Goal: Information Seeking & Learning: Learn about a topic

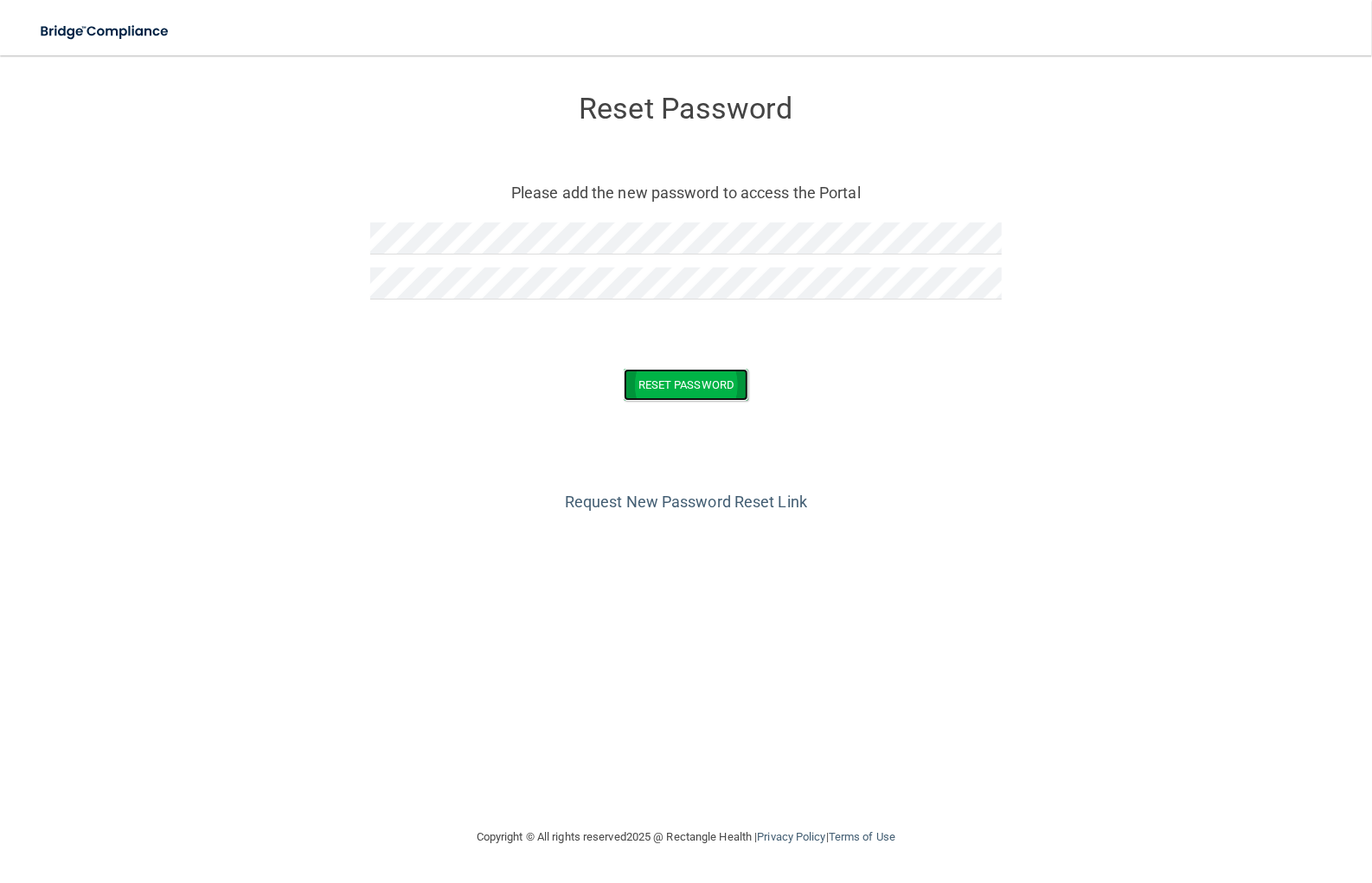
click at [665, 385] on button "Reset Password" at bounding box center [686, 385] width 124 height 32
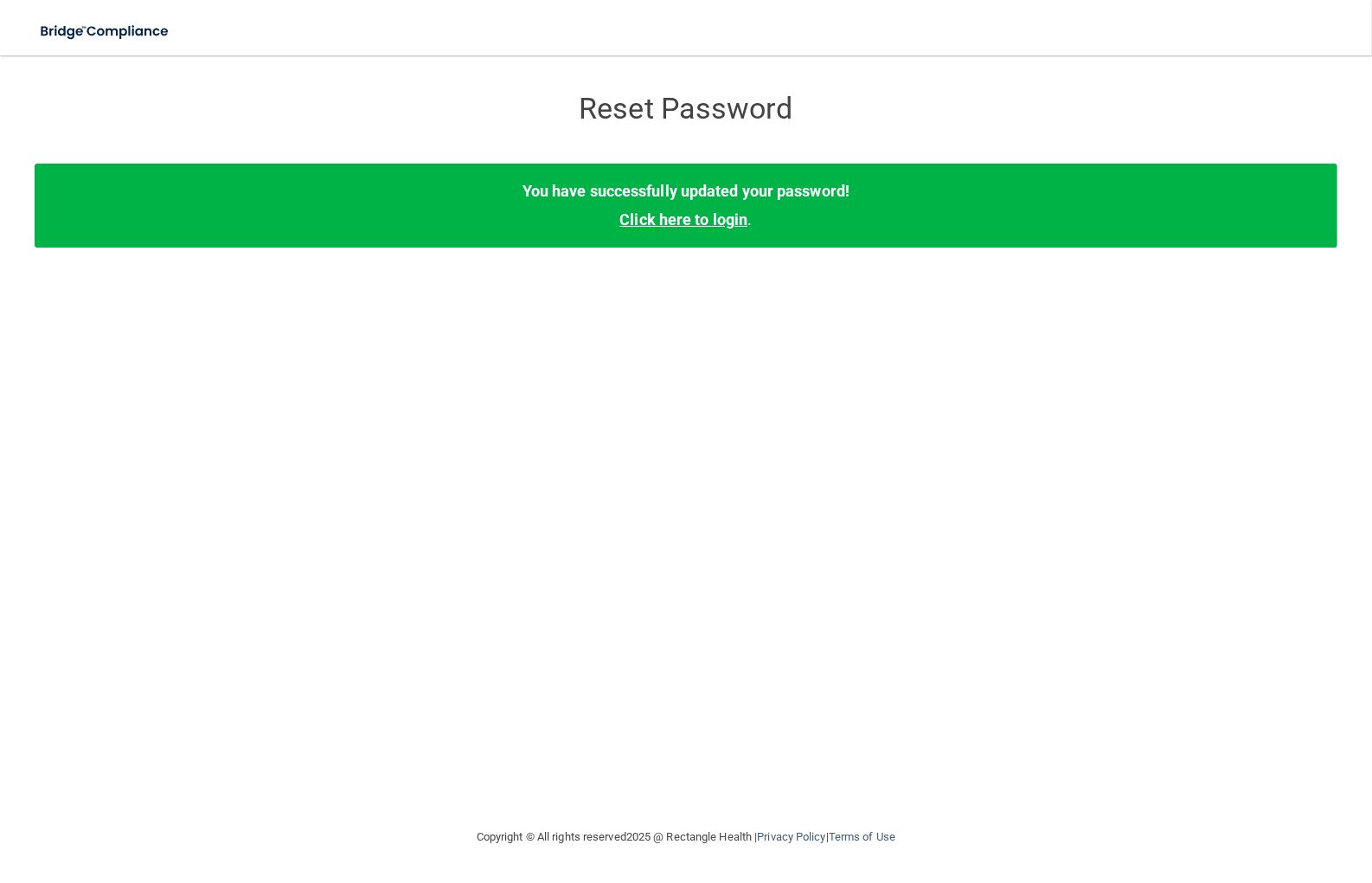
click at [689, 221] on link "Click here to login" at bounding box center [683, 220] width 128 height 19
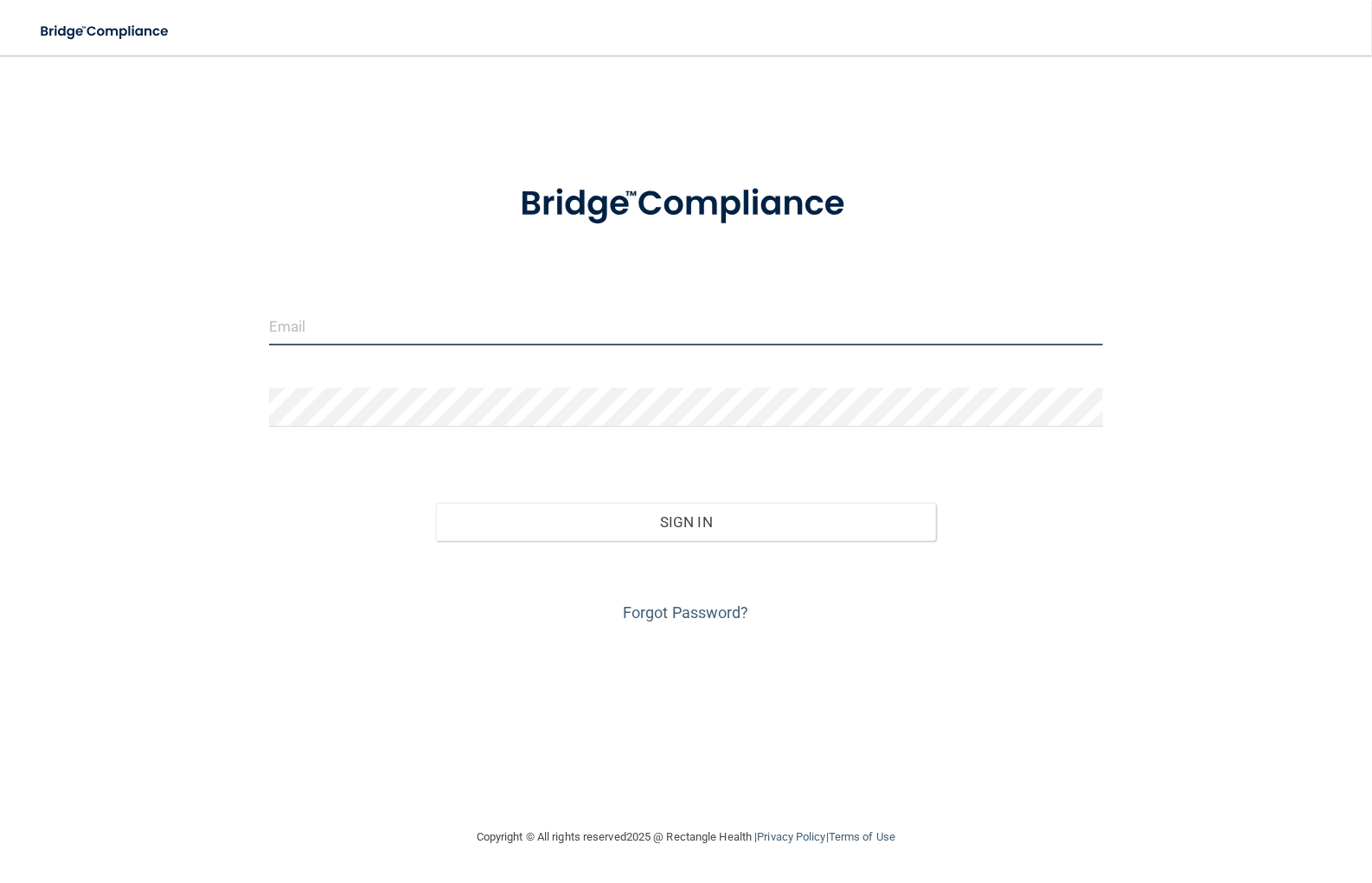
click at [341, 339] on input "email" at bounding box center [686, 326] width 834 height 39
type input "Evelina@cpmfs.com"
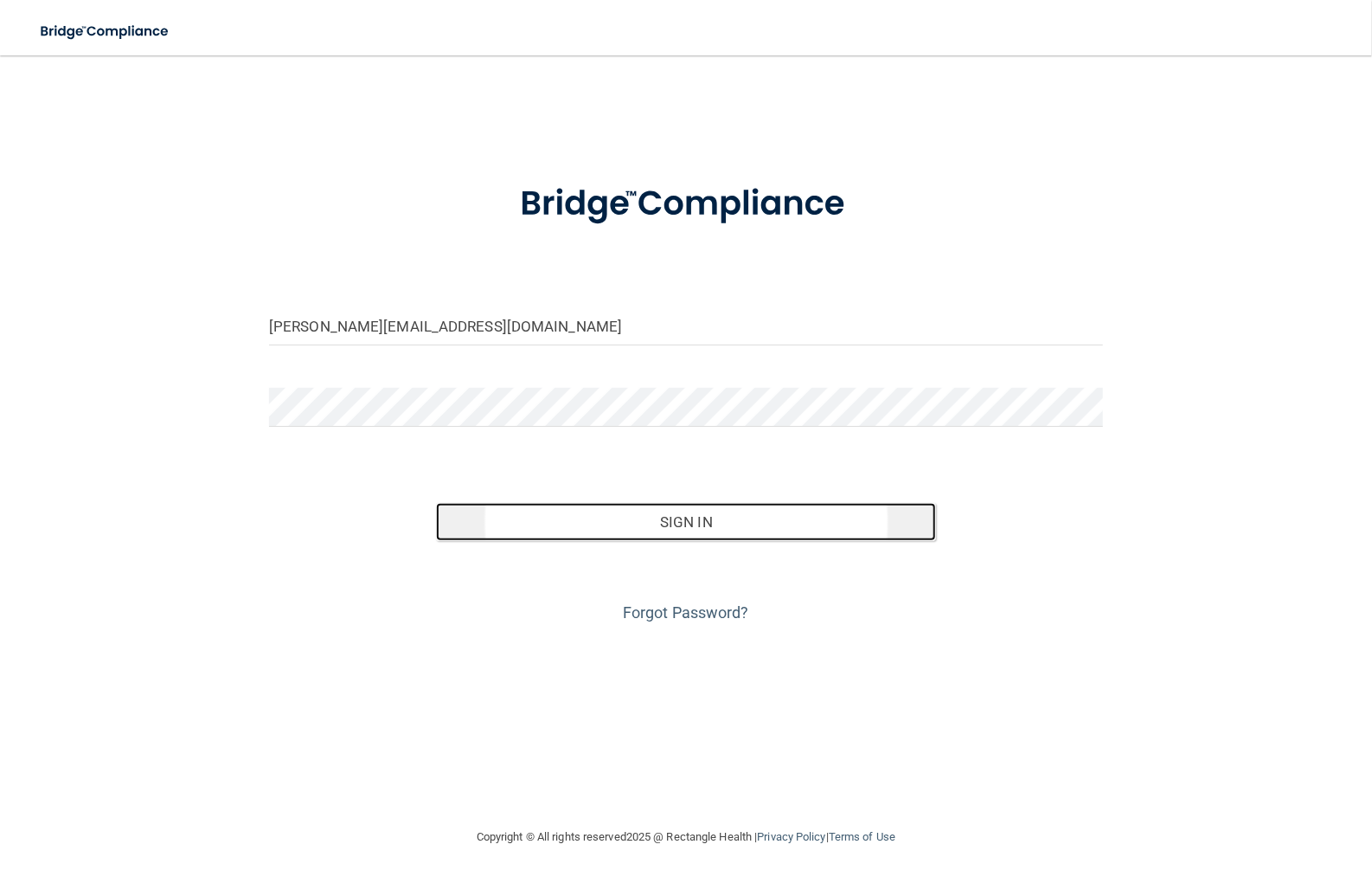
click at [598, 518] on button "Sign In" at bounding box center [685, 521] width 500 height 38
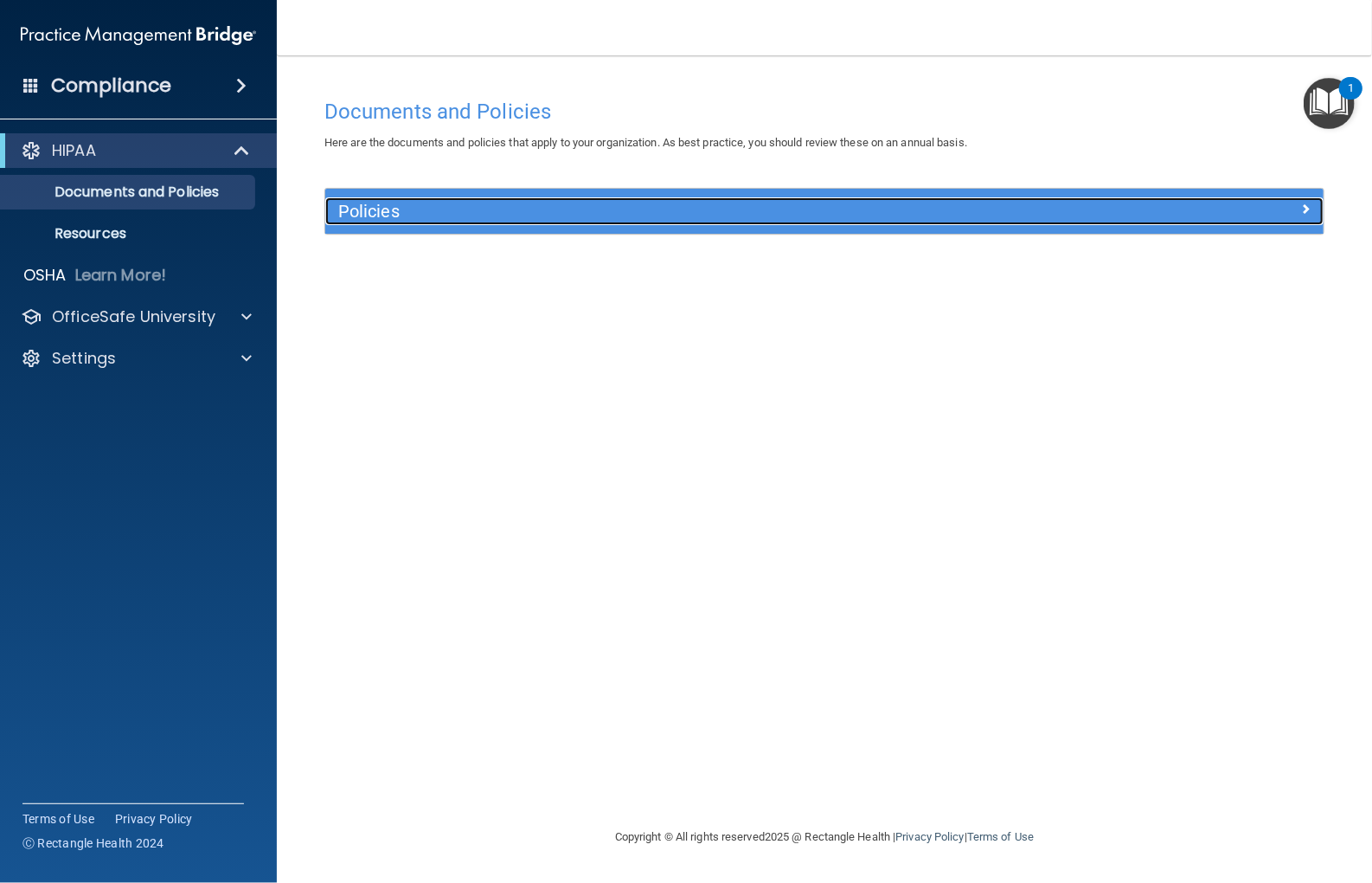
click at [375, 208] on h5 "Policies" at bounding box center [700, 211] width 723 height 19
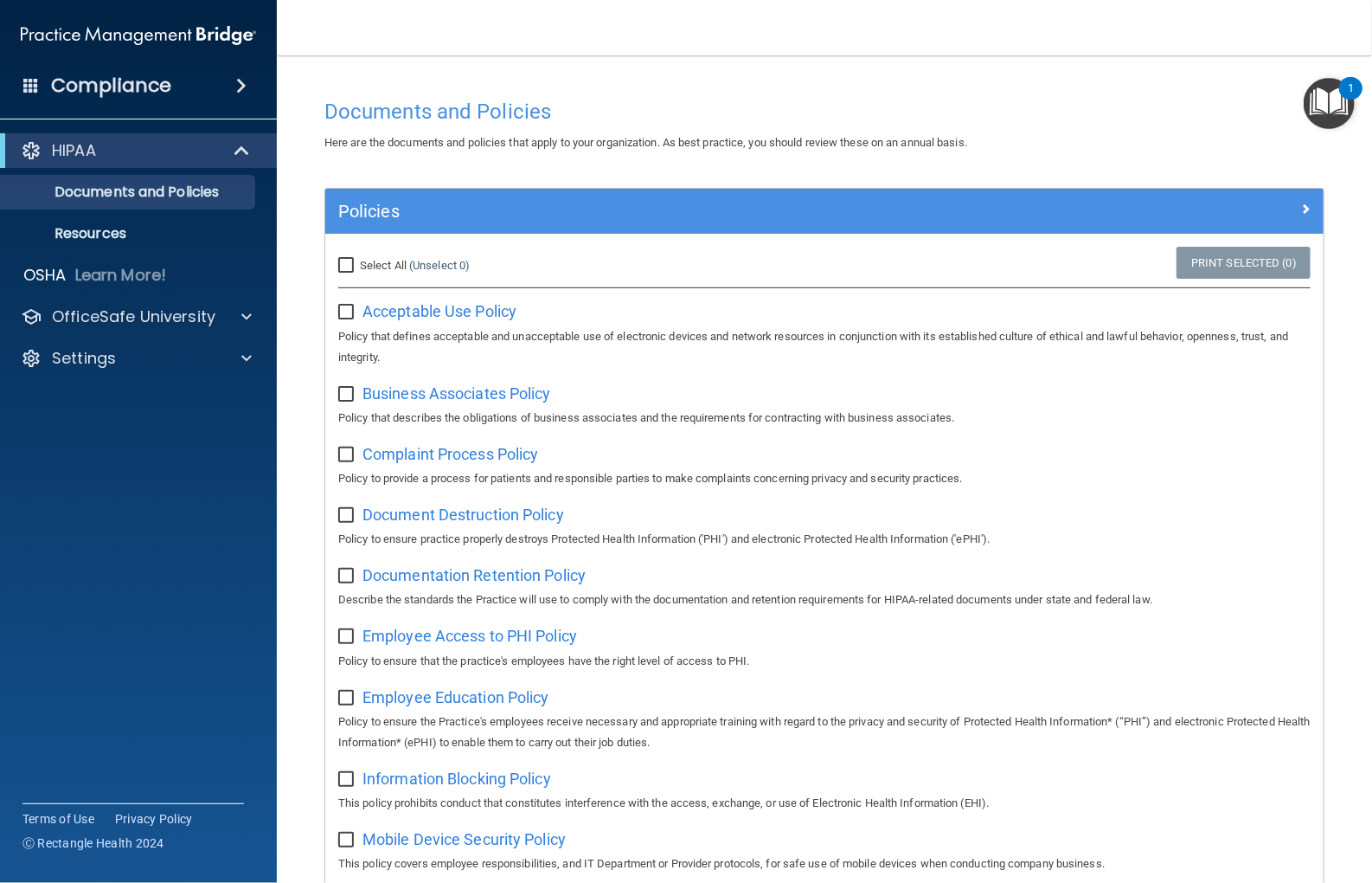
click at [164, 85] on h4 "Compliance" at bounding box center [111, 85] width 121 height 24
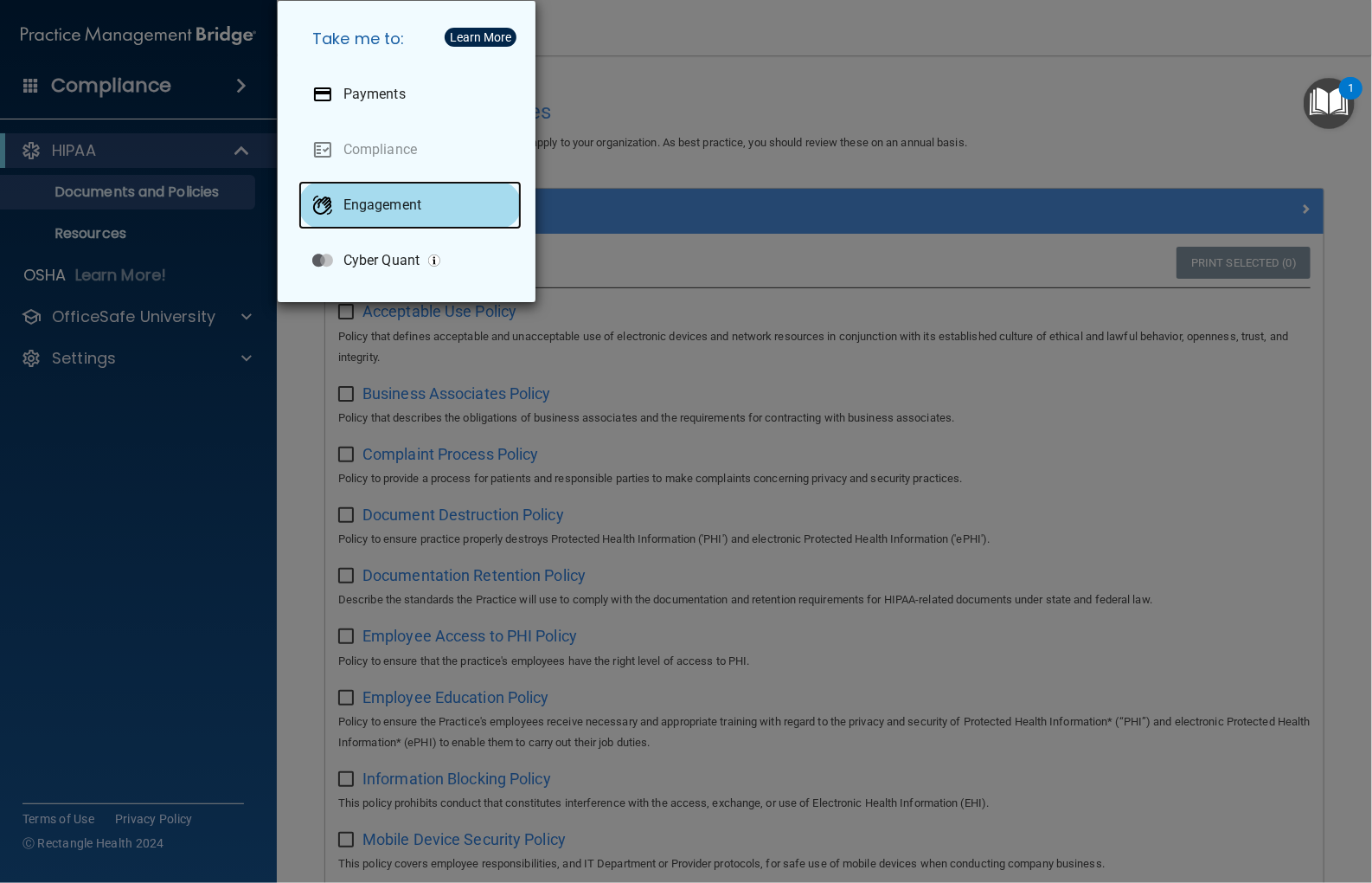
click at [366, 198] on p "Engagement" at bounding box center [383, 205] width 78 height 18
click at [692, 268] on div "Take me to: Payments Compliance Engagement Cyber Quant" at bounding box center [686, 442] width 1372 height 883
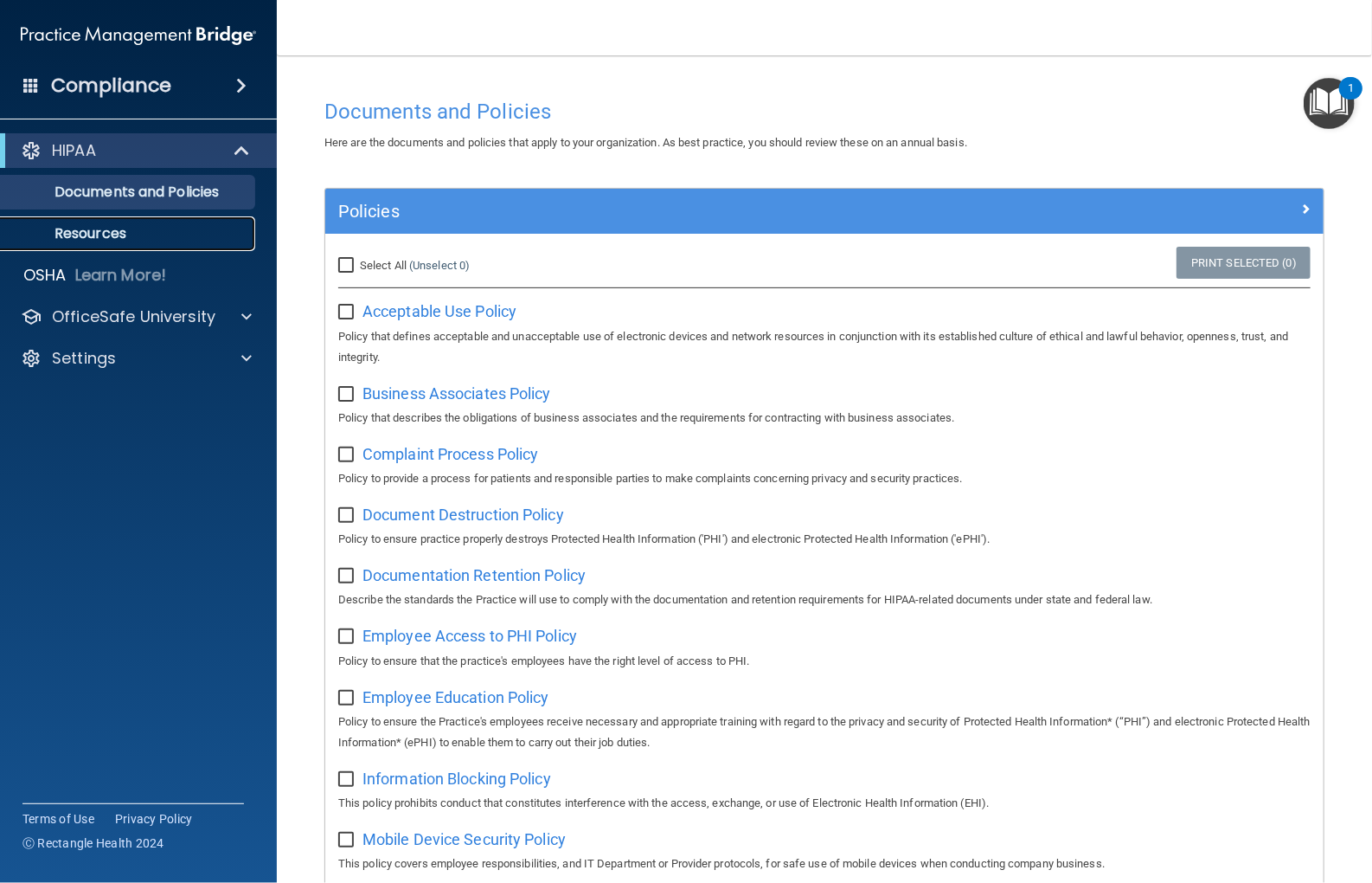
click at [110, 232] on p "Resources" at bounding box center [129, 234] width 236 height 18
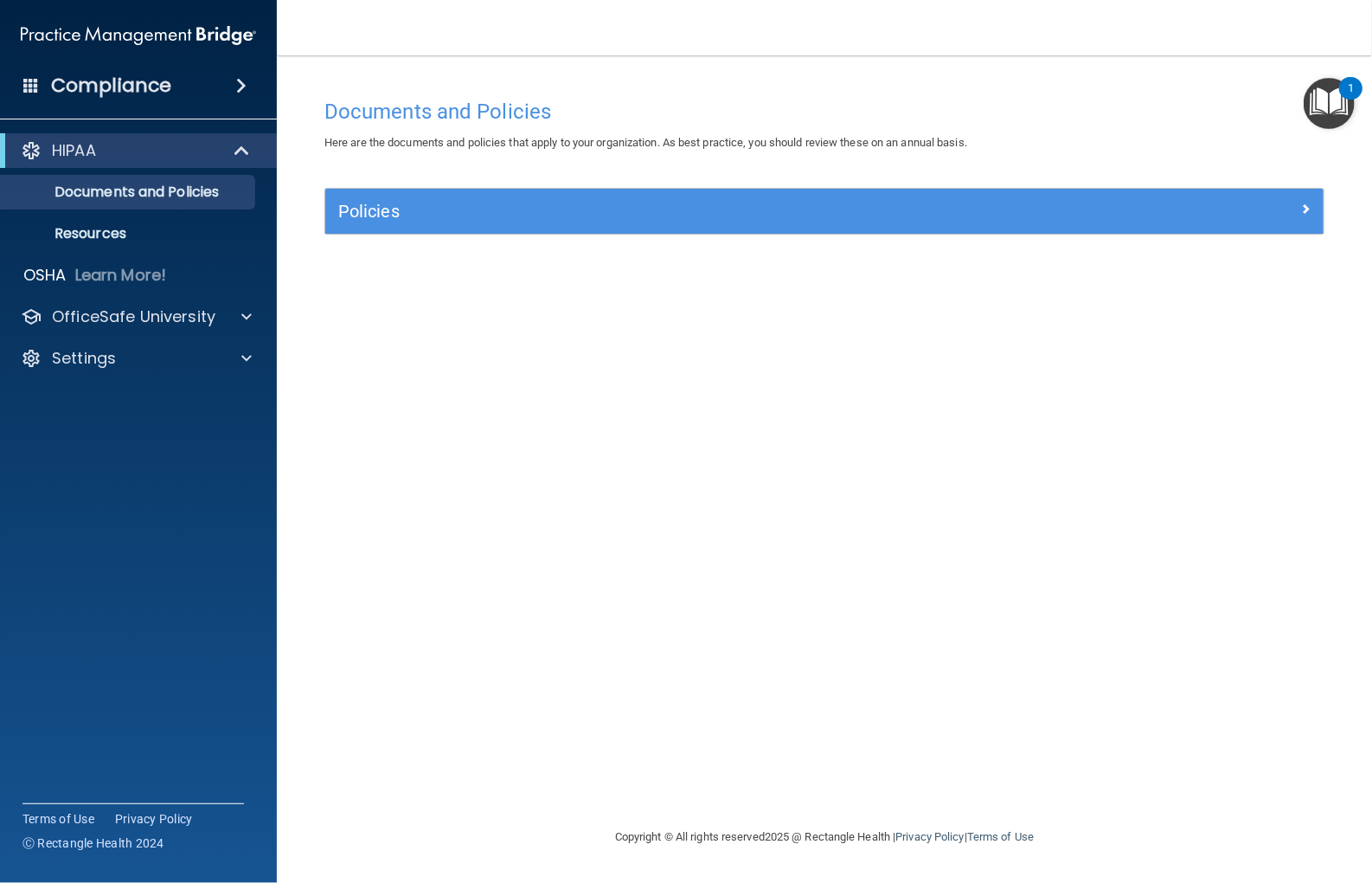
click at [1337, 97] on img "Open Resource Center, 1 new notification" at bounding box center [1329, 103] width 51 height 51
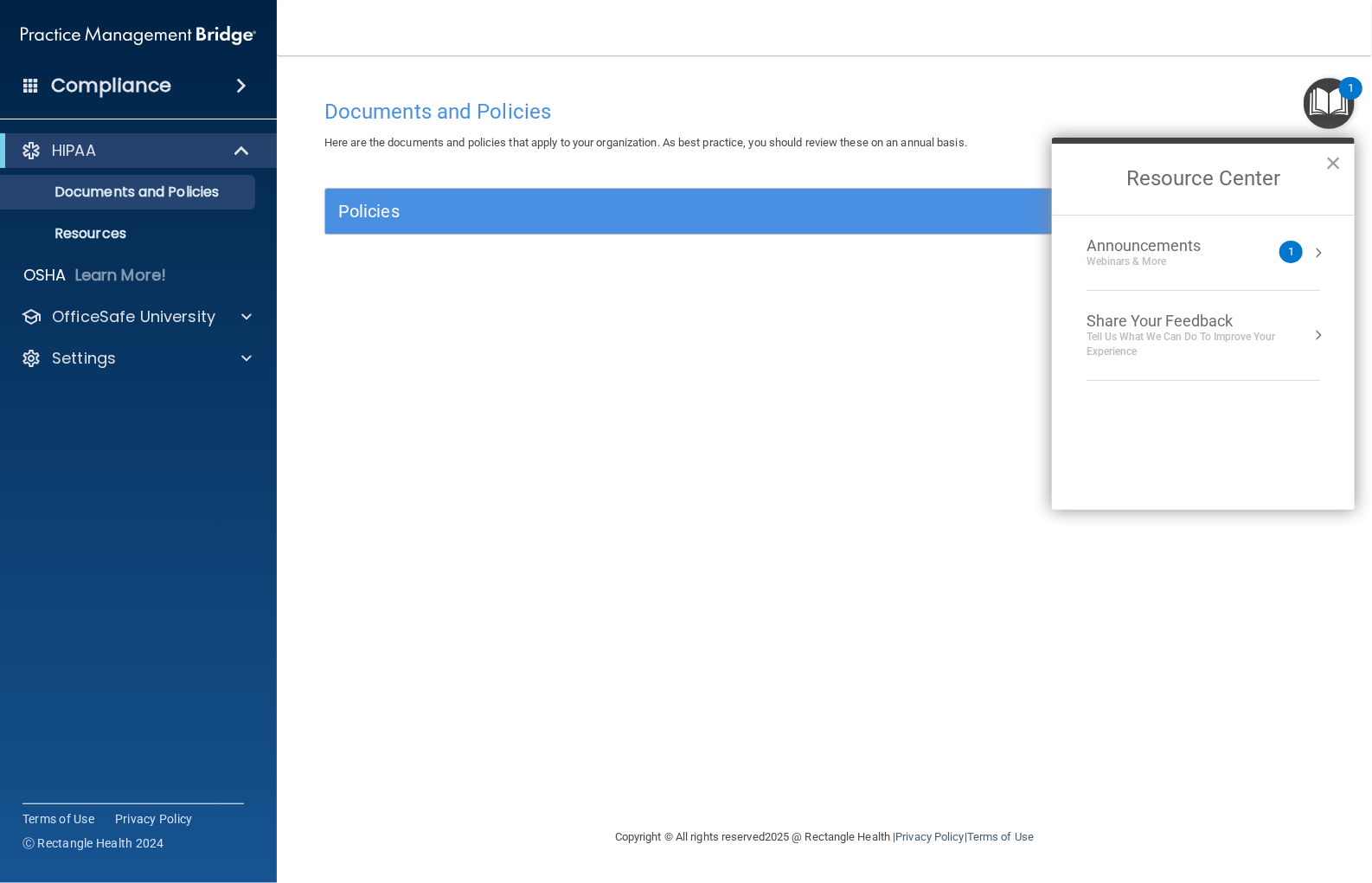
click at [1155, 244] on div "Announcements" at bounding box center [1161, 246] width 149 height 19
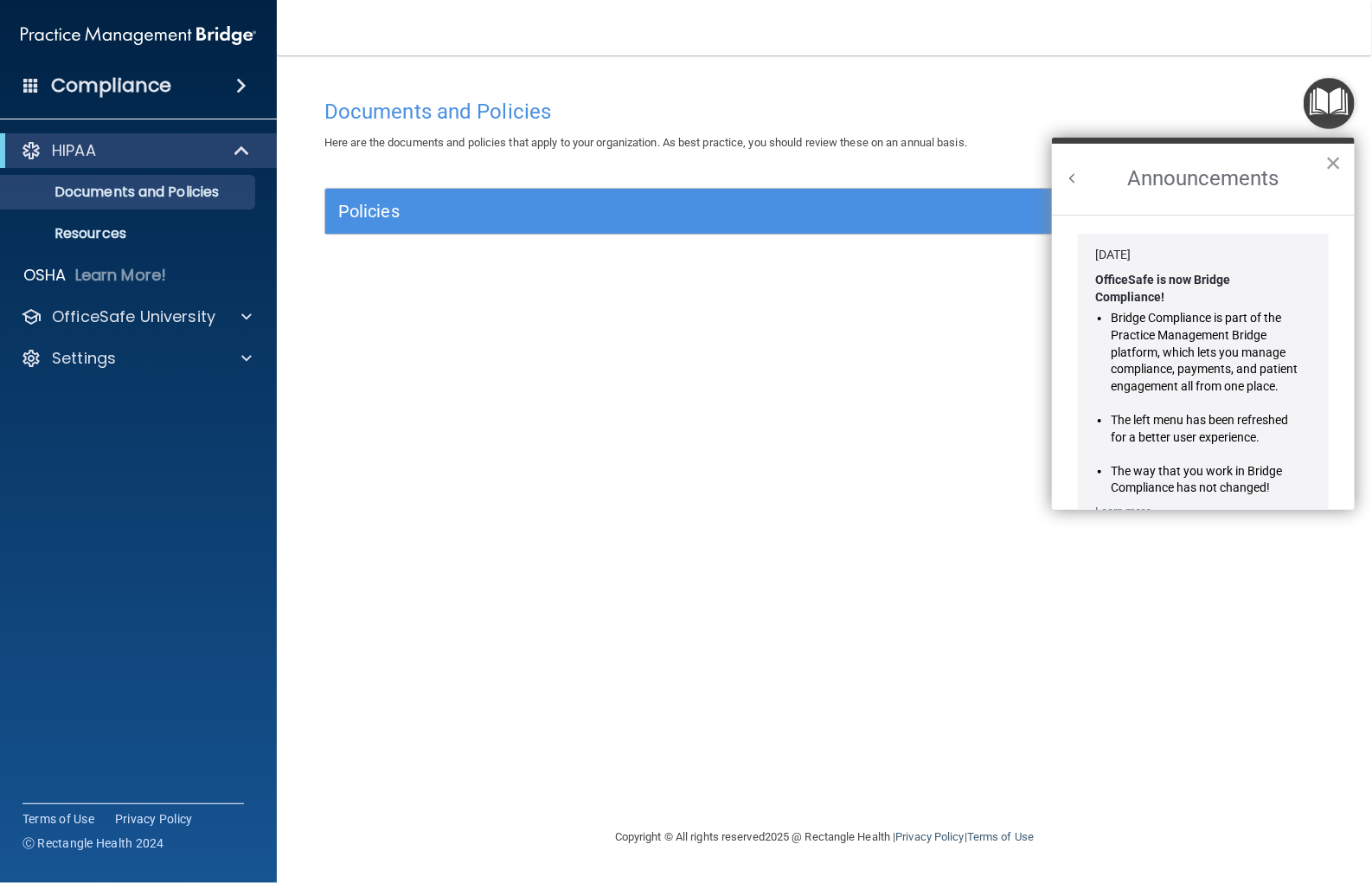
click at [1338, 159] on button "×" at bounding box center [1334, 163] width 17 height 28
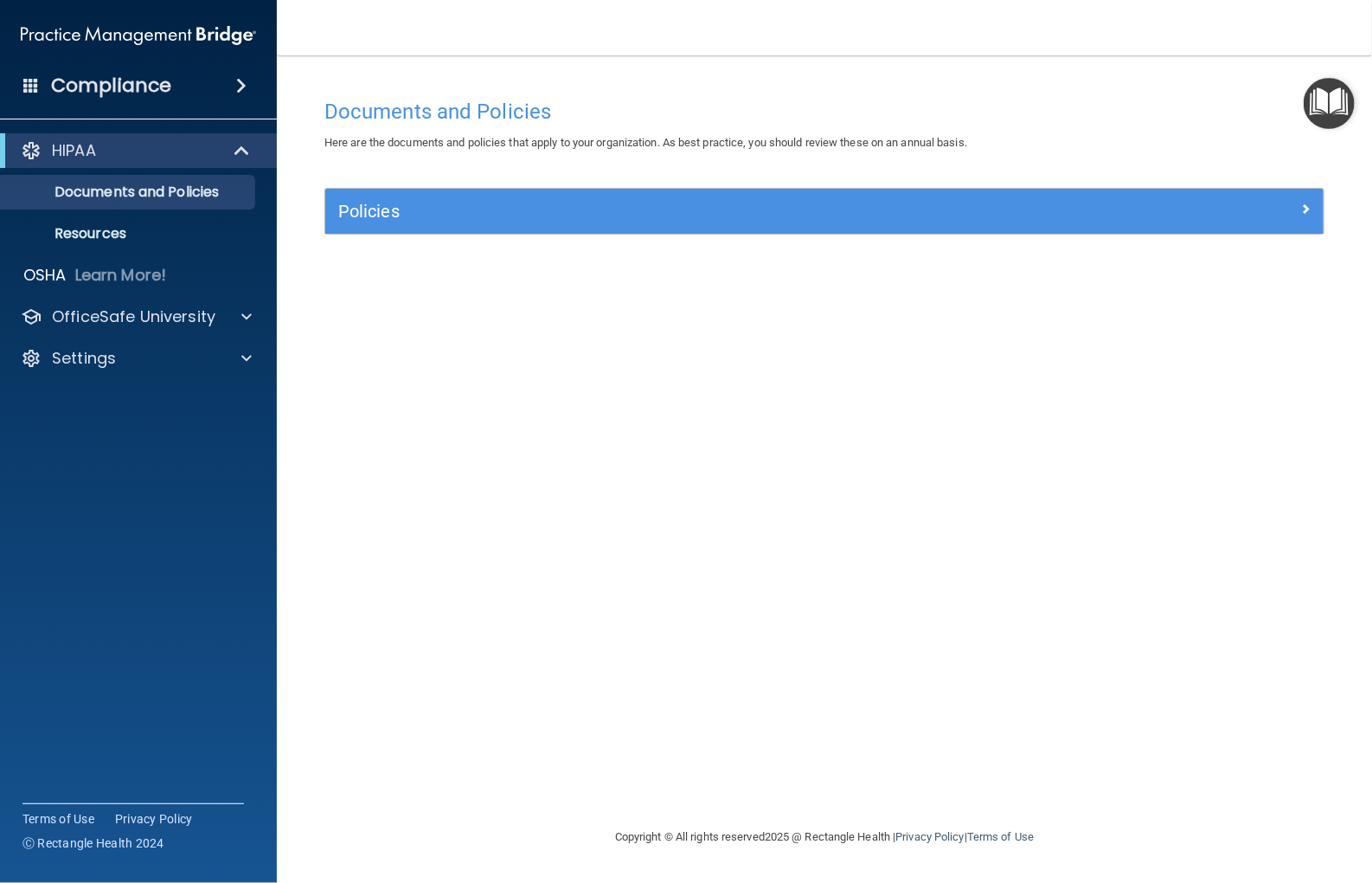
click at [706, 427] on div "Documents and Policies Here are the documents and policies that apply to your o…" at bounding box center [824, 458] width 1026 height 736
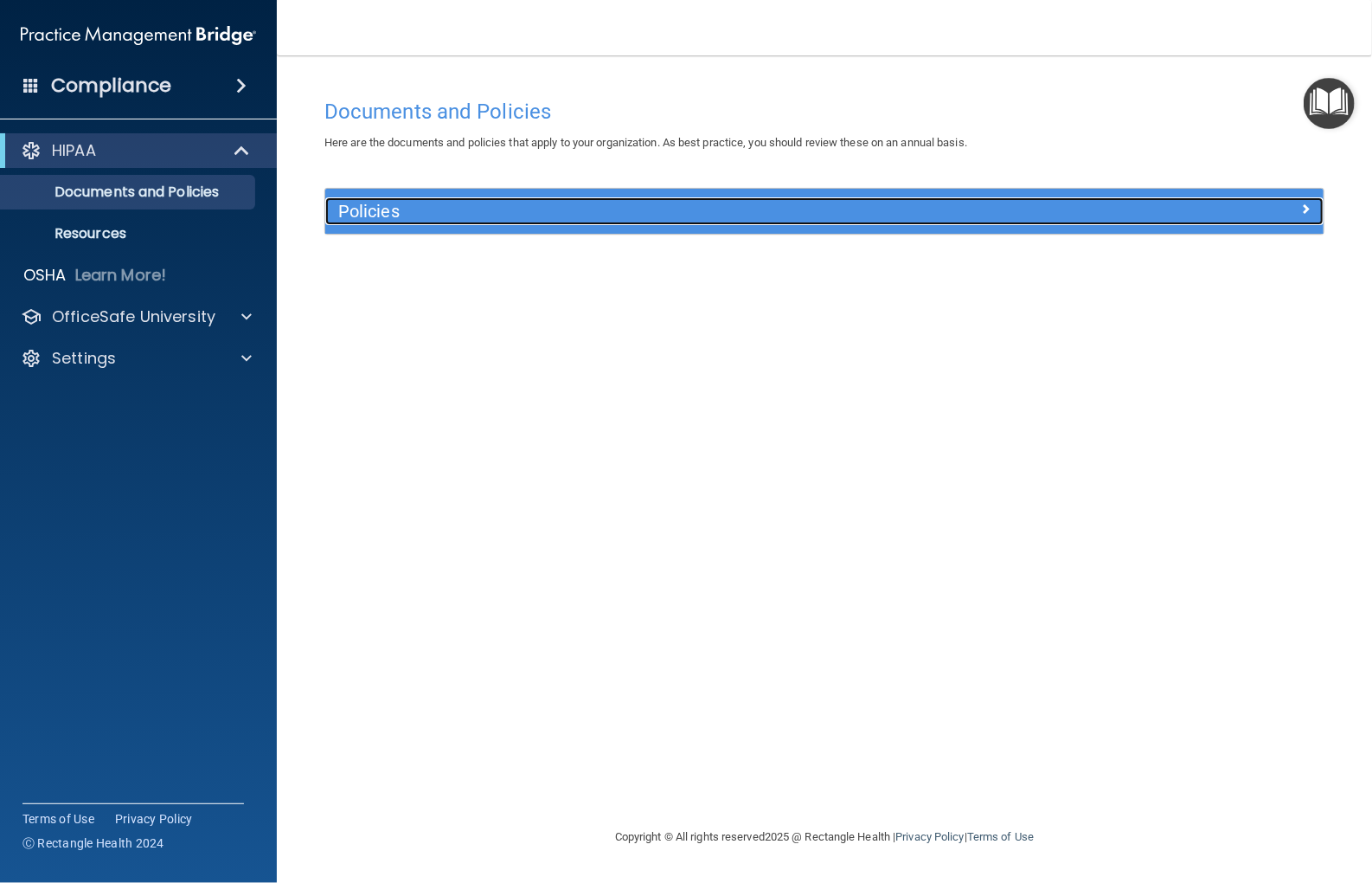
click at [385, 213] on h5 "Policies" at bounding box center [700, 211] width 723 height 19
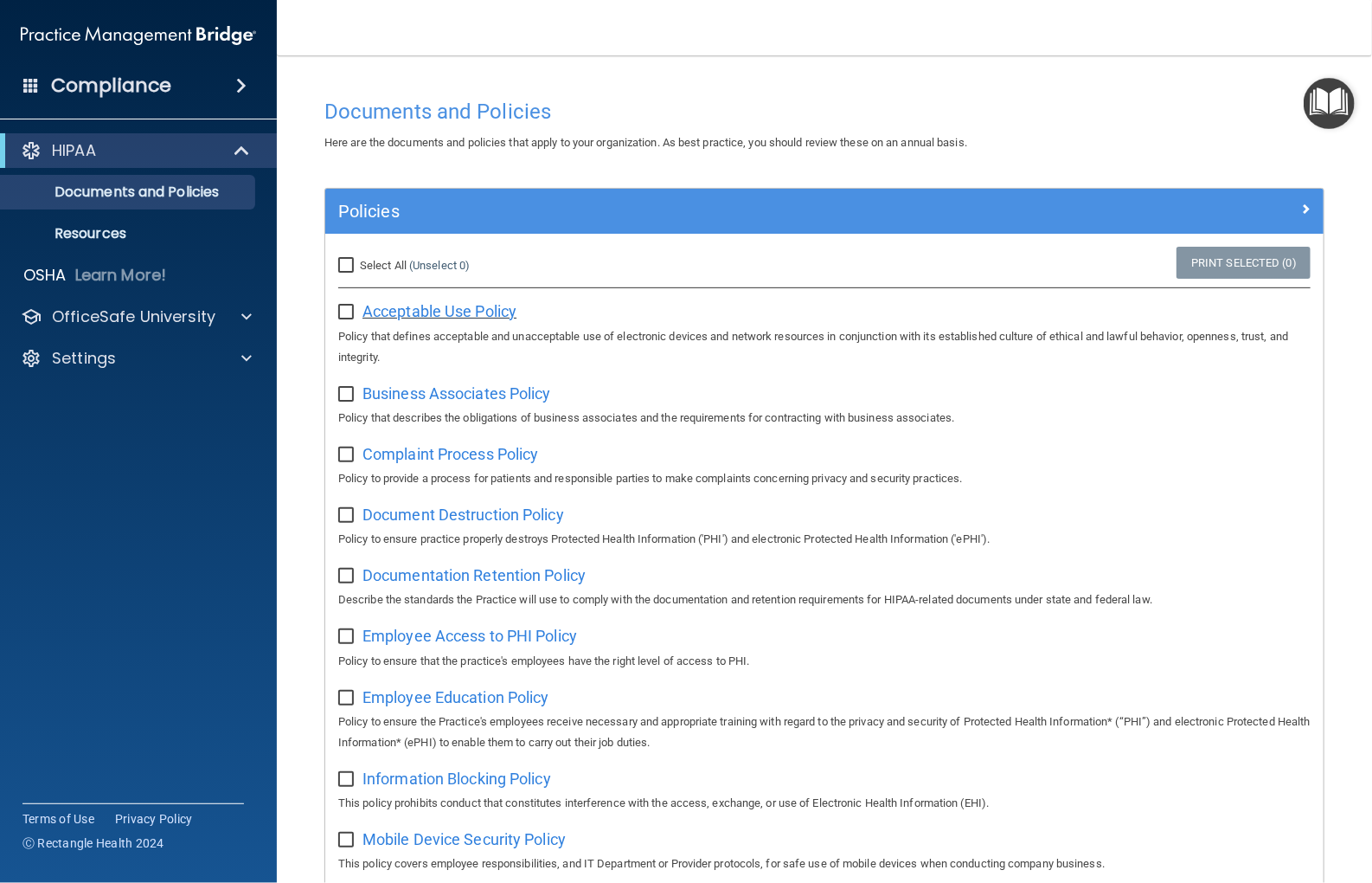
click at [378, 313] on span "Acceptable Use Policy" at bounding box center [439, 312] width 154 height 19
click at [404, 393] on span "Business Associates Policy" at bounding box center [456, 393] width 188 height 19
click at [405, 458] on span "Complaint Process Policy" at bounding box center [450, 454] width 175 height 19
click at [344, 262] on input "Select All (Unselect 0) Unselect All" at bounding box center [348, 265] width 19 height 14
checkbox input "true"
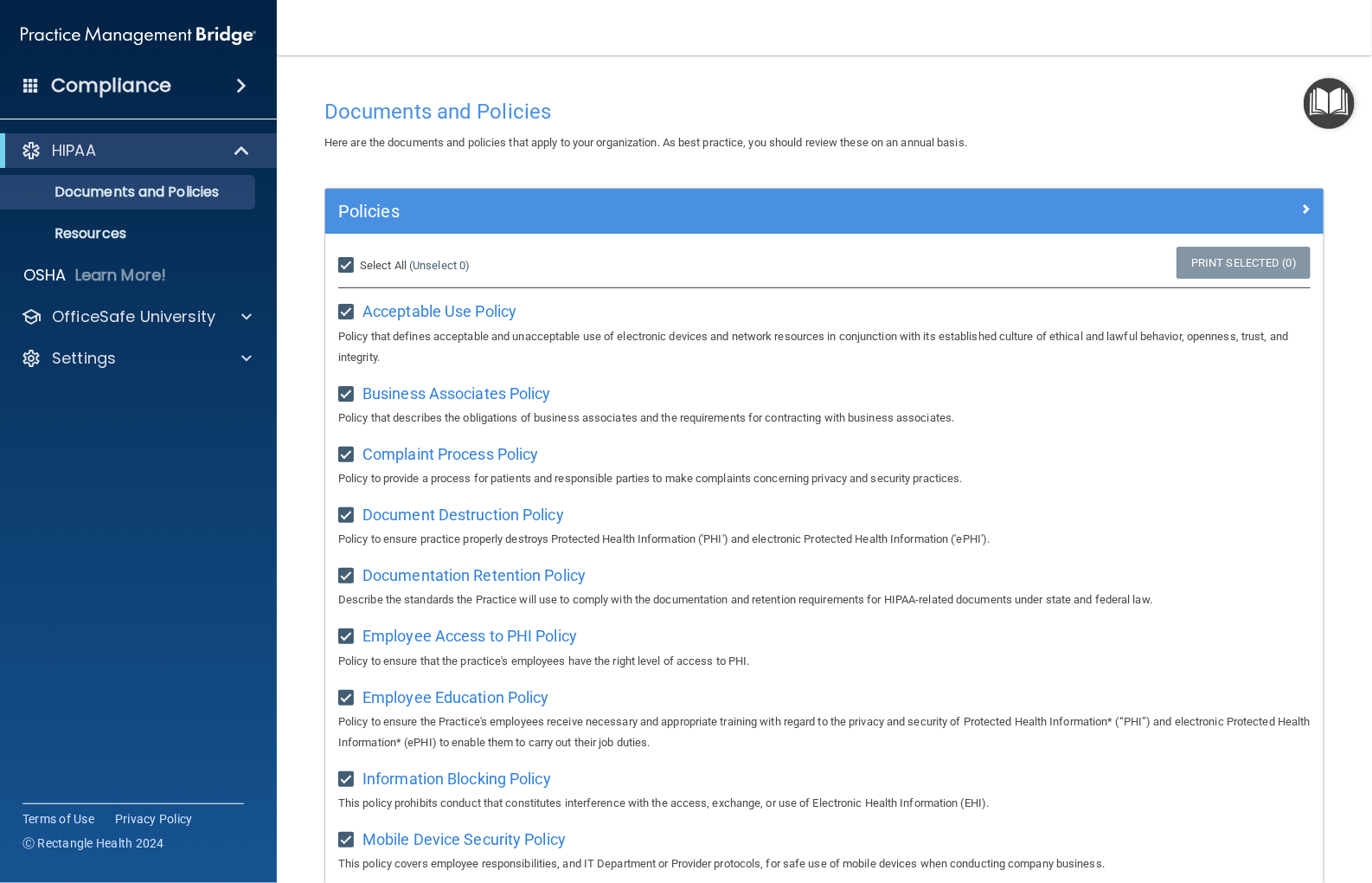
checkbox input "true"
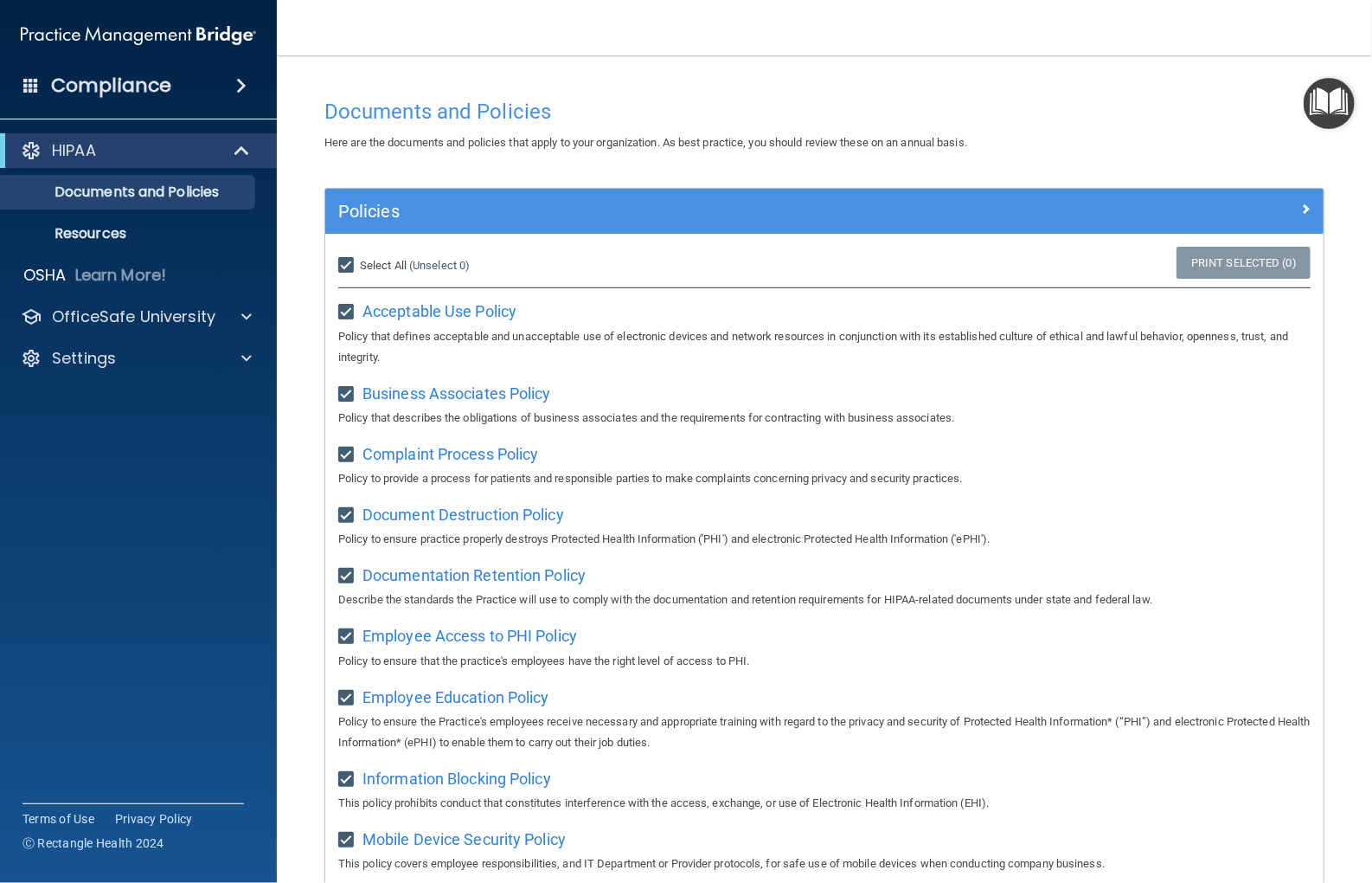
checkbox input "true"
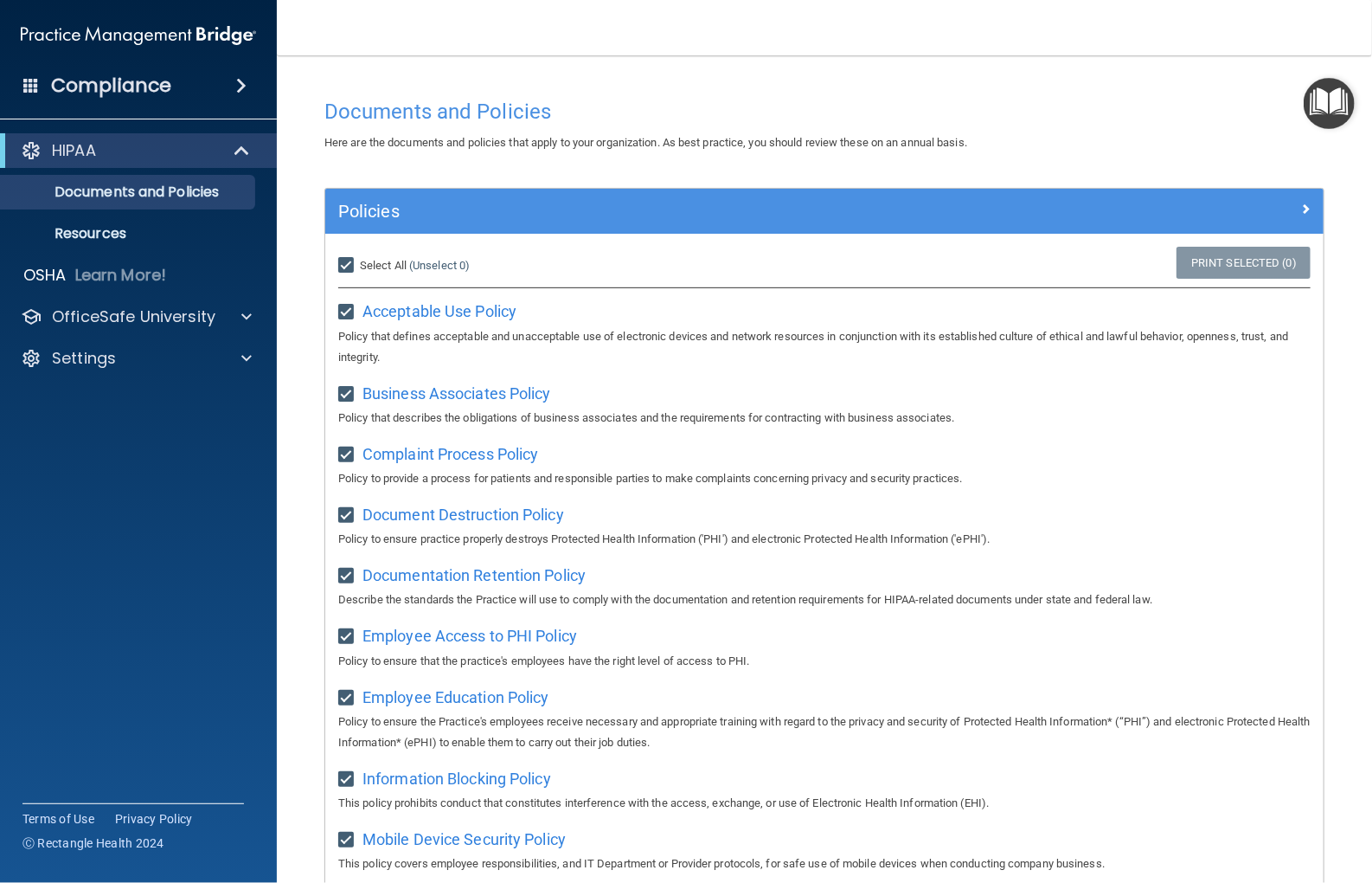
checkbox input "true"
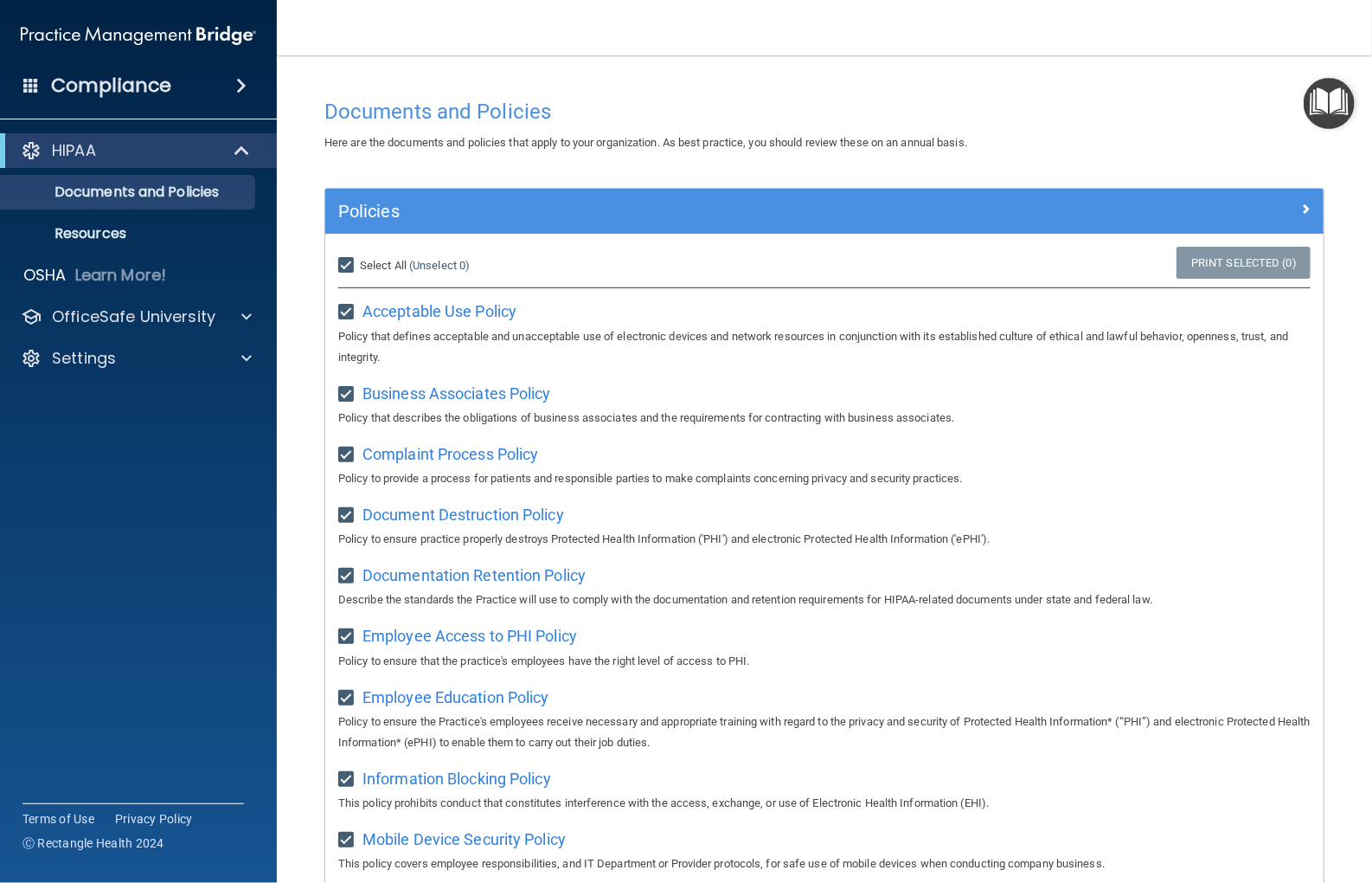
checkbox input "true"
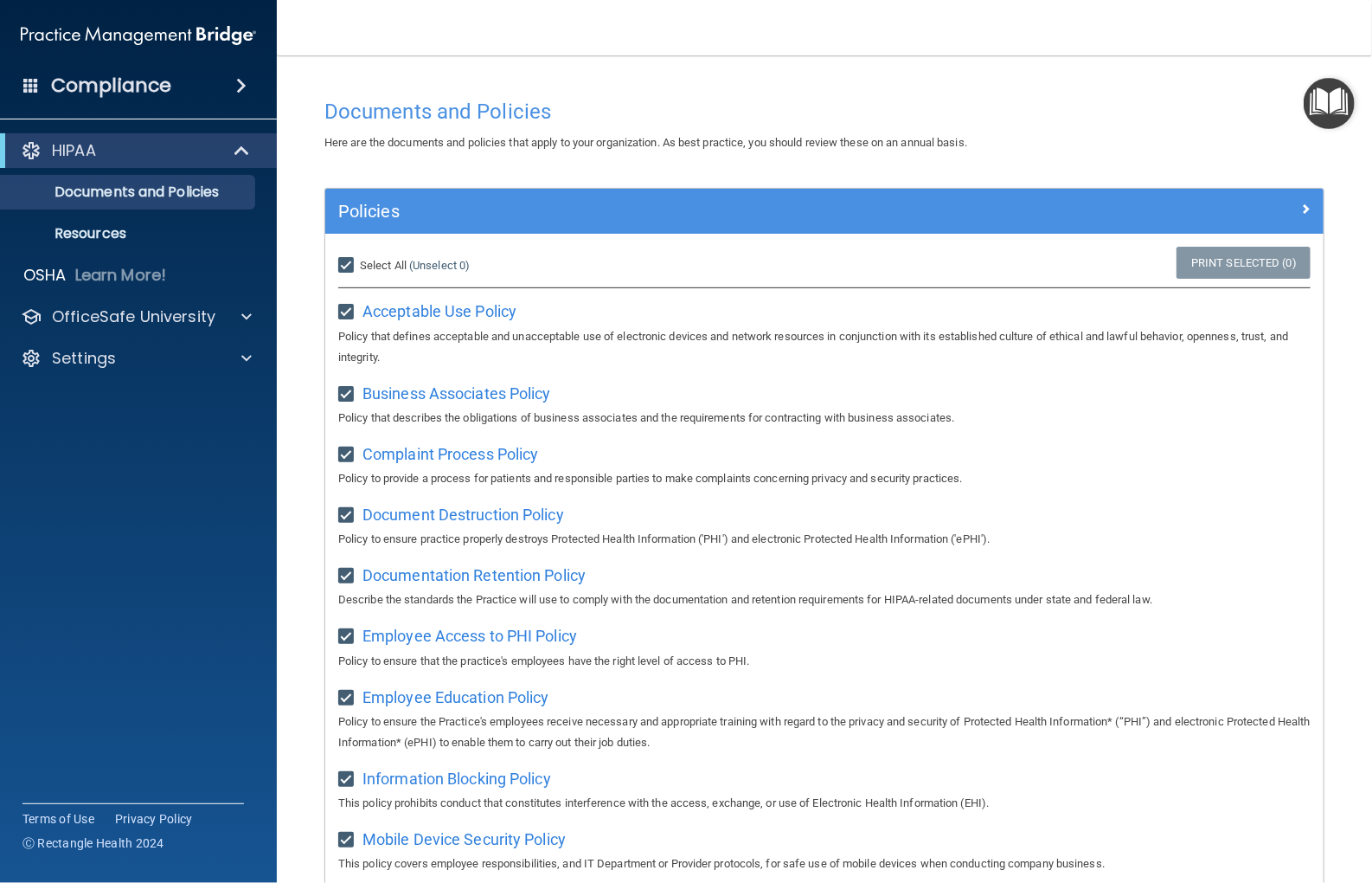
checkbox input "true"
click at [1202, 259] on link "Print Selected (21)" at bounding box center [1240, 262] width 140 height 32
click at [348, 259] on input "Select All (Unselect 21) Unselect All" at bounding box center [348, 265] width 19 height 14
checkbox input "false"
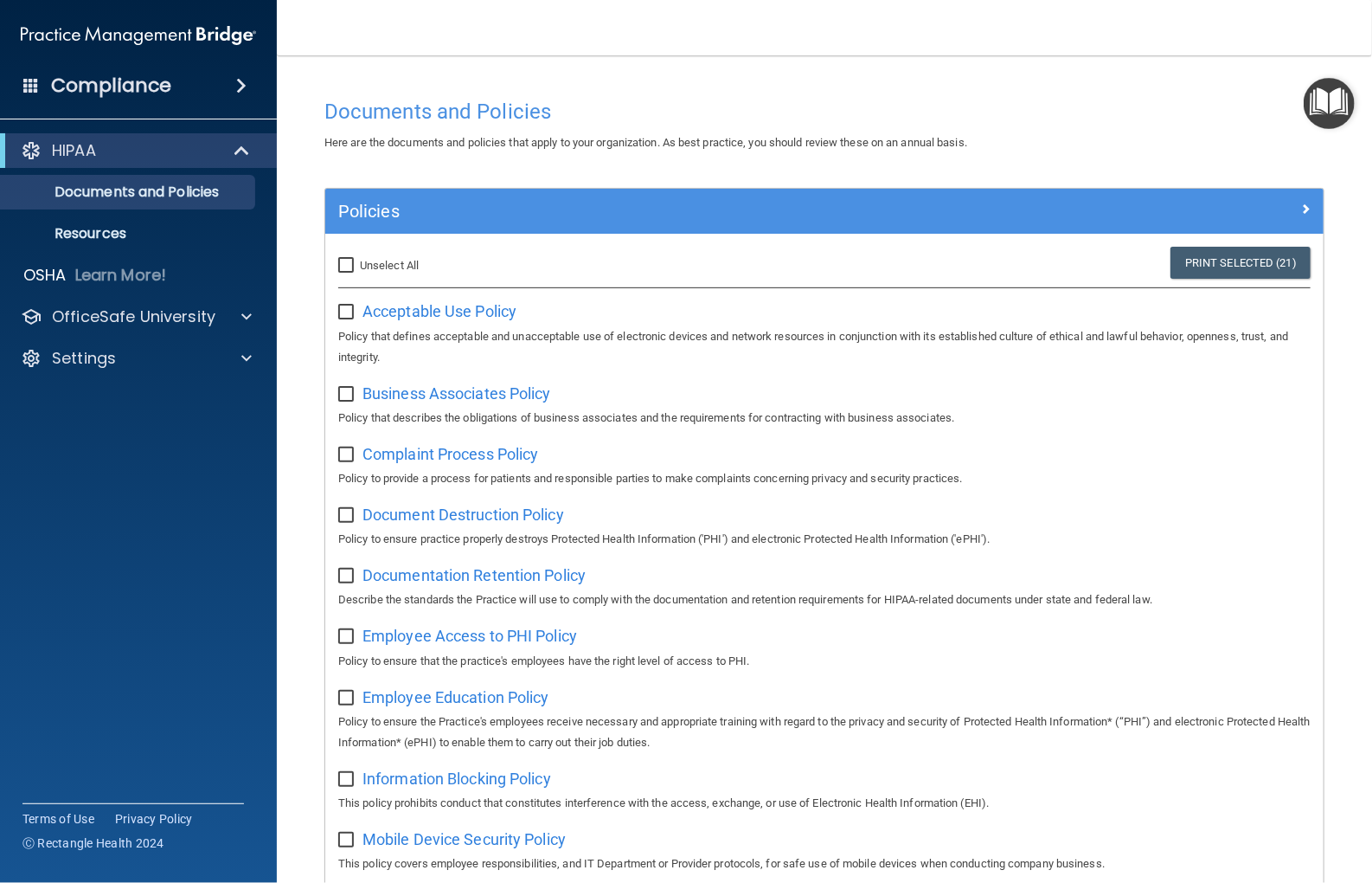
checkbox input "false"
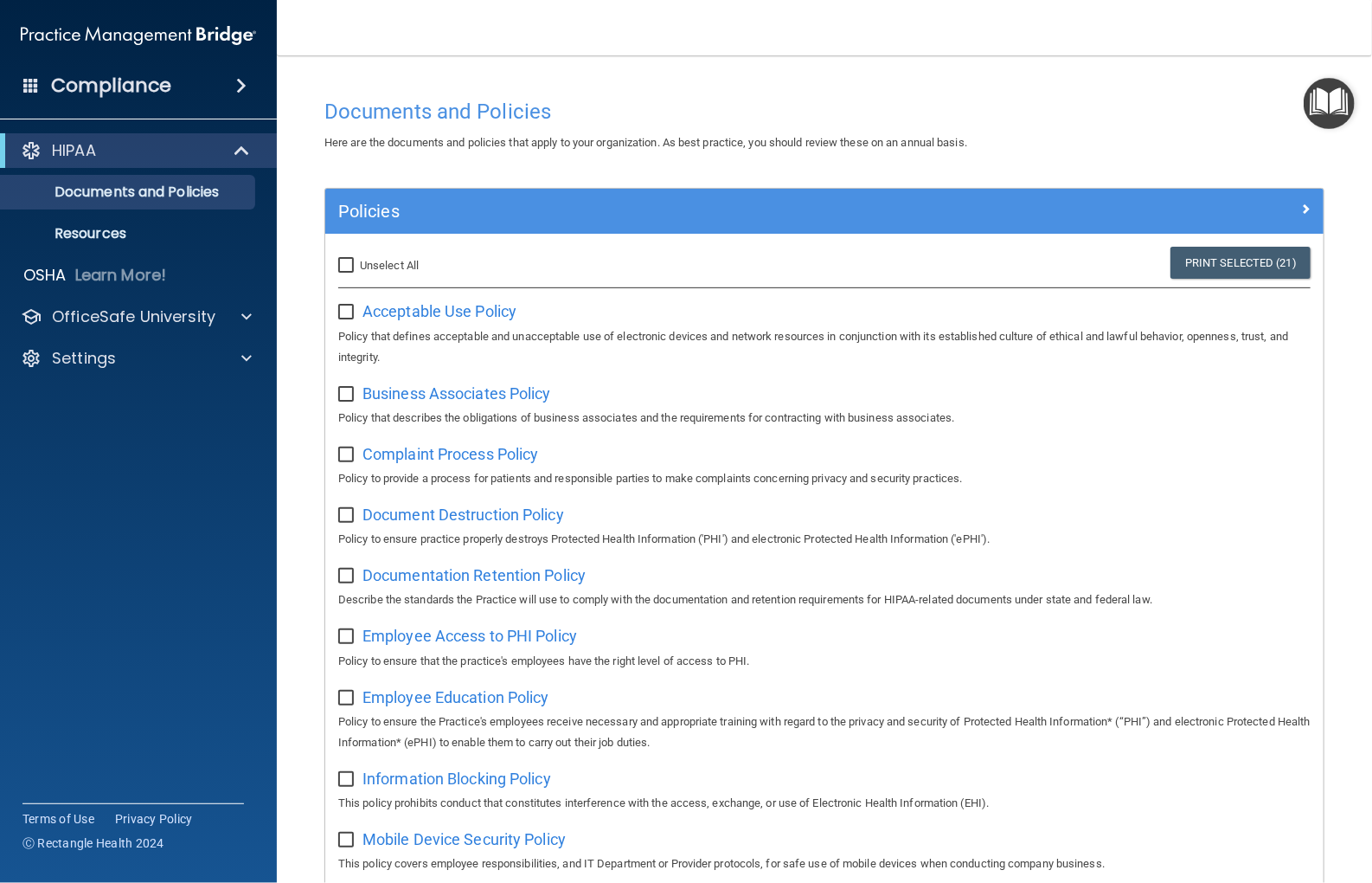
checkbox input "false"
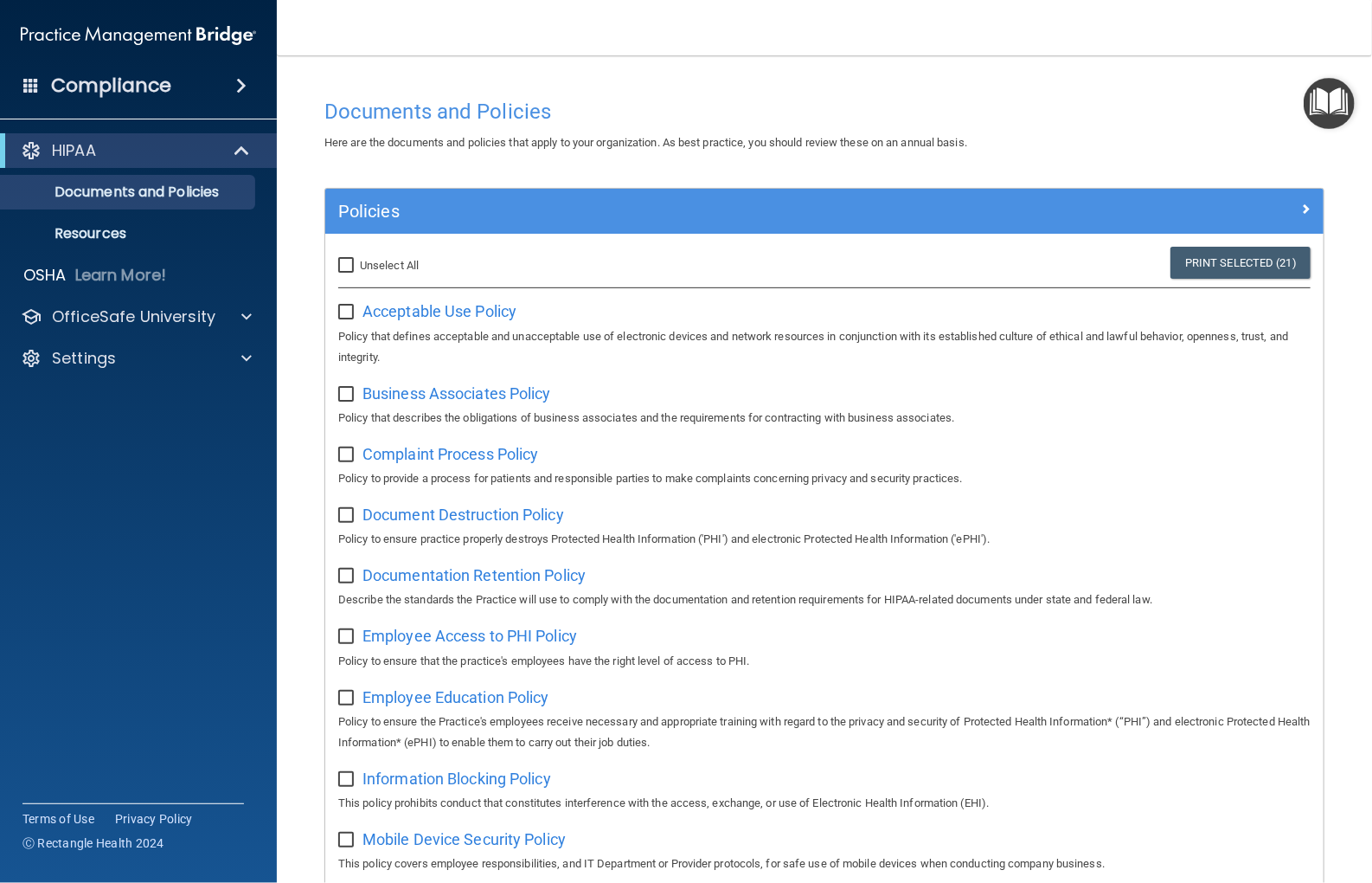
checkbox input "false"
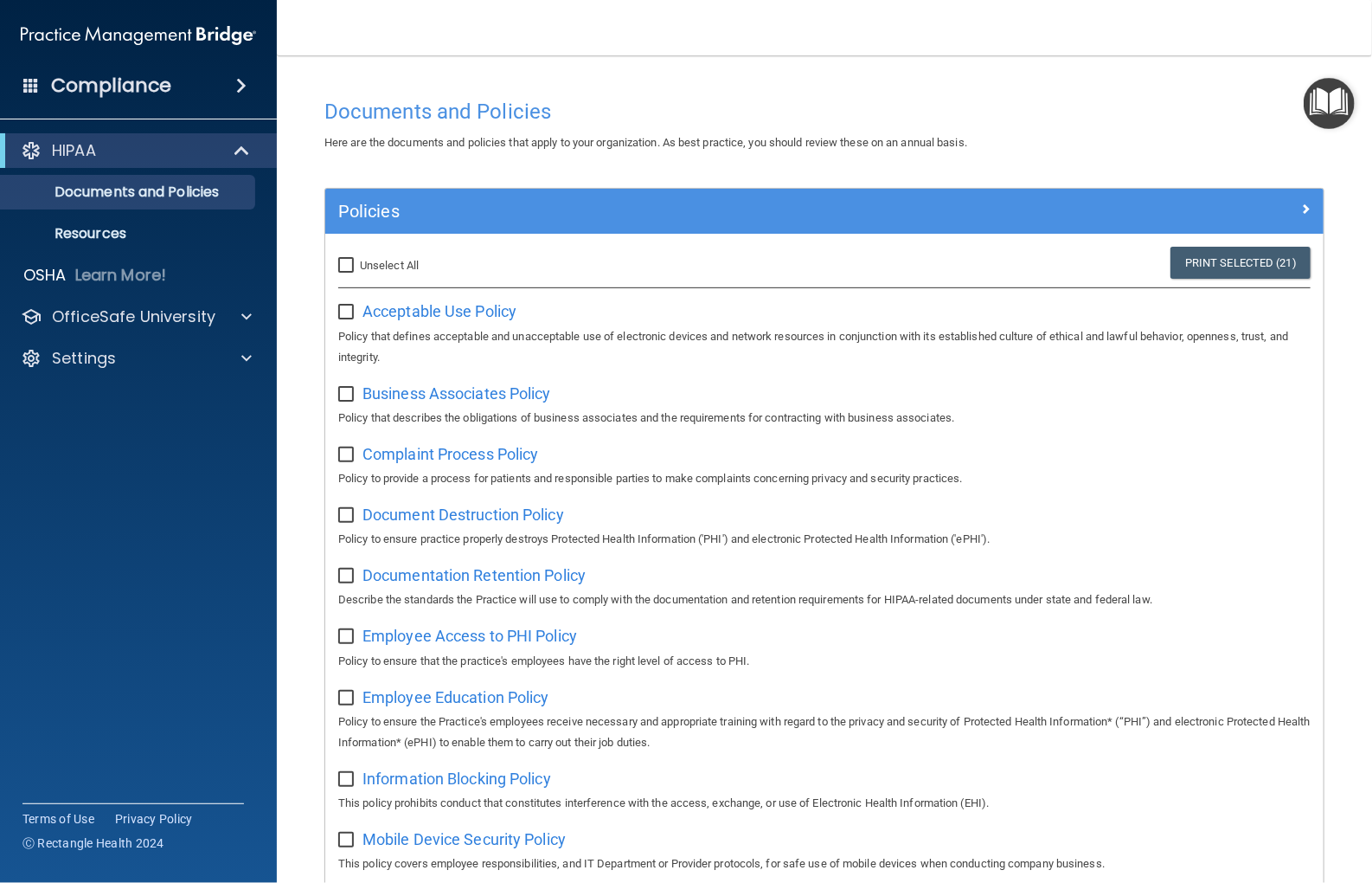
checkbox input "false"
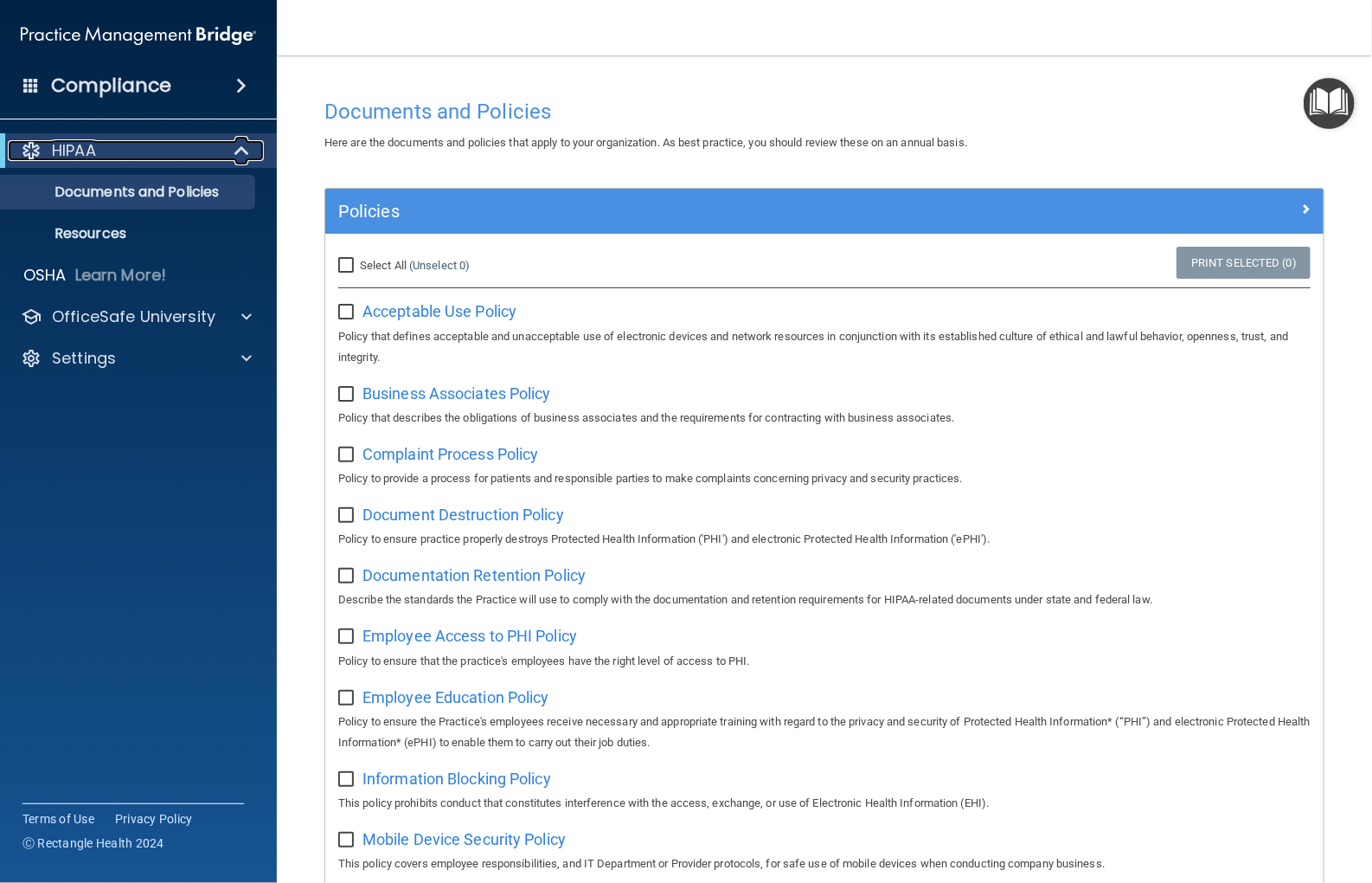
click at [84, 147] on p "HIPAA" at bounding box center [74, 150] width 44 height 20
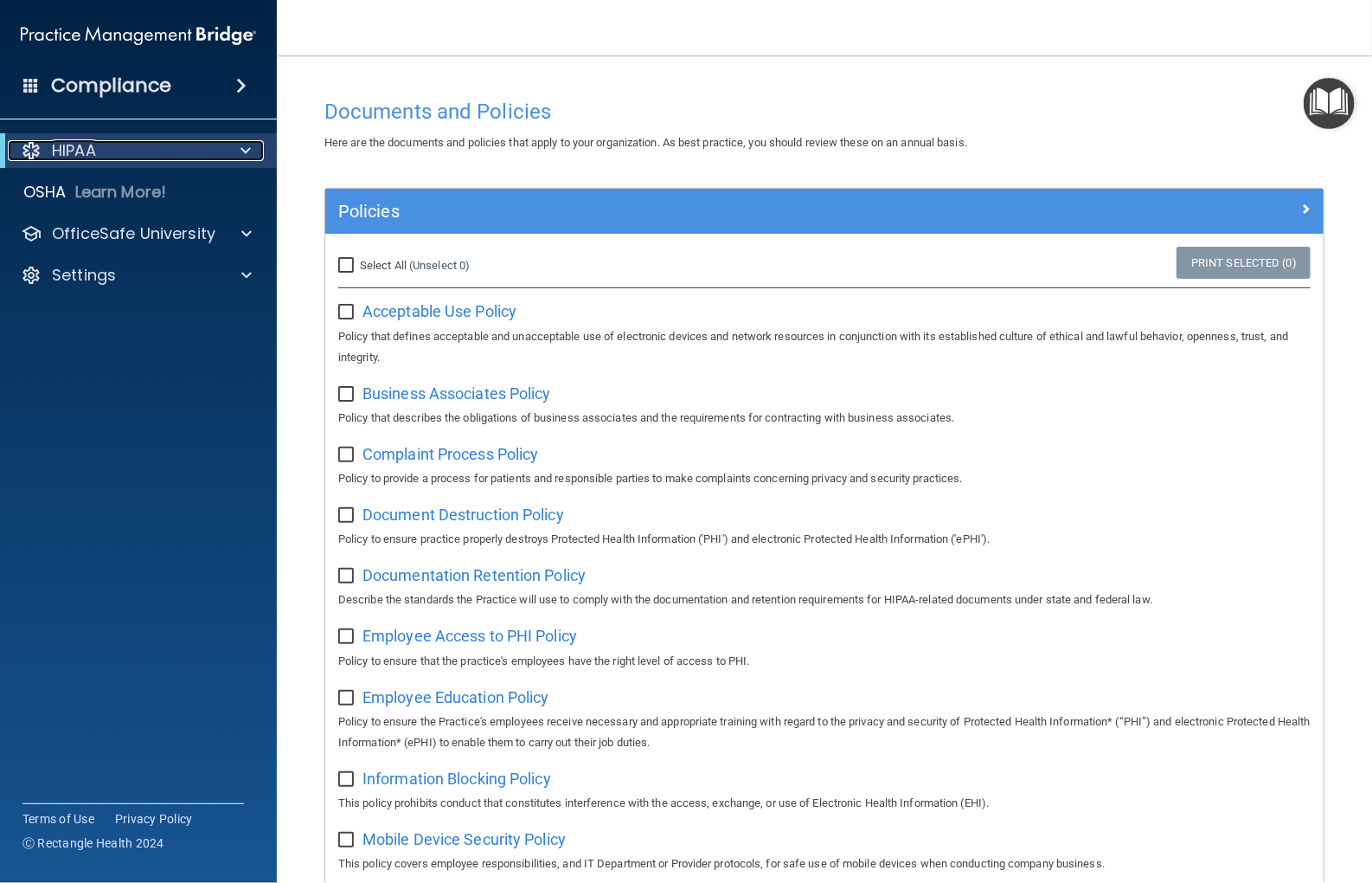
click at [84, 147] on p "HIPAA" at bounding box center [74, 150] width 44 height 20
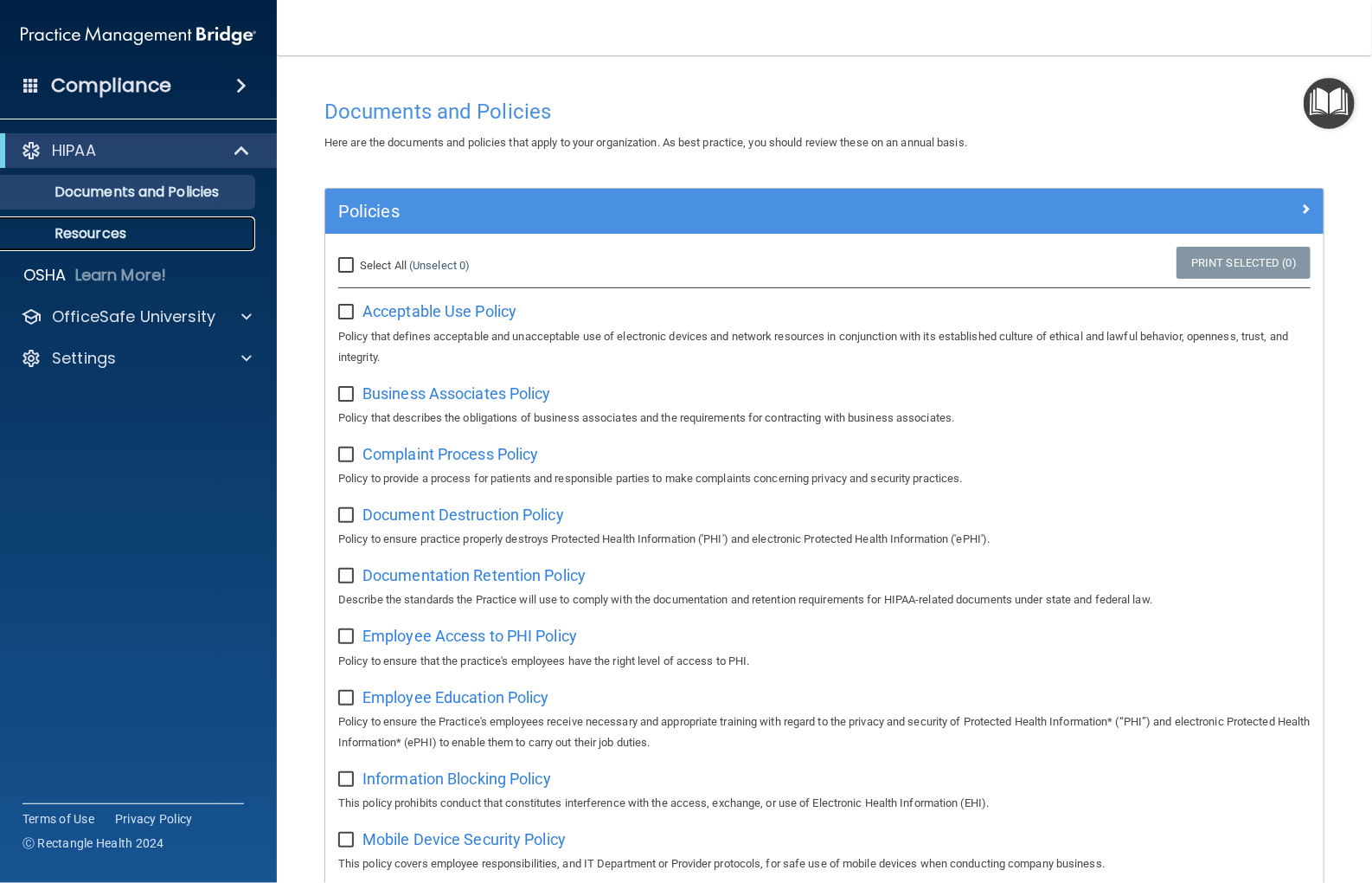
click at [104, 236] on p "Resources" at bounding box center [129, 234] width 236 height 18
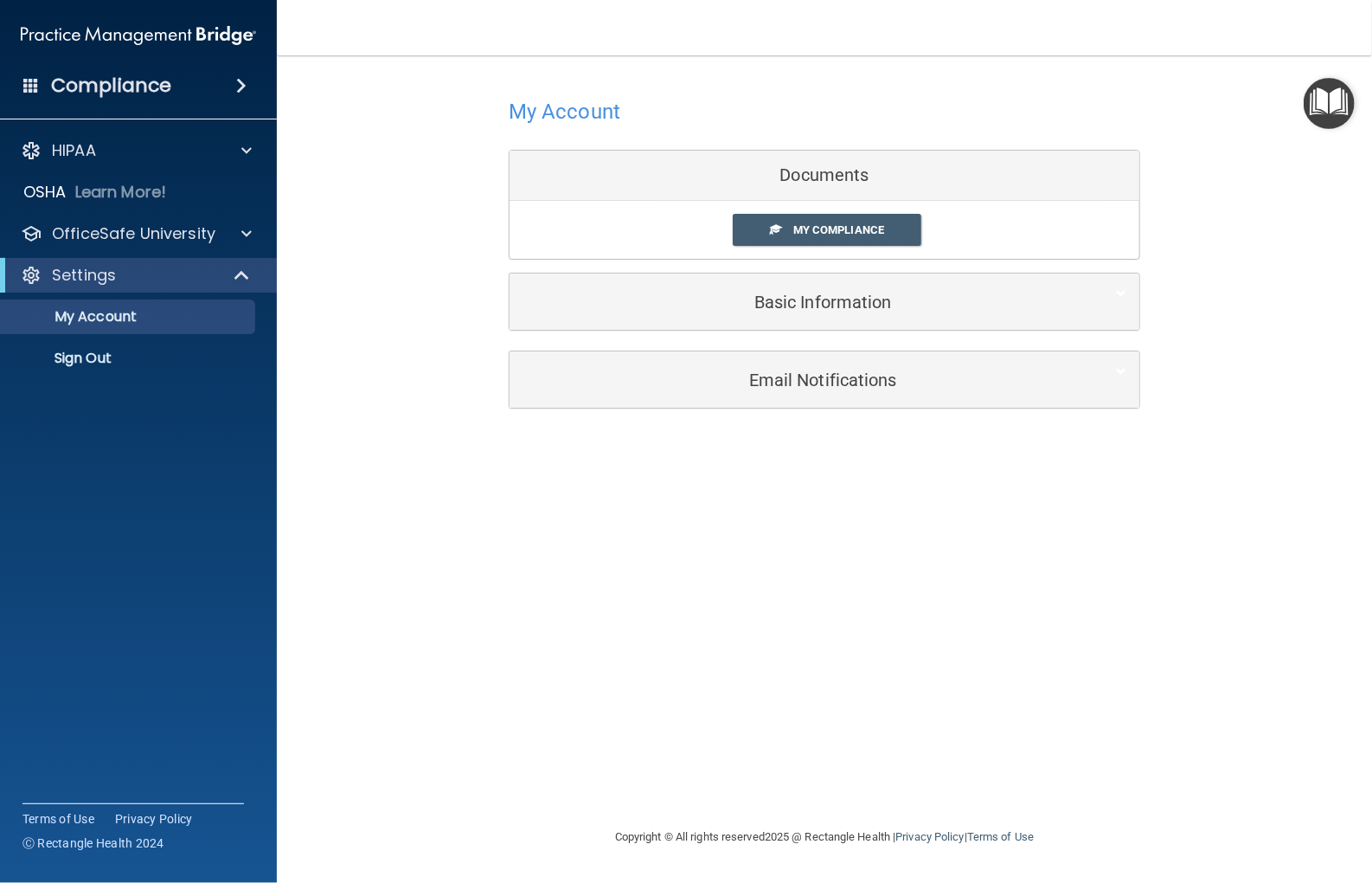
click at [101, 93] on h4 "Compliance" at bounding box center [111, 85] width 121 height 24
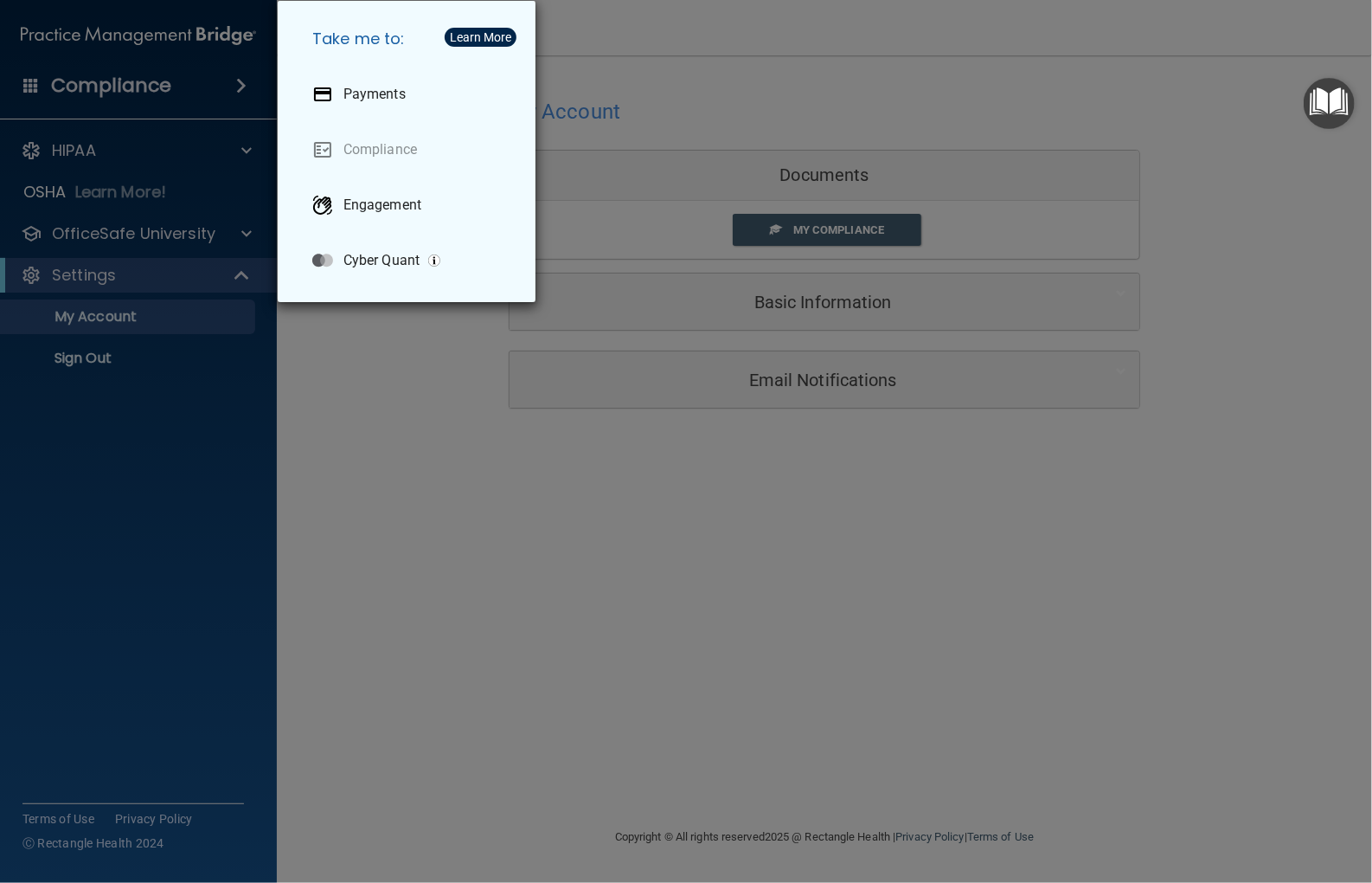
click at [385, 427] on div "Take me to: Payments Compliance Engagement Cyber Quant" at bounding box center [686, 442] width 1372 height 883
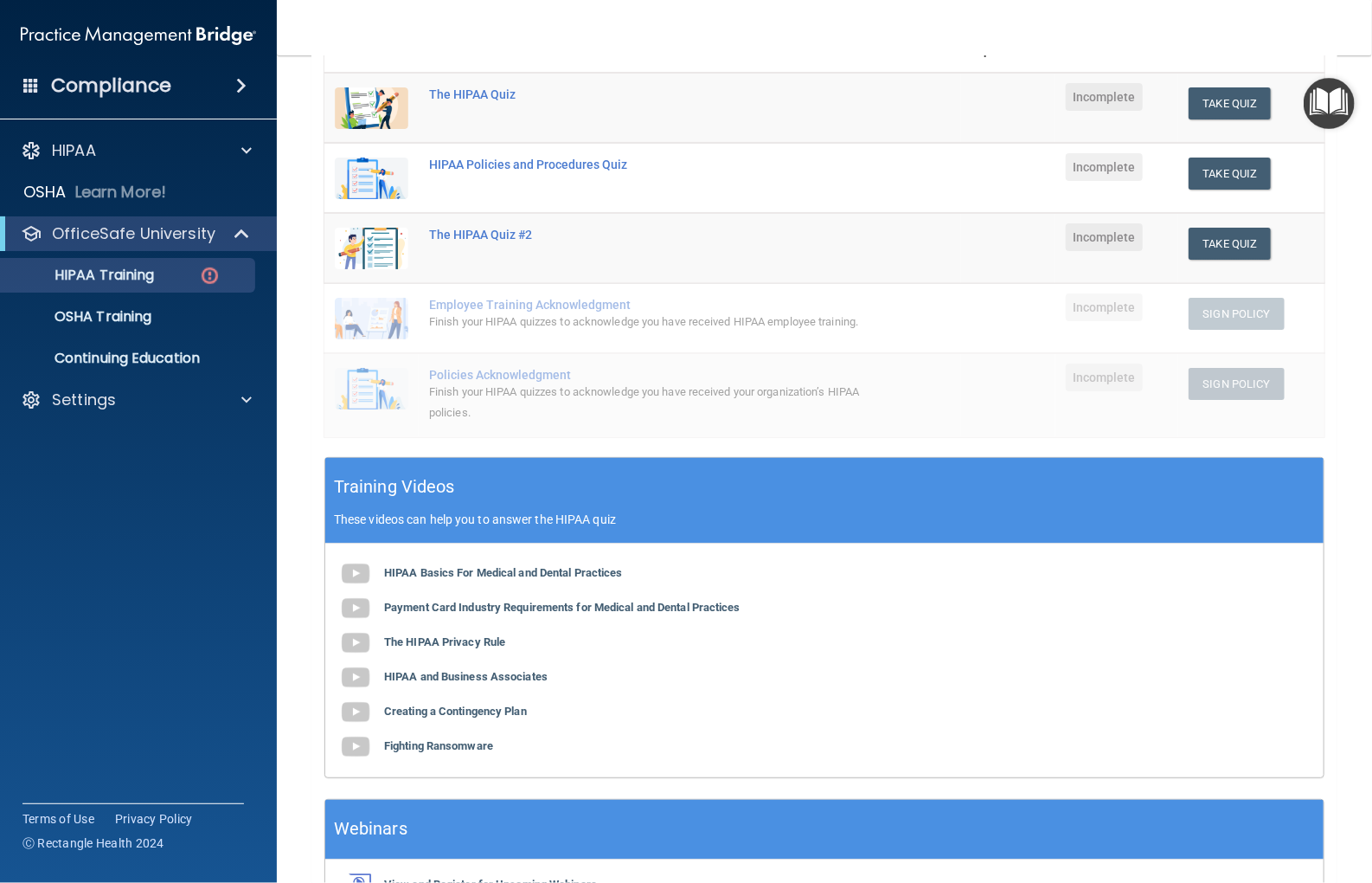
scroll to position [86, 0]
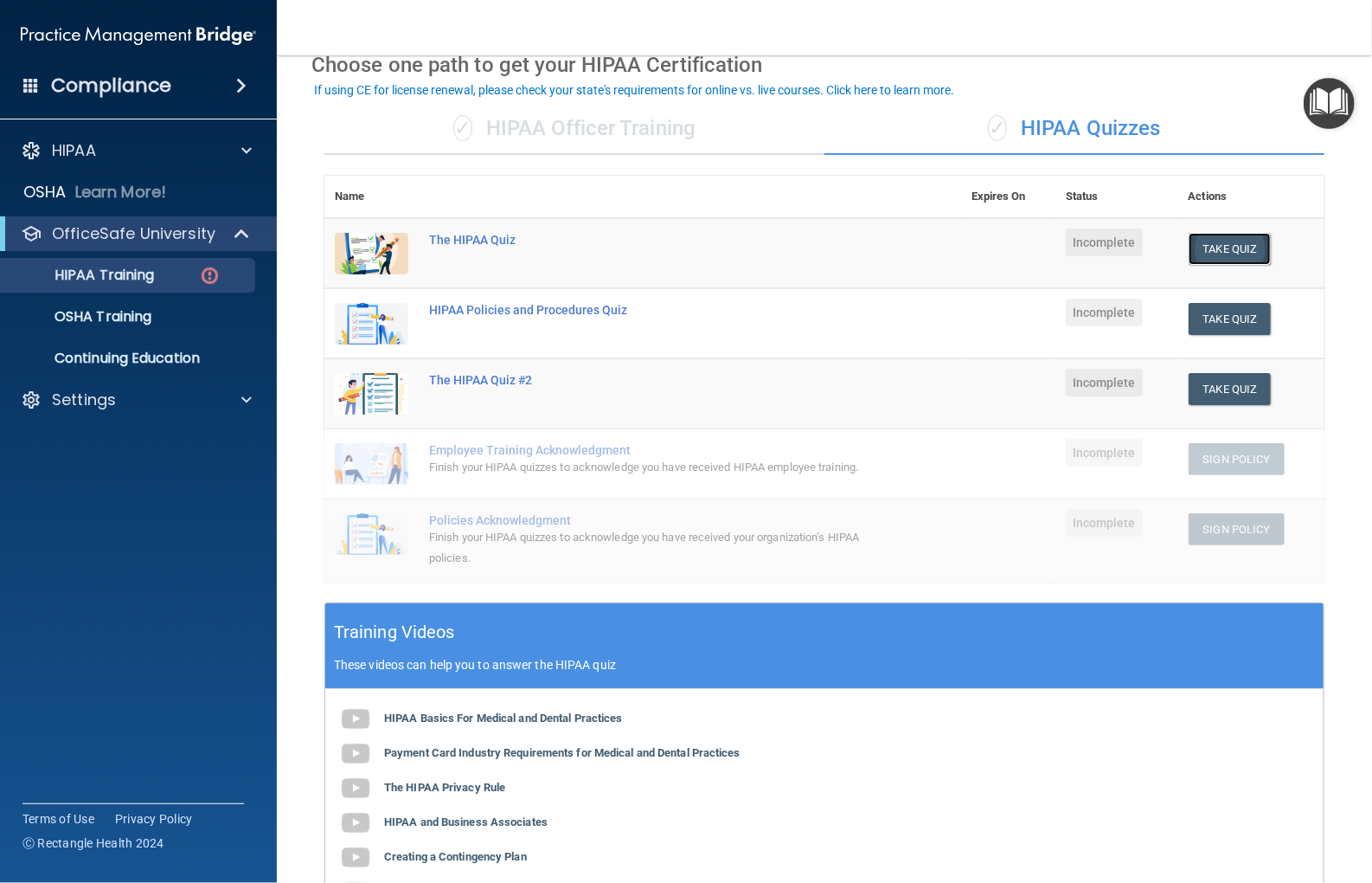
click at [1233, 250] on button "Take Quiz" at bounding box center [1230, 249] width 83 height 32
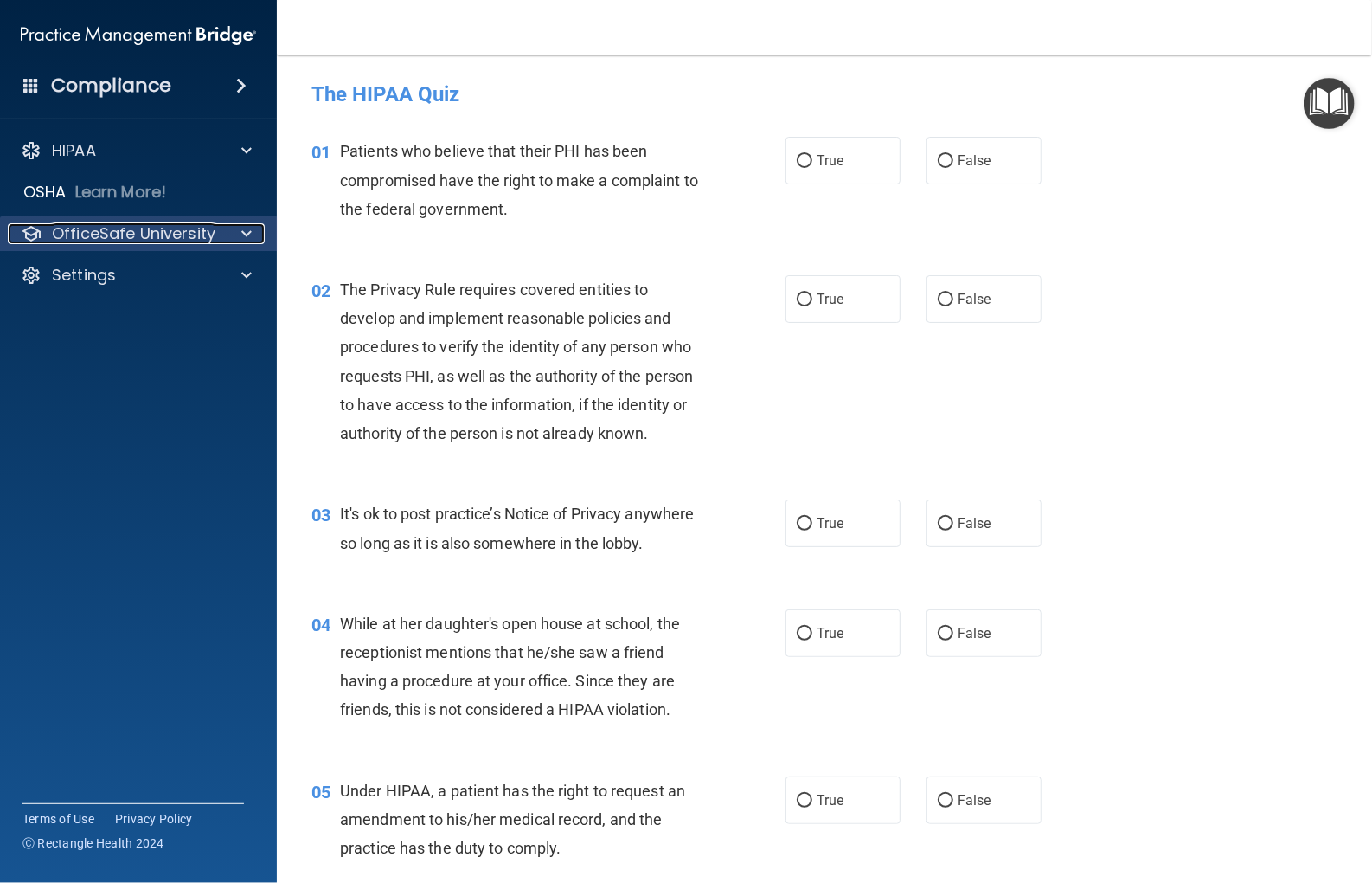
click at [146, 244] on p "OfficeSafe University" at bounding box center [133, 234] width 163 height 20
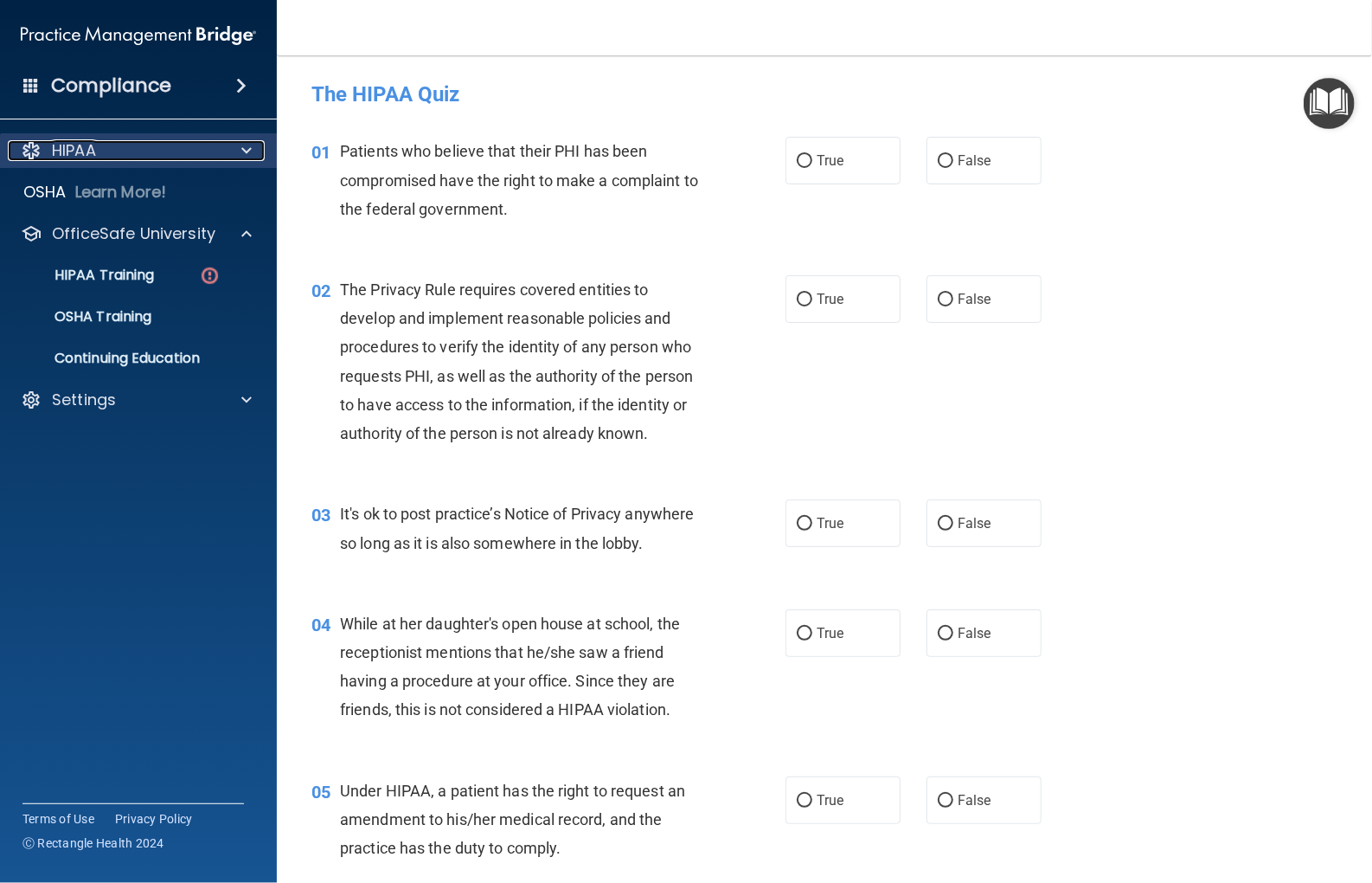
click at [76, 151] on p "HIPAA" at bounding box center [74, 150] width 44 height 20
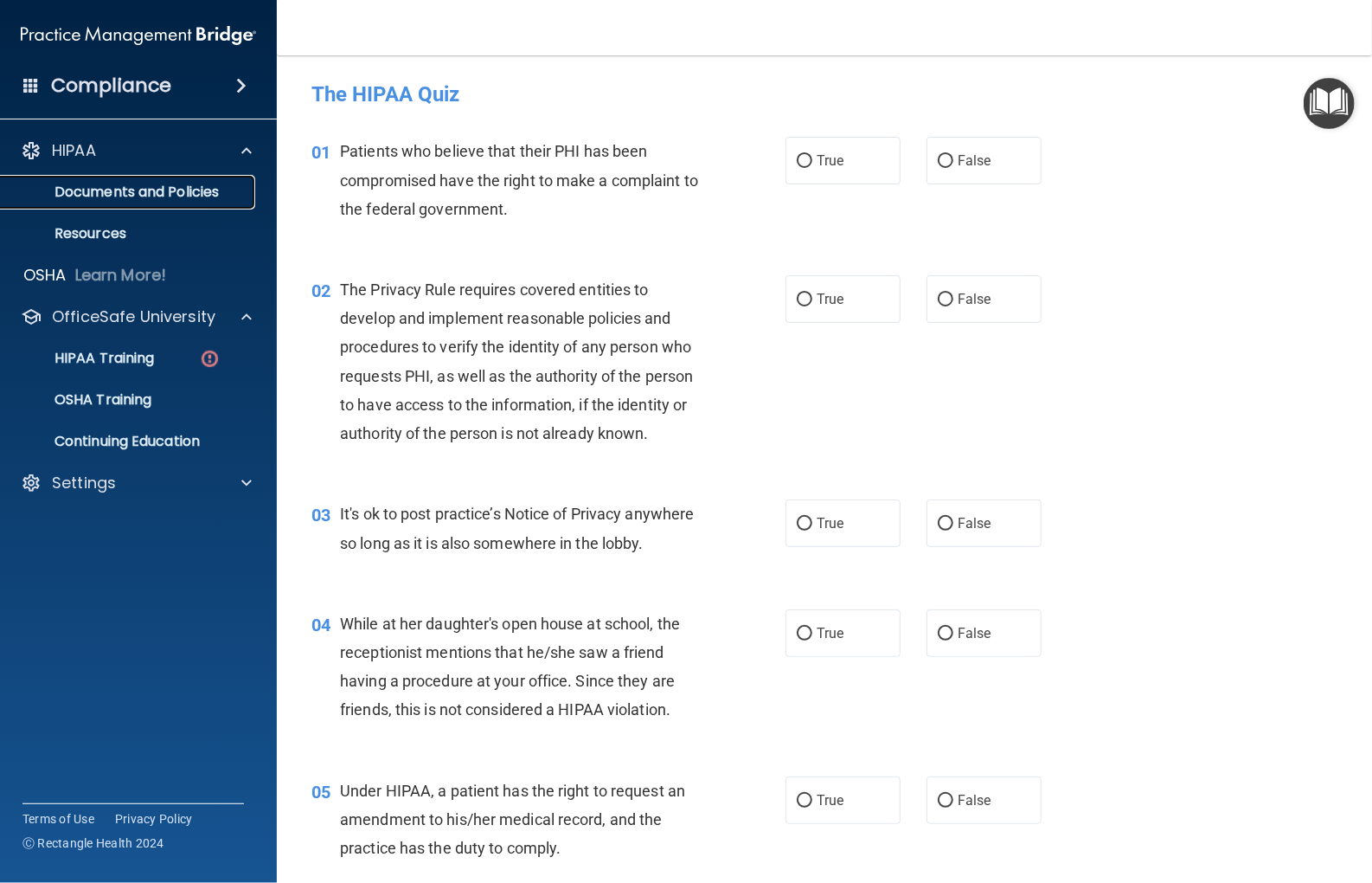
click at [89, 197] on p "Documents and Policies" at bounding box center [129, 192] width 236 height 18
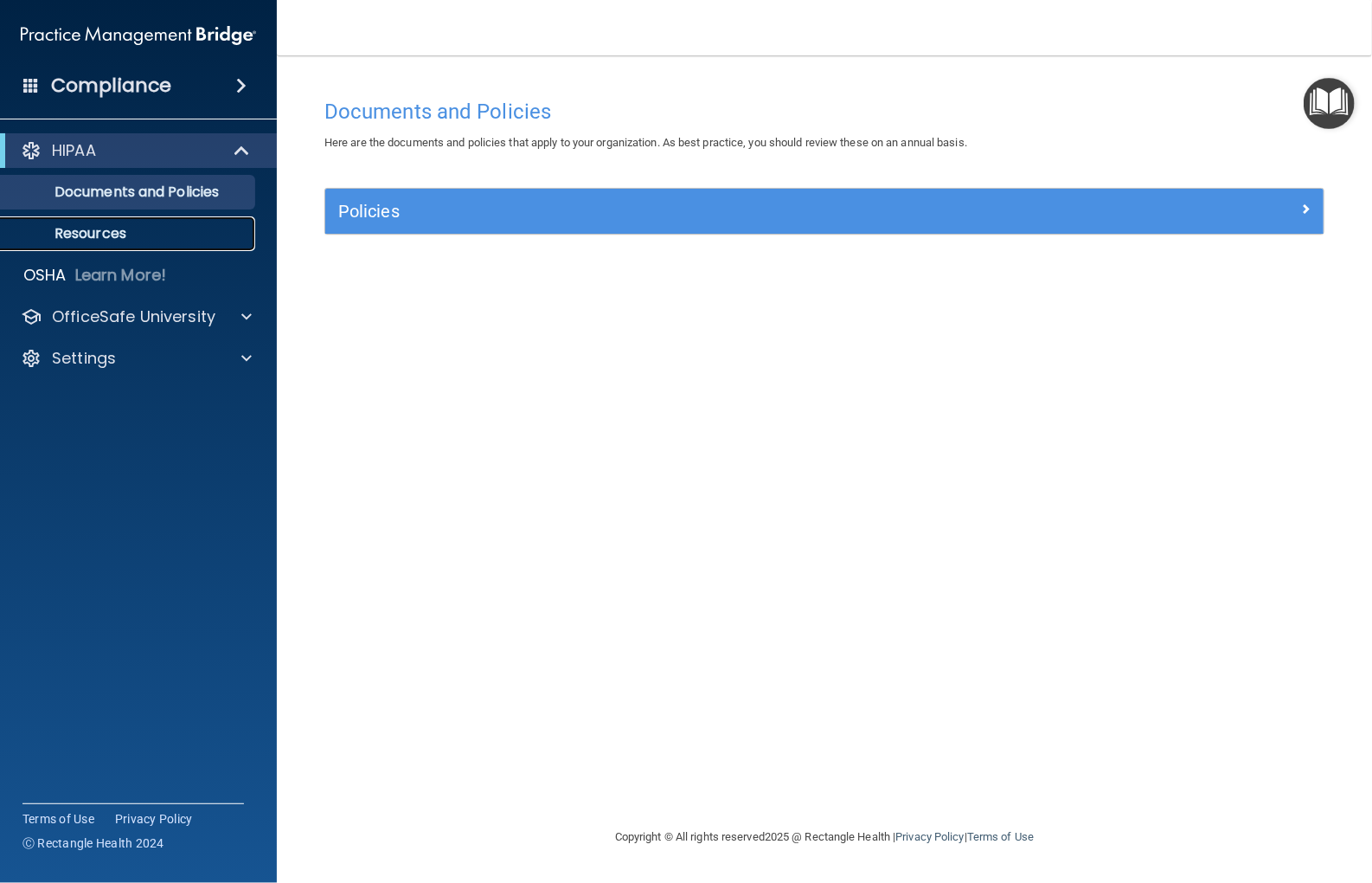
click at [136, 225] on p "Resources" at bounding box center [129, 234] width 236 height 18
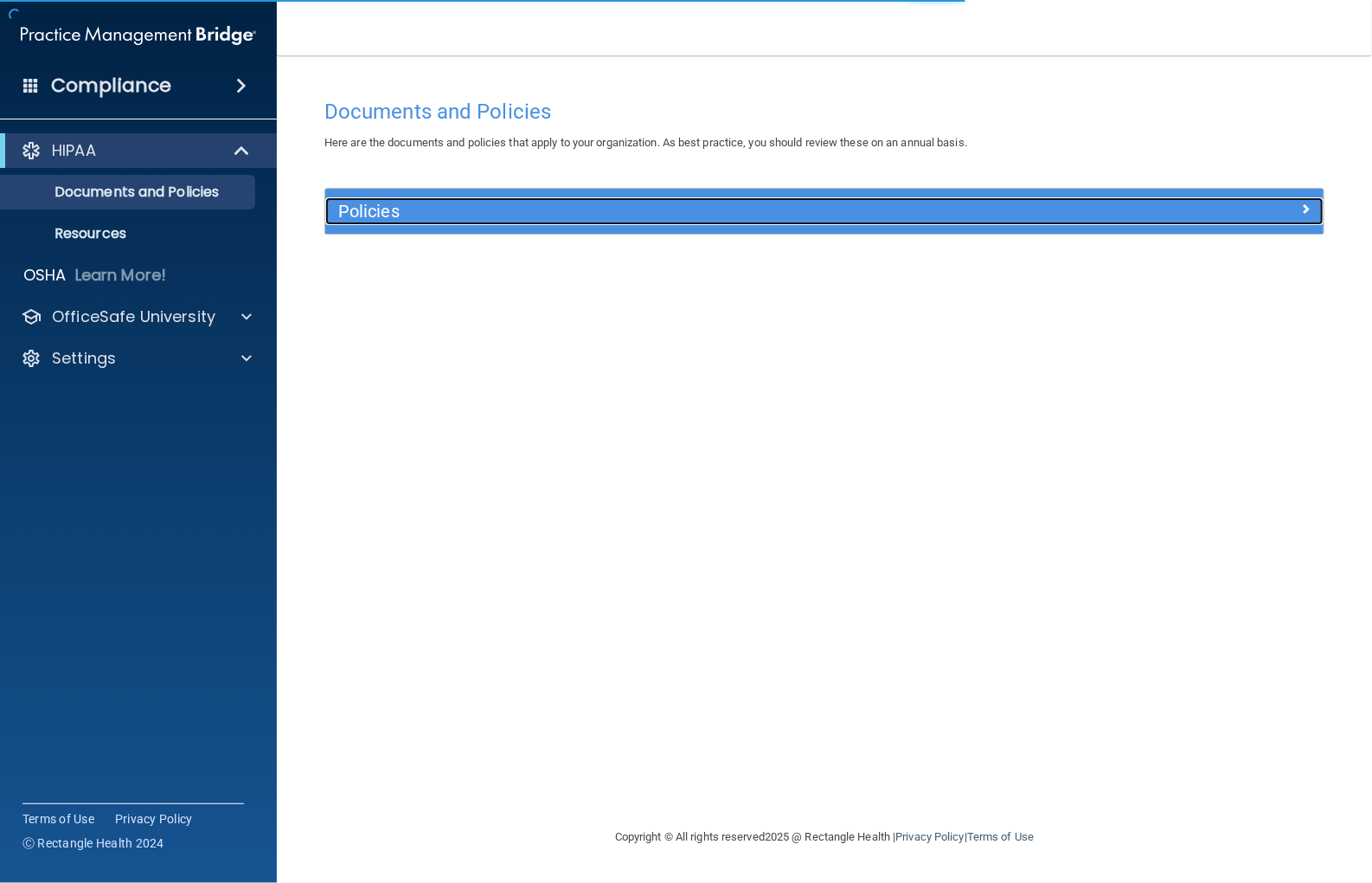
click at [398, 211] on h5 "Policies" at bounding box center [700, 211] width 723 height 19
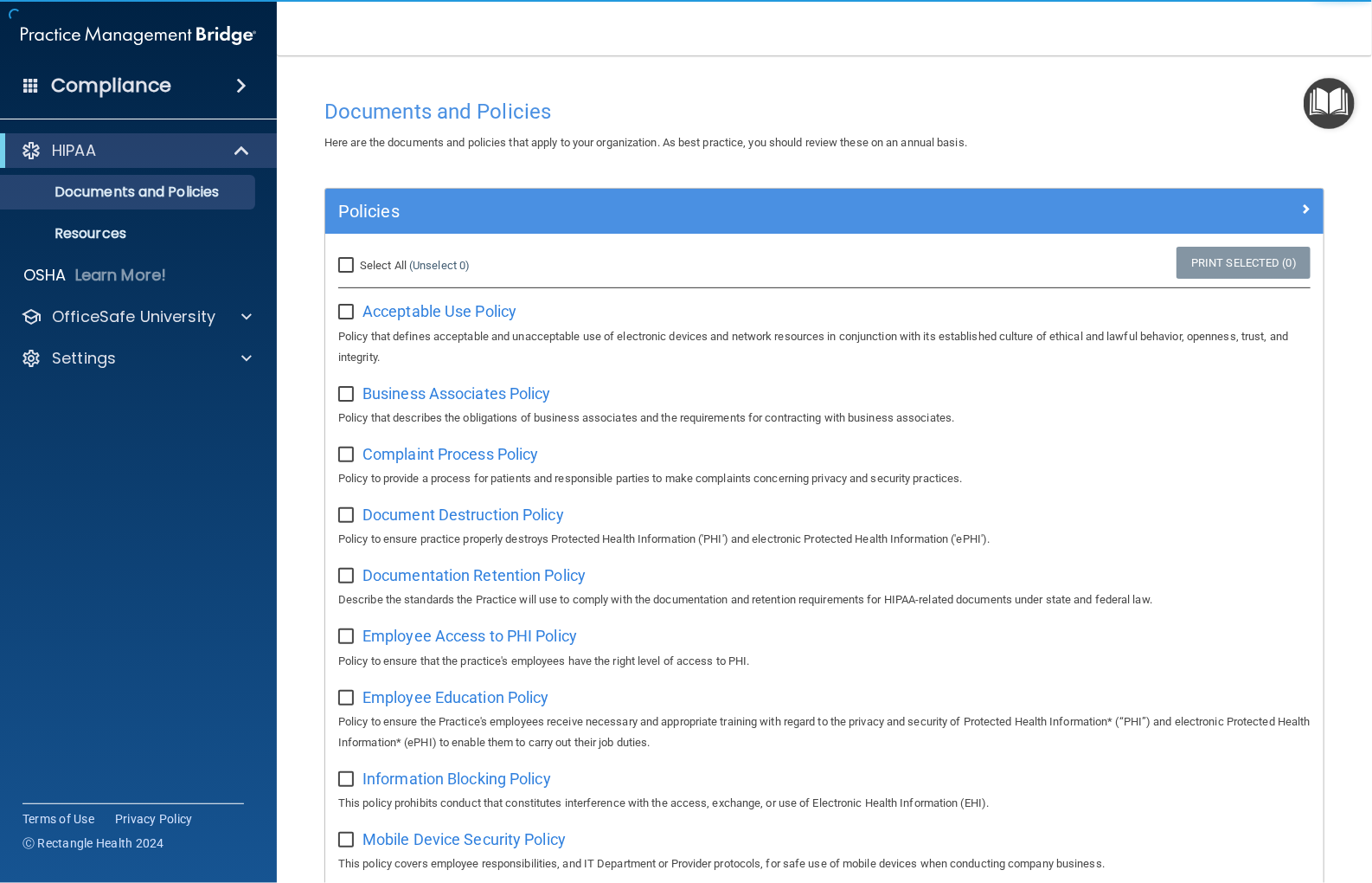
click at [352, 264] on input "Select All (Unselect 0) Unselect All" at bounding box center [348, 265] width 19 height 14
checkbox input "true"
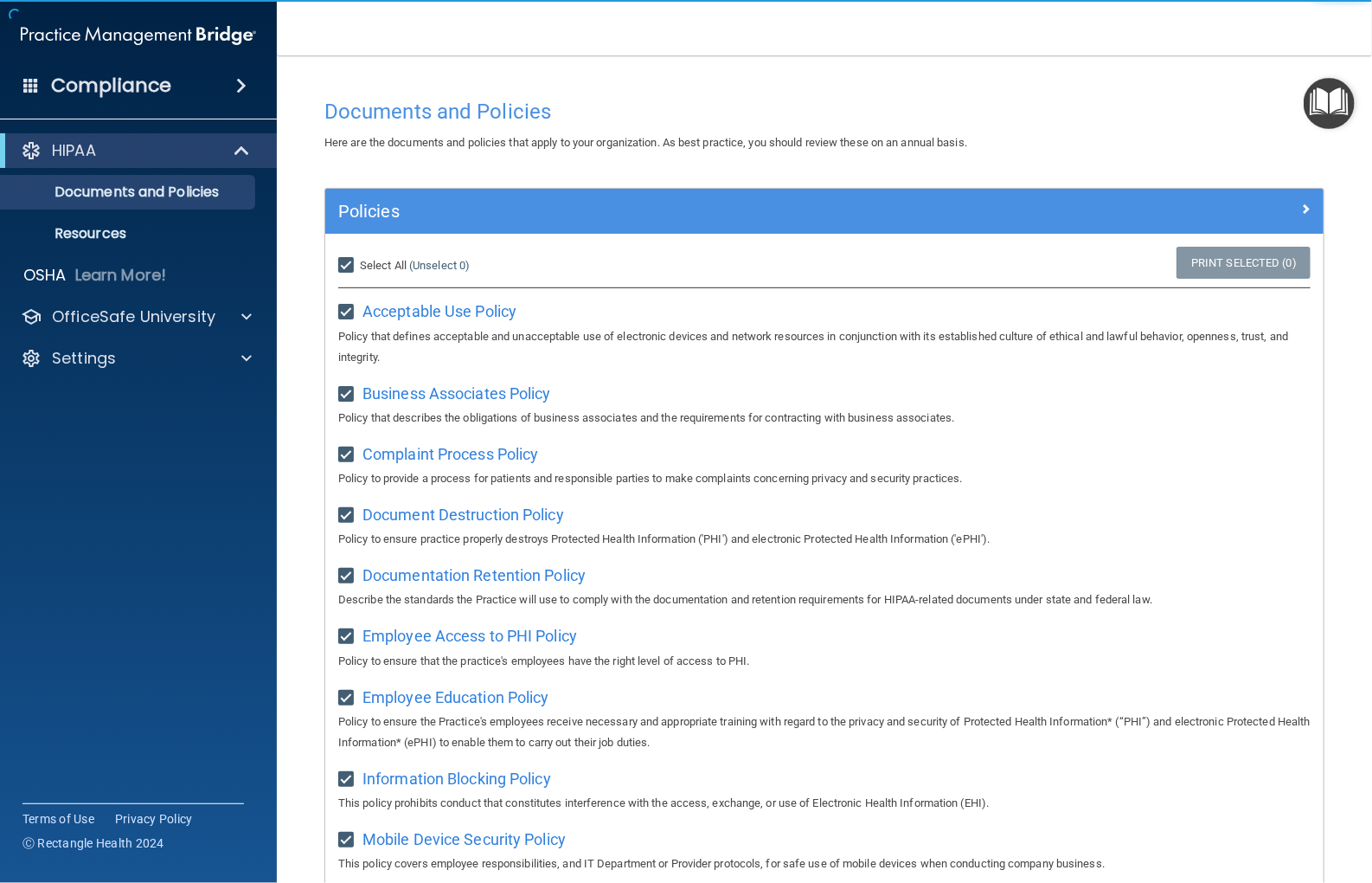
checkbox input "true"
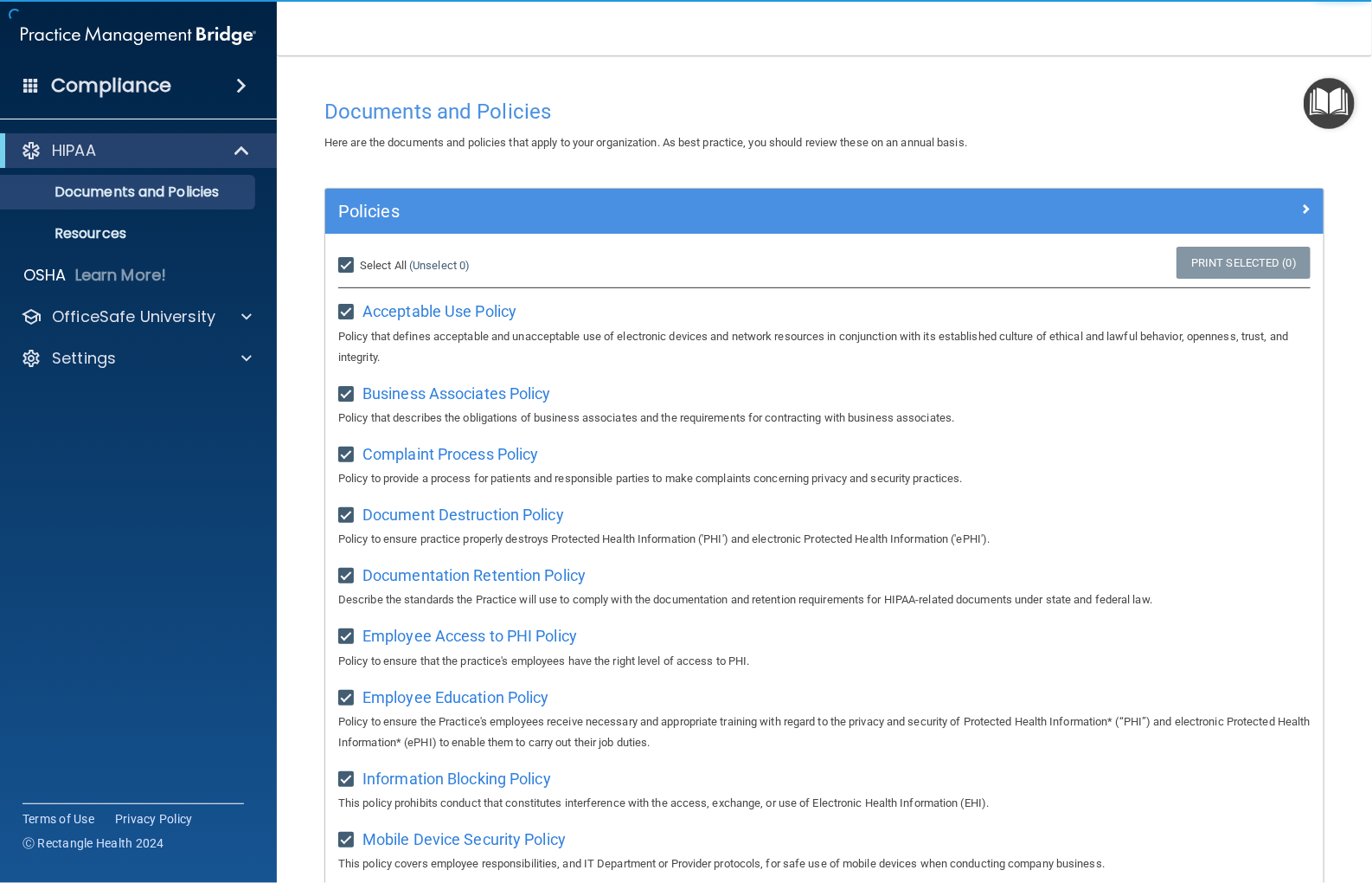
checkbox input "true"
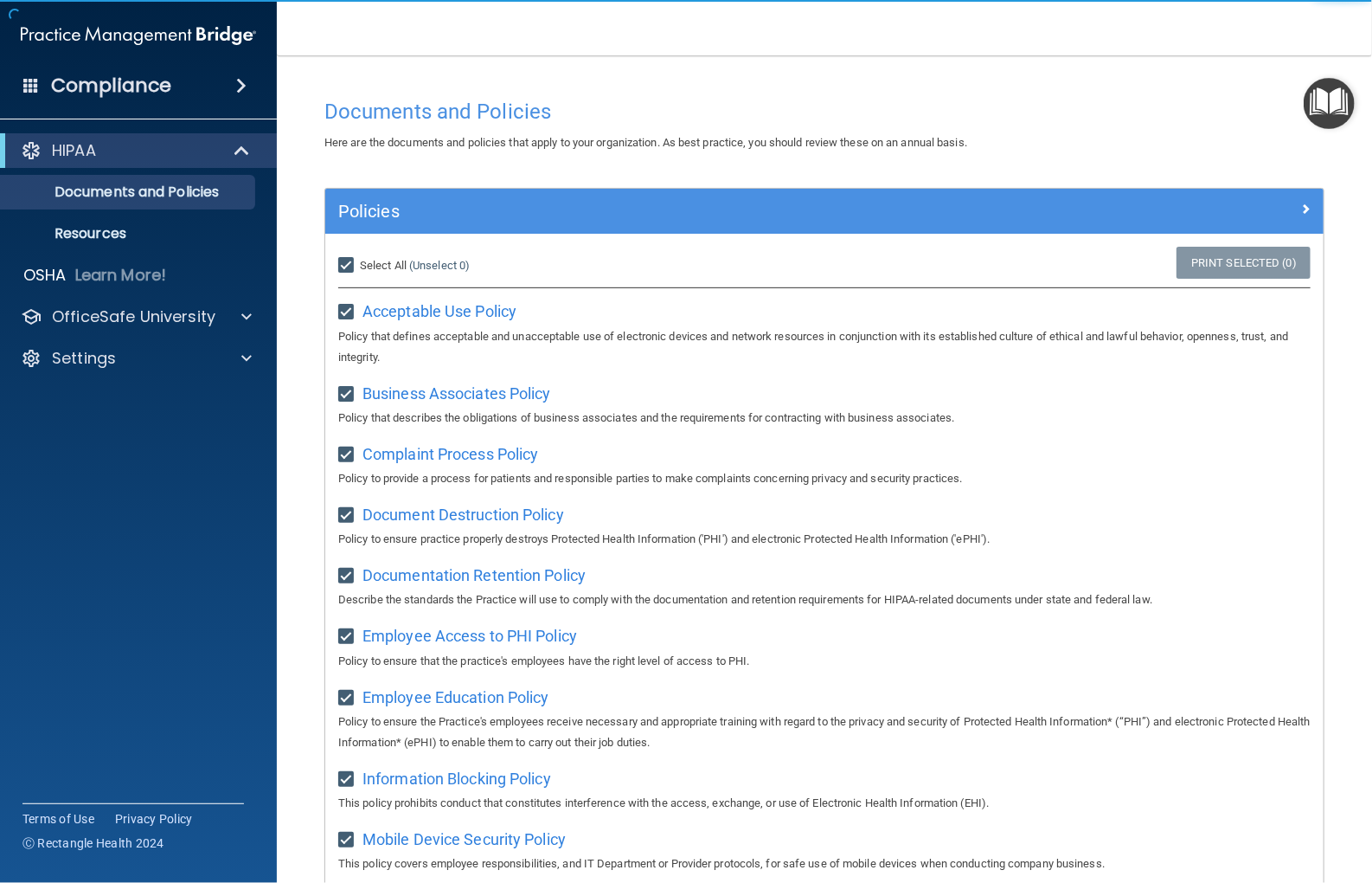
checkbox input "true"
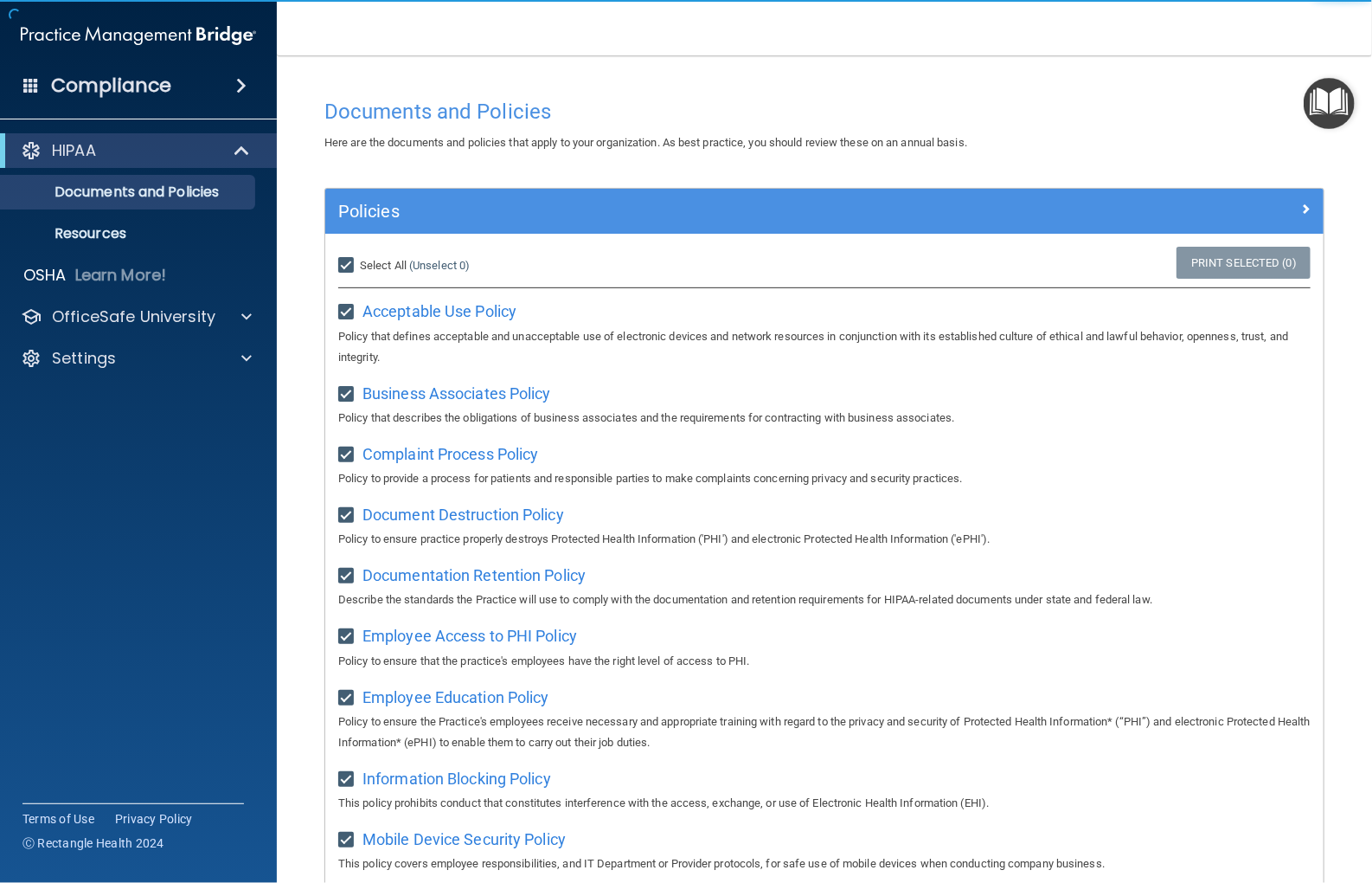
checkbox input "true"
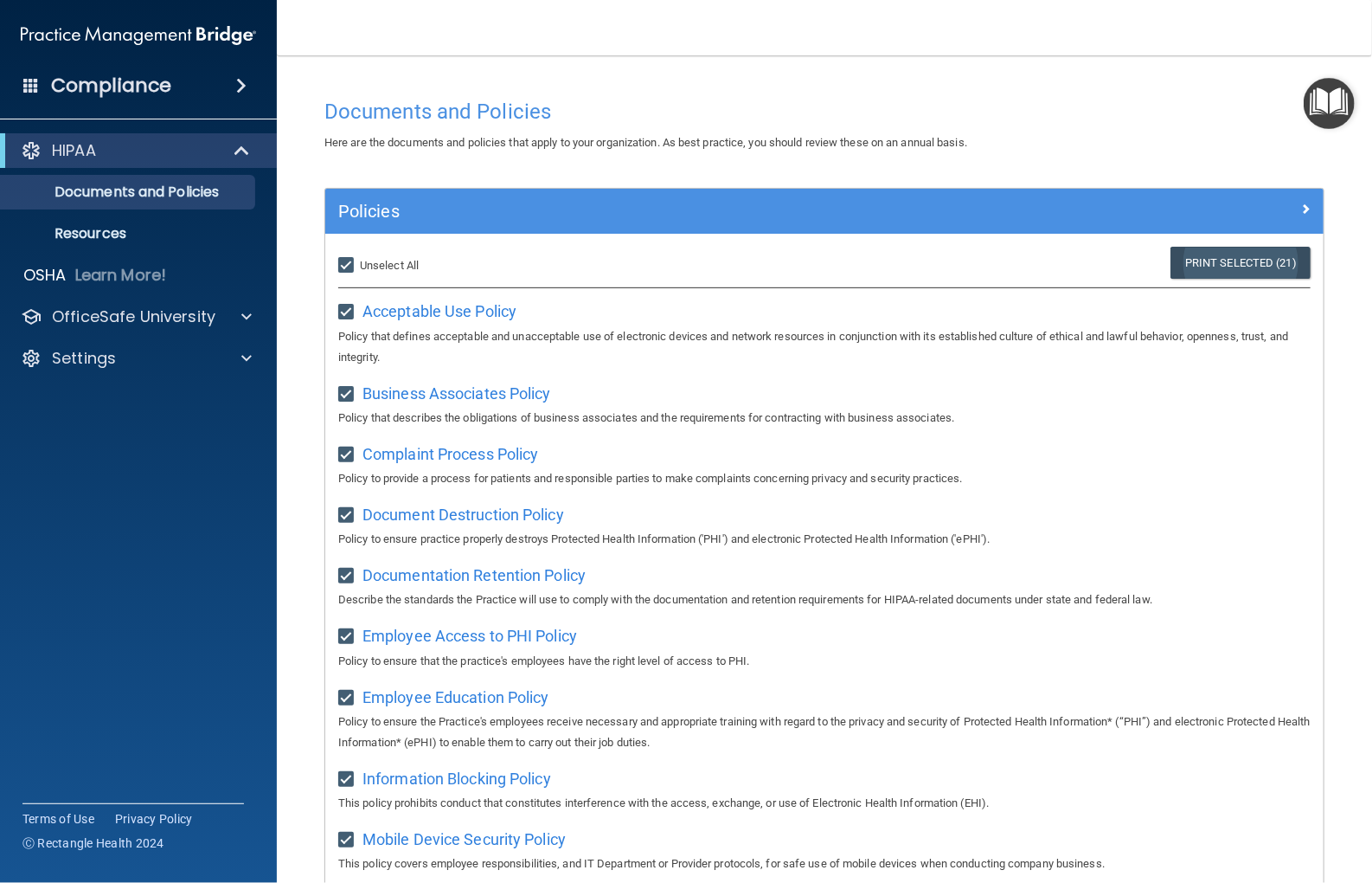
click at [1214, 263] on link "Print Selected (21)" at bounding box center [1240, 262] width 140 height 32
click at [103, 158] on div "HIPAA" at bounding box center [114, 150] width 214 height 20
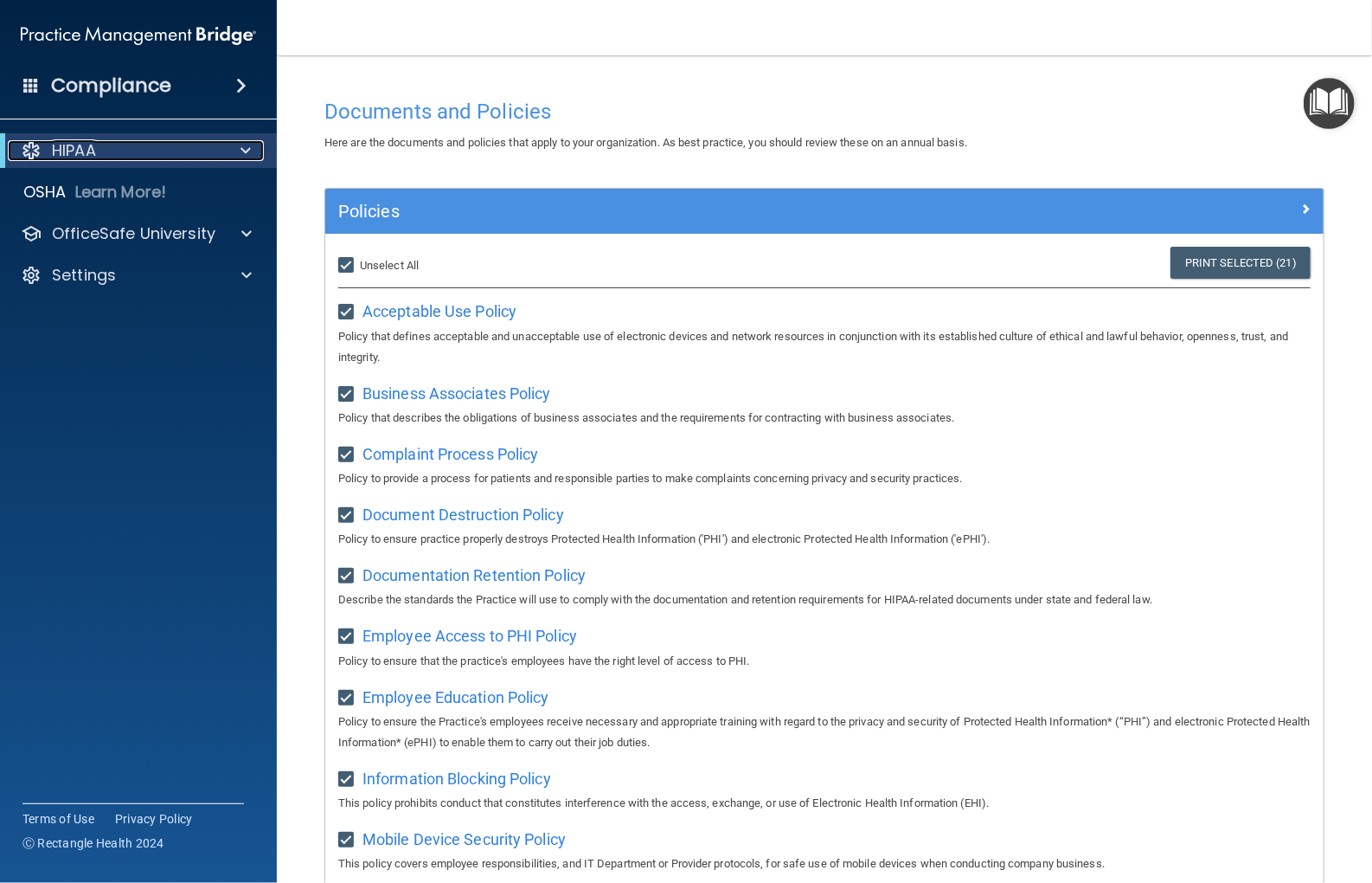
click at [37, 152] on div at bounding box center [31, 150] width 20 height 20
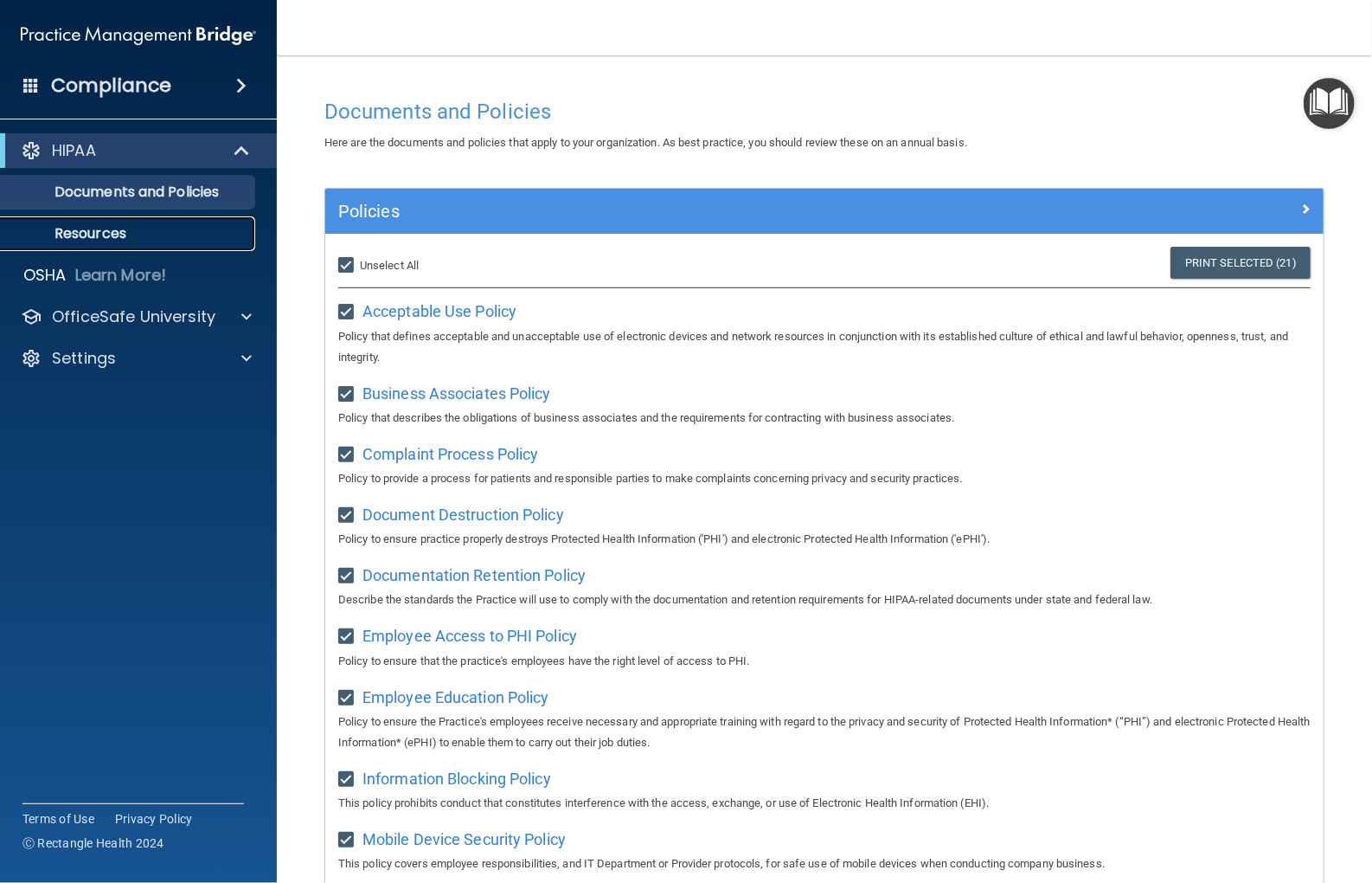
click at [70, 238] on p "Resources" at bounding box center [129, 234] width 236 height 18
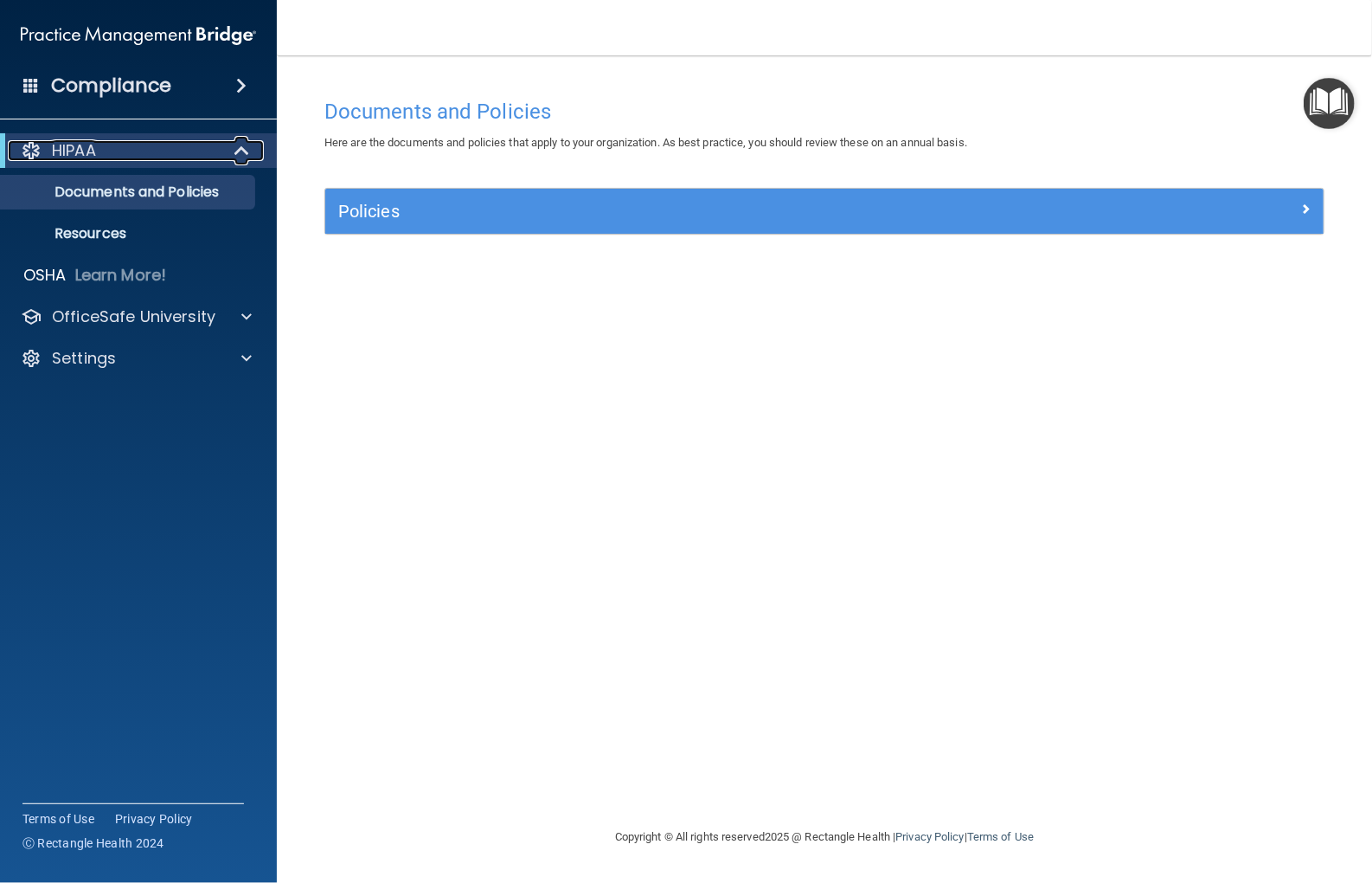
click at [94, 149] on p "HIPAA" at bounding box center [74, 150] width 44 height 20
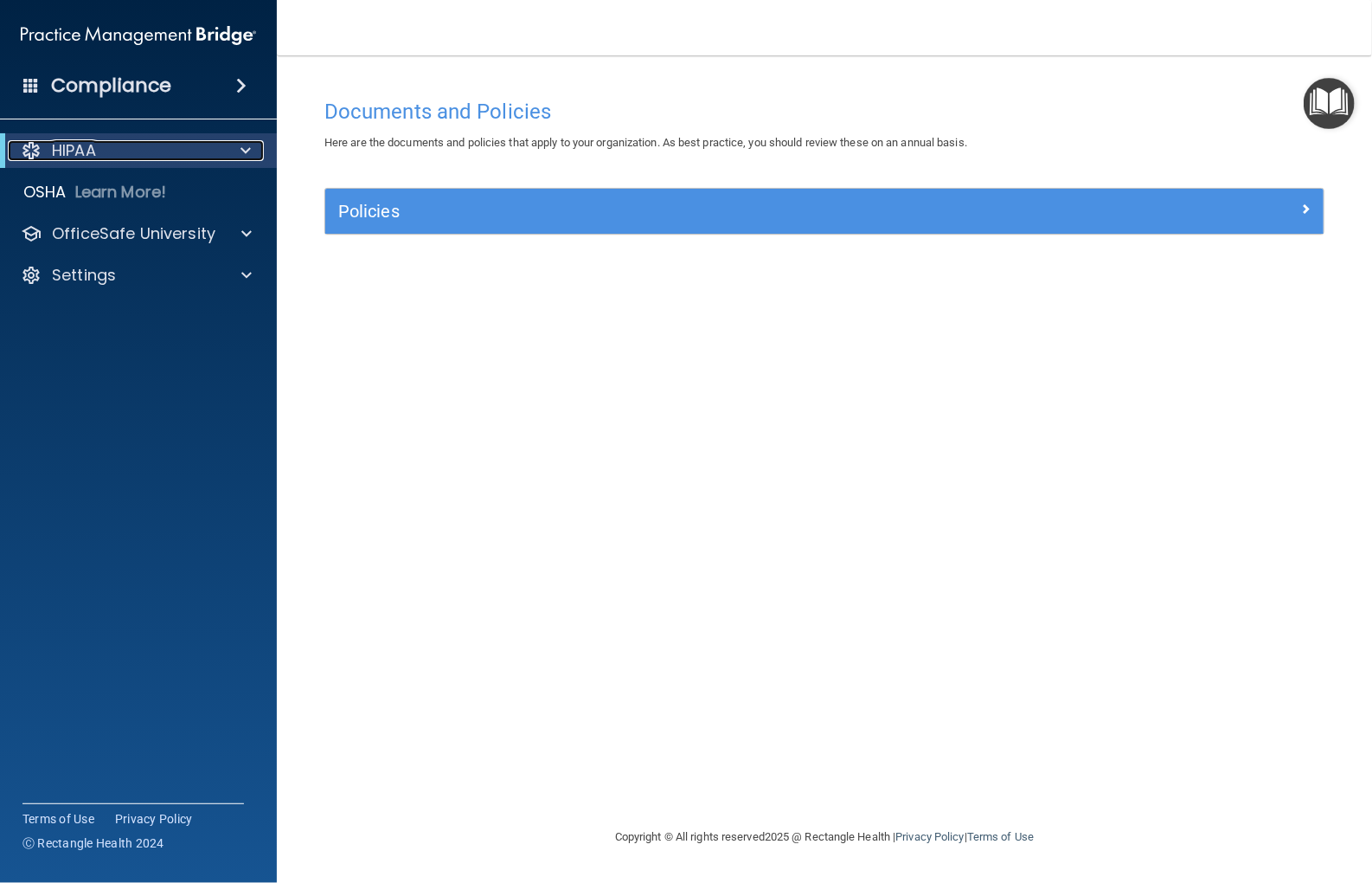
click at [94, 149] on p "HIPAA" at bounding box center [74, 150] width 44 height 20
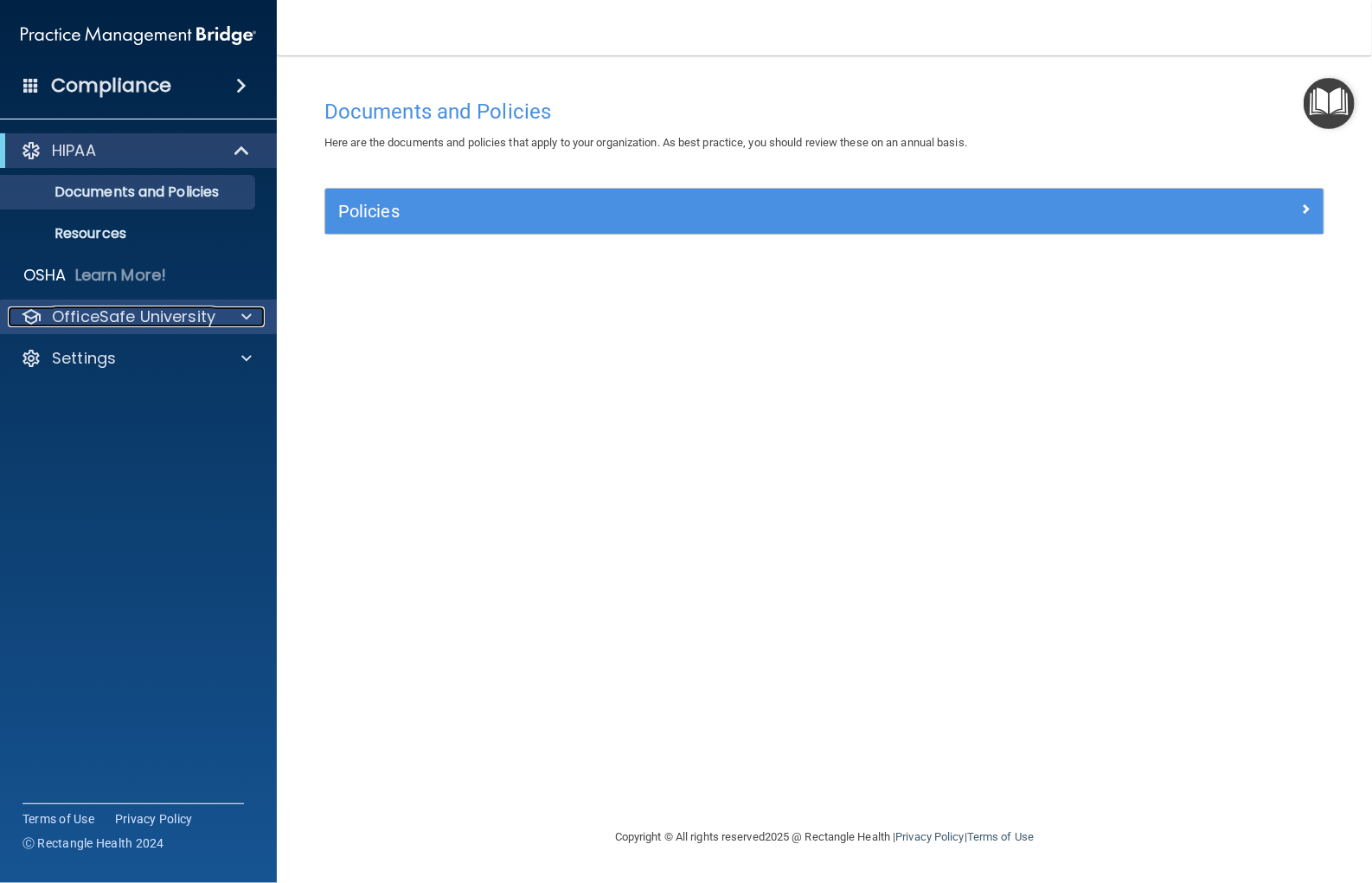
click at [137, 326] on p "OfficeSafe University" at bounding box center [133, 316] width 163 height 20
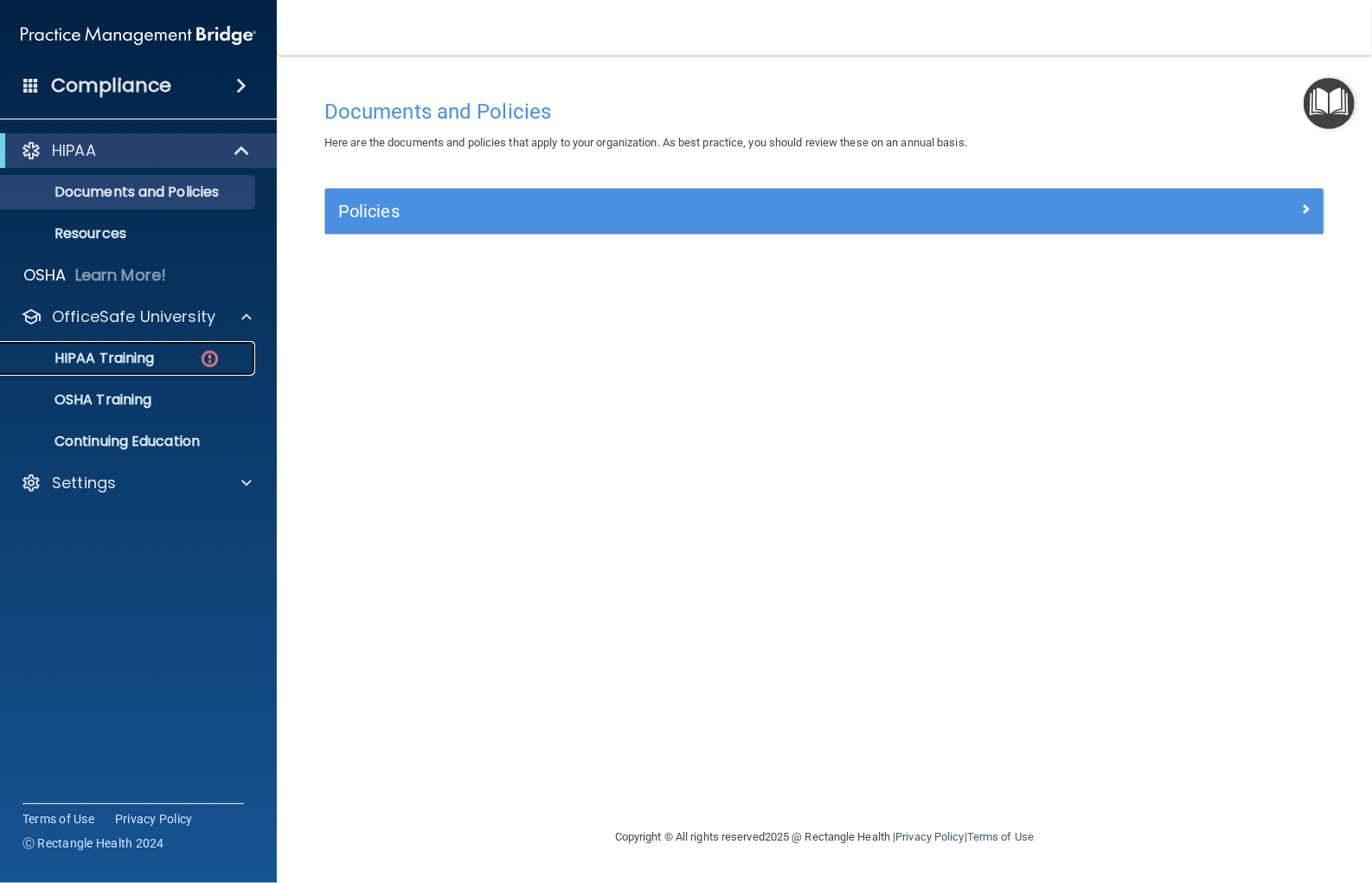
click at [133, 360] on p "HIPAA Training" at bounding box center [83, 358] width 143 height 18
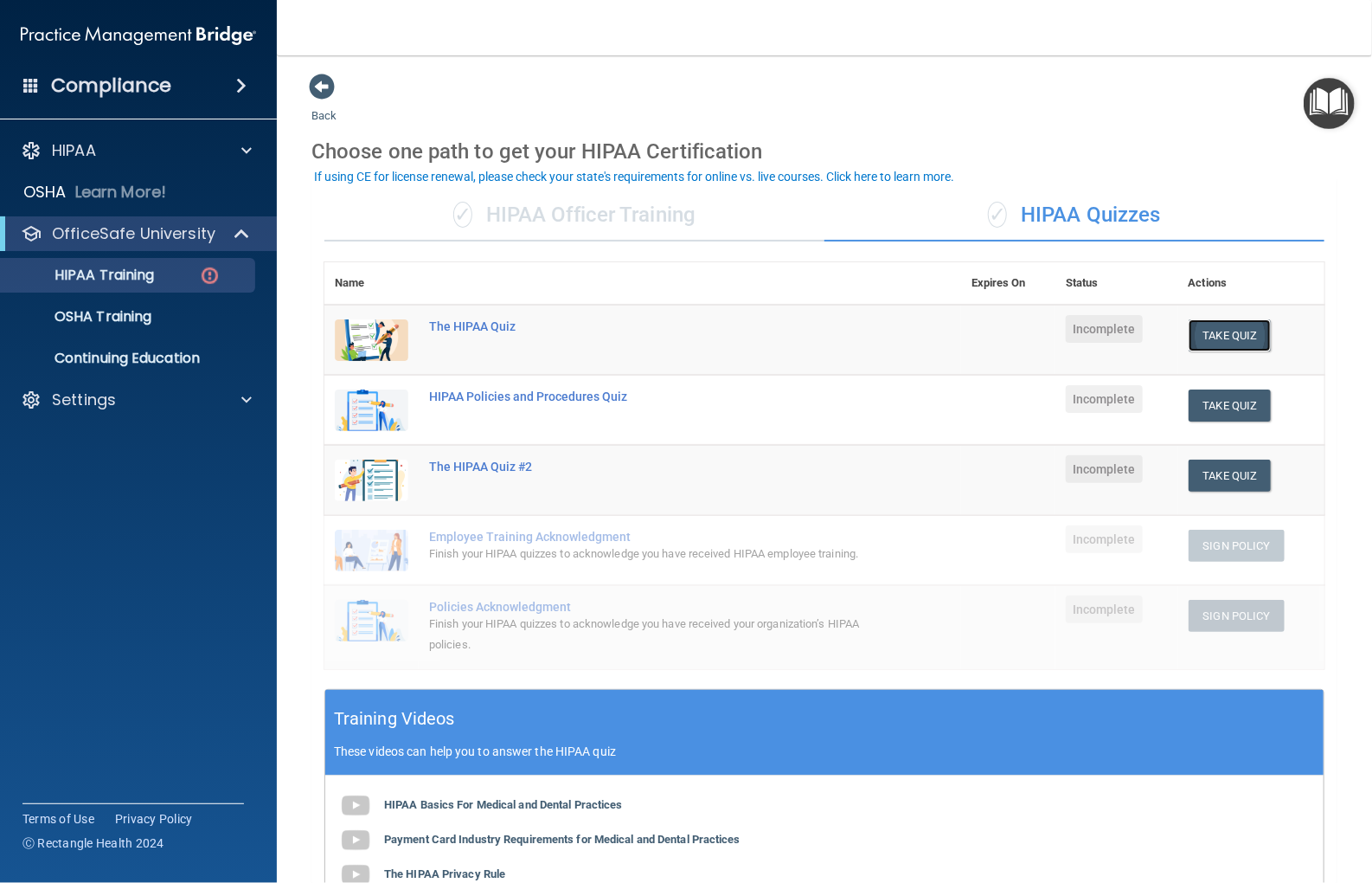
click at [1229, 330] on button "Take Quiz" at bounding box center [1230, 335] width 83 height 32
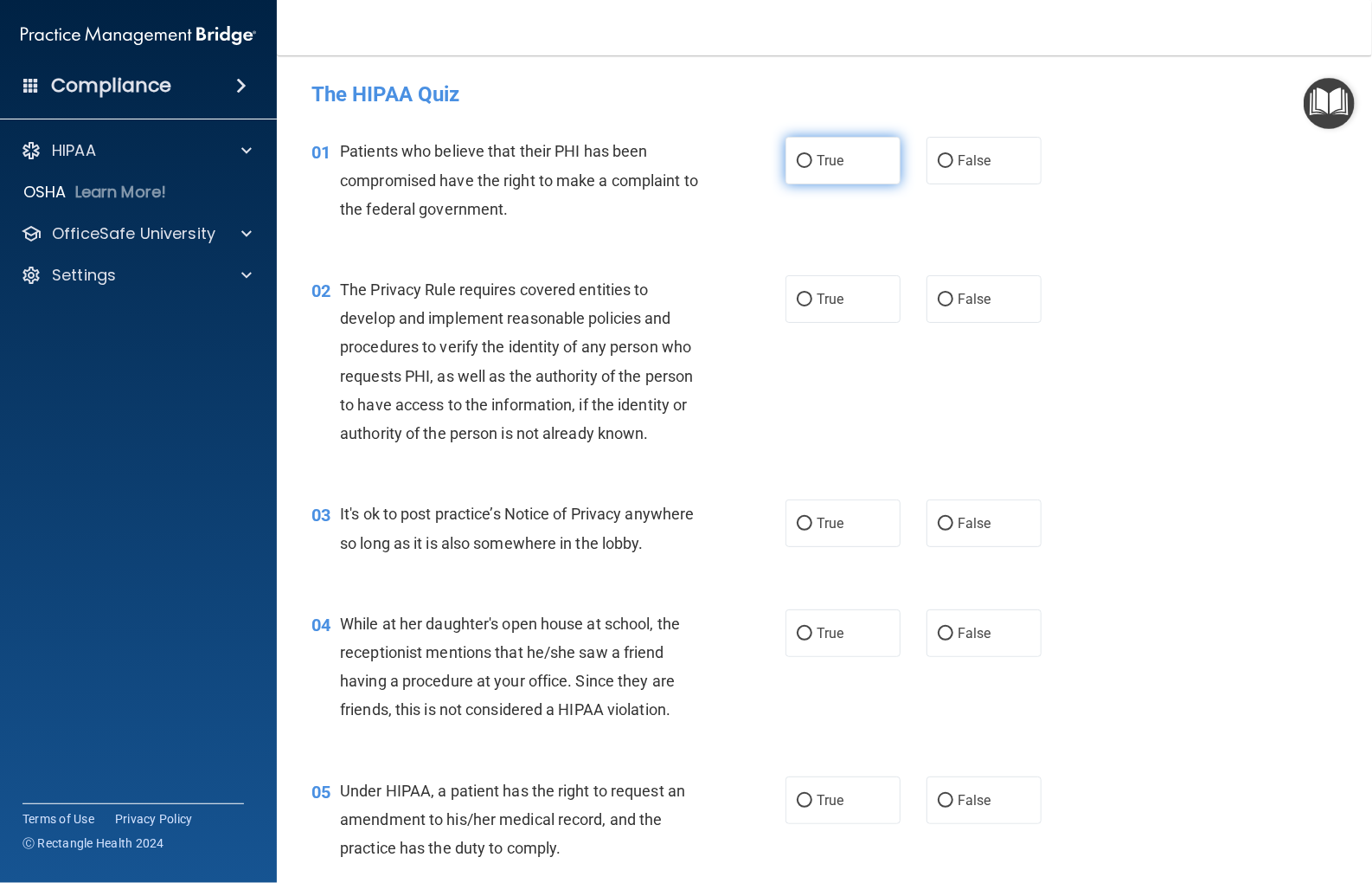
click at [799, 162] on input "True" at bounding box center [805, 161] width 16 height 13
radio input "true"
click at [799, 293] on input "True" at bounding box center [805, 300] width 16 height 13
radio input "true"
click at [941, 525] on input "False" at bounding box center [946, 524] width 16 height 13
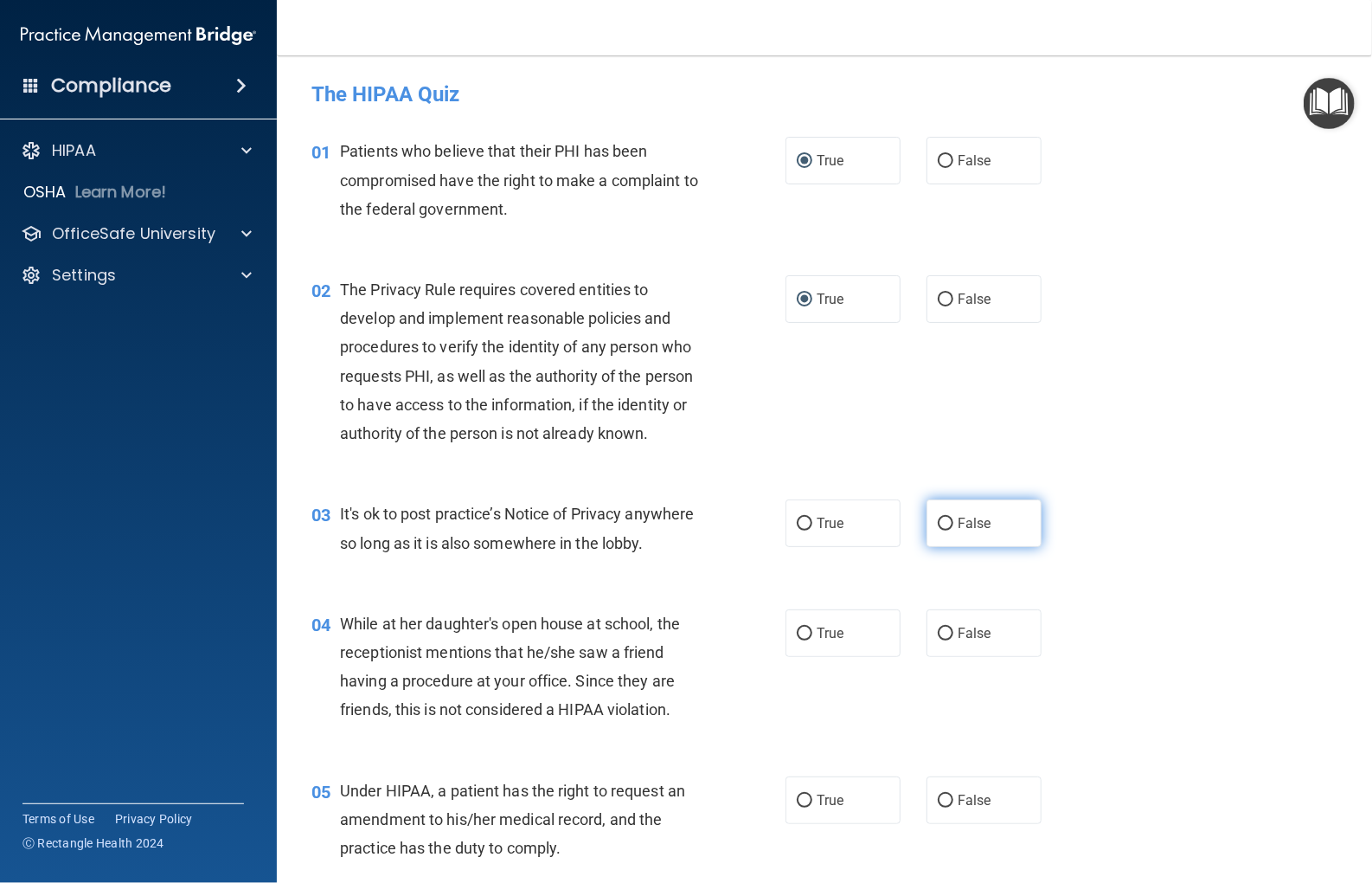
radio input "true"
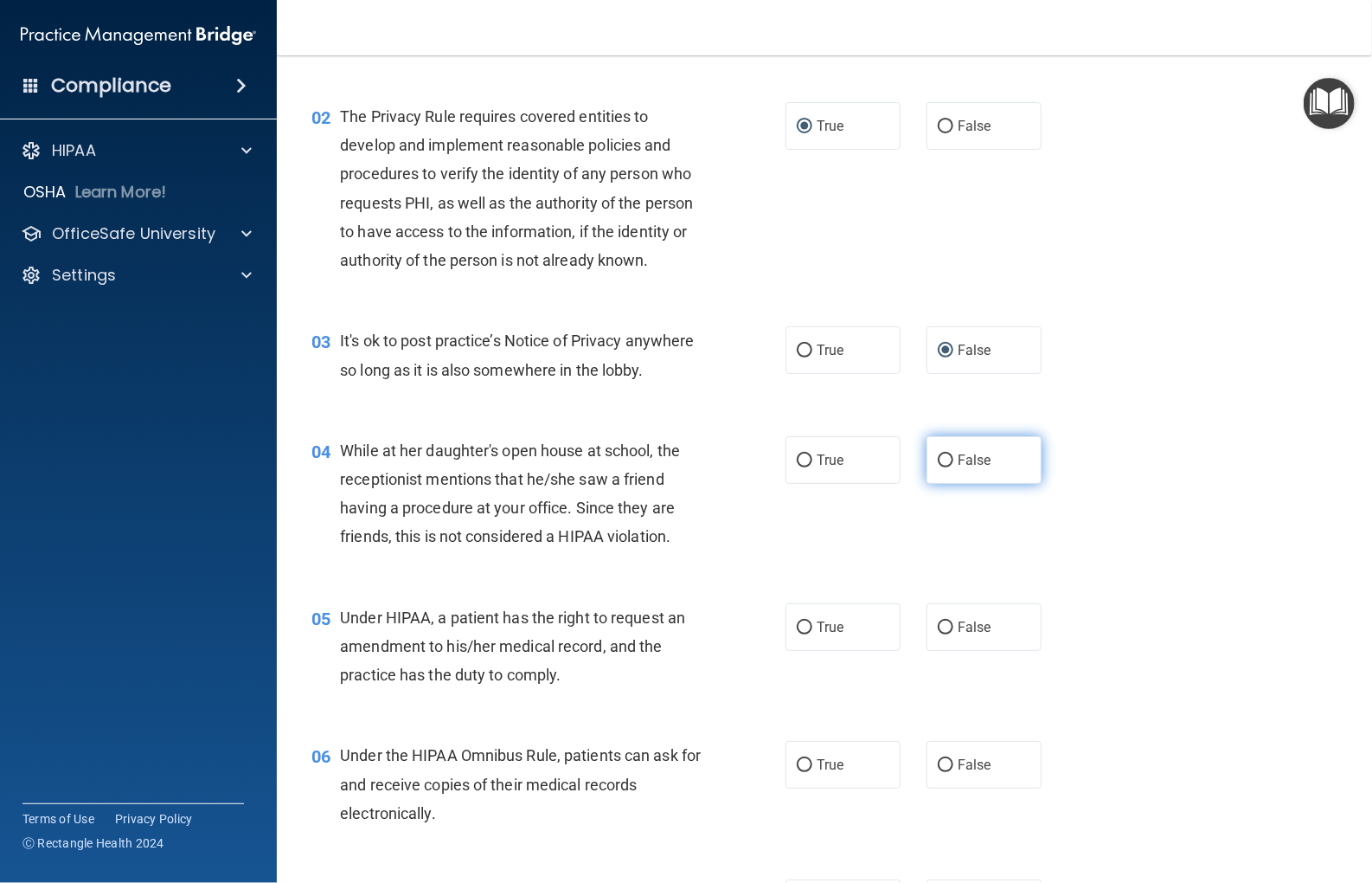
click at [940, 467] on input "False" at bounding box center [946, 461] width 16 height 13
radio input "true"
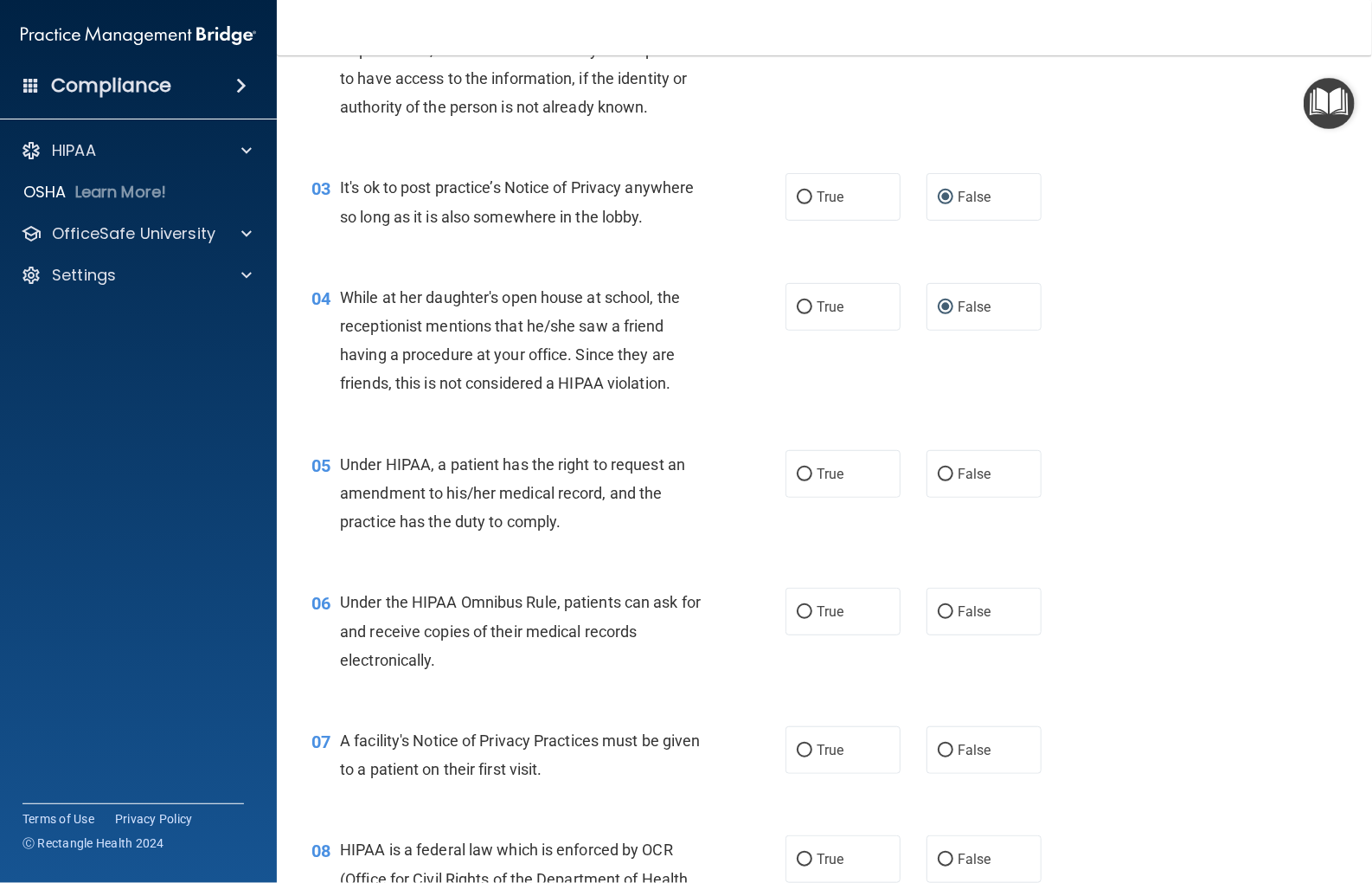
scroll to position [346, 0]
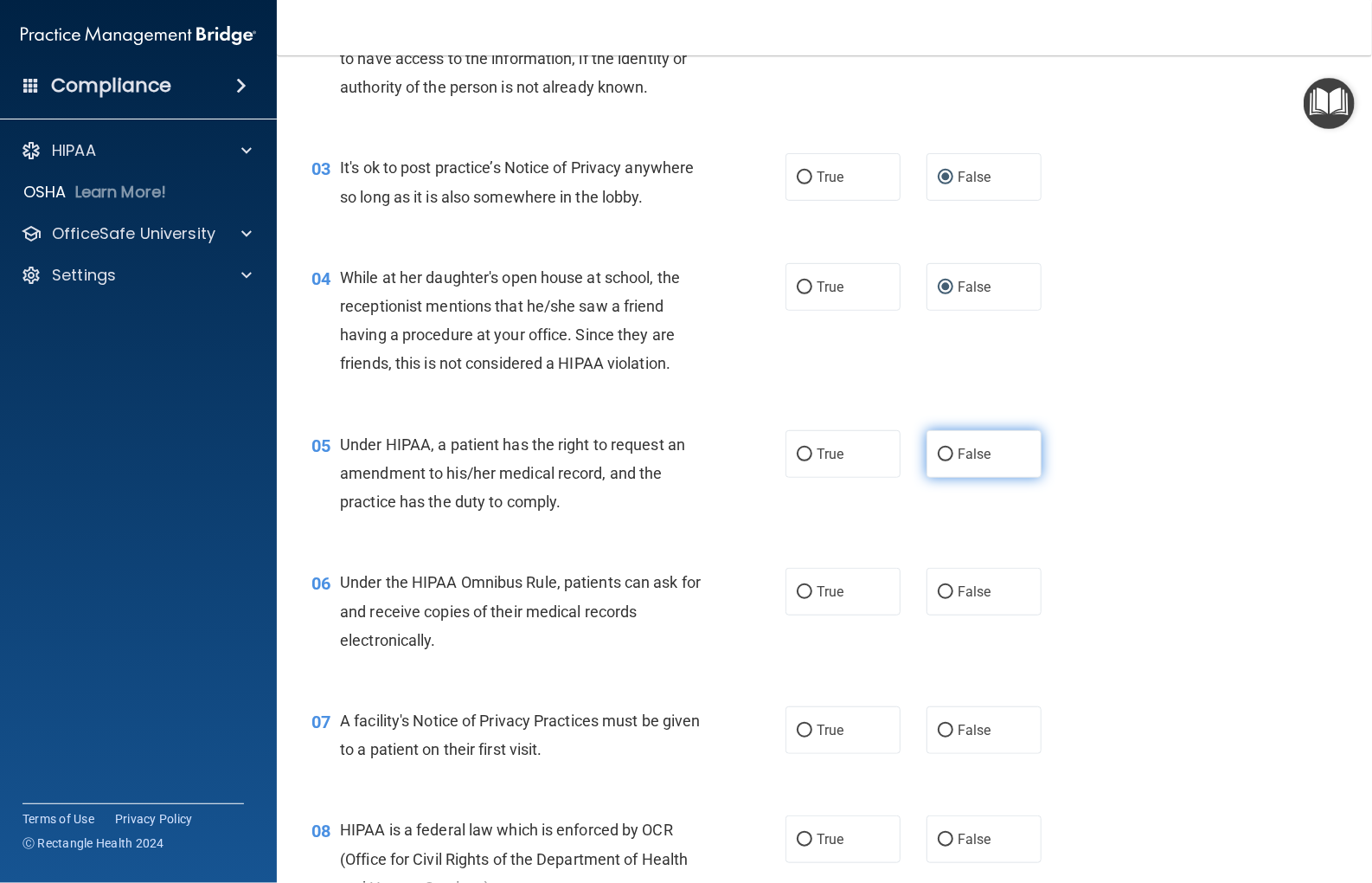
click at [938, 461] on input "False" at bounding box center [946, 454] width 16 height 13
radio input "true"
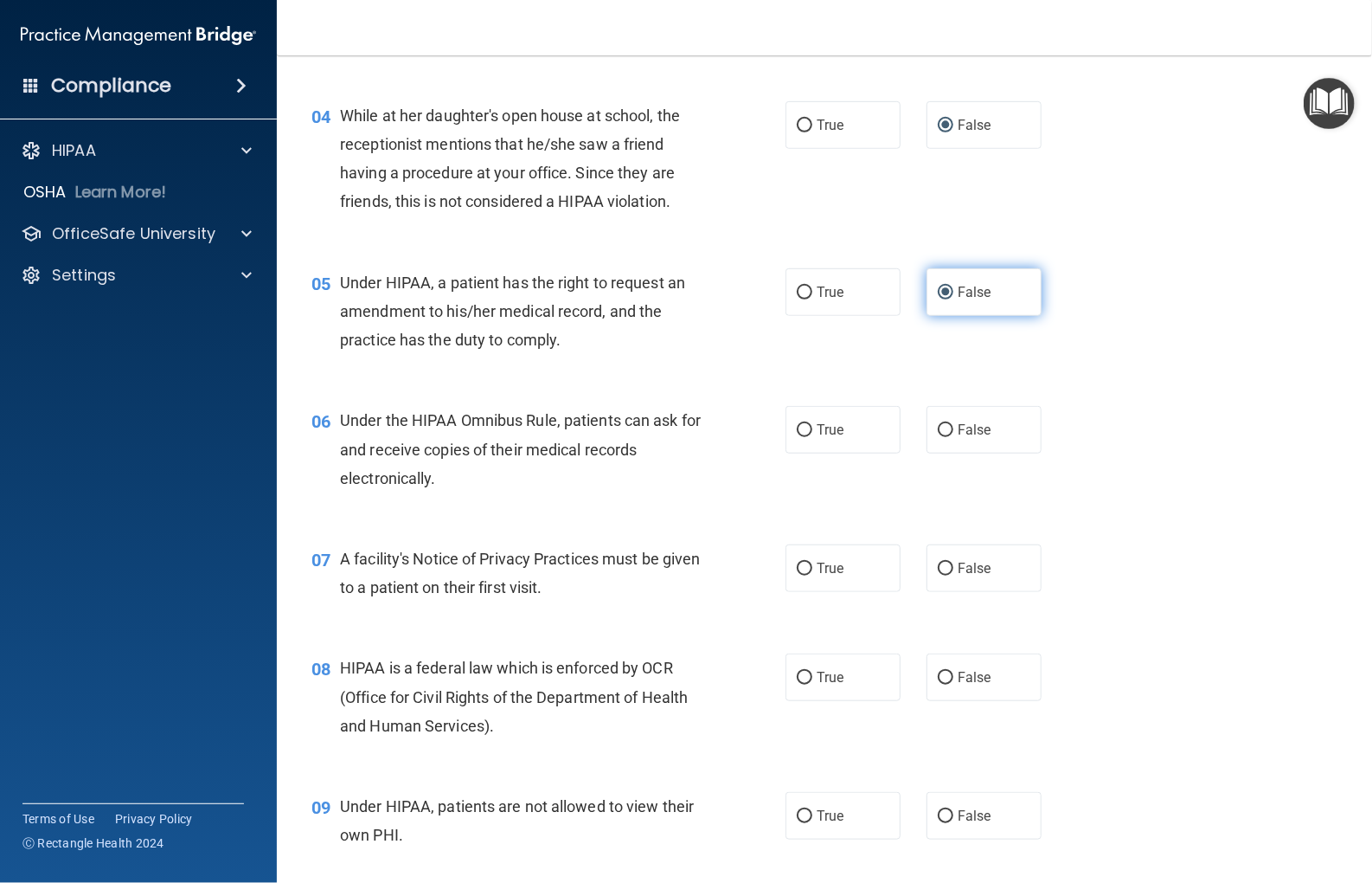
scroll to position [519, 0]
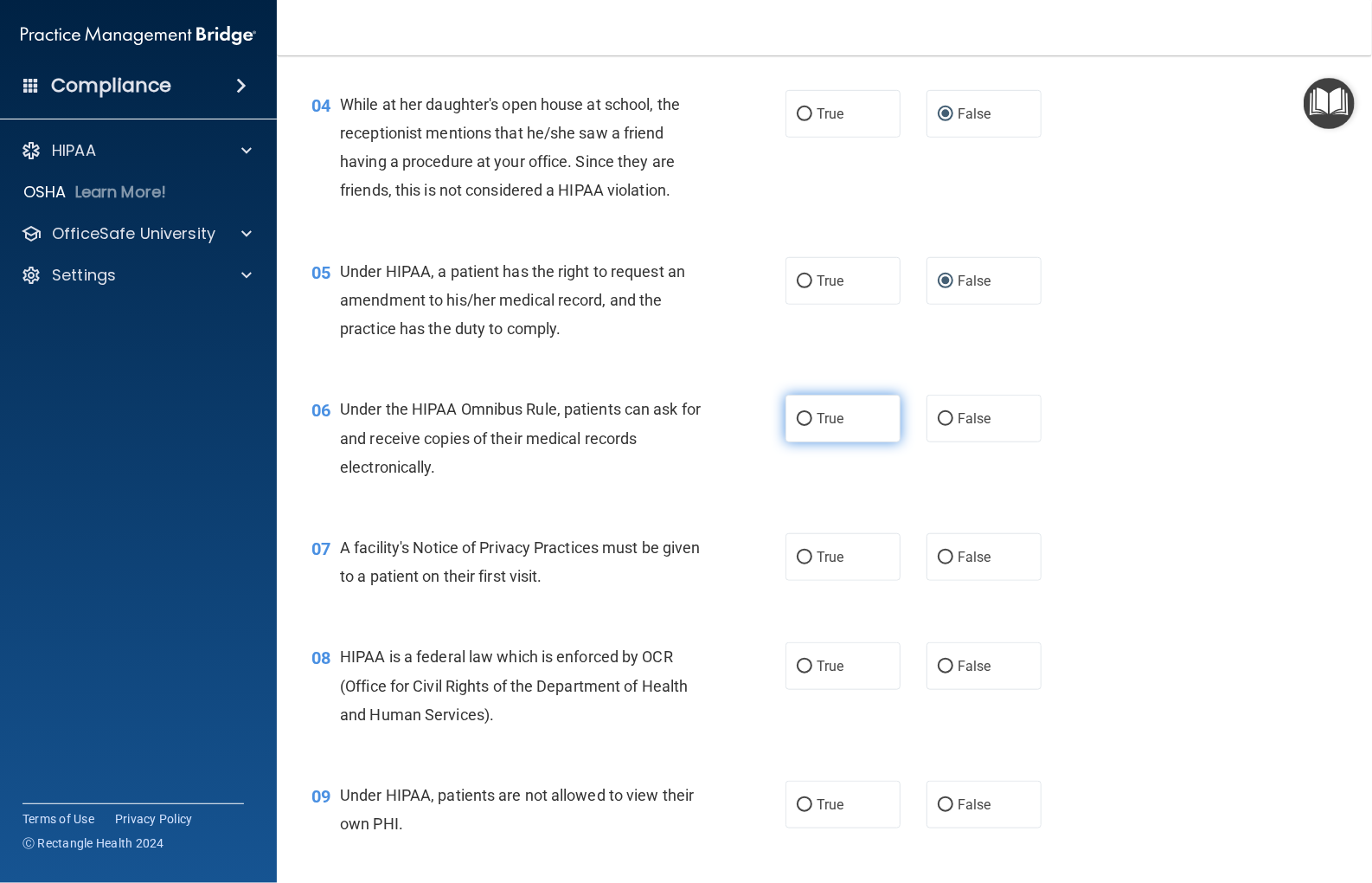
click at [801, 426] on input "True" at bounding box center [805, 419] width 16 height 13
radio input "true"
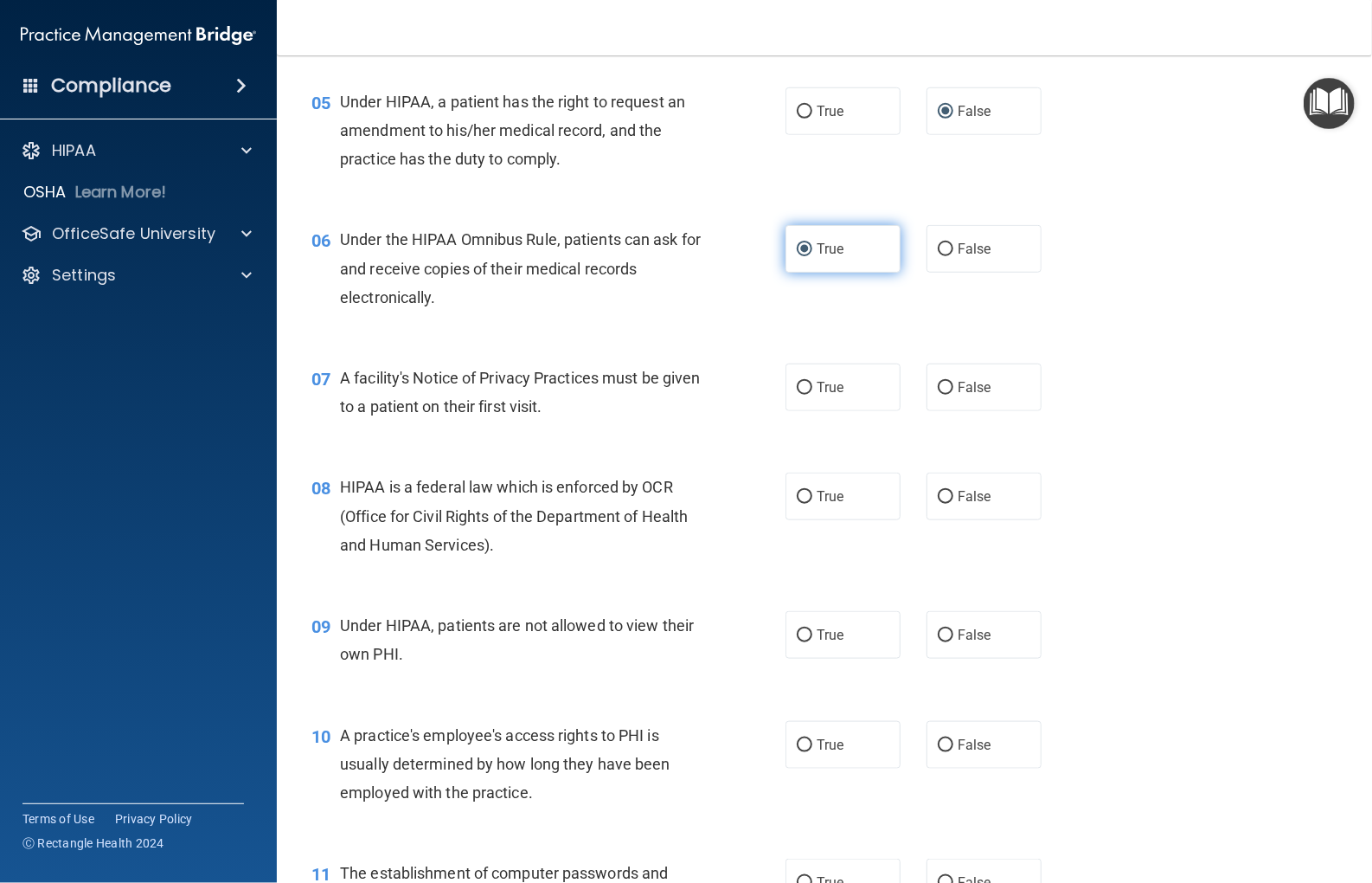
scroll to position [693, 0]
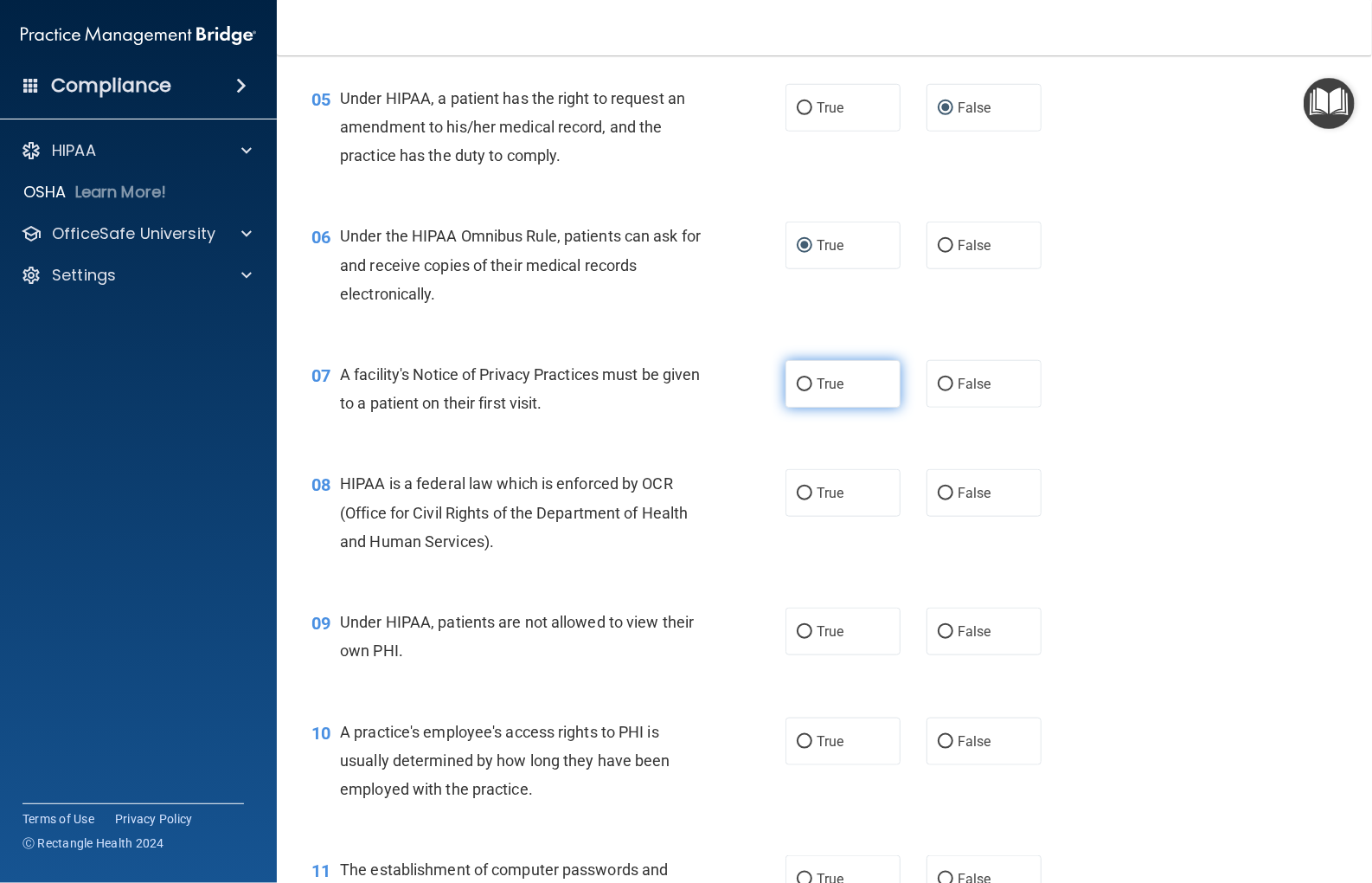
click at [797, 408] on label "True" at bounding box center [844, 383] width 115 height 47
click at [797, 391] on input "True" at bounding box center [805, 385] width 16 height 13
radio input "true"
click at [792, 517] on label "True" at bounding box center [844, 493] width 115 height 47
click at [797, 500] on input "True" at bounding box center [805, 493] width 16 height 13
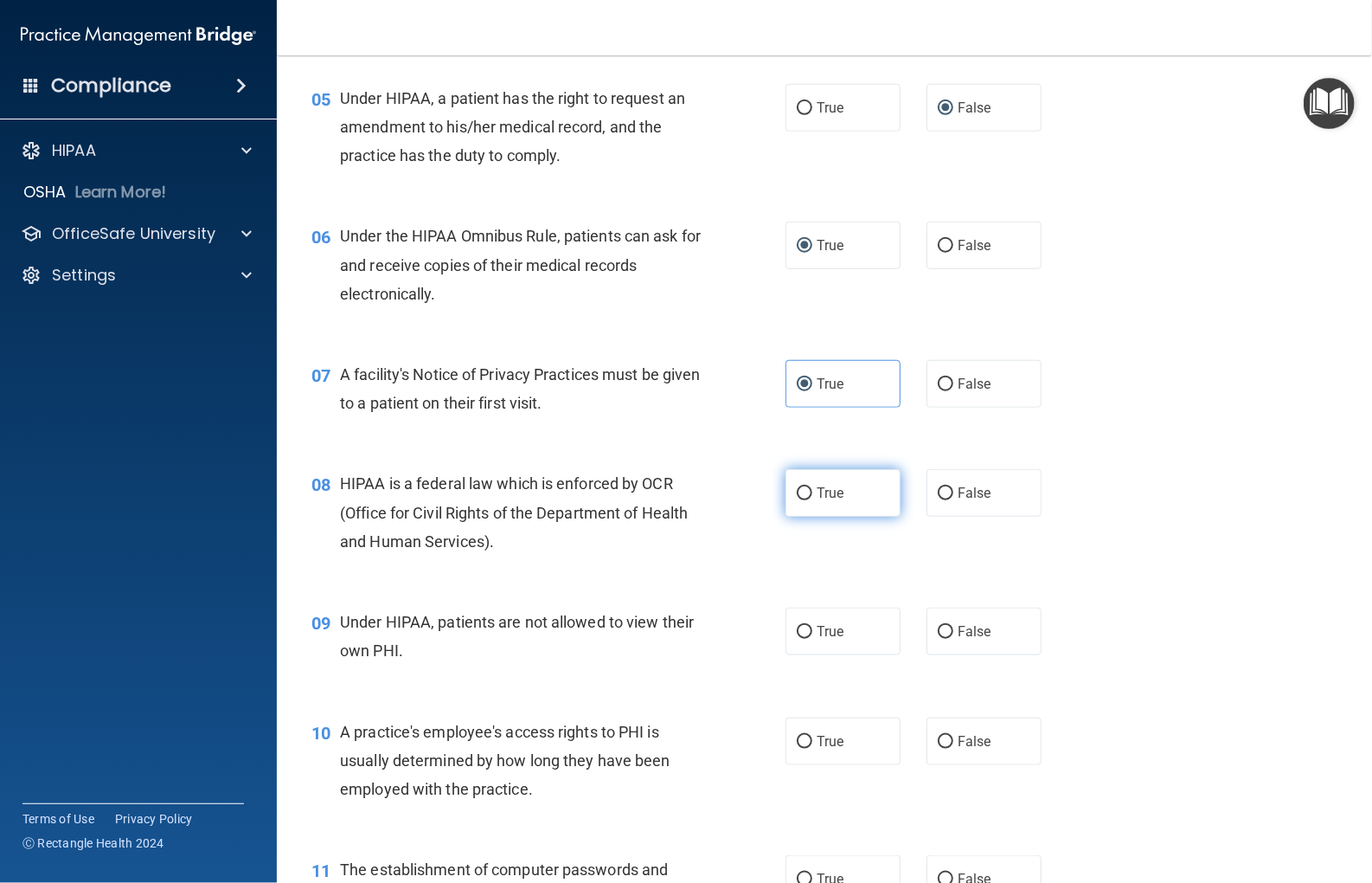
radio input "true"
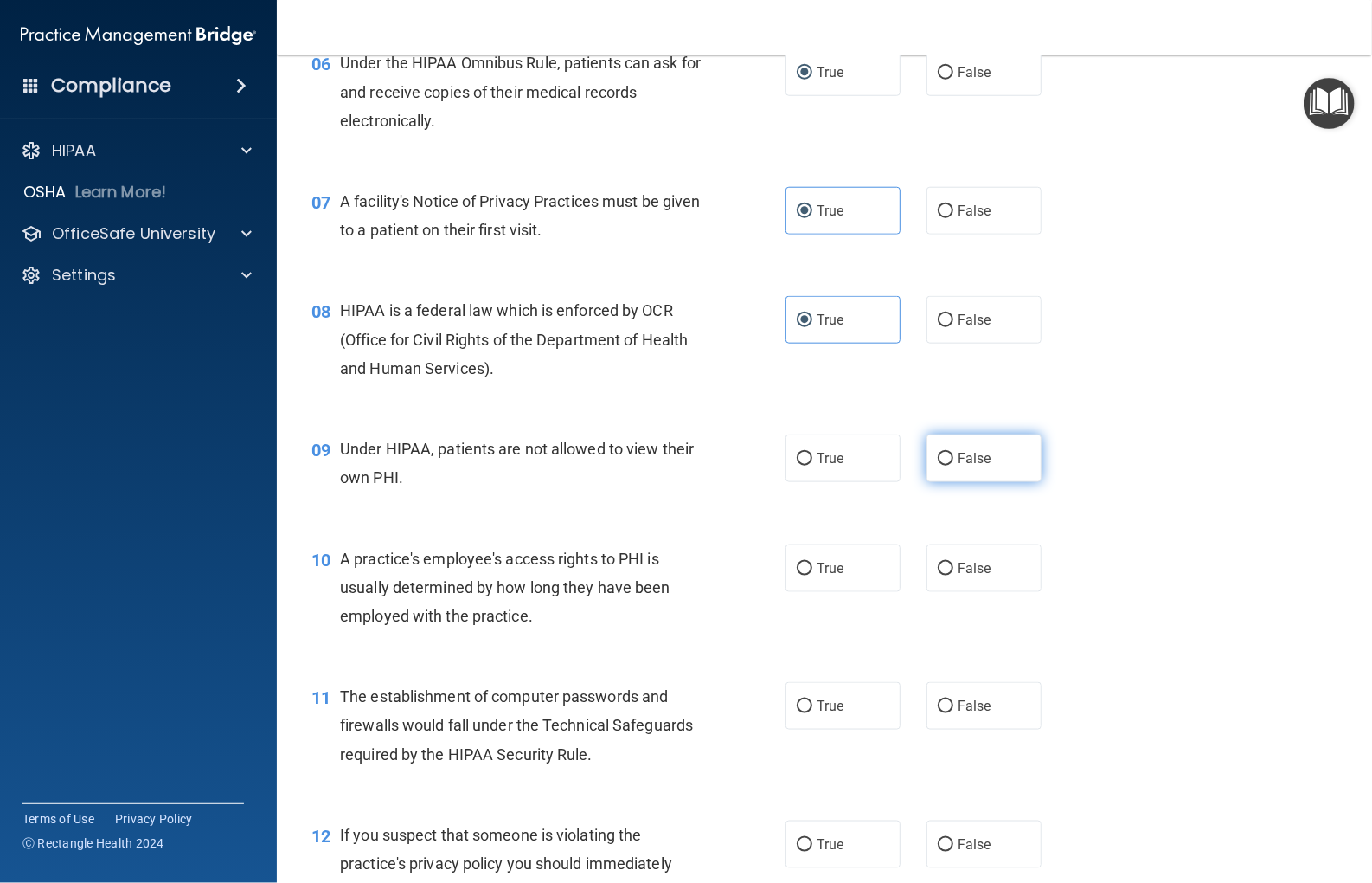
click at [938, 466] on input "False" at bounding box center [946, 459] width 16 height 13
radio input "true"
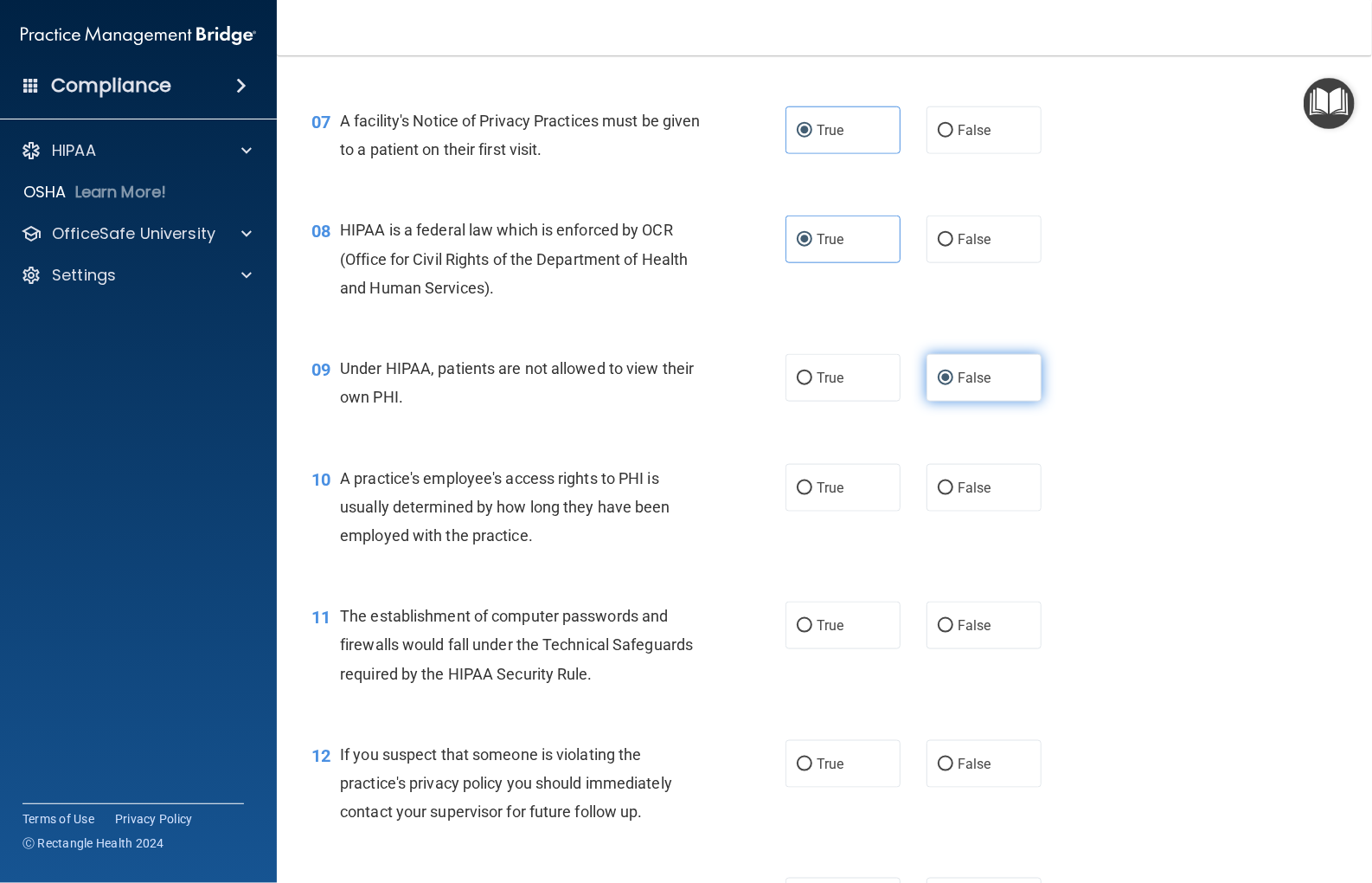
scroll to position [1039, 0]
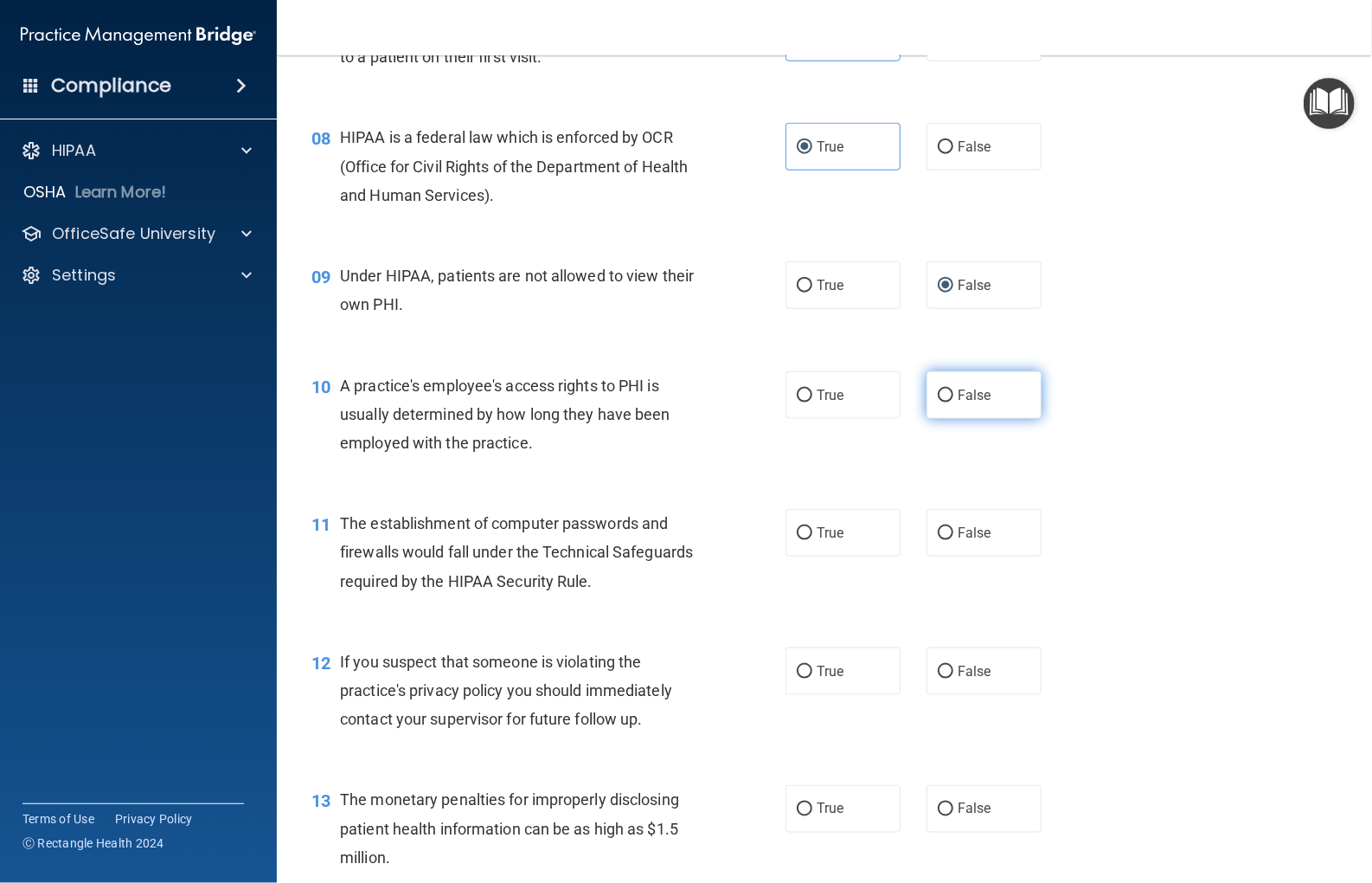
click at [939, 403] on input "False" at bounding box center [946, 396] width 16 height 13
radio input "true"
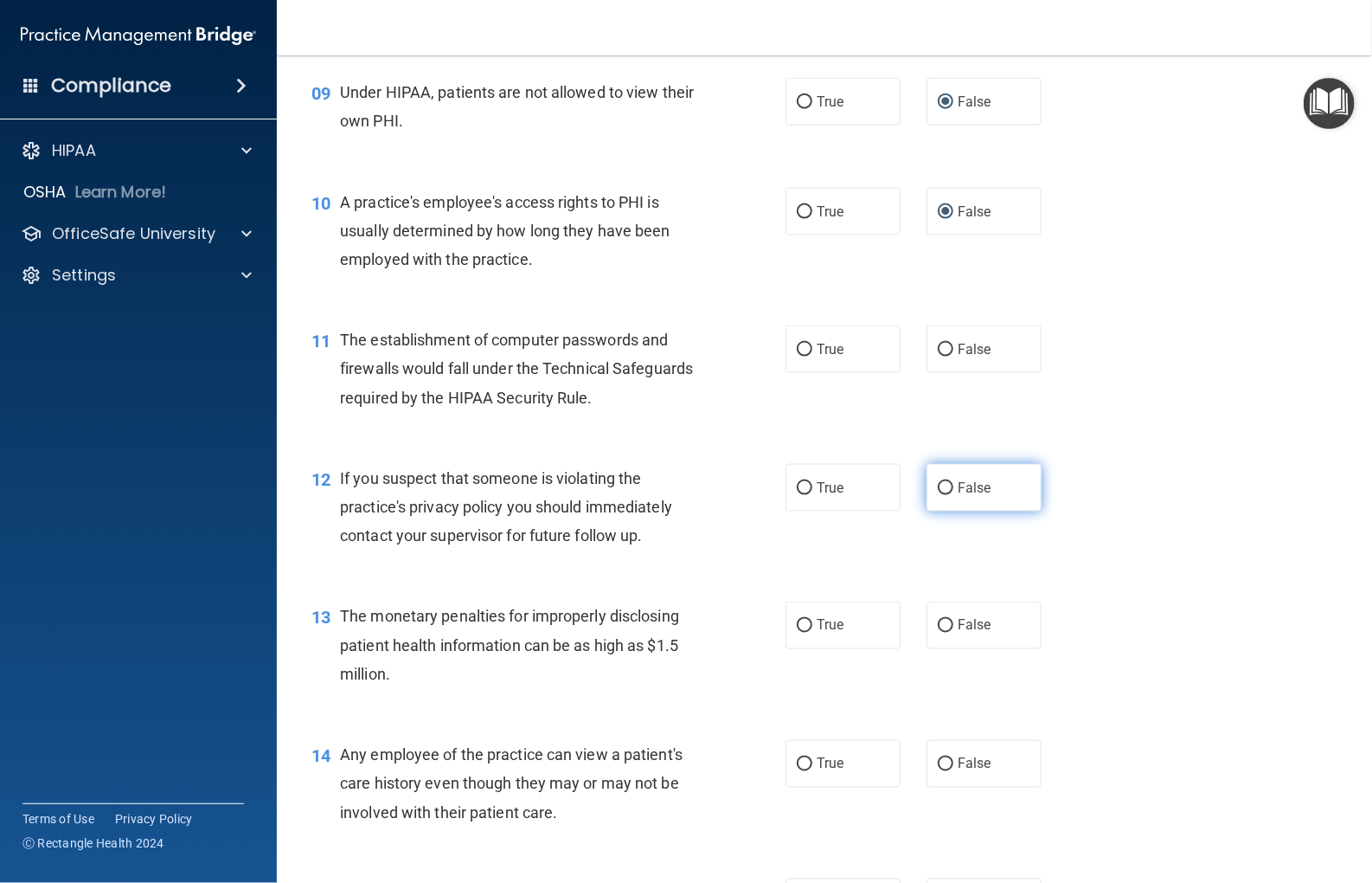
scroll to position [1299, 0]
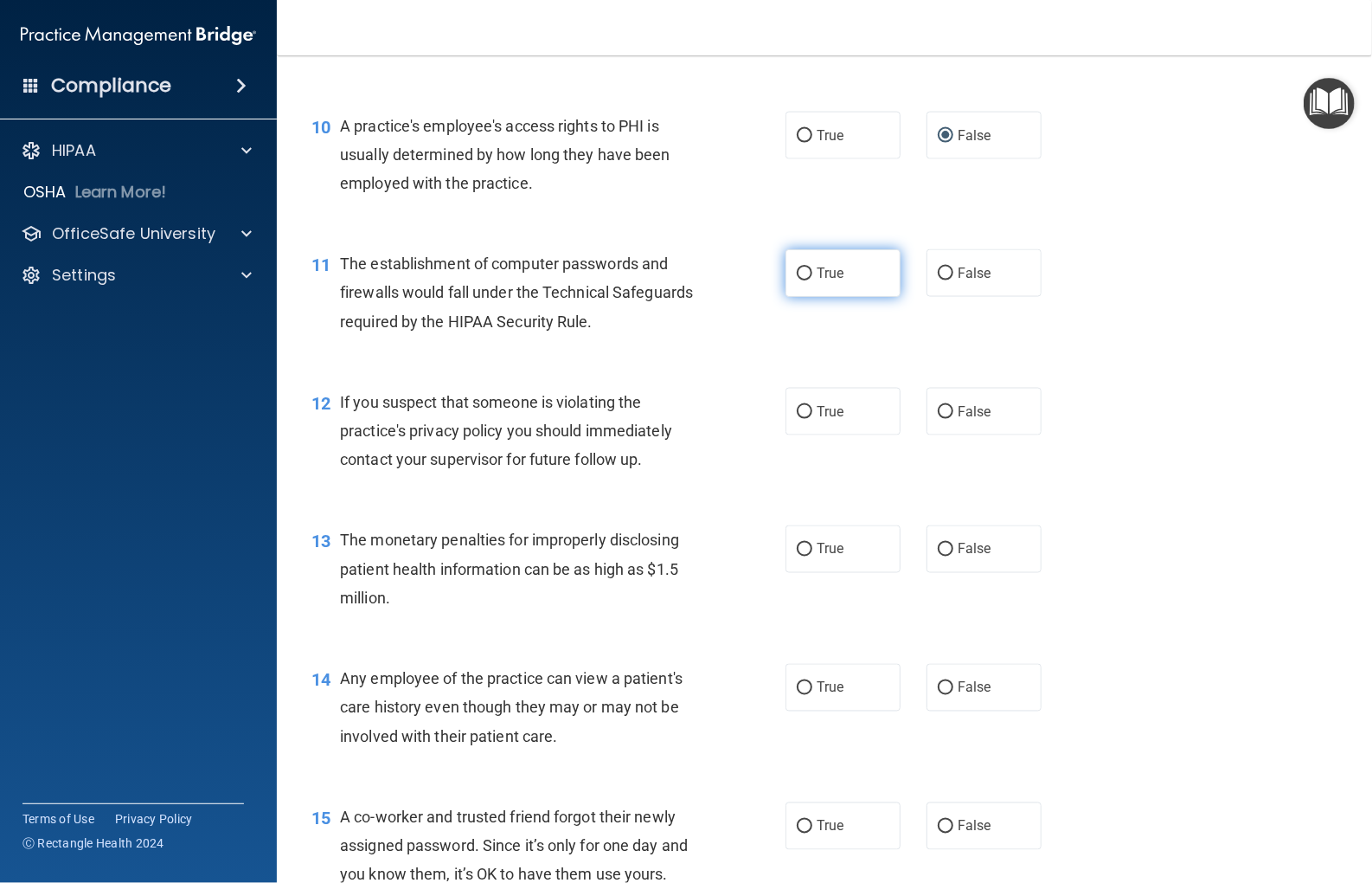
click at [799, 280] on input "True" at bounding box center [805, 274] width 16 height 13
radio input "true"
click at [802, 435] on label "True" at bounding box center [844, 411] width 115 height 47
click at [802, 419] on input "True" at bounding box center [805, 413] width 16 height 13
radio input "true"
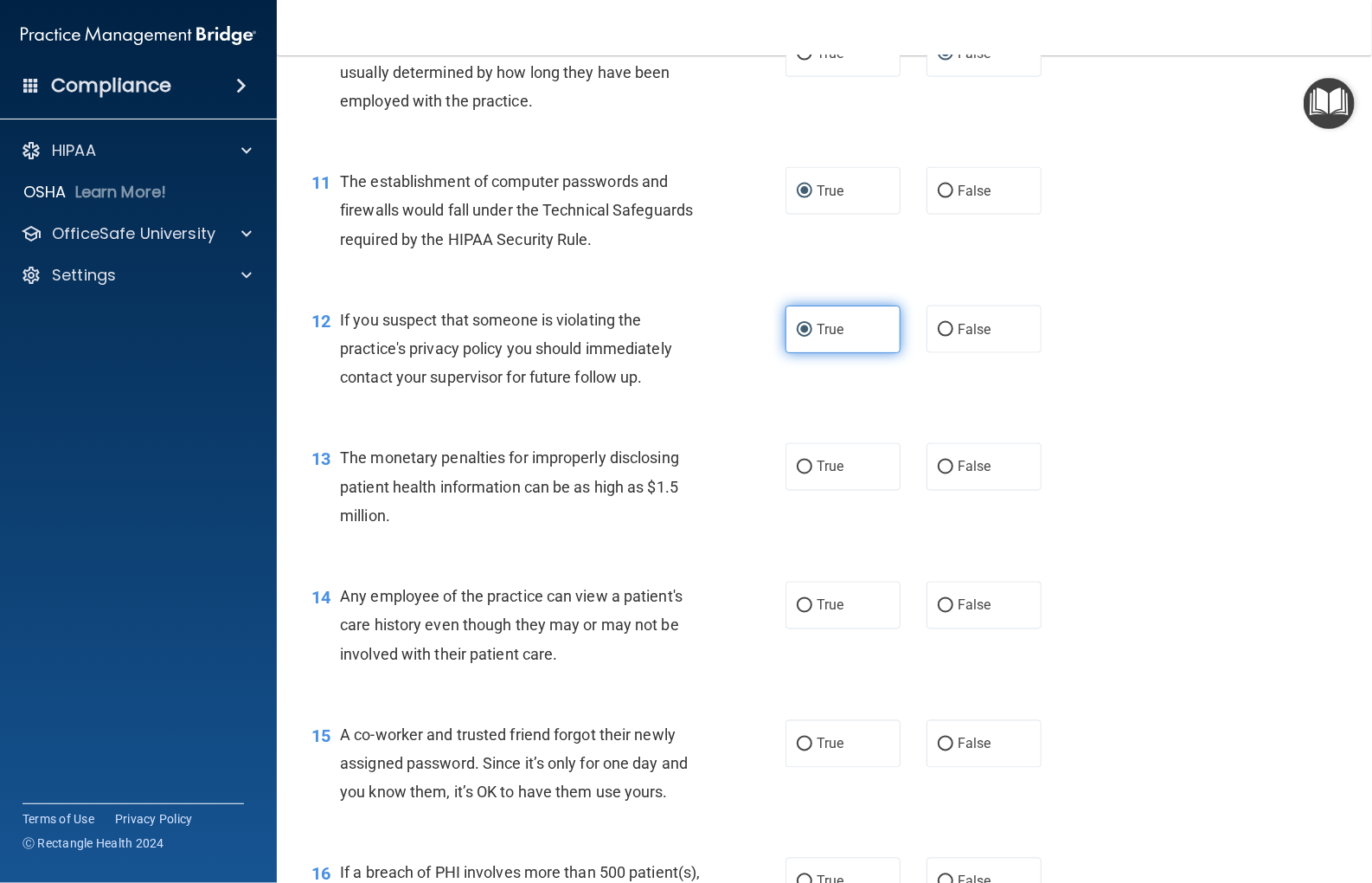
scroll to position [1472, 0]
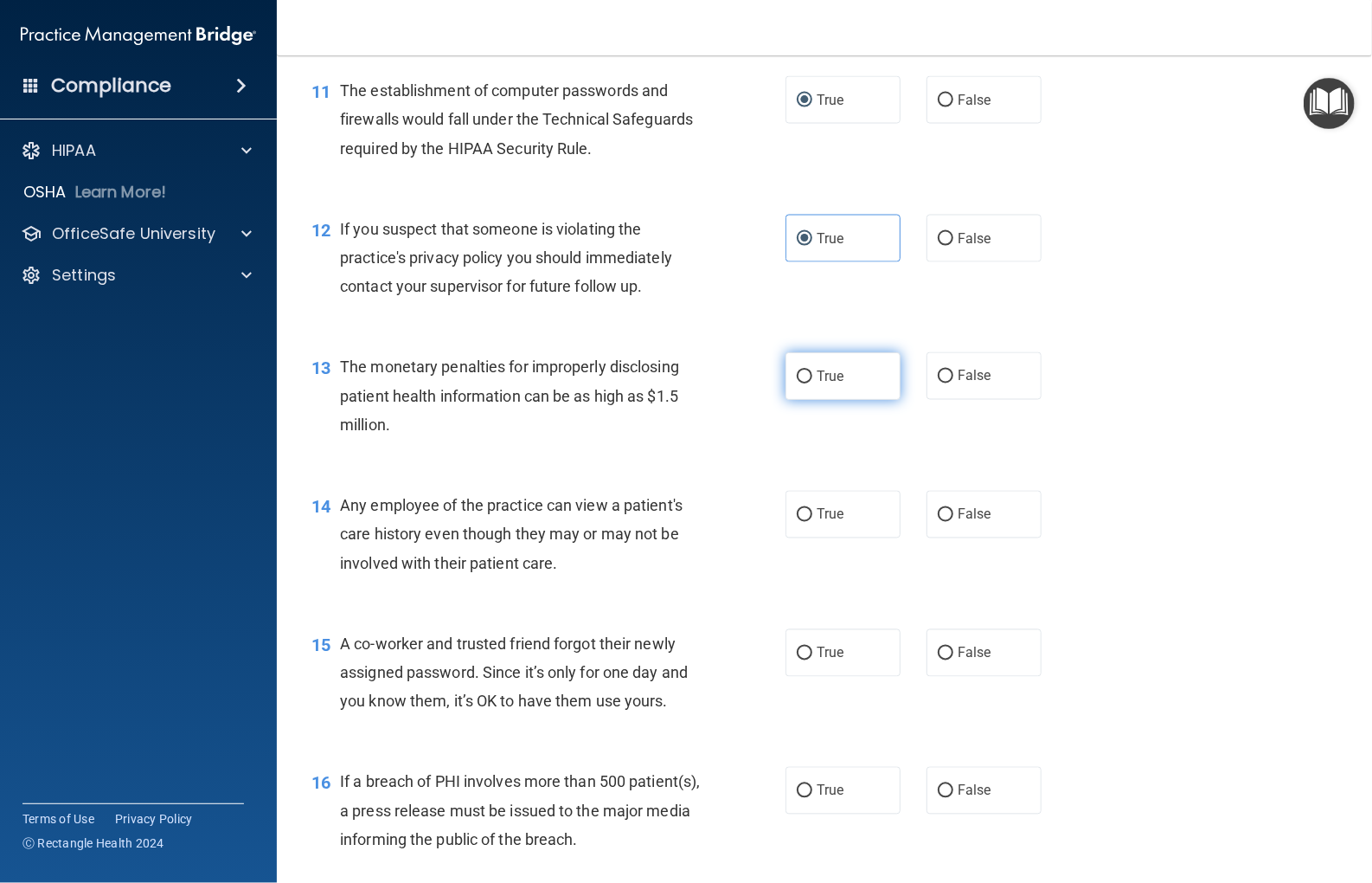
click at [797, 383] on input "True" at bounding box center [805, 377] width 16 height 13
radio input "true"
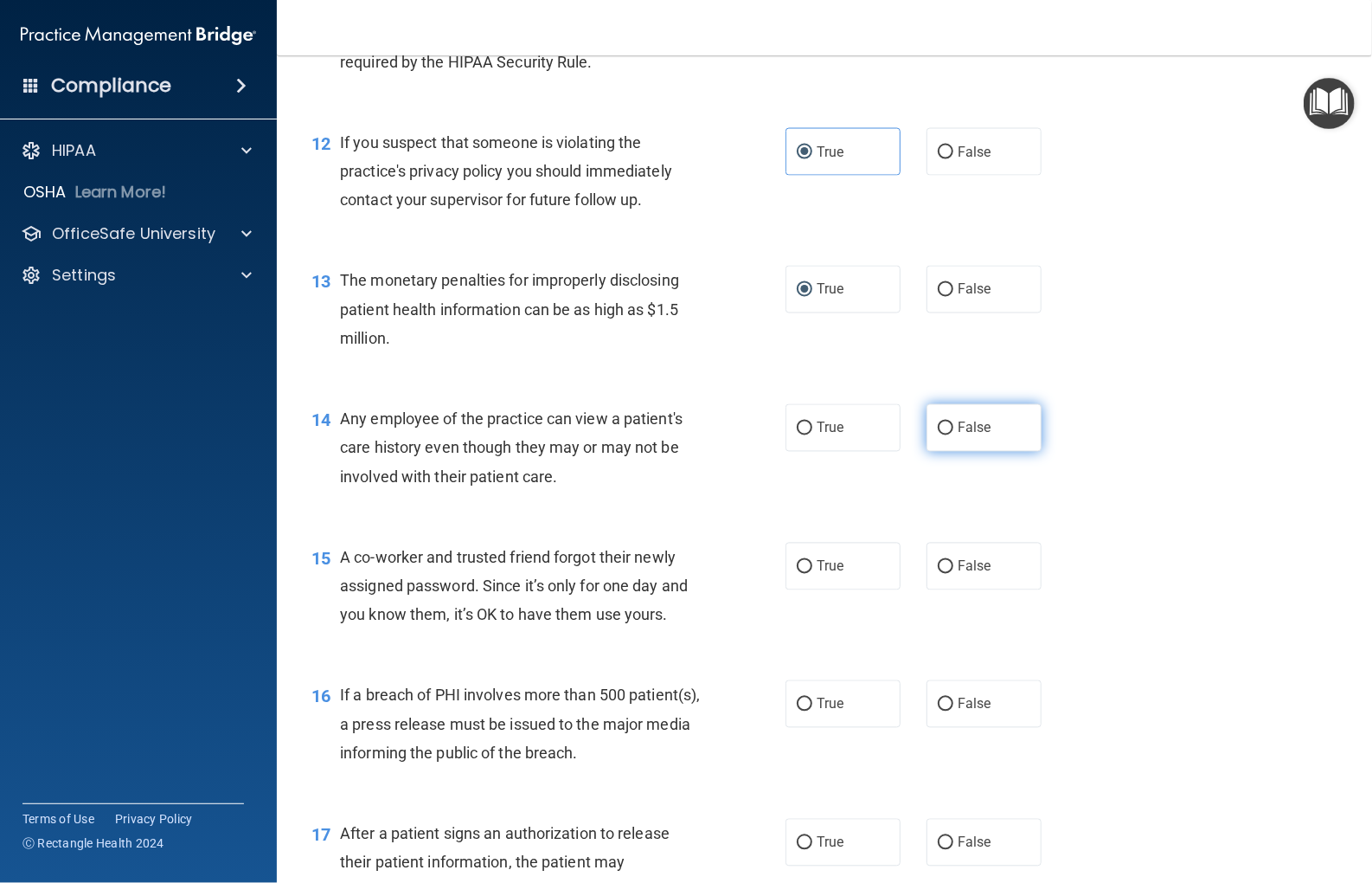
click at [938, 435] on input "False" at bounding box center [946, 429] width 16 height 13
radio input "true"
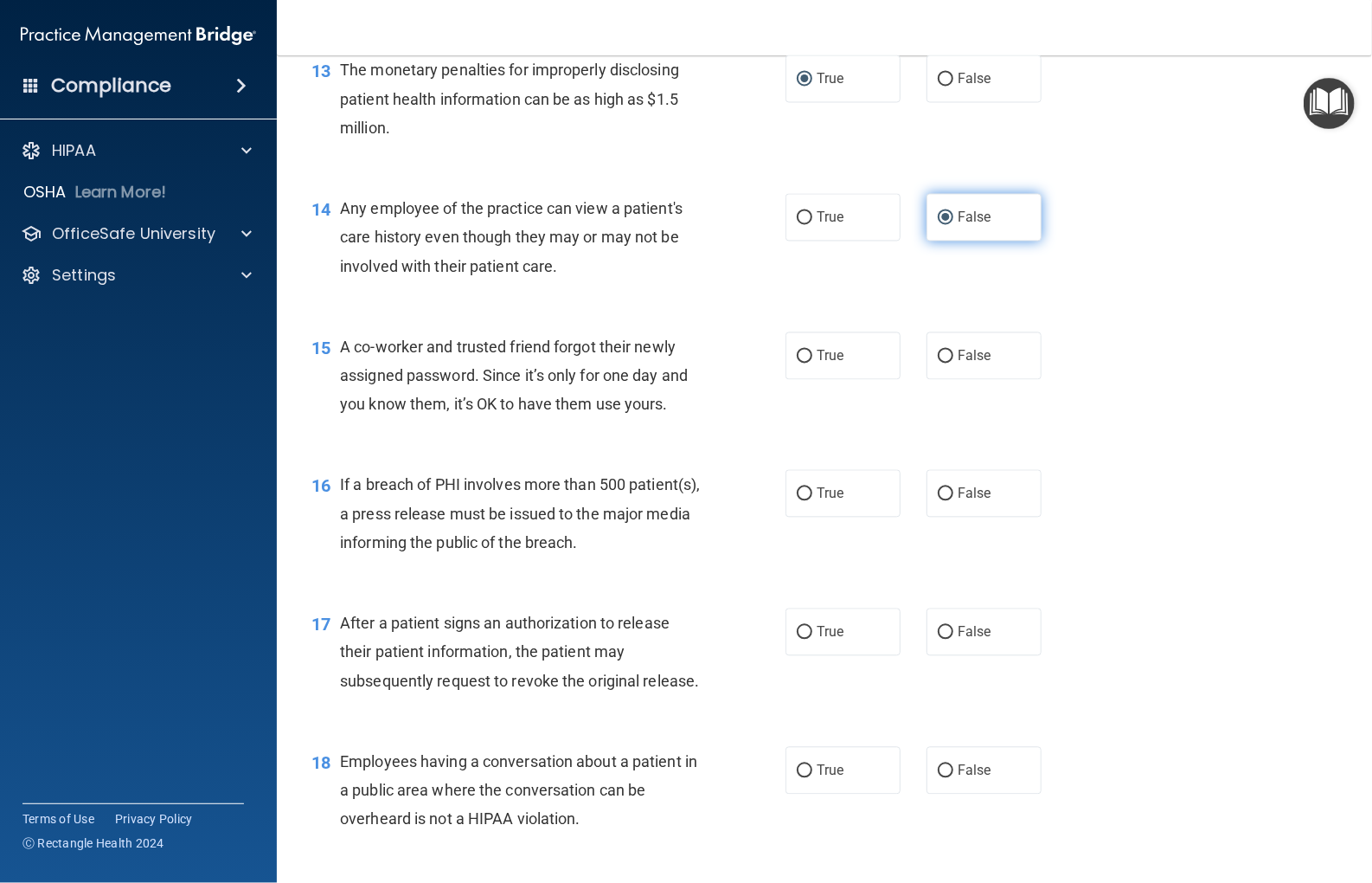
scroll to position [1818, 0]
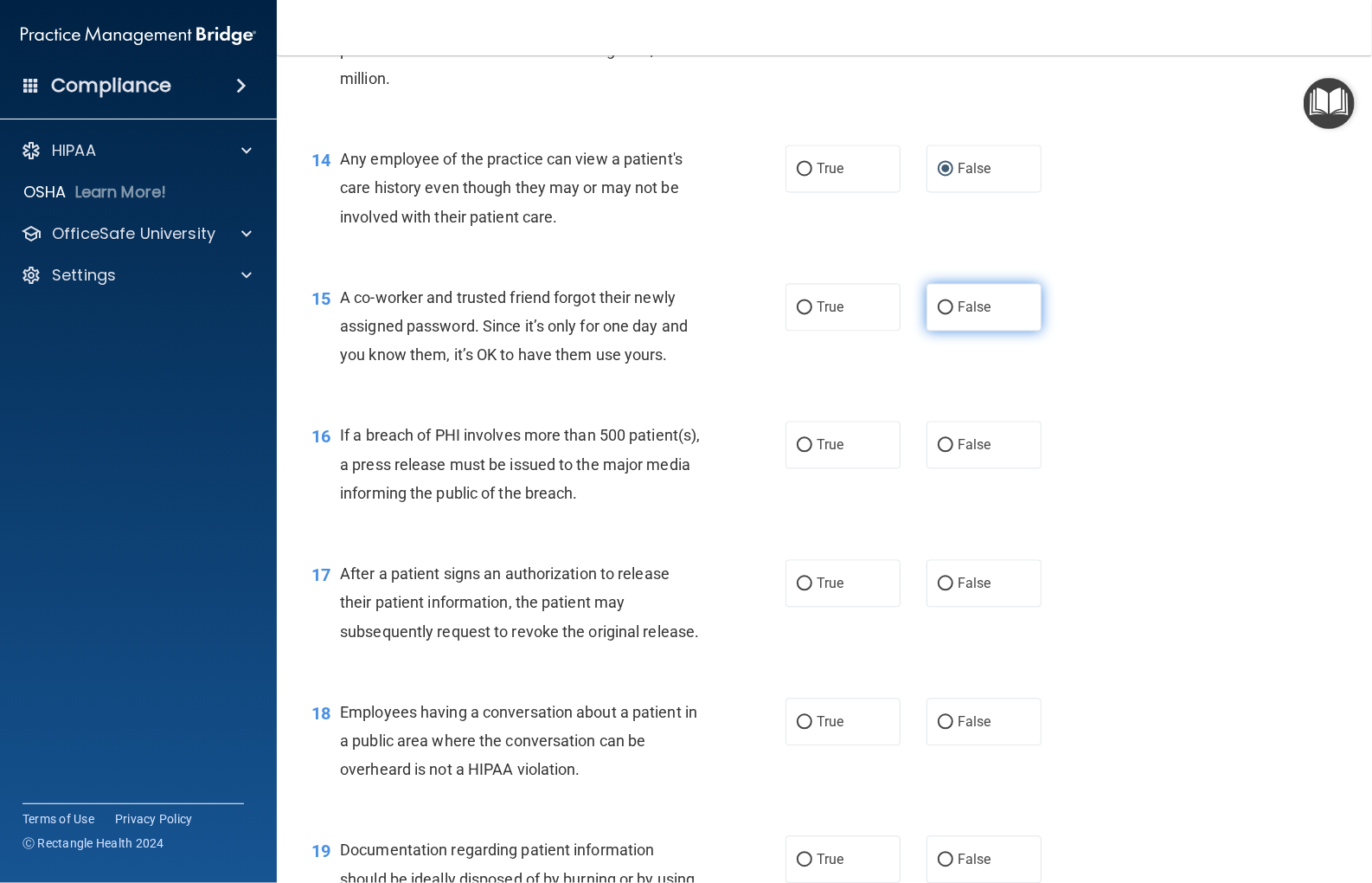
click at [938, 314] on input "False" at bounding box center [946, 308] width 16 height 13
radio input "true"
click at [797, 452] on input "True" at bounding box center [805, 445] width 16 height 13
radio input "true"
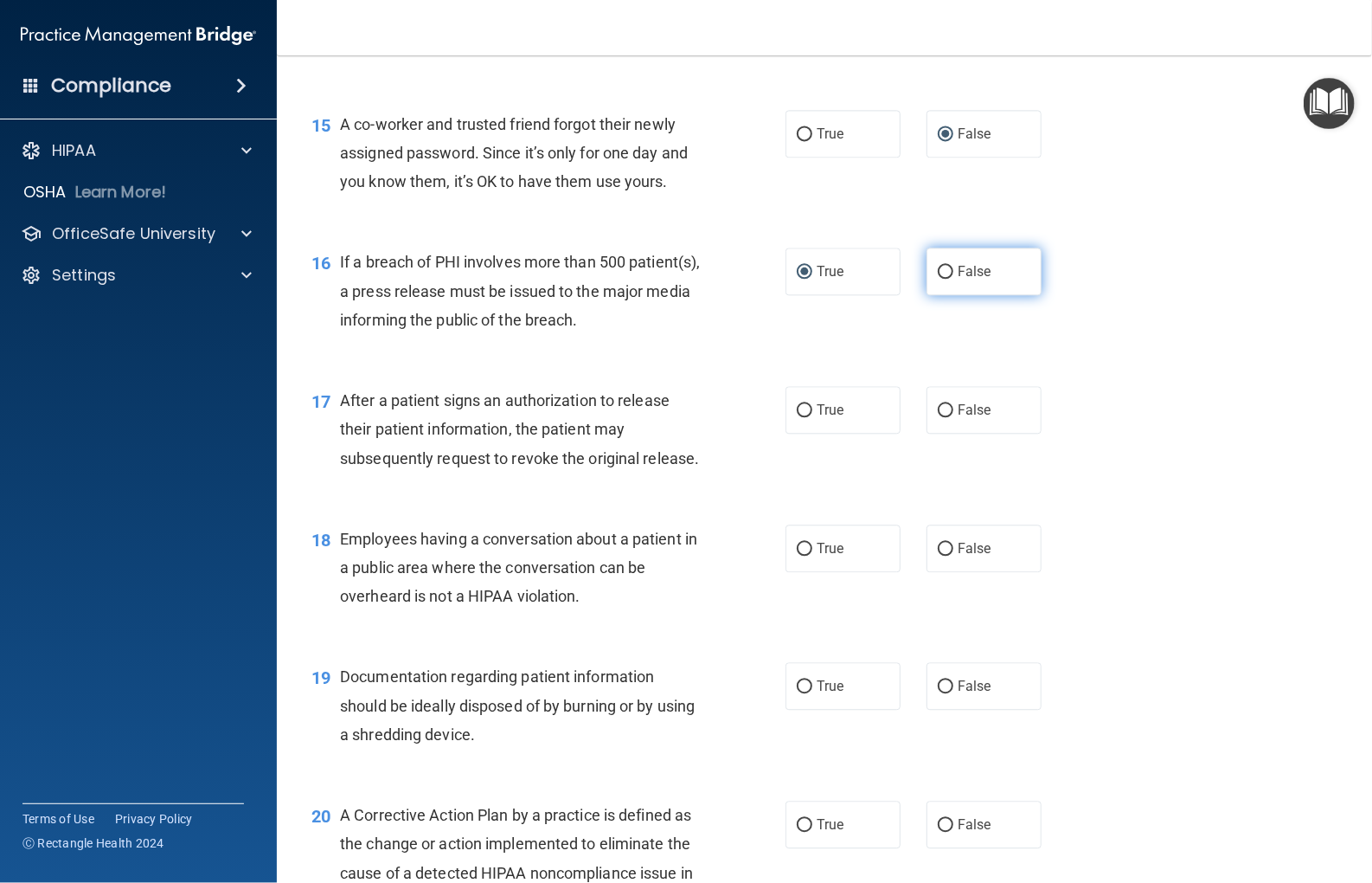
click at [940, 279] on input "False" at bounding box center [946, 273] width 16 height 13
radio input "true"
radio input "false"
click at [803, 417] on input "True" at bounding box center [805, 411] width 16 height 13
radio input "true"
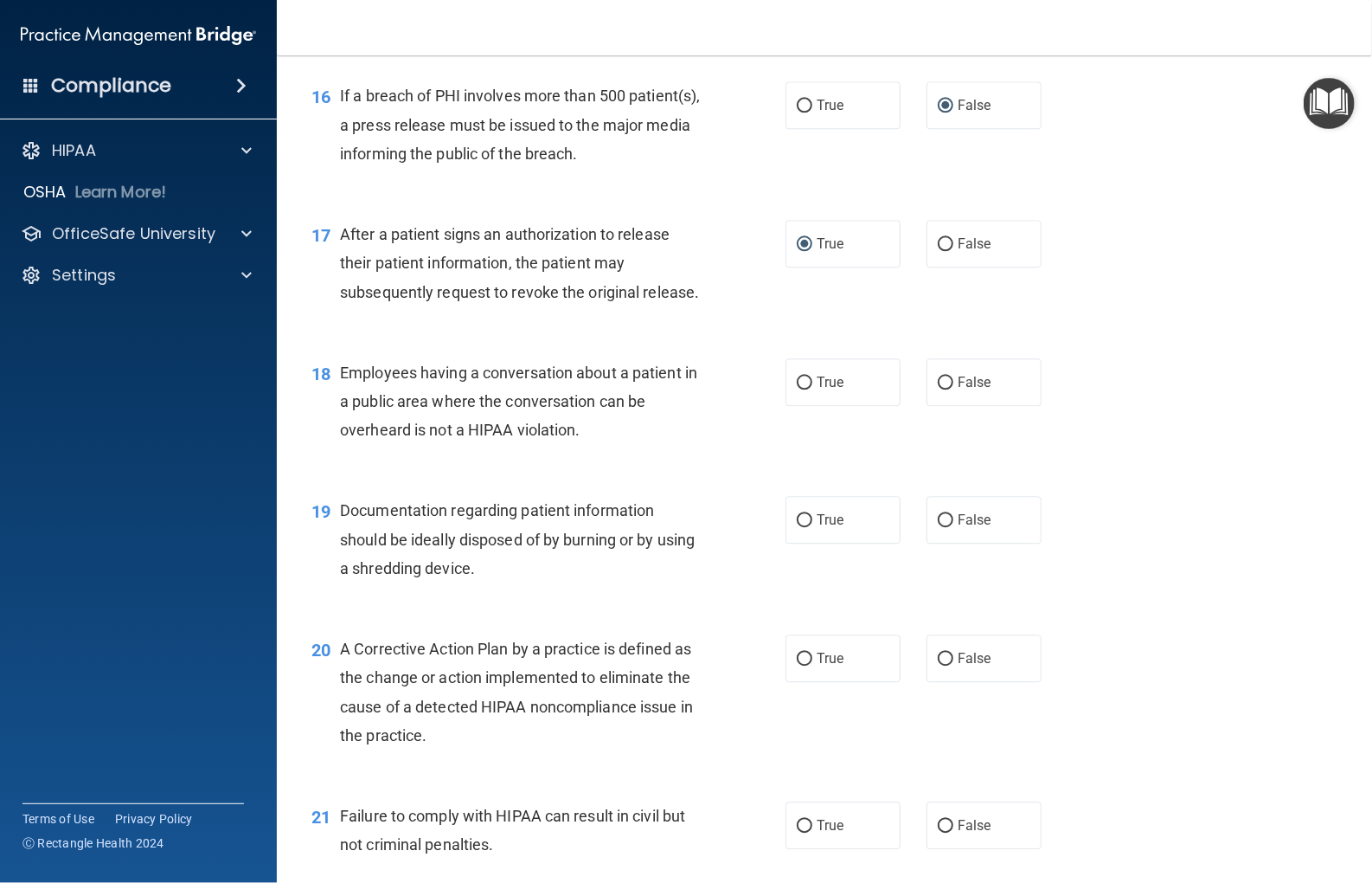
scroll to position [2164, 0]
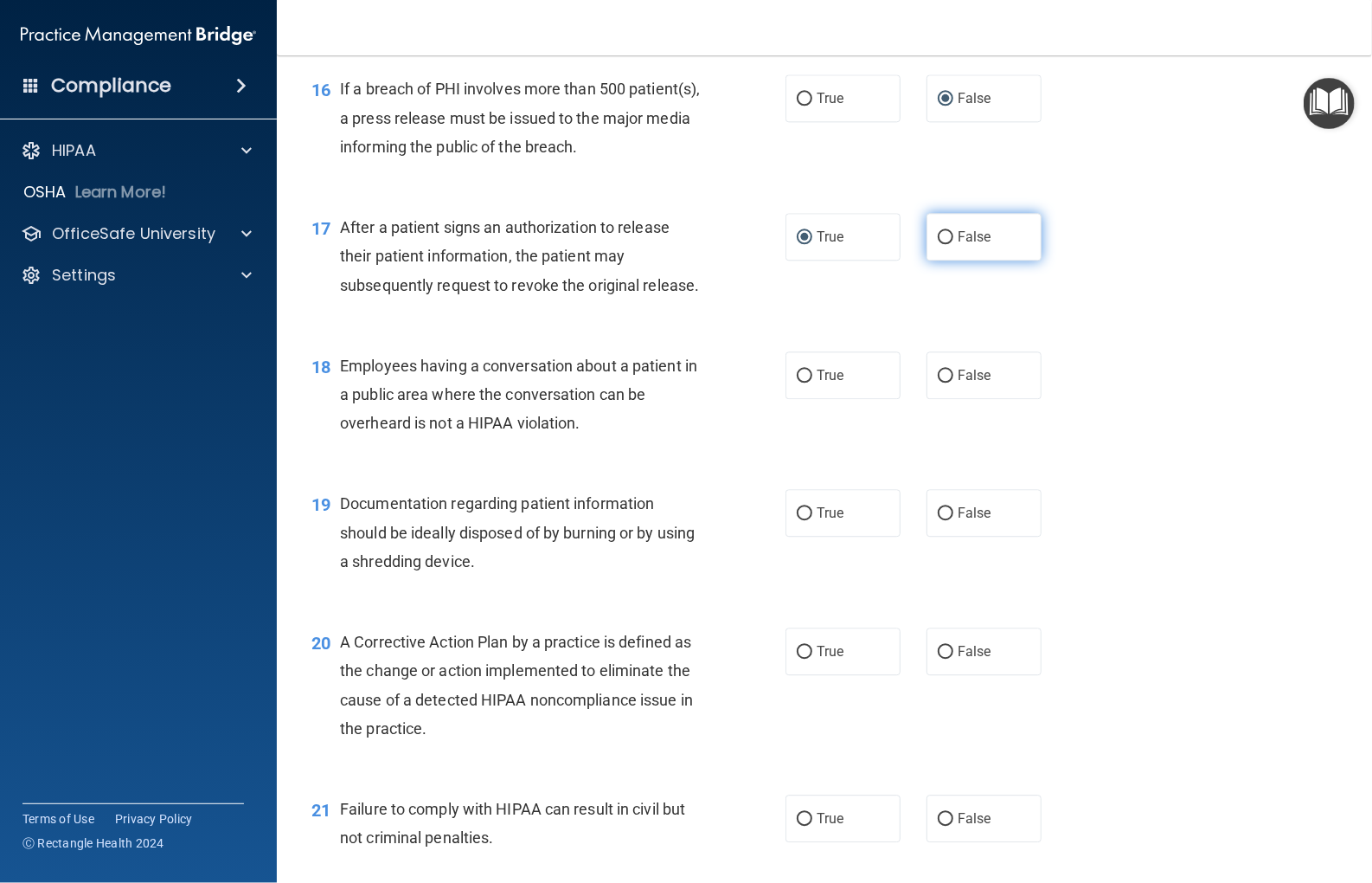
click at [929, 261] on label "False" at bounding box center [985, 237] width 115 height 47
click at [938, 244] on input "False" at bounding box center [946, 237] width 16 height 13
radio input "true"
radio input "false"
click at [940, 383] on input "False" at bounding box center [946, 377] width 16 height 13
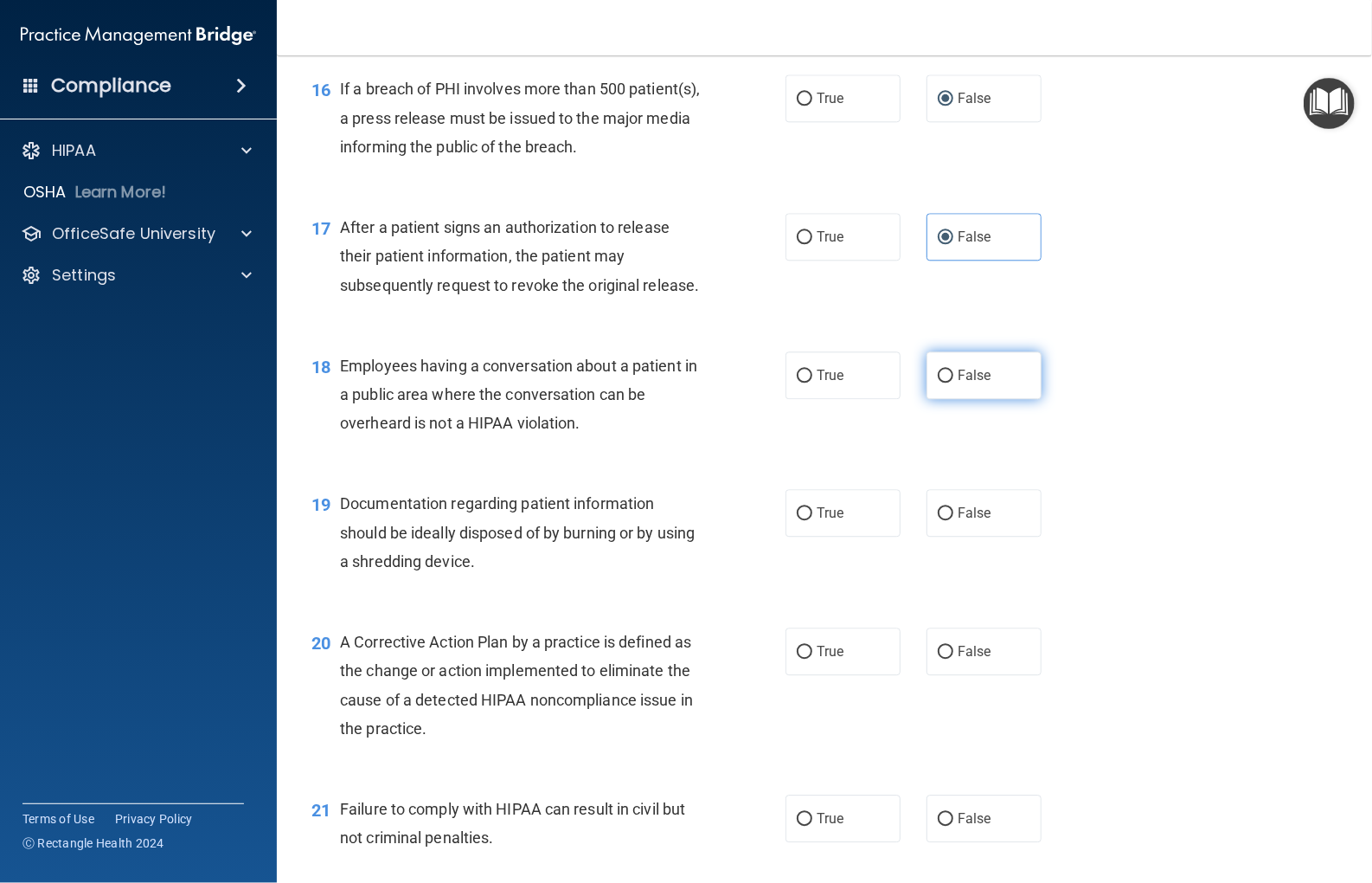
radio input "true"
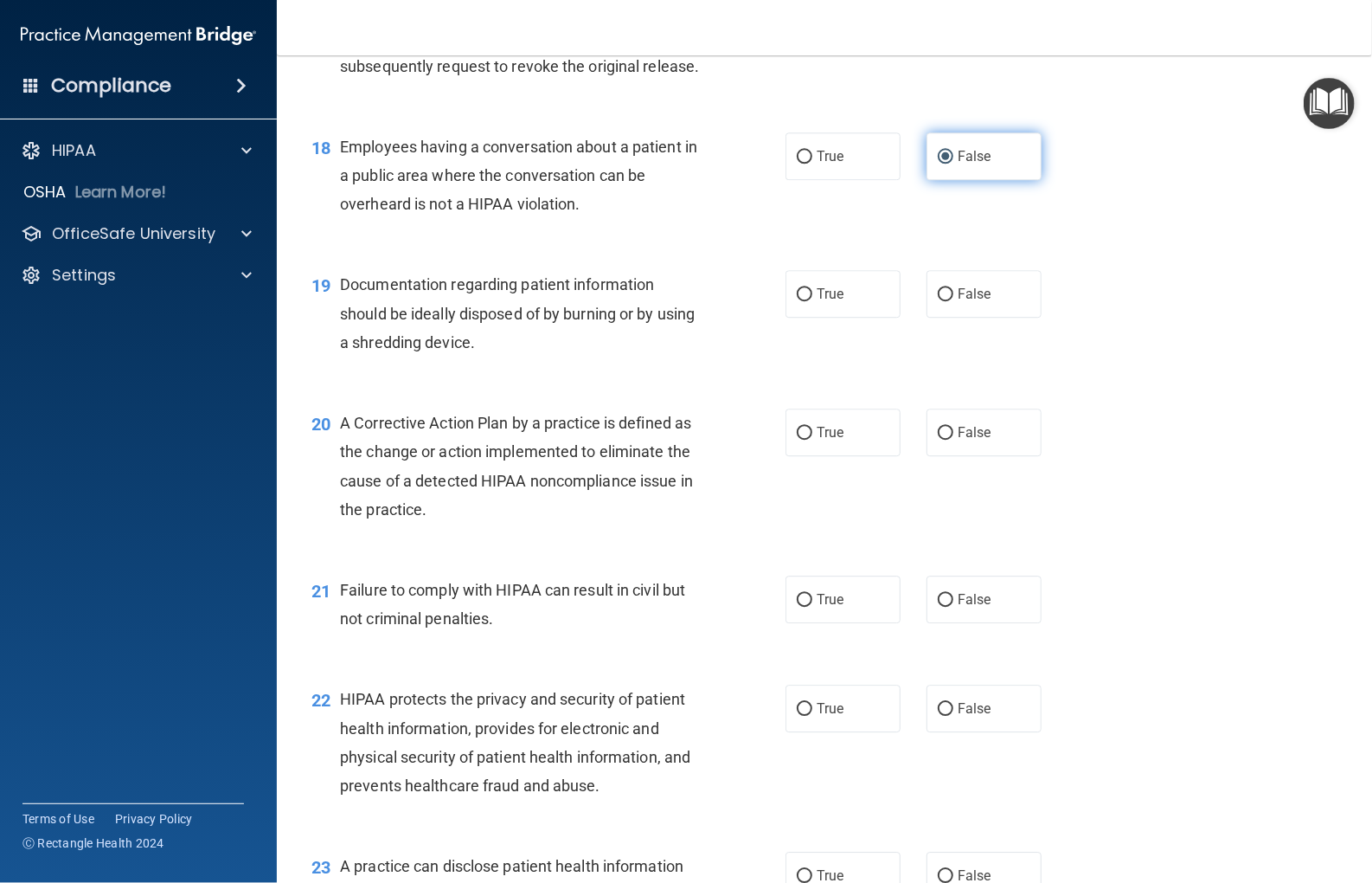
scroll to position [2424, 0]
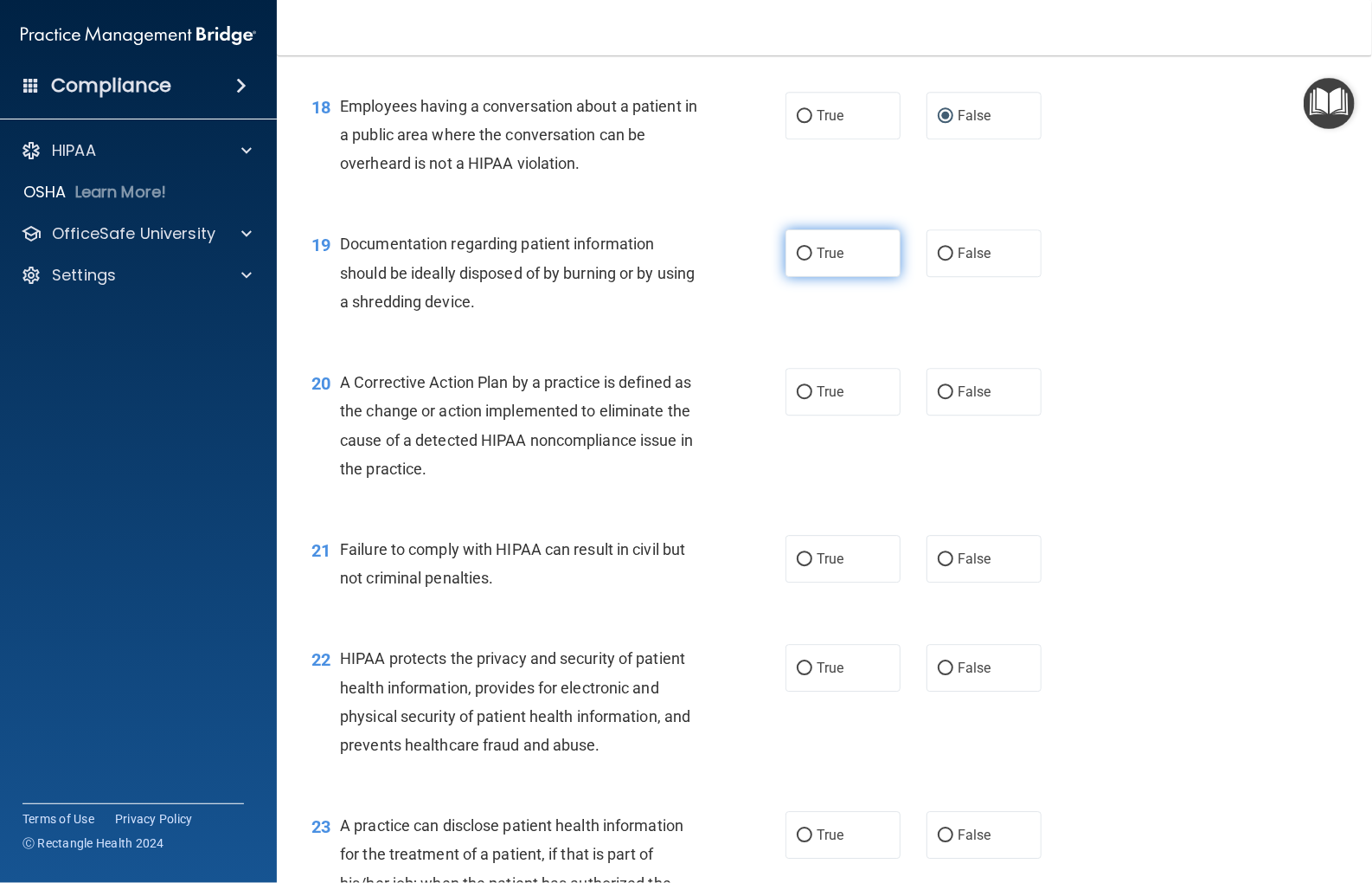
click at [797, 277] on label "True" at bounding box center [844, 252] width 115 height 47
click at [797, 261] on input "True" at bounding box center [805, 254] width 16 height 13
radio input "true"
click at [797, 399] on input "True" at bounding box center [805, 392] width 16 height 13
radio input "true"
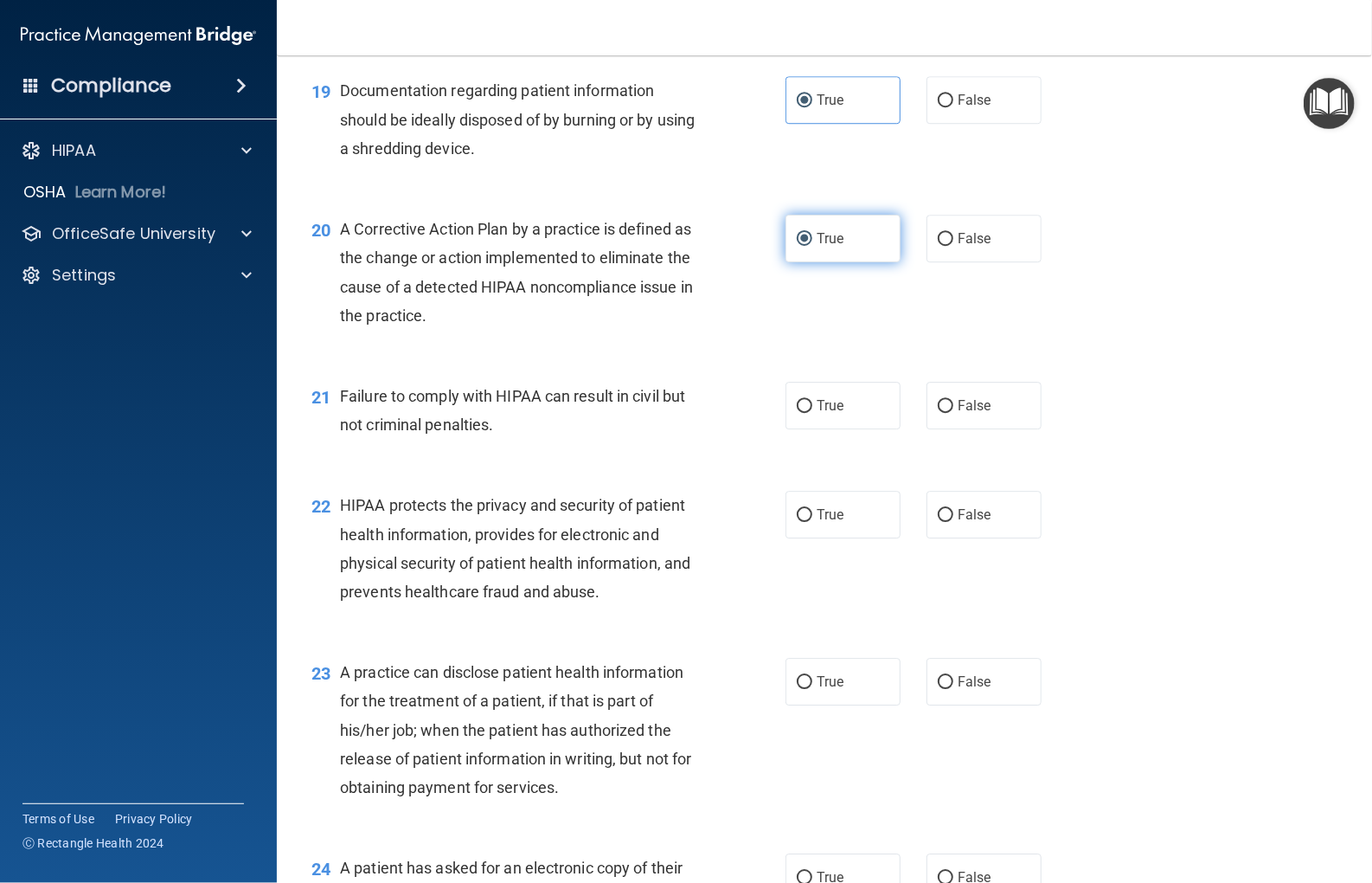
scroll to position [2683, 0]
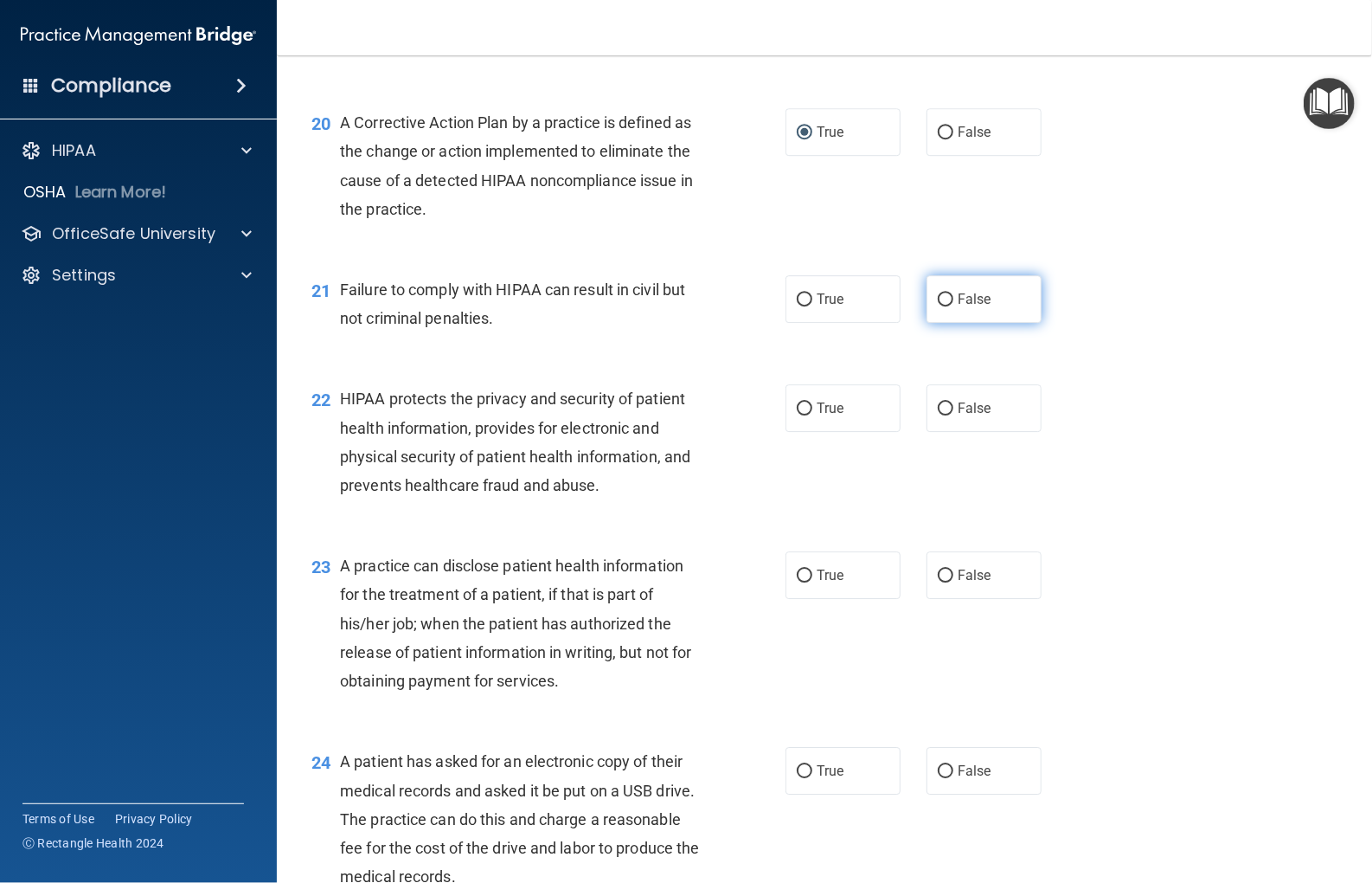
click at [938, 306] on input "False" at bounding box center [946, 300] width 16 height 13
radio input "true"
click at [797, 416] on input "True" at bounding box center [805, 409] width 16 height 13
radio input "true"
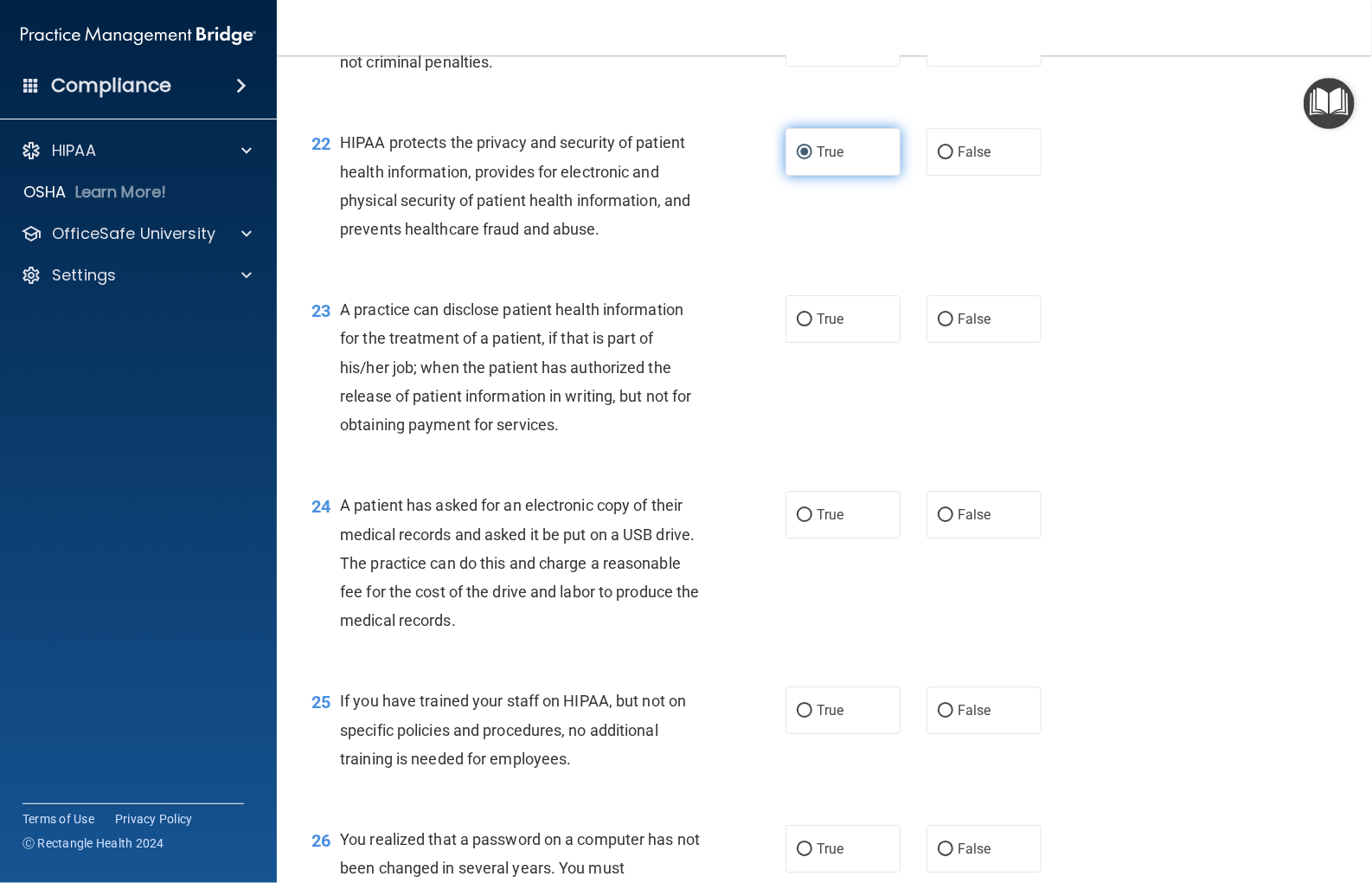
scroll to position [2943, 0]
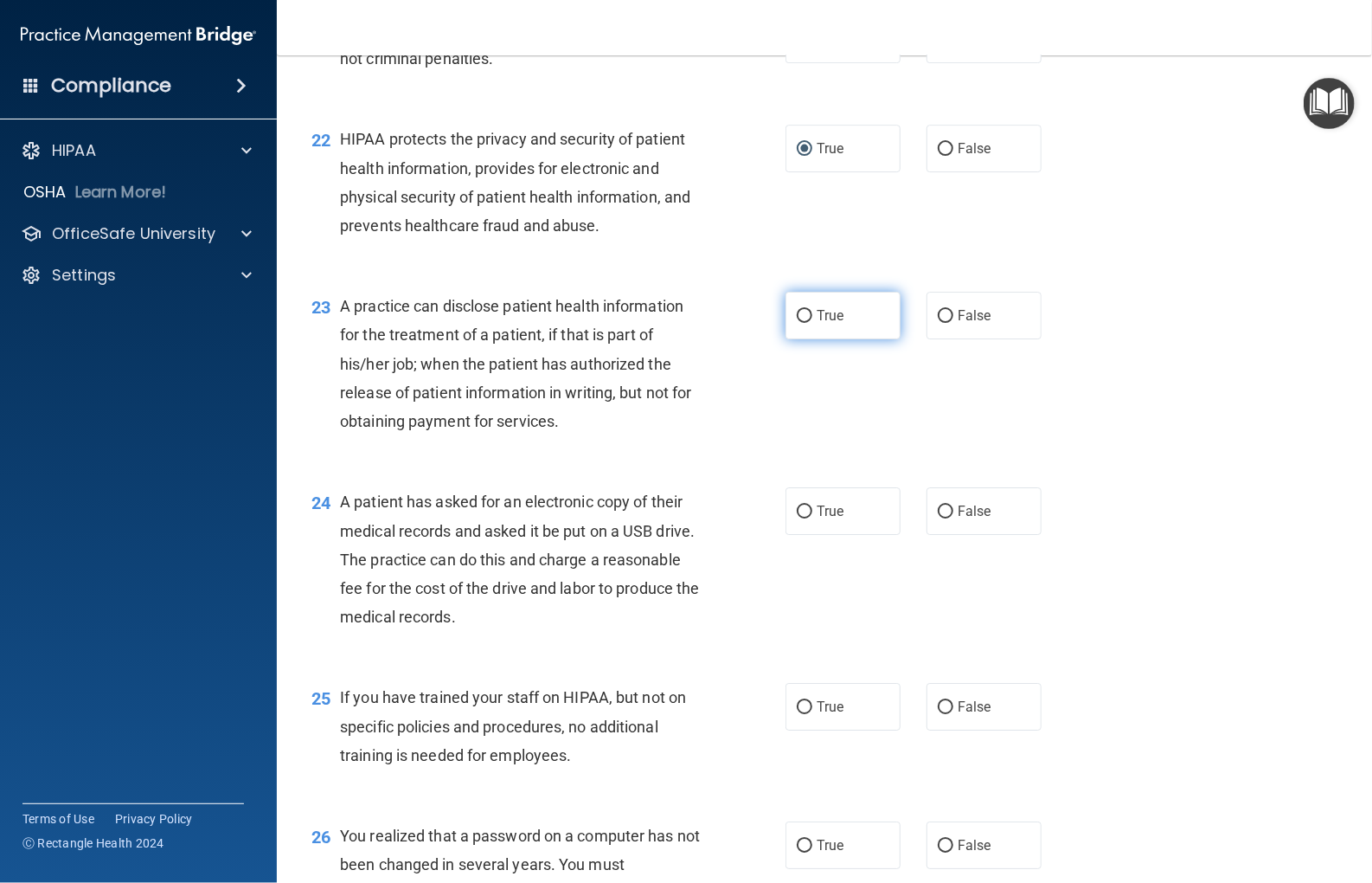
click at [801, 323] on input "True" at bounding box center [805, 316] width 16 height 13
radio input "true"
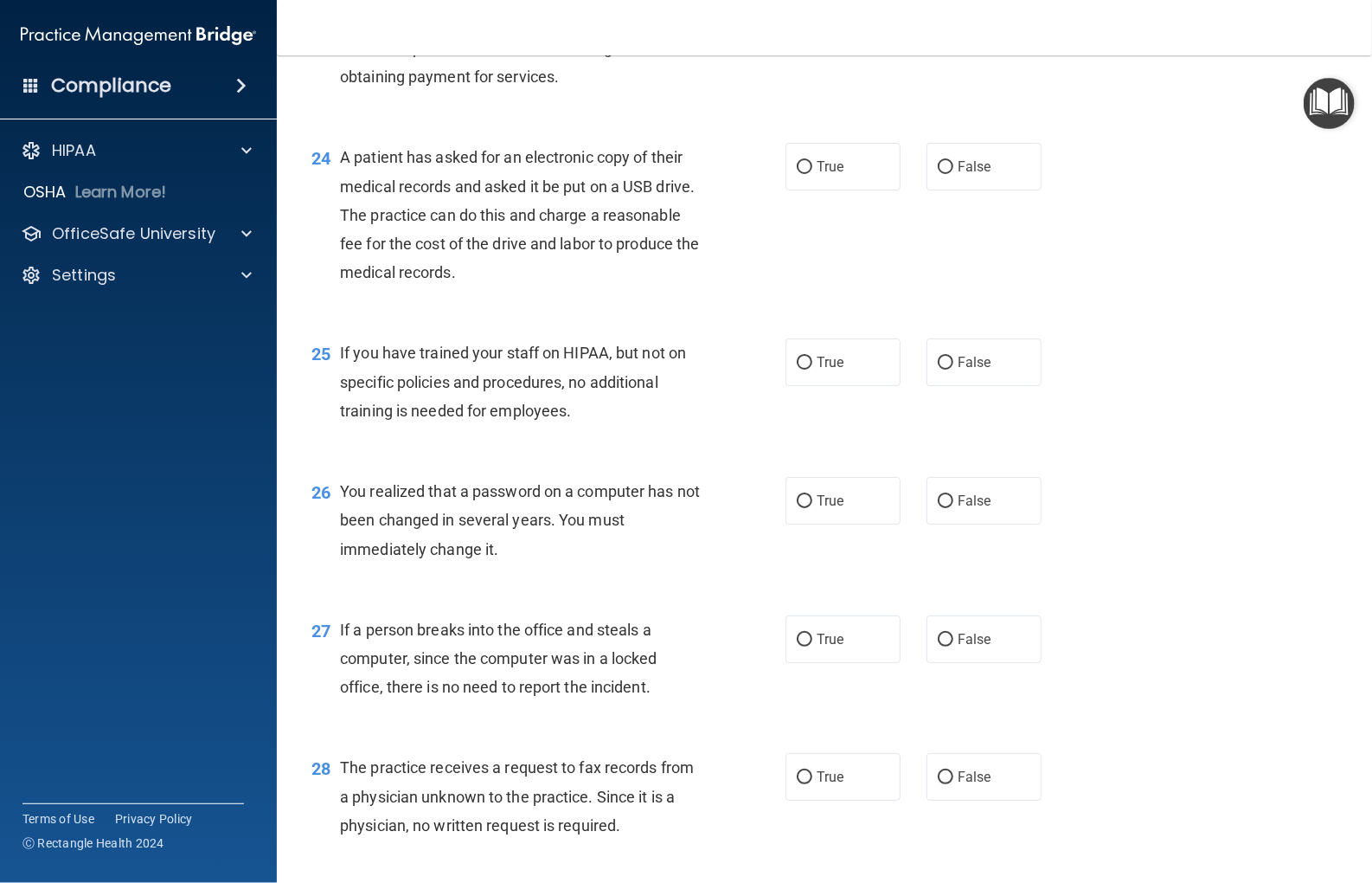
scroll to position [3290, 0]
click at [797, 173] on input "True" at bounding box center [805, 166] width 16 height 13
radio input "true"
click at [941, 368] on input "False" at bounding box center [946, 362] width 16 height 13
radio input "true"
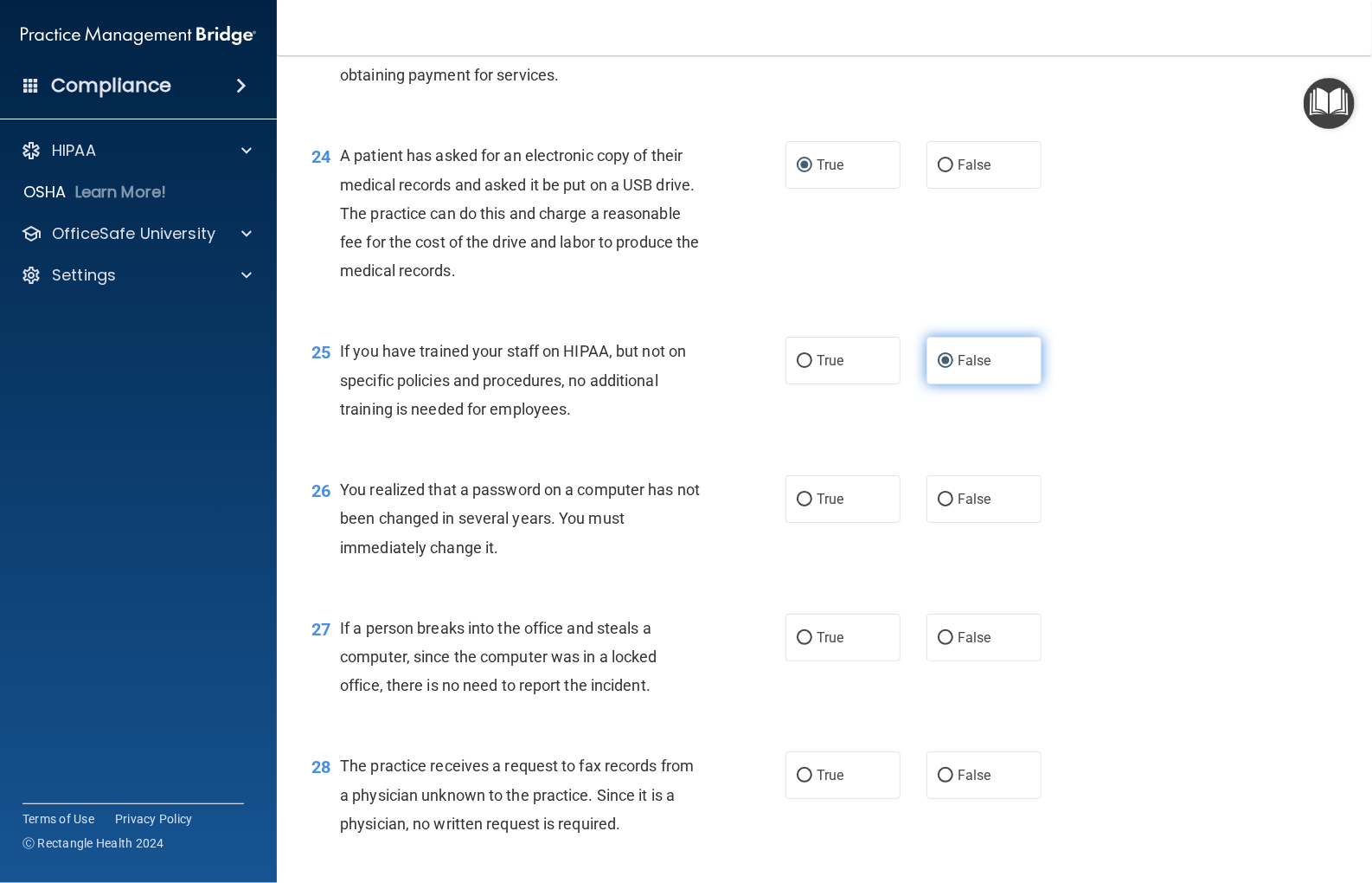
scroll to position [3463, 0]
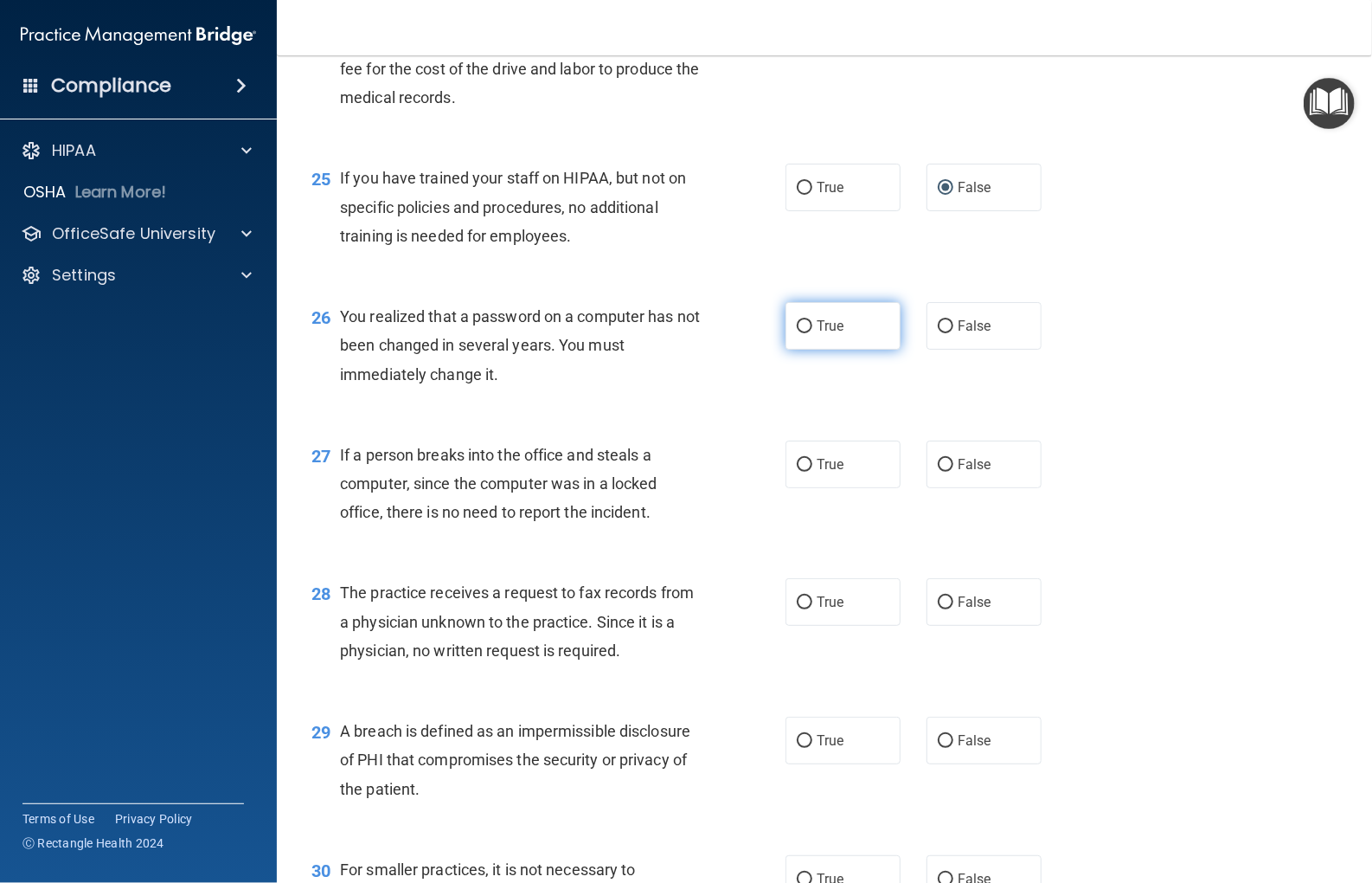
click at [797, 333] on input "True" at bounding box center [805, 326] width 16 height 13
radio input "true"
click at [944, 488] on label "False" at bounding box center [985, 464] width 115 height 47
click at [944, 472] on input "False" at bounding box center [946, 466] width 16 height 13
radio input "true"
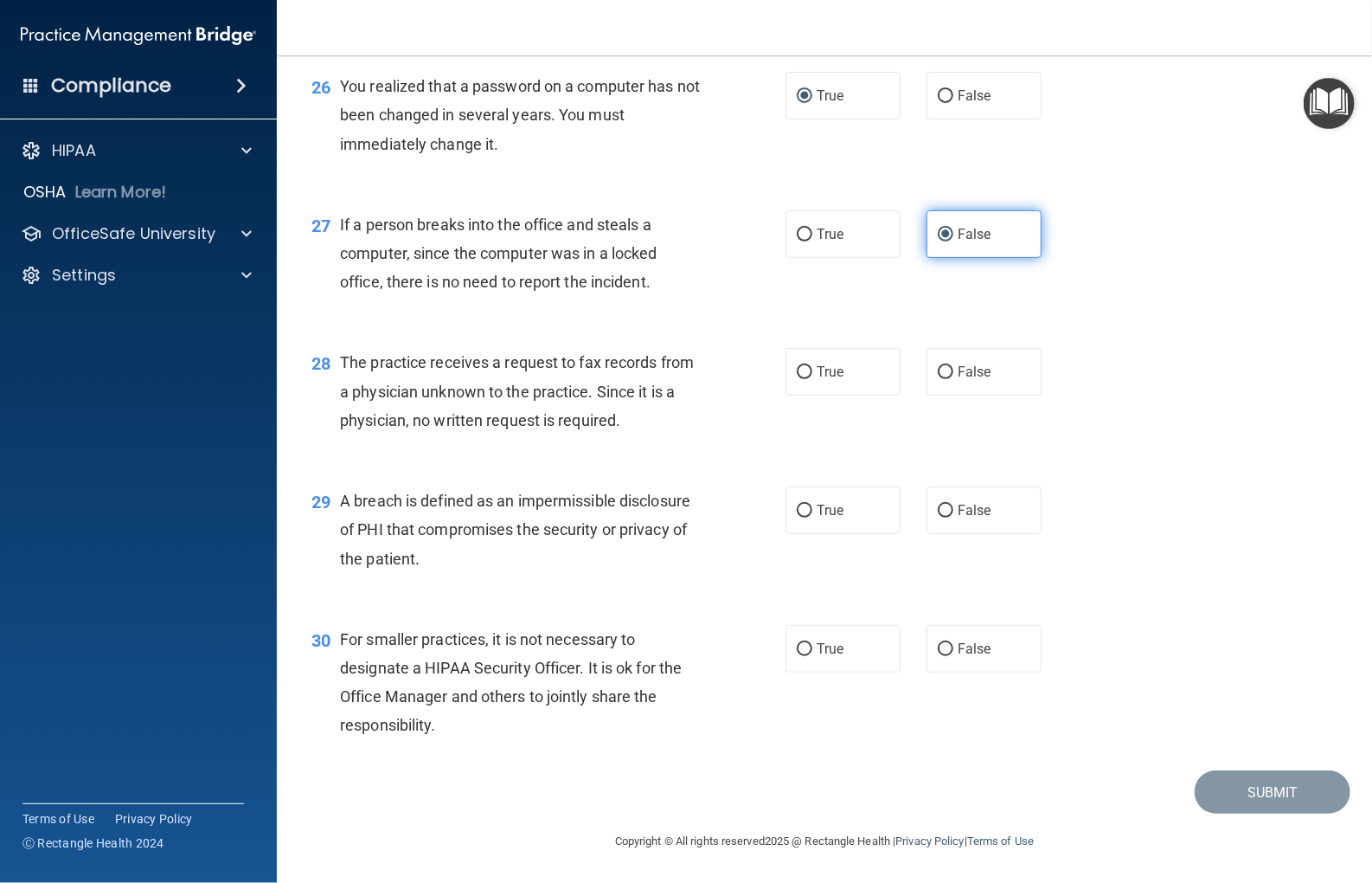
scroll to position [3723, 0]
click at [938, 379] on input "False" at bounding box center [946, 373] width 16 height 13
radio input "true"
click at [807, 534] on label "True" at bounding box center [844, 510] width 115 height 47
click at [807, 518] on input "True" at bounding box center [805, 511] width 16 height 13
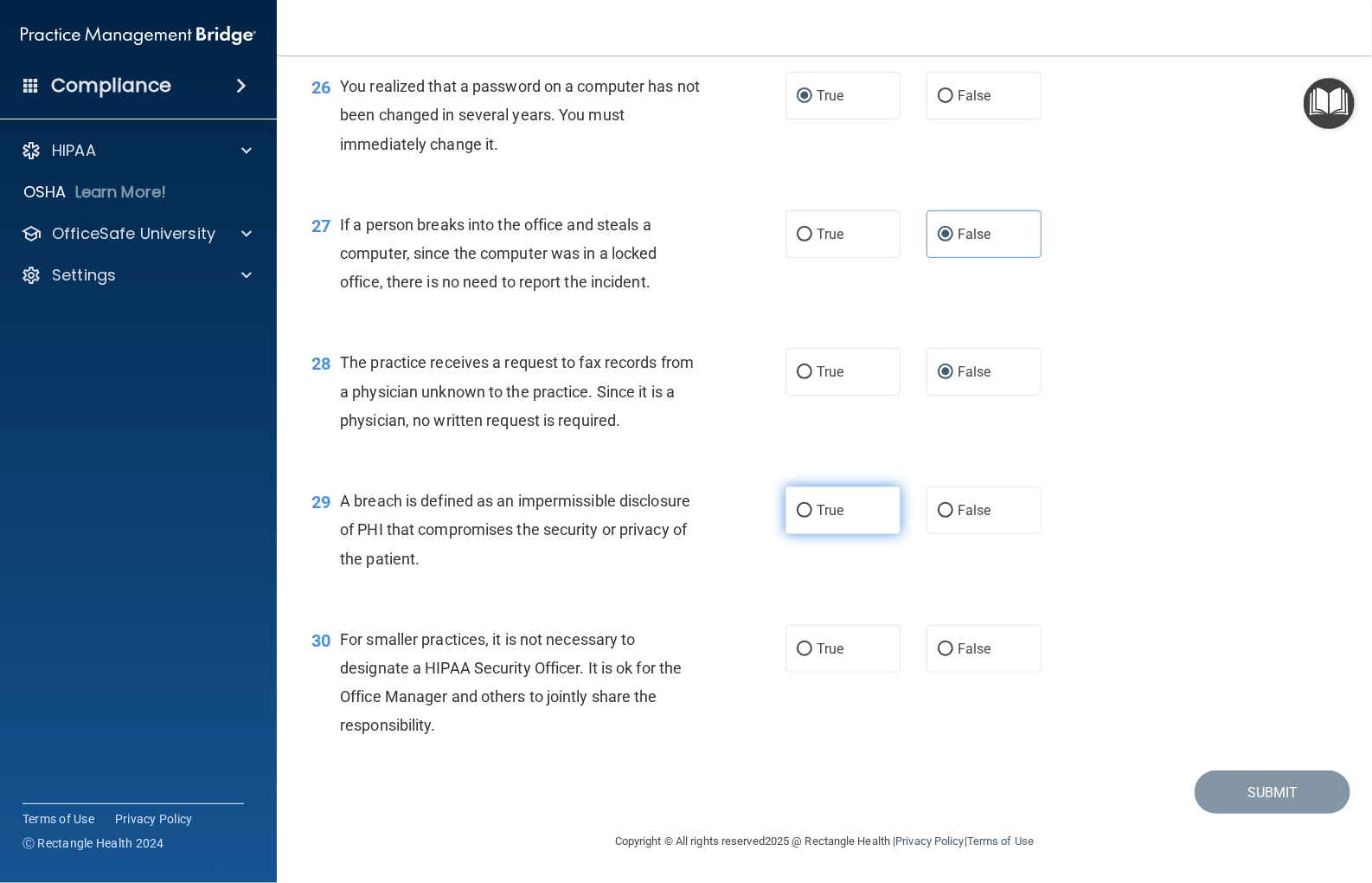
radio input "true"
click at [938, 648] on input "False" at bounding box center [946, 650] width 16 height 13
radio input "true"
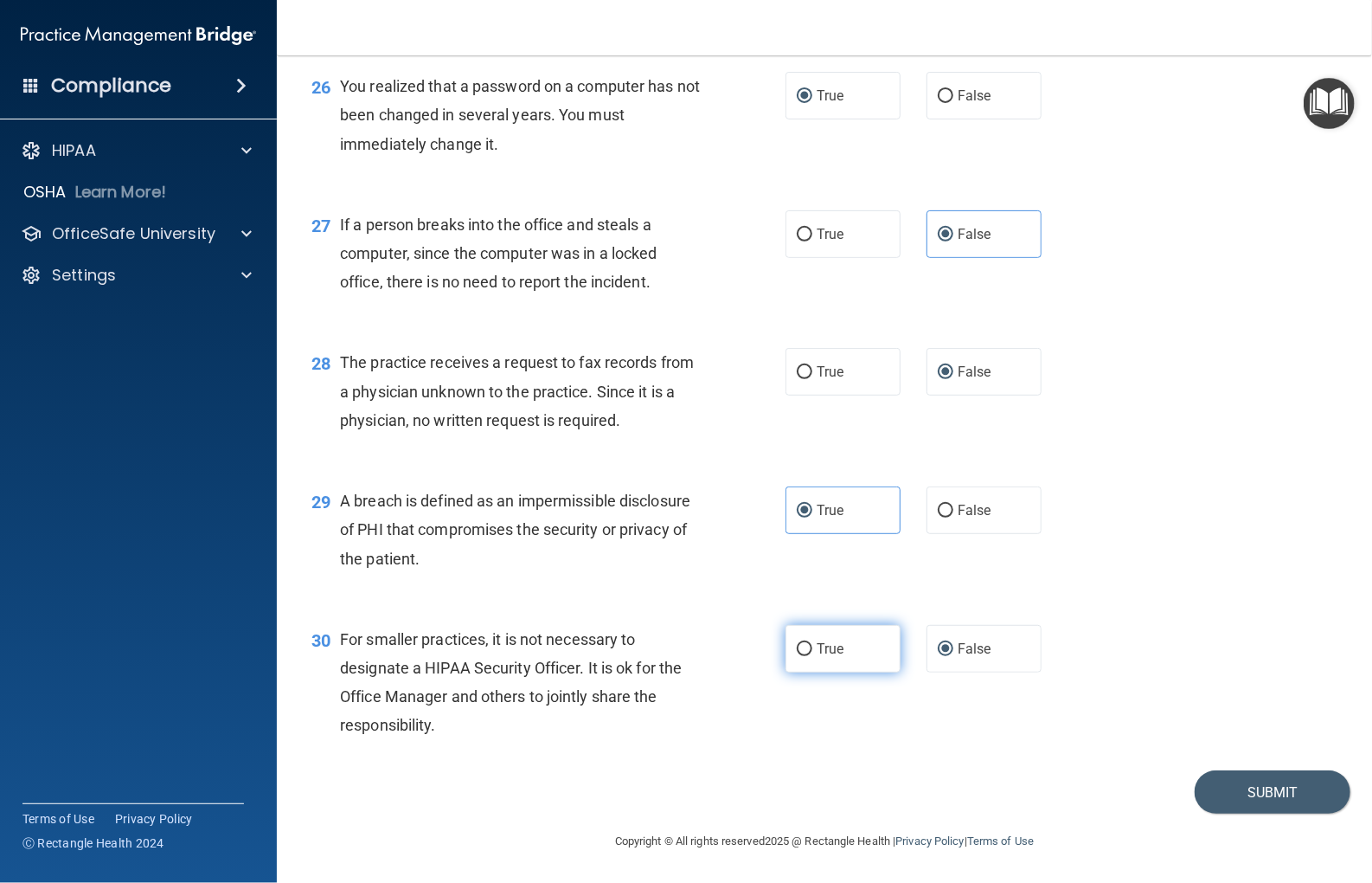
click at [797, 652] on input "True" at bounding box center [805, 650] width 16 height 13
radio input "true"
radio input "false"
click at [1279, 774] on button "Submit" at bounding box center [1273, 793] width 156 height 45
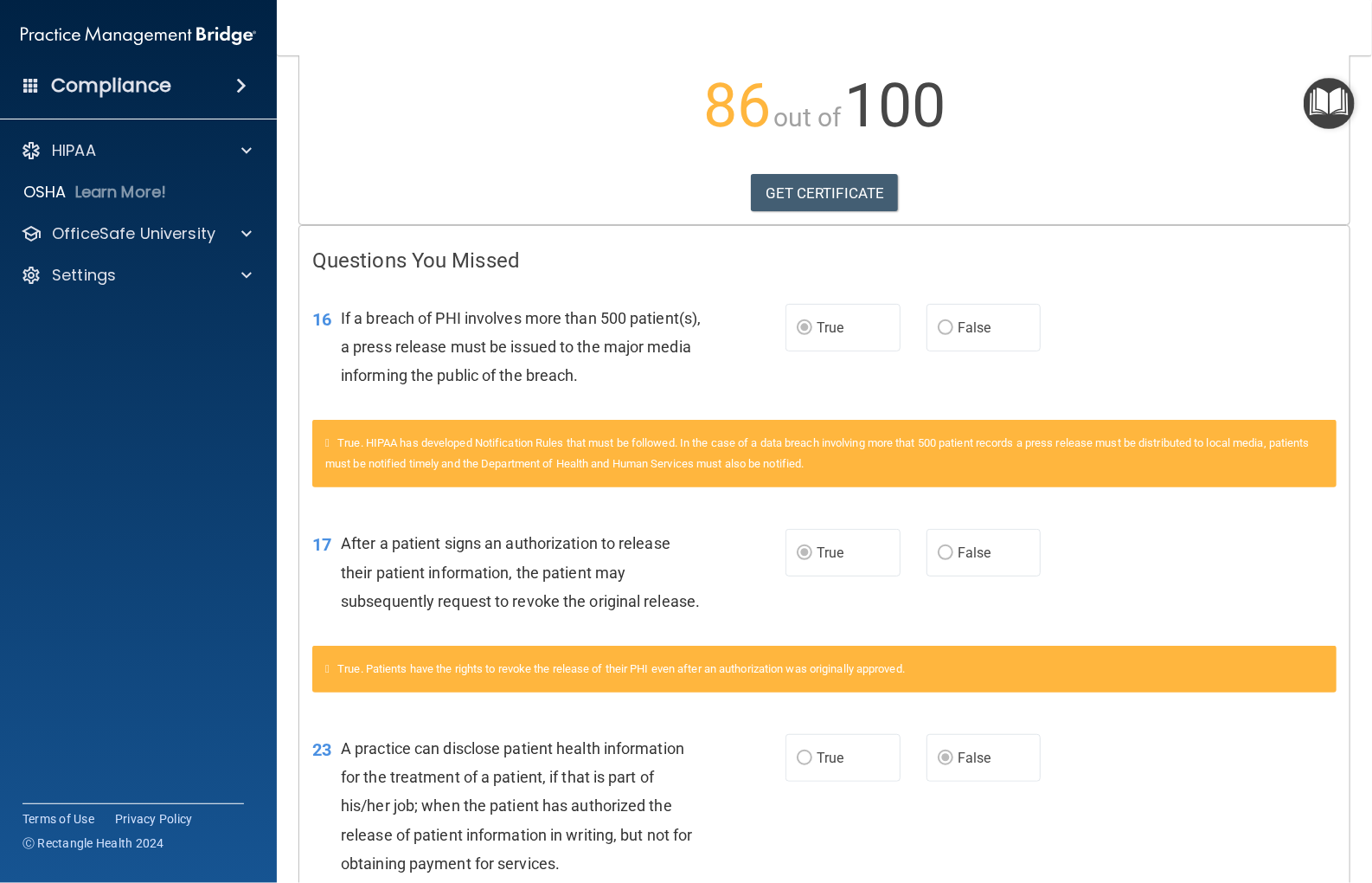
scroll to position [186, 0]
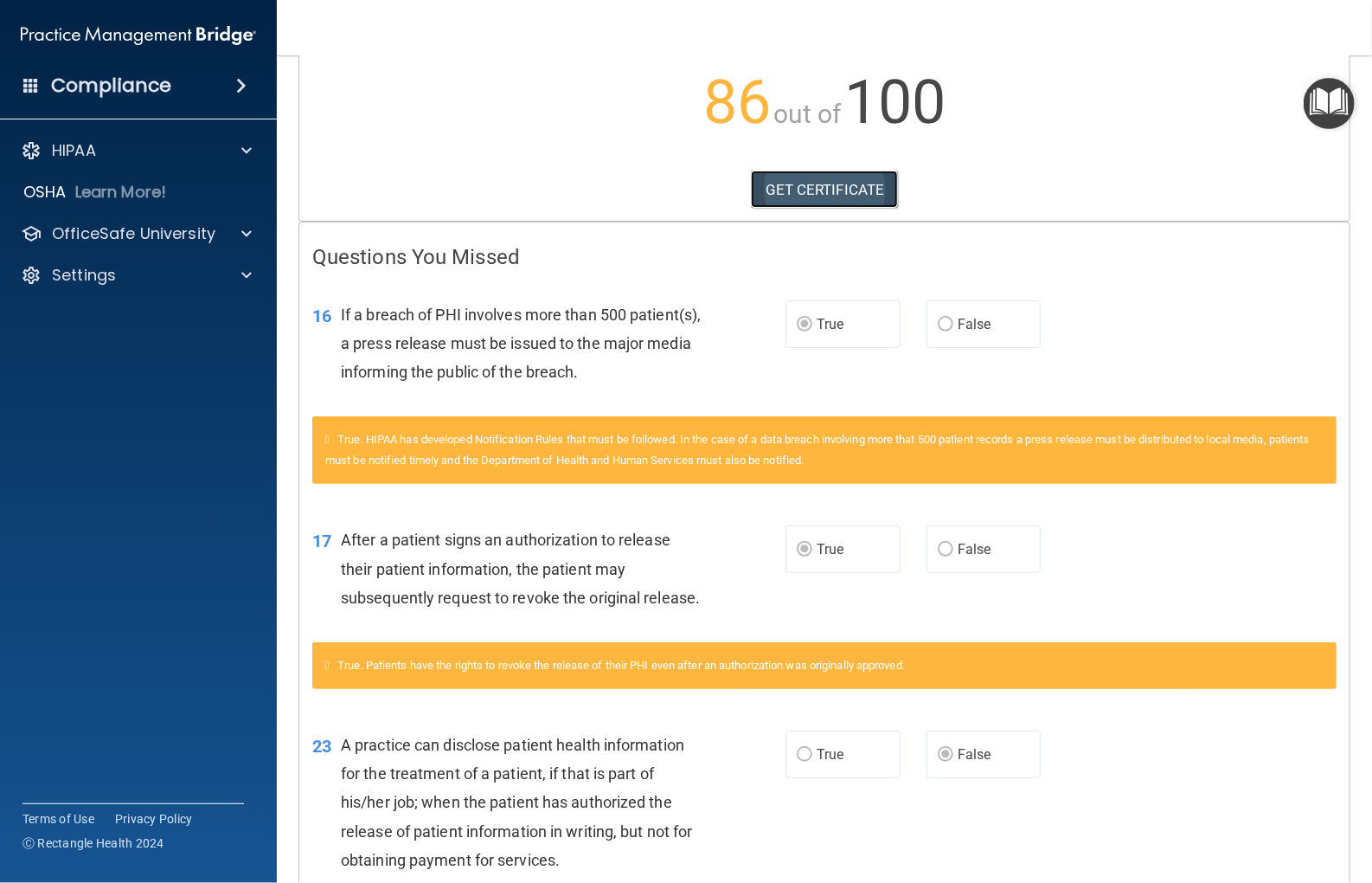
click at [824, 189] on link "GET CERTIFICATE" at bounding box center [825, 189] width 148 height 38
click at [108, 239] on p "OfficeSafe University" at bounding box center [133, 234] width 163 height 20
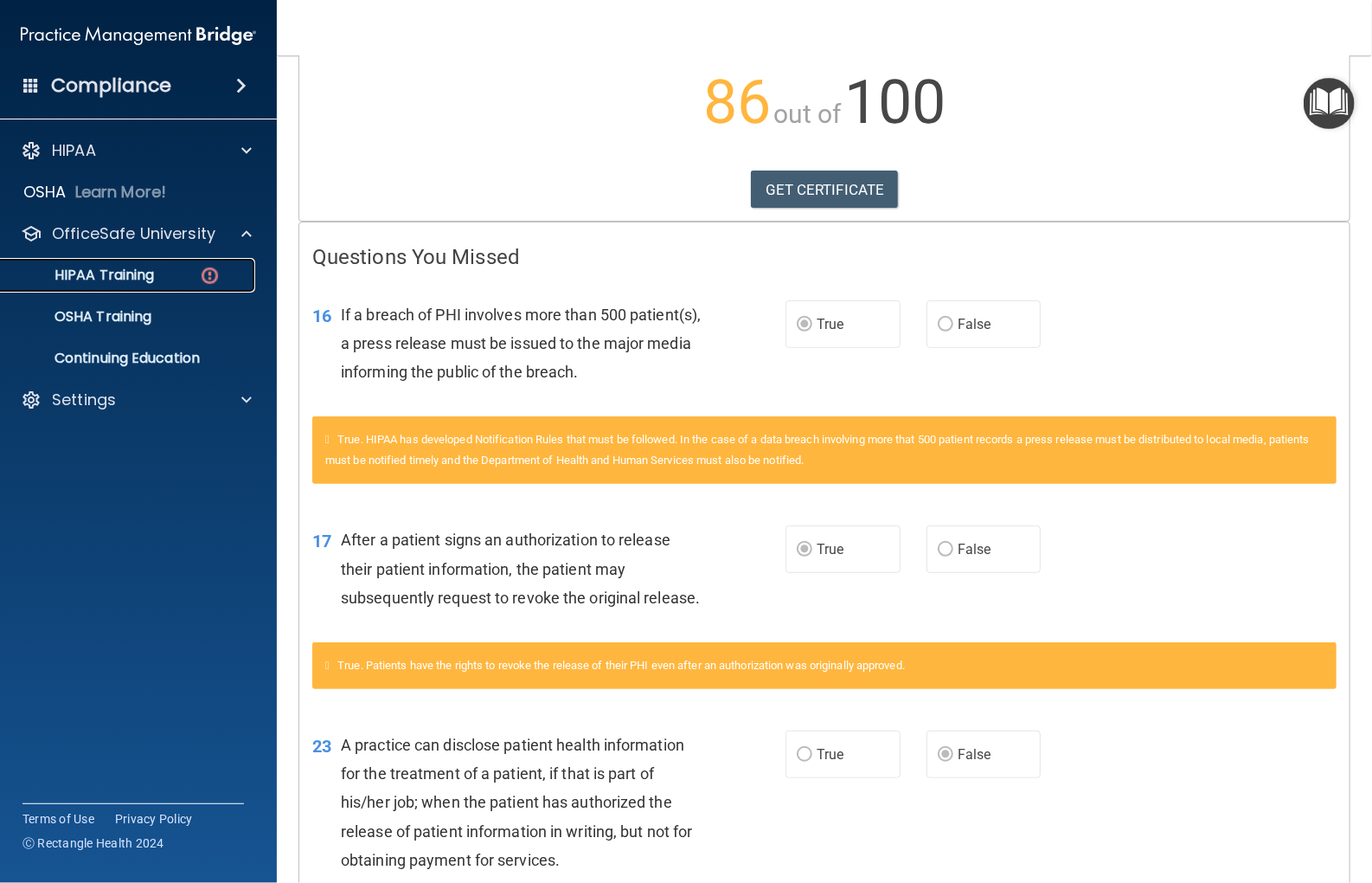
click at [110, 267] on p "HIPAA Training" at bounding box center [83, 275] width 143 height 18
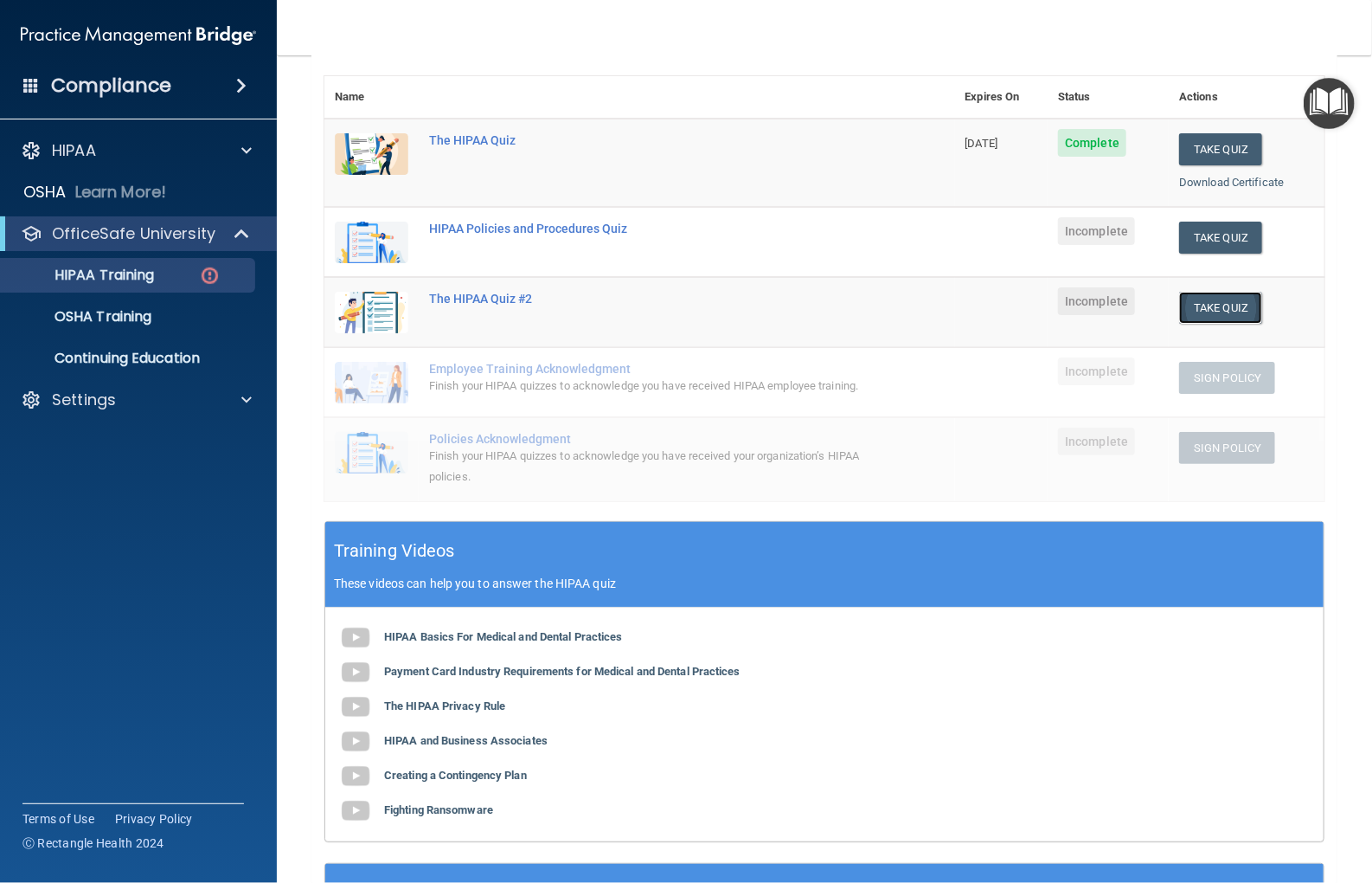
click at [1206, 307] on button "Take Quiz" at bounding box center [1221, 308] width 83 height 32
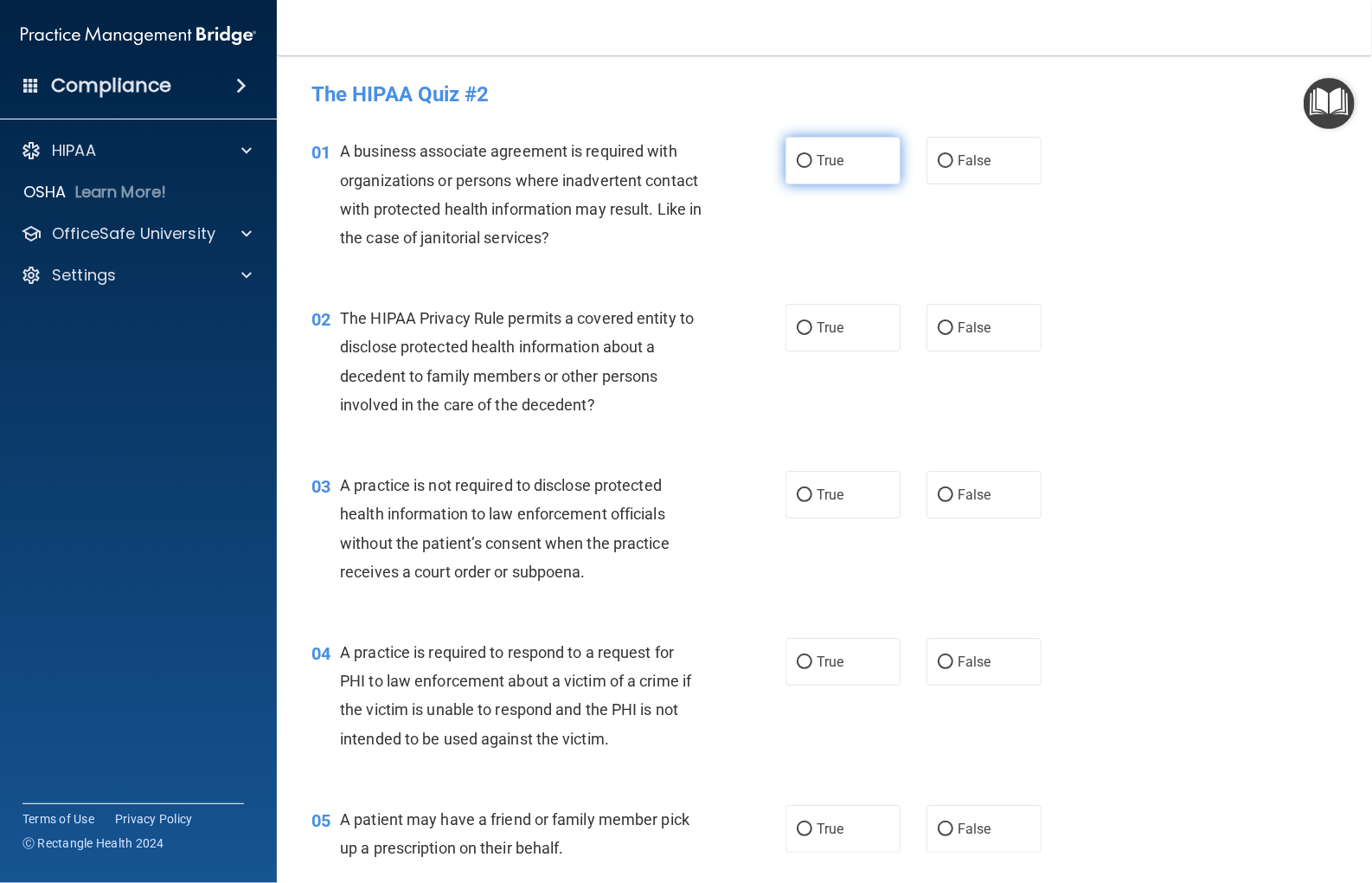
click at [803, 164] on input "True" at bounding box center [805, 161] width 16 height 13
radio input "true"
click at [938, 328] on input "False" at bounding box center [946, 328] width 16 height 13
radio input "true"
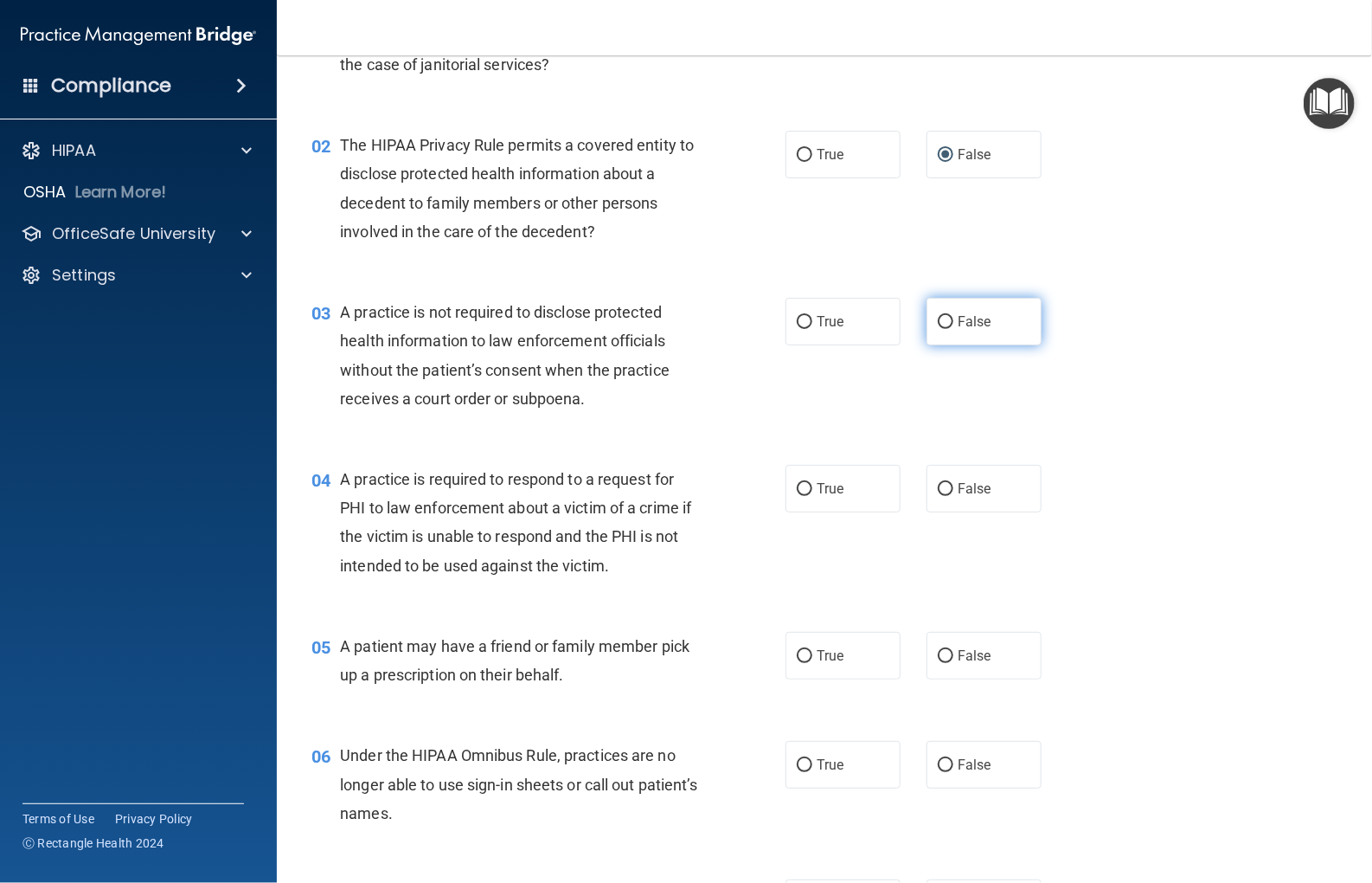
click at [942, 323] on input "False" at bounding box center [946, 323] width 16 height 13
radio input "true"
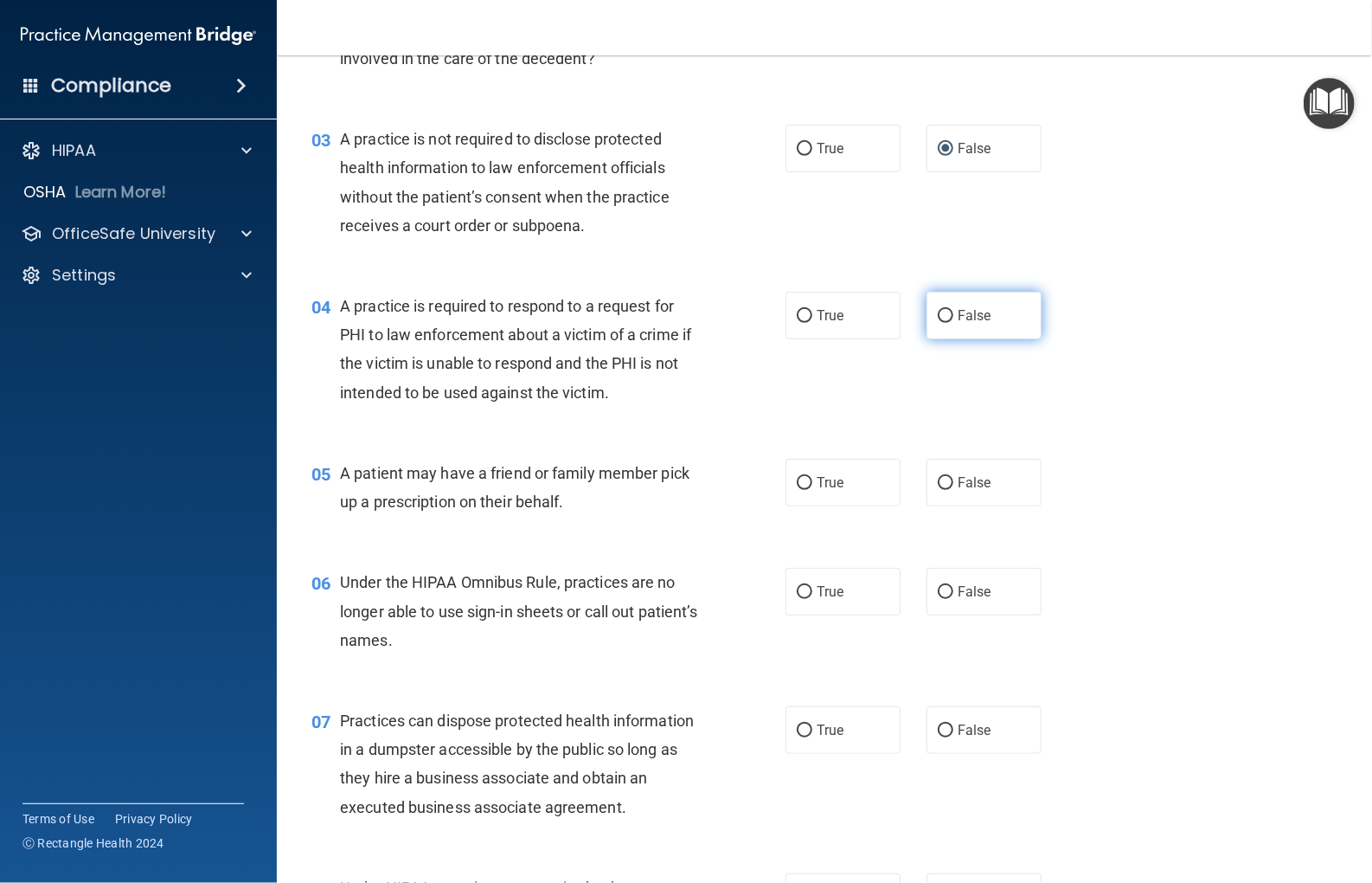
click at [929, 318] on label "False" at bounding box center [985, 315] width 115 height 47
click at [938, 318] on input "False" at bounding box center [946, 316] width 16 height 13
radio input "true"
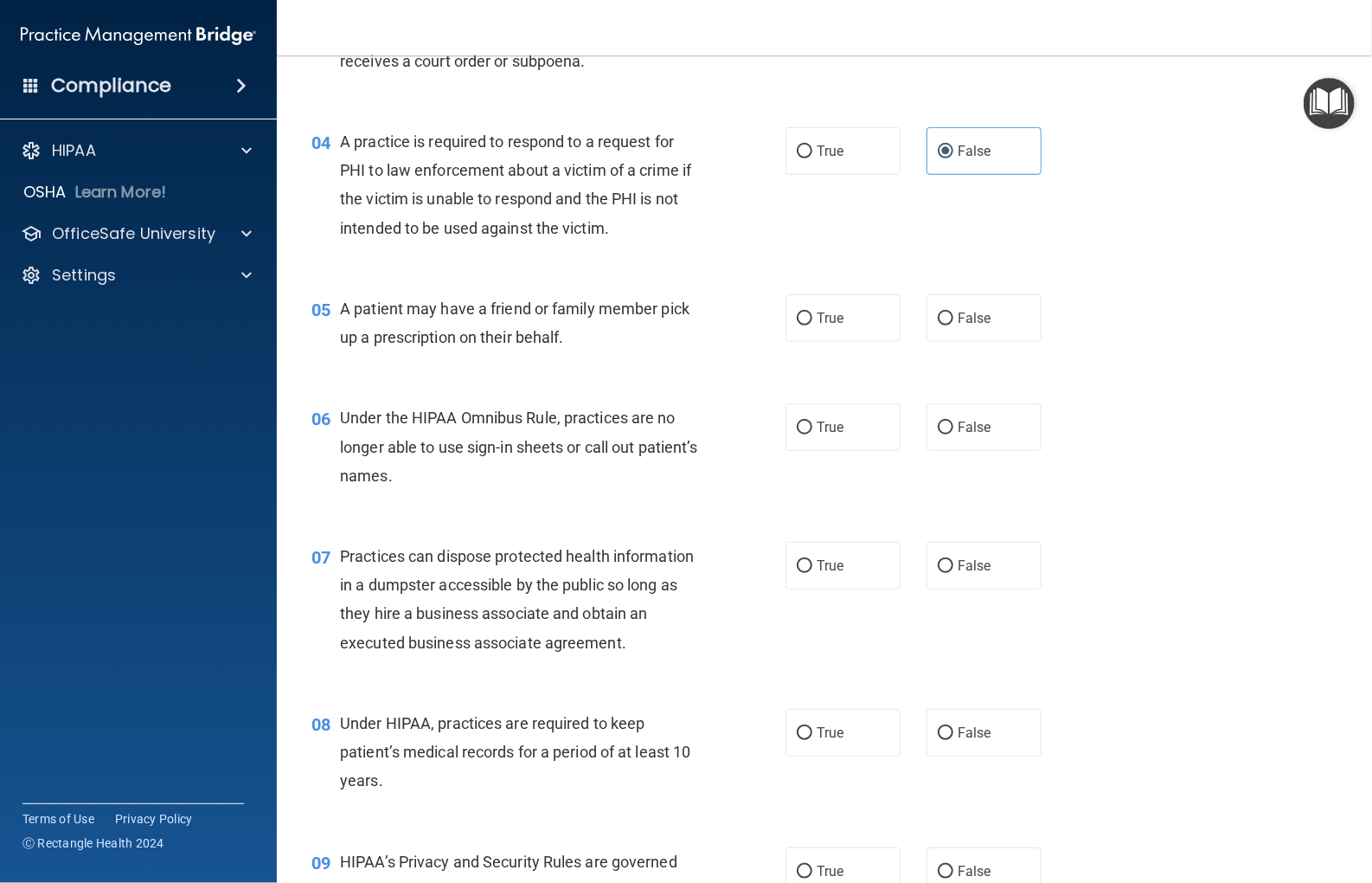
scroll to position [519, 0]
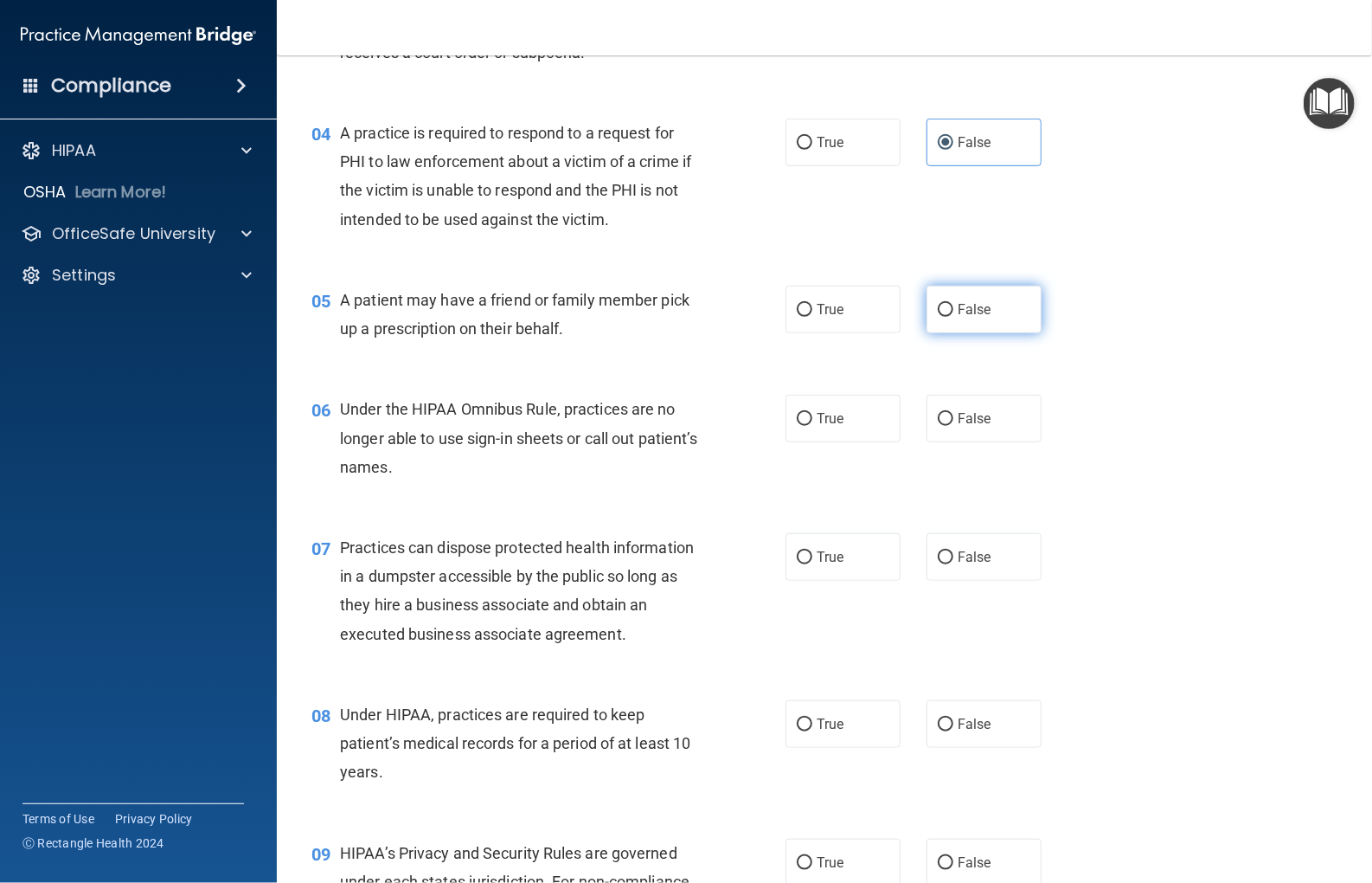
click at [939, 311] on input "False" at bounding box center [946, 311] width 16 height 13
radio input "true"
click at [799, 413] on input "True" at bounding box center [805, 419] width 16 height 13
radio input "true"
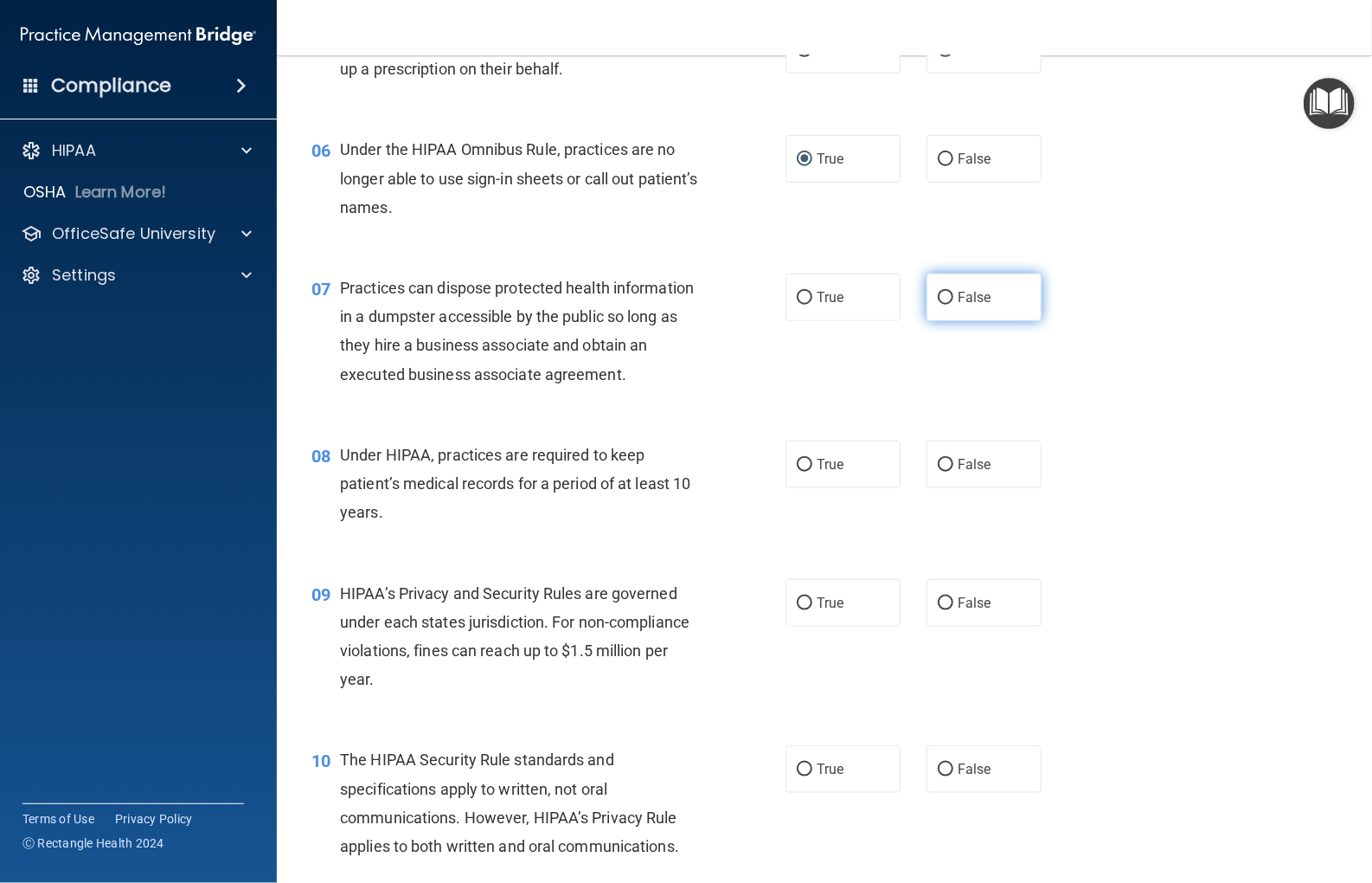
click at [938, 297] on input "False" at bounding box center [946, 299] width 16 height 13
radio input "true"
click at [797, 467] on input "True" at bounding box center [805, 466] width 16 height 13
radio input "true"
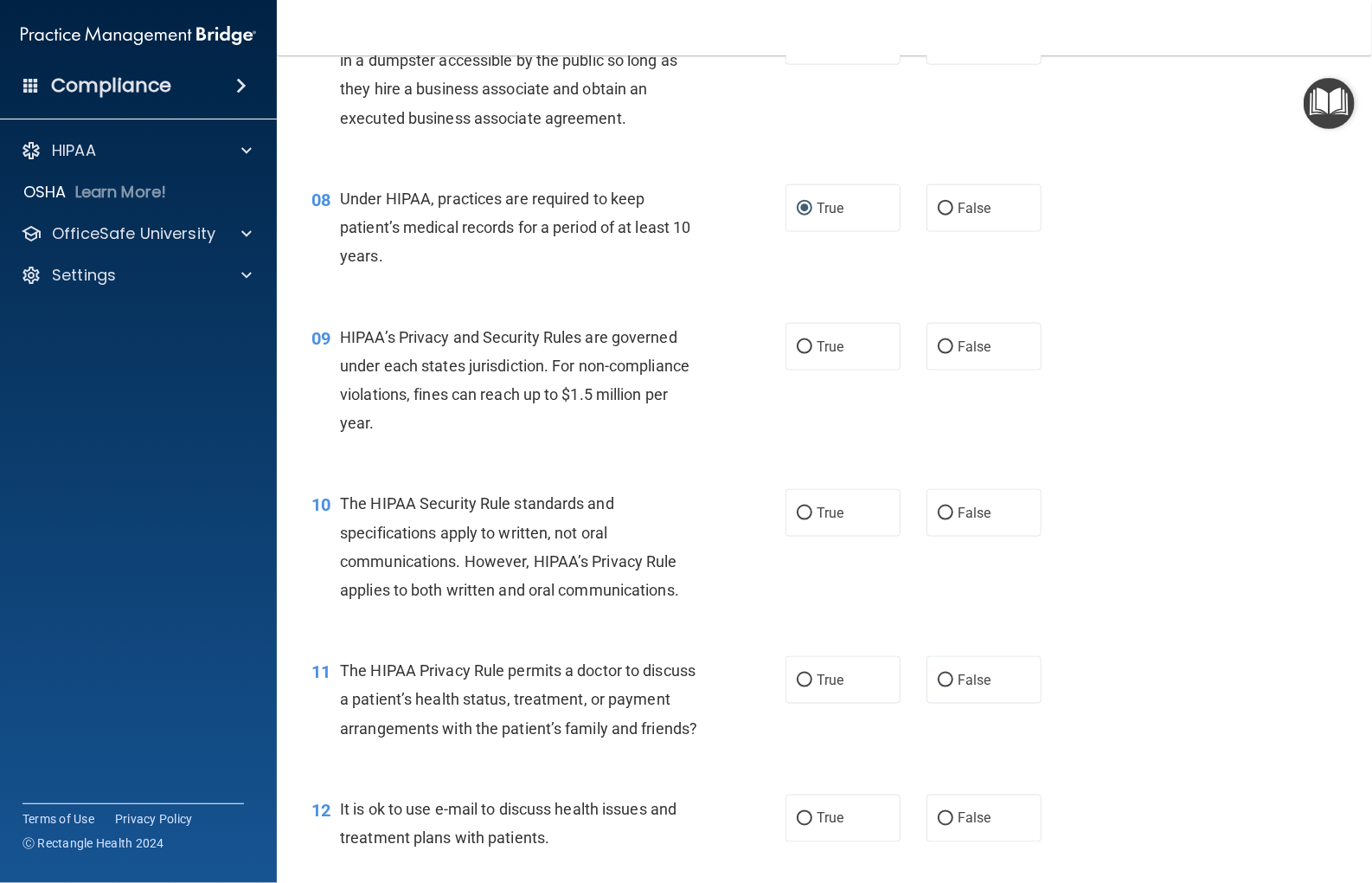
scroll to position [1039, 0]
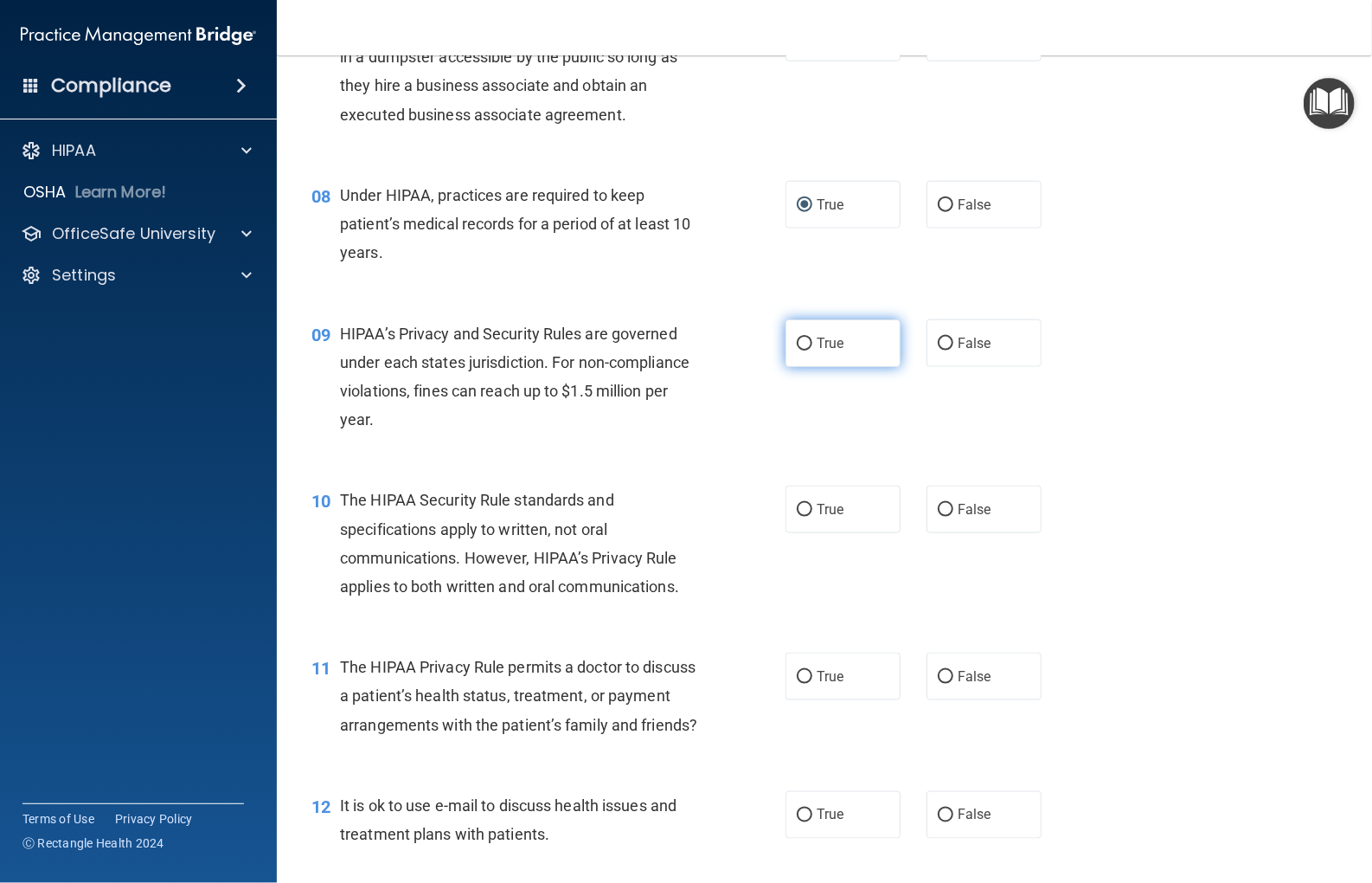
click at [799, 339] on input "True" at bounding box center [805, 344] width 16 height 13
radio input "true"
click at [942, 508] on input "False" at bounding box center [946, 510] width 16 height 13
radio input "true"
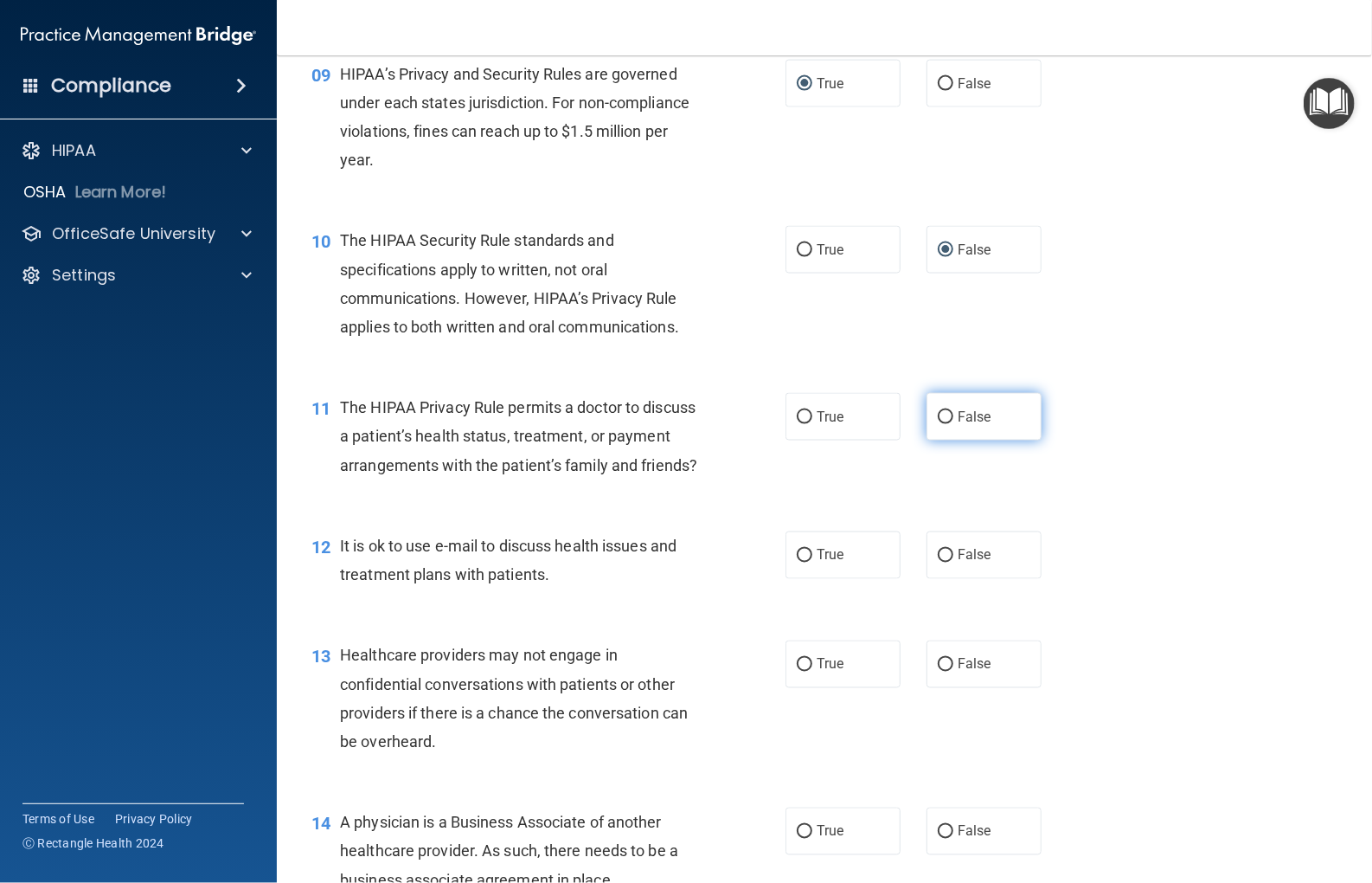
click at [945, 418] on label "False" at bounding box center [985, 416] width 115 height 47
click at [945, 418] on input "False" at bounding box center [946, 417] width 16 height 13
radio input "true"
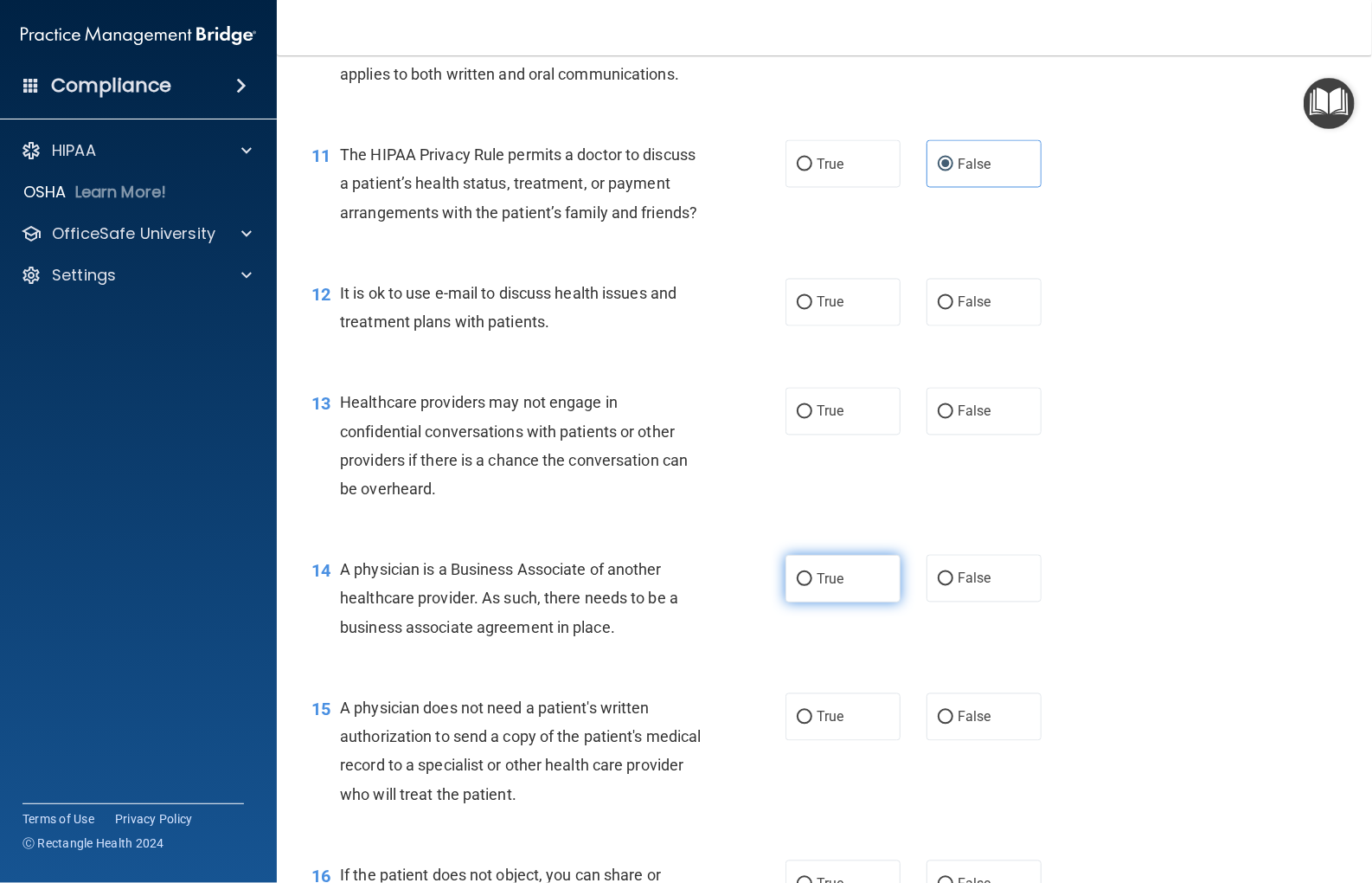
scroll to position [1558, 0]
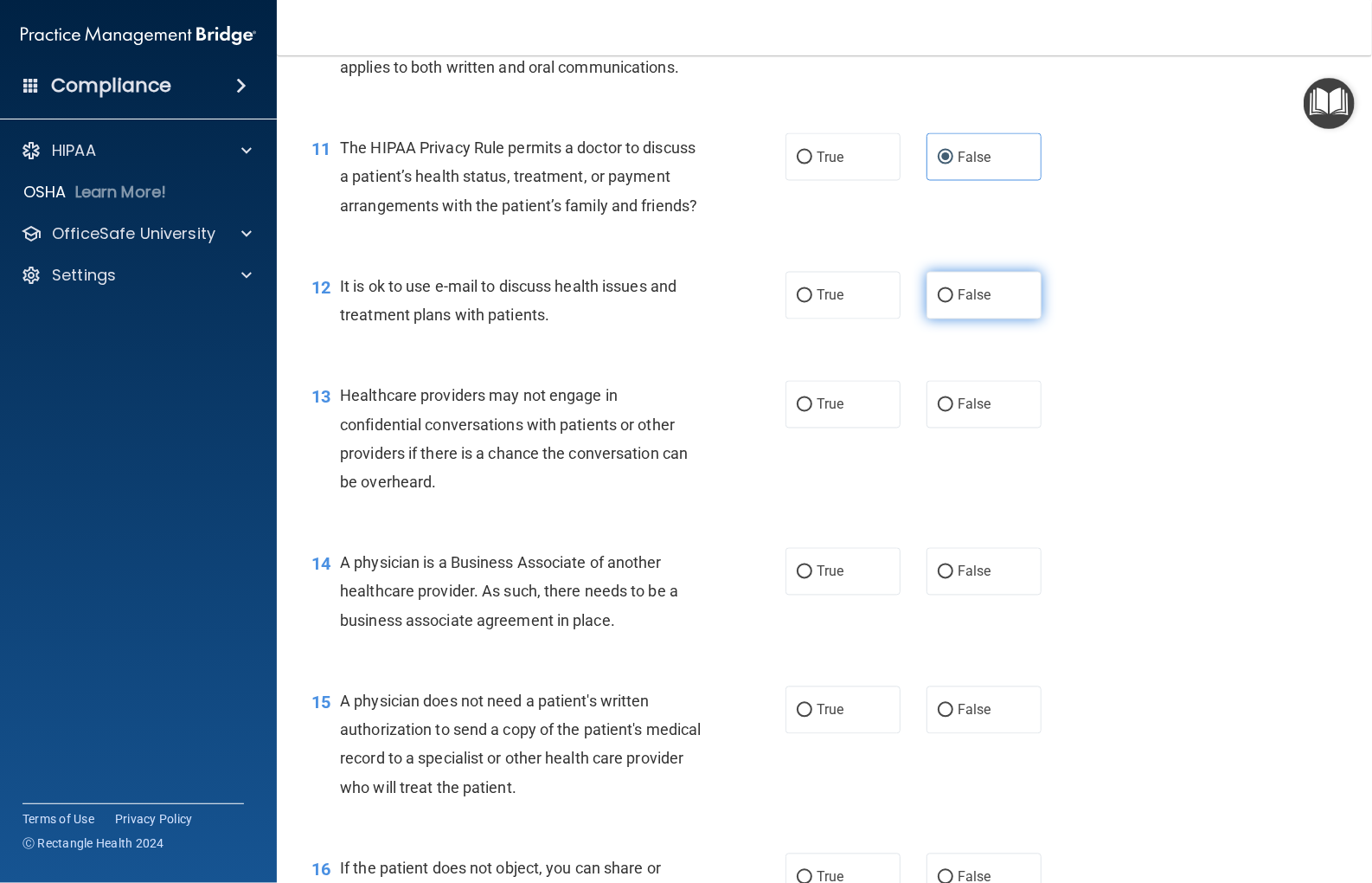
click at [940, 303] on input "False" at bounding box center [946, 297] width 16 height 13
radio input "true"
click at [807, 429] on label "True" at bounding box center [844, 404] width 115 height 47
click at [807, 412] on input "True" at bounding box center [805, 405] width 16 height 13
radio input "true"
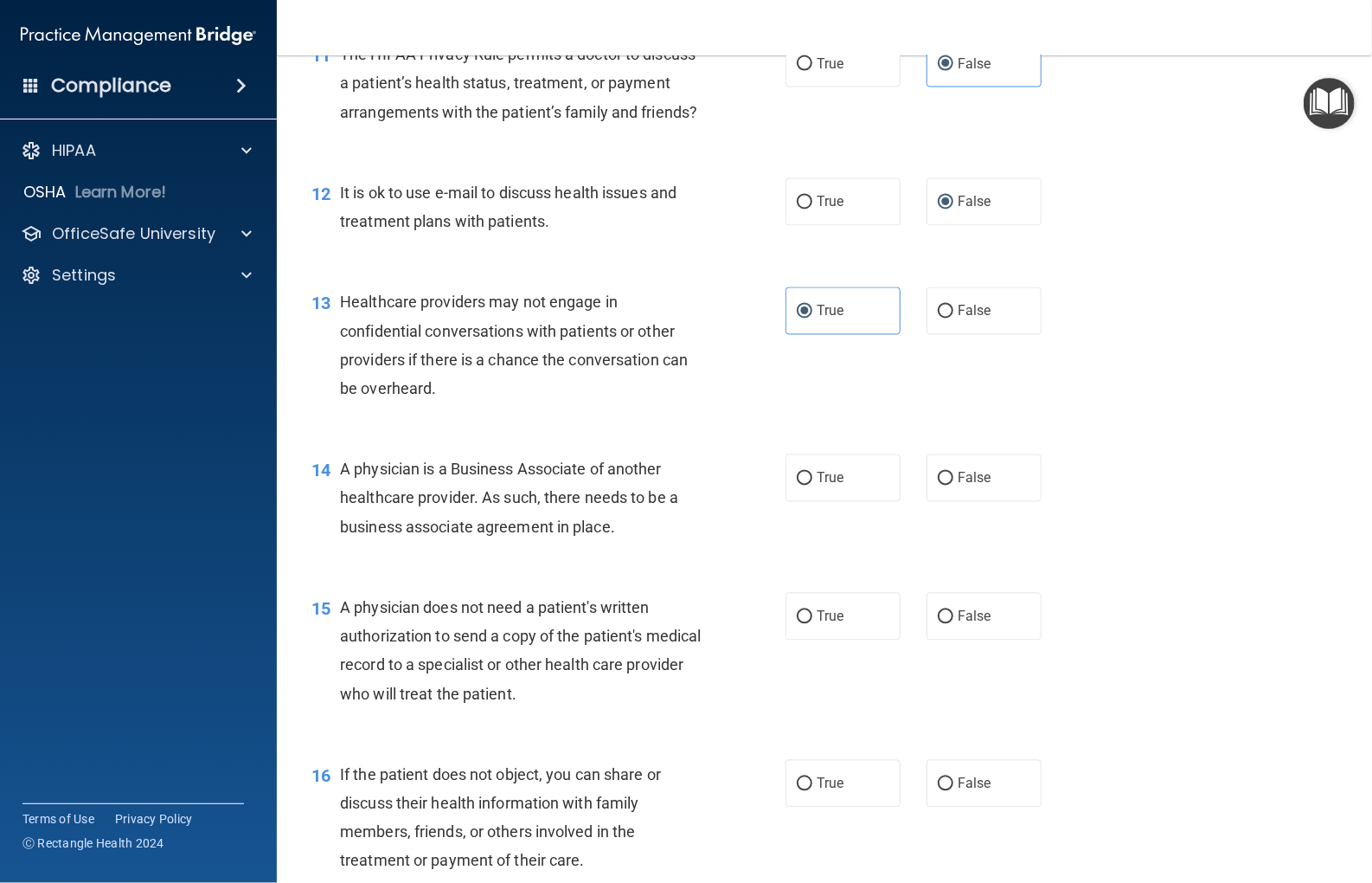
scroll to position [1818, 0]
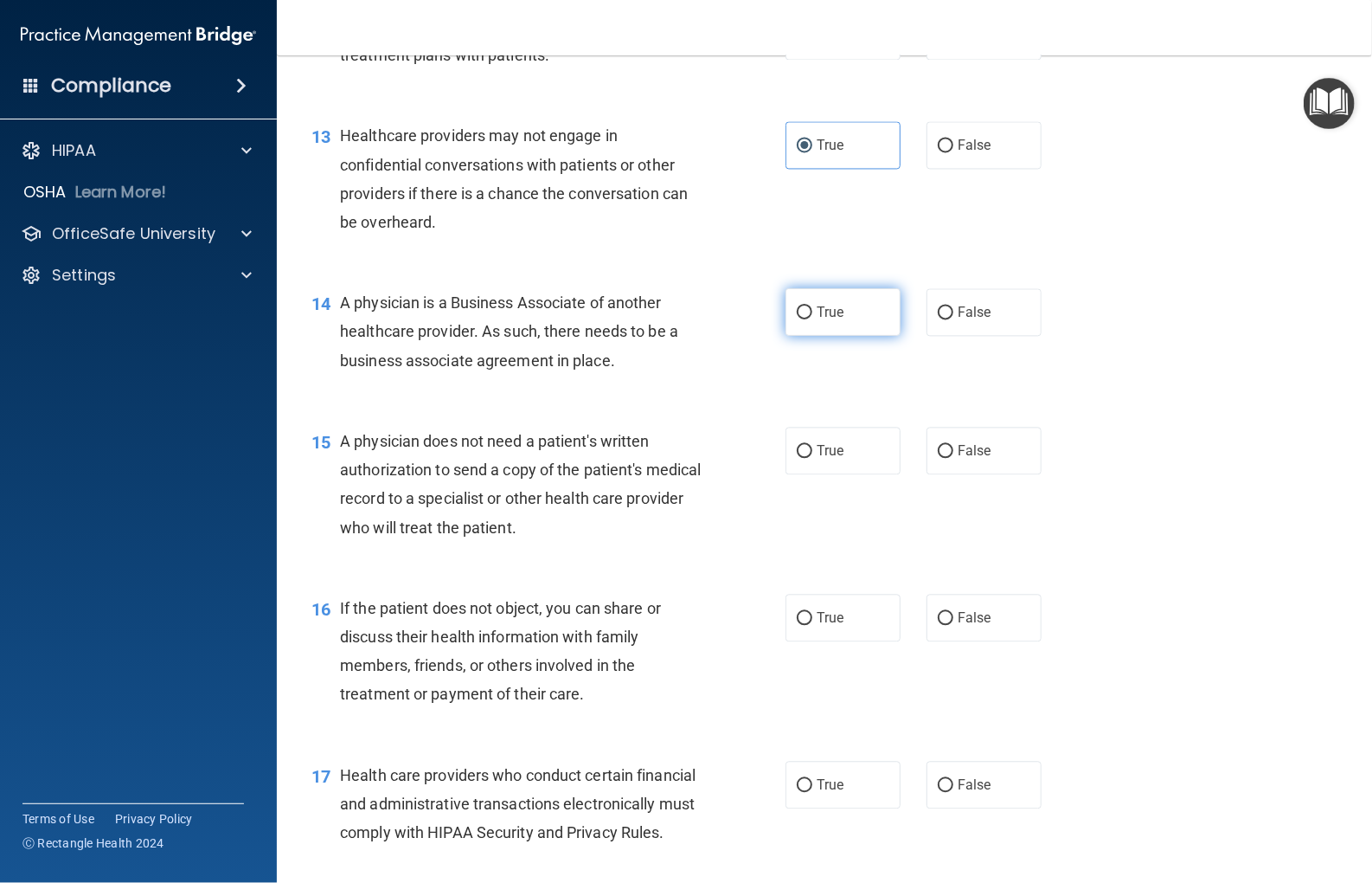
click at [797, 319] on input "True" at bounding box center [805, 313] width 16 height 13
radio input "true"
click at [938, 458] on input "False" at bounding box center [946, 452] width 16 height 13
radio input "true"
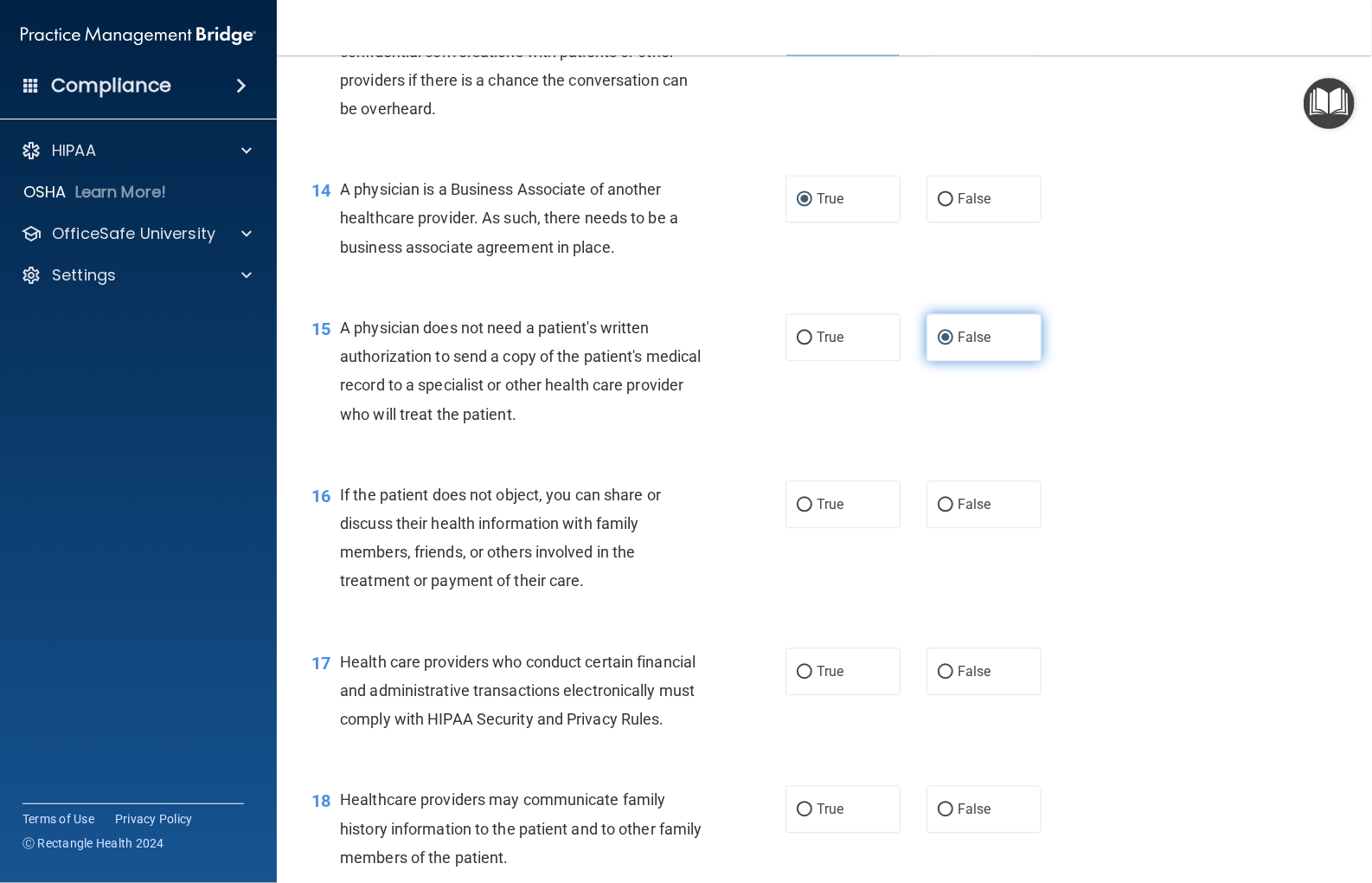
scroll to position [2078, 0]
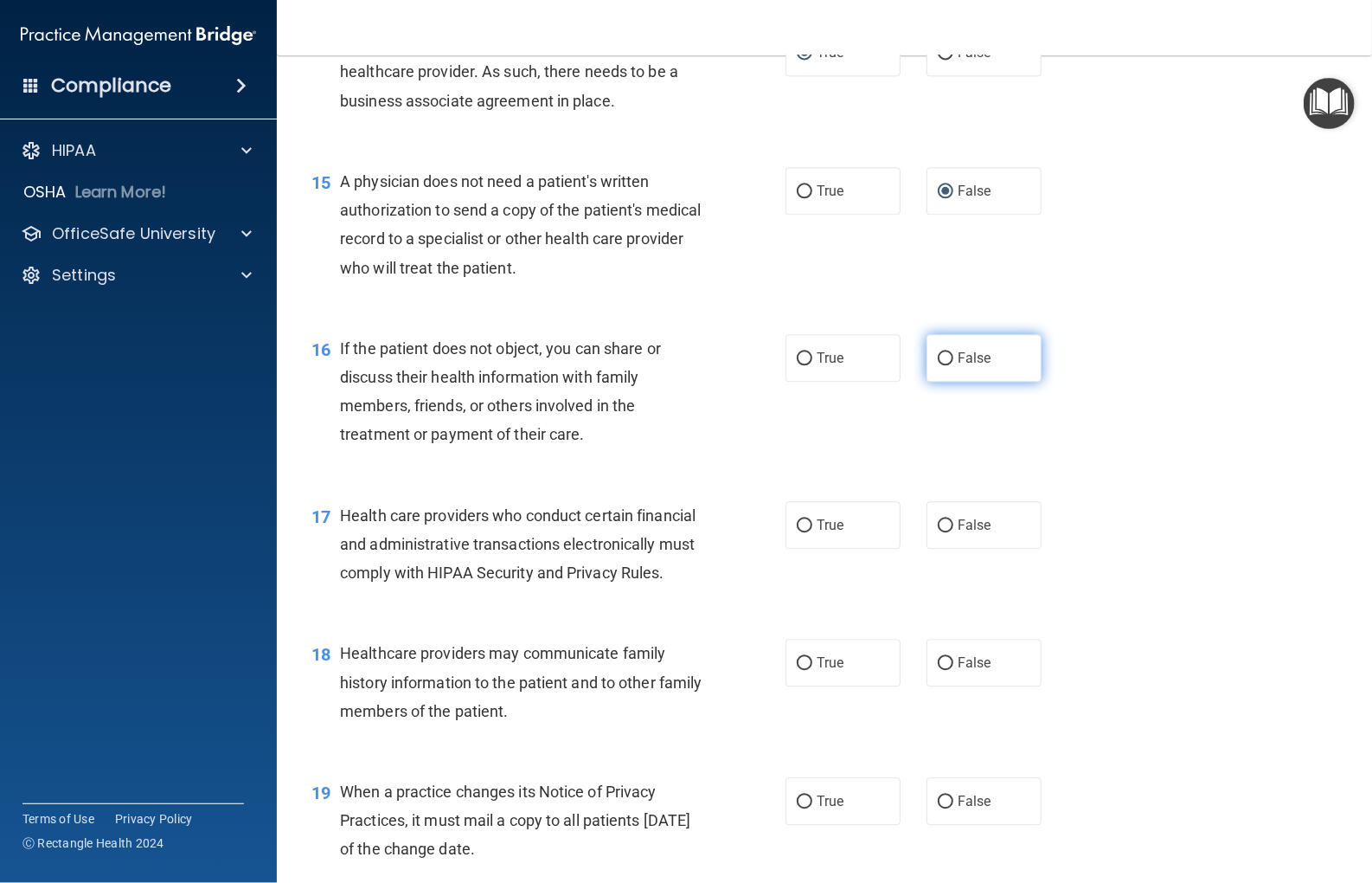
click at [938, 365] on input "False" at bounding box center [946, 359] width 16 height 13
radio input "true"
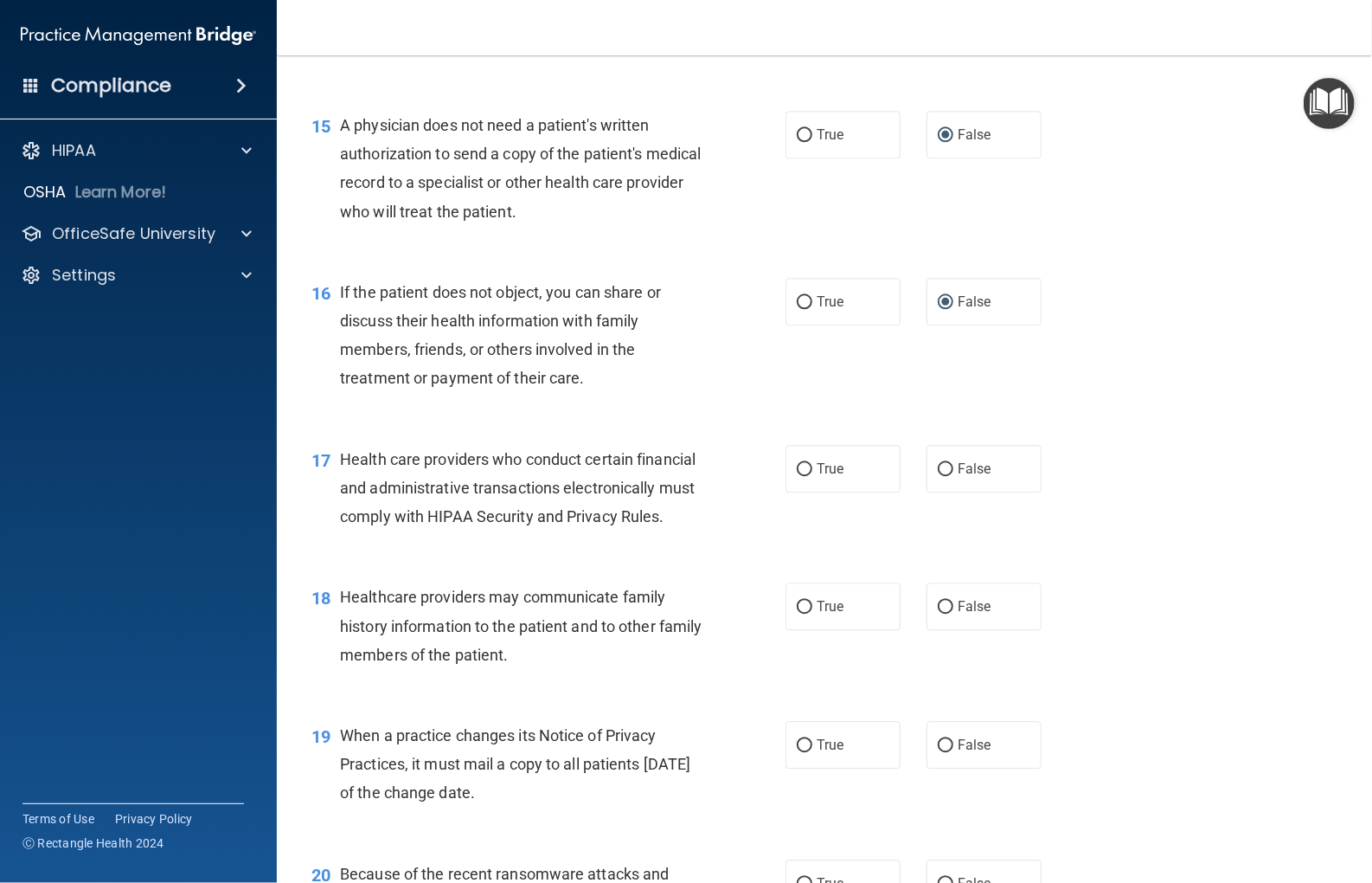
scroll to position [2164, 0]
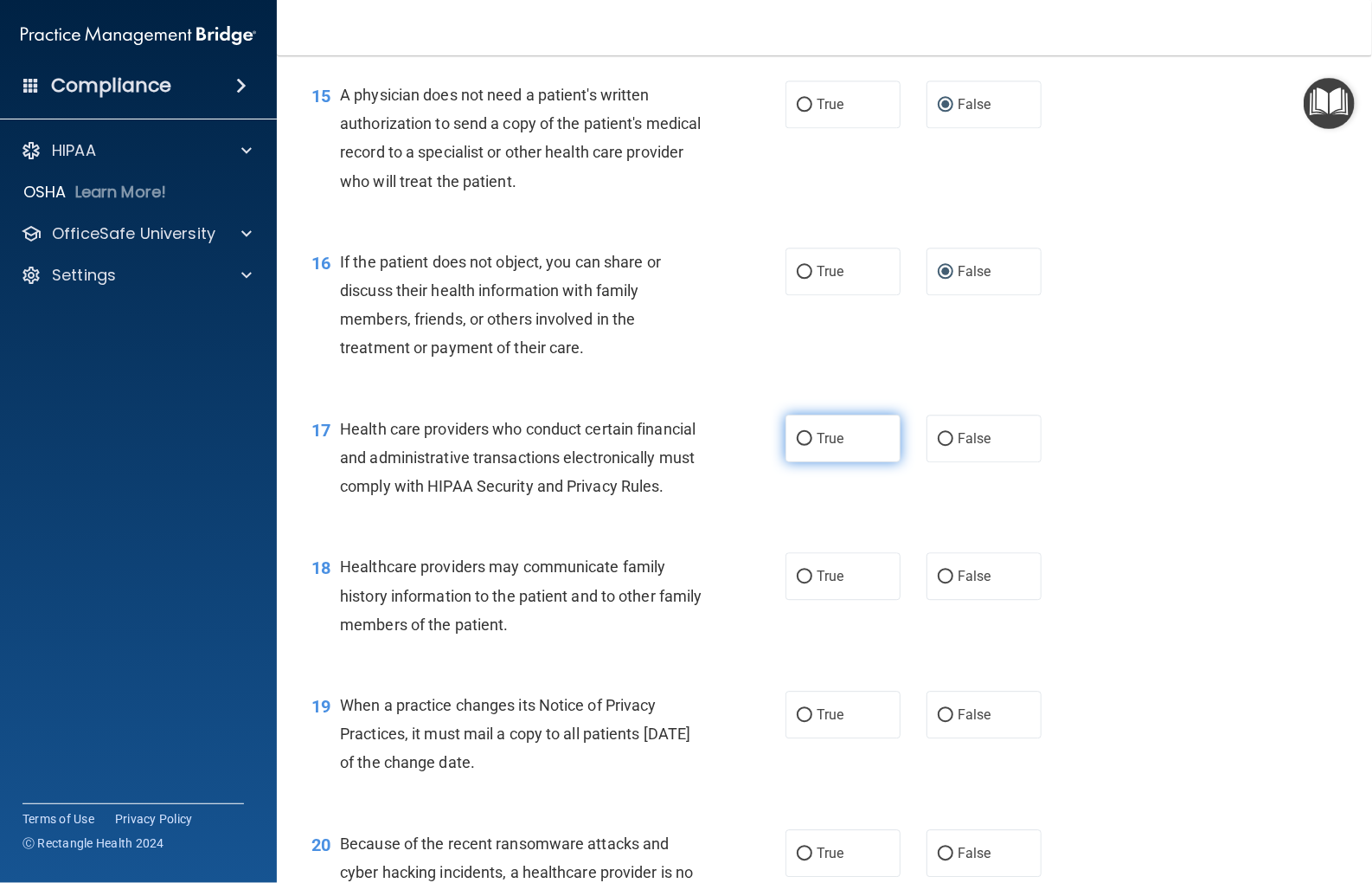
click at [802, 446] on input "True" at bounding box center [805, 440] width 16 height 13
radio input "true"
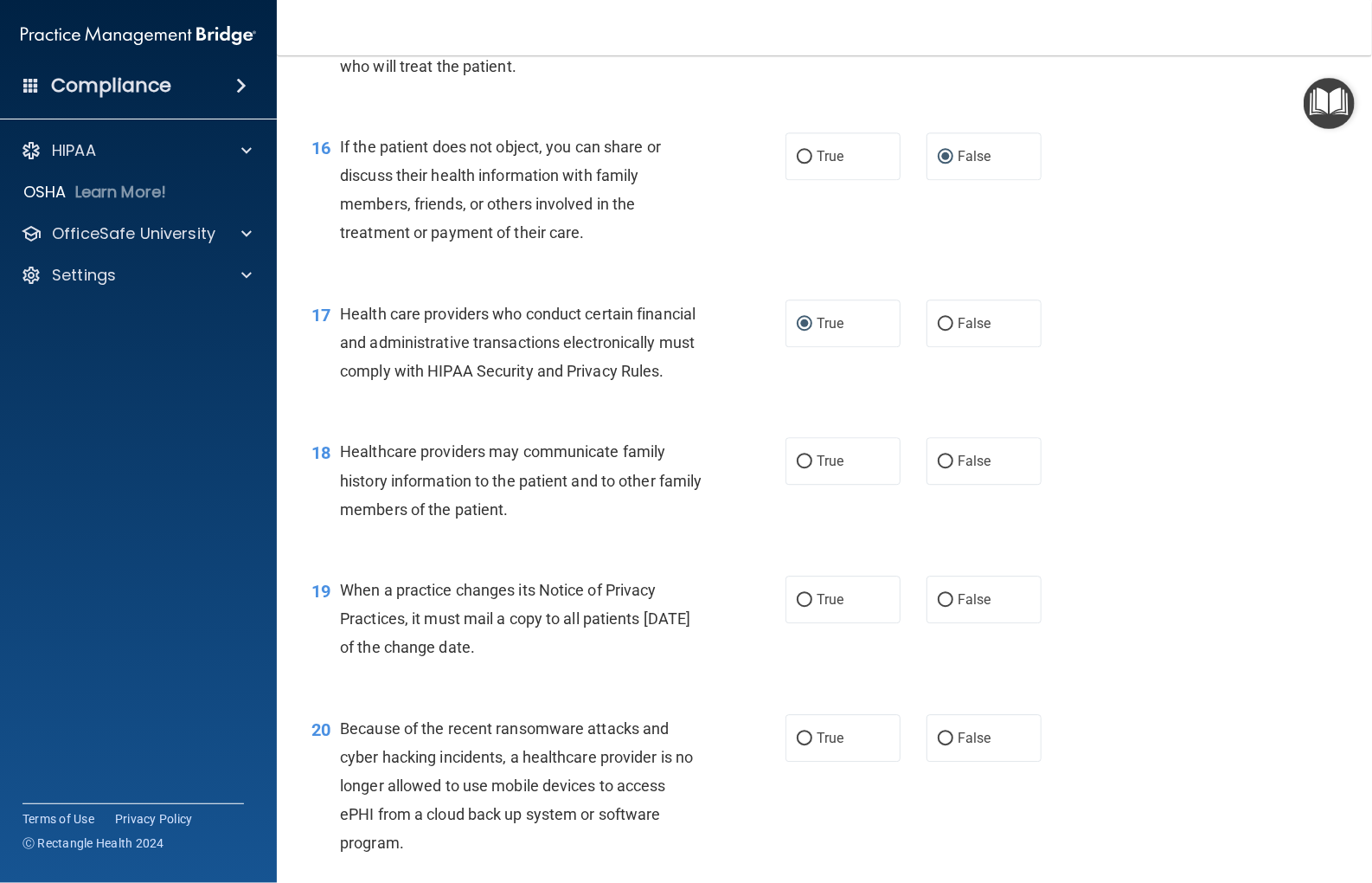
scroll to position [2424, 0]
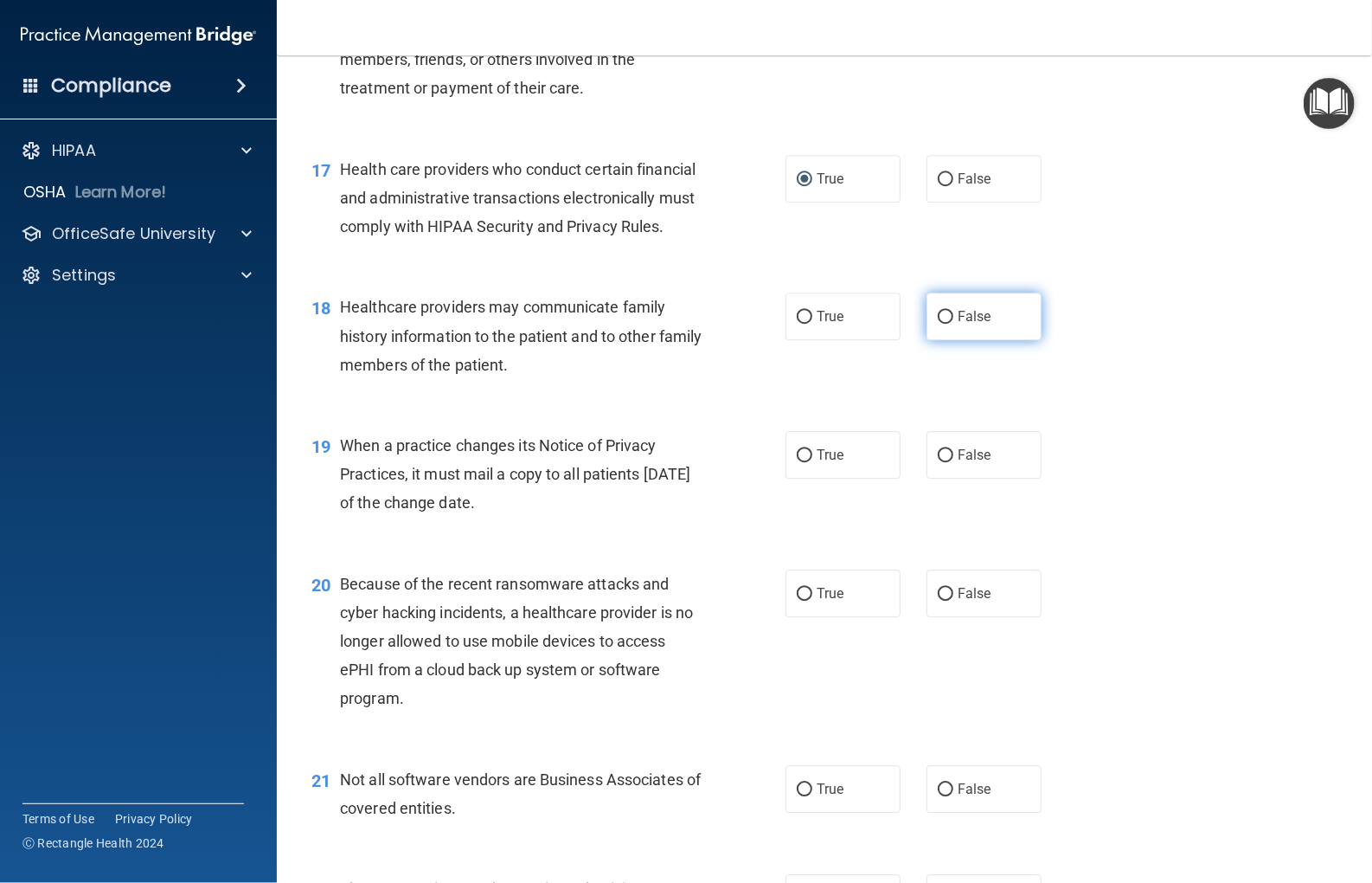
click at [938, 324] on input "False" at bounding box center [946, 317] width 16 height 13
radio input "true"
click at [797, 462] on input "True" at bounding box center [805, 455] width 16 height 13
radio input "true"
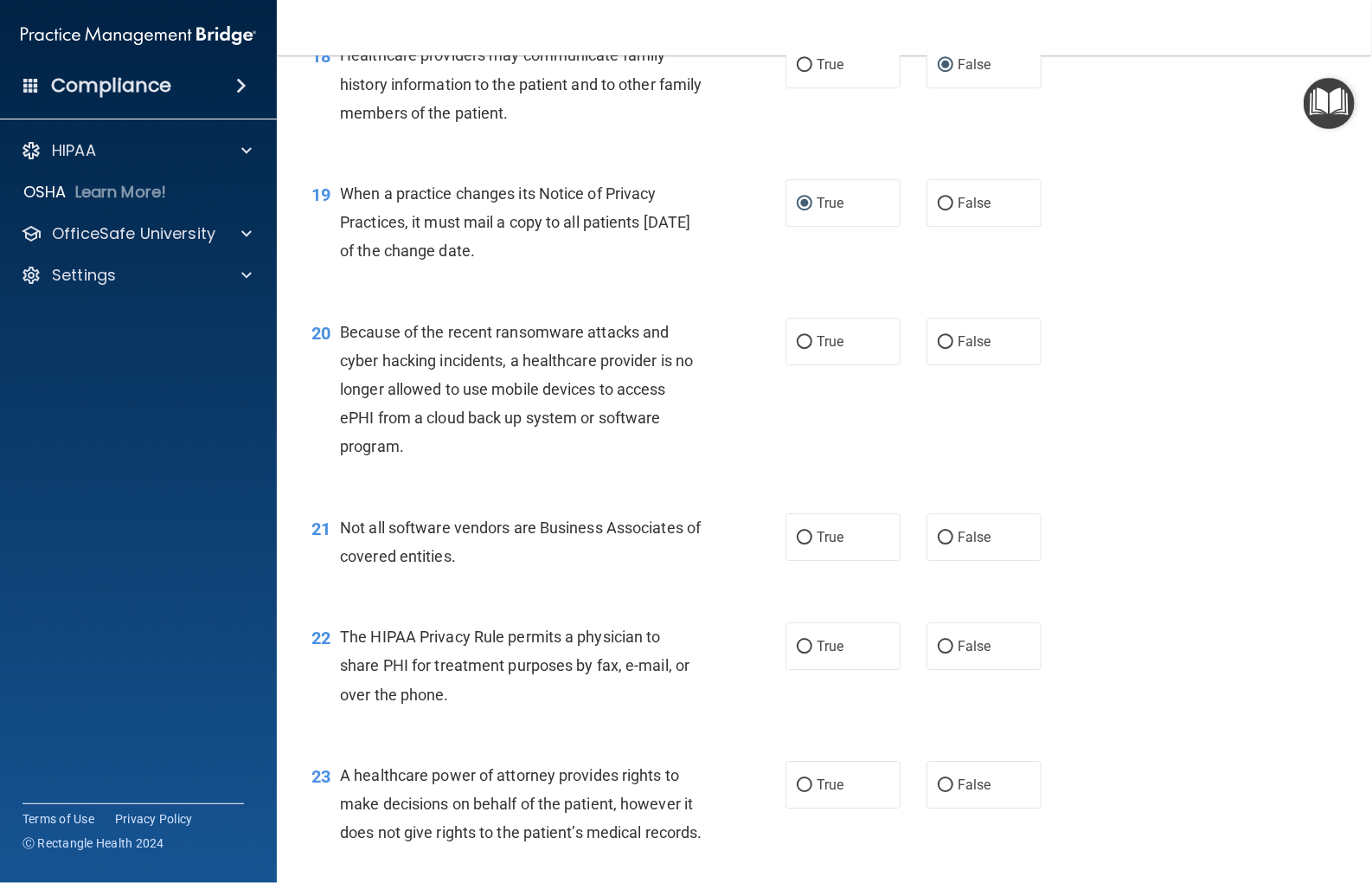
scroll to position [2683, 0]
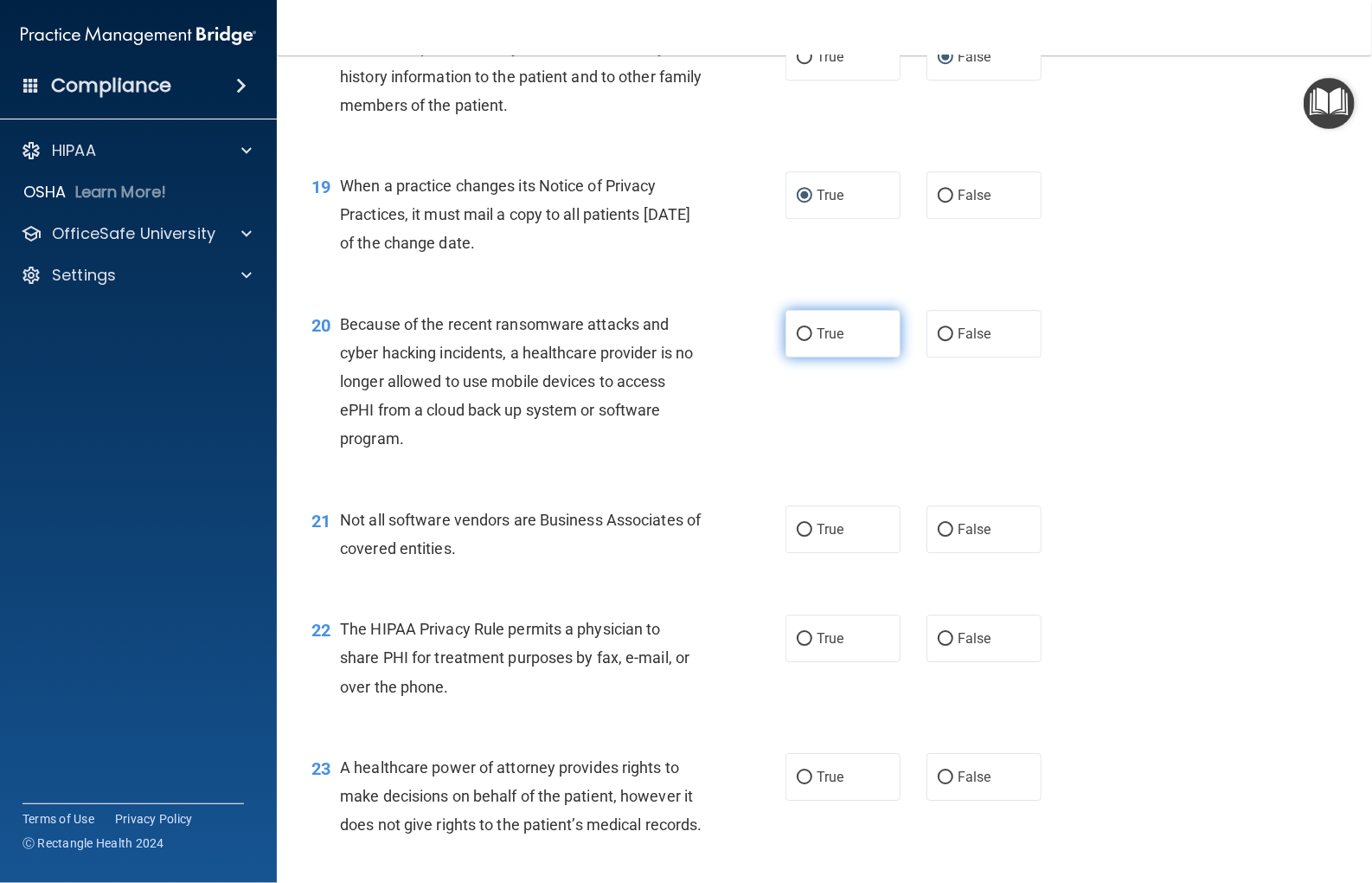
click at [799, 341] on input "True" at bounding box center [805, 335] width 16 height 13
radio input "true"
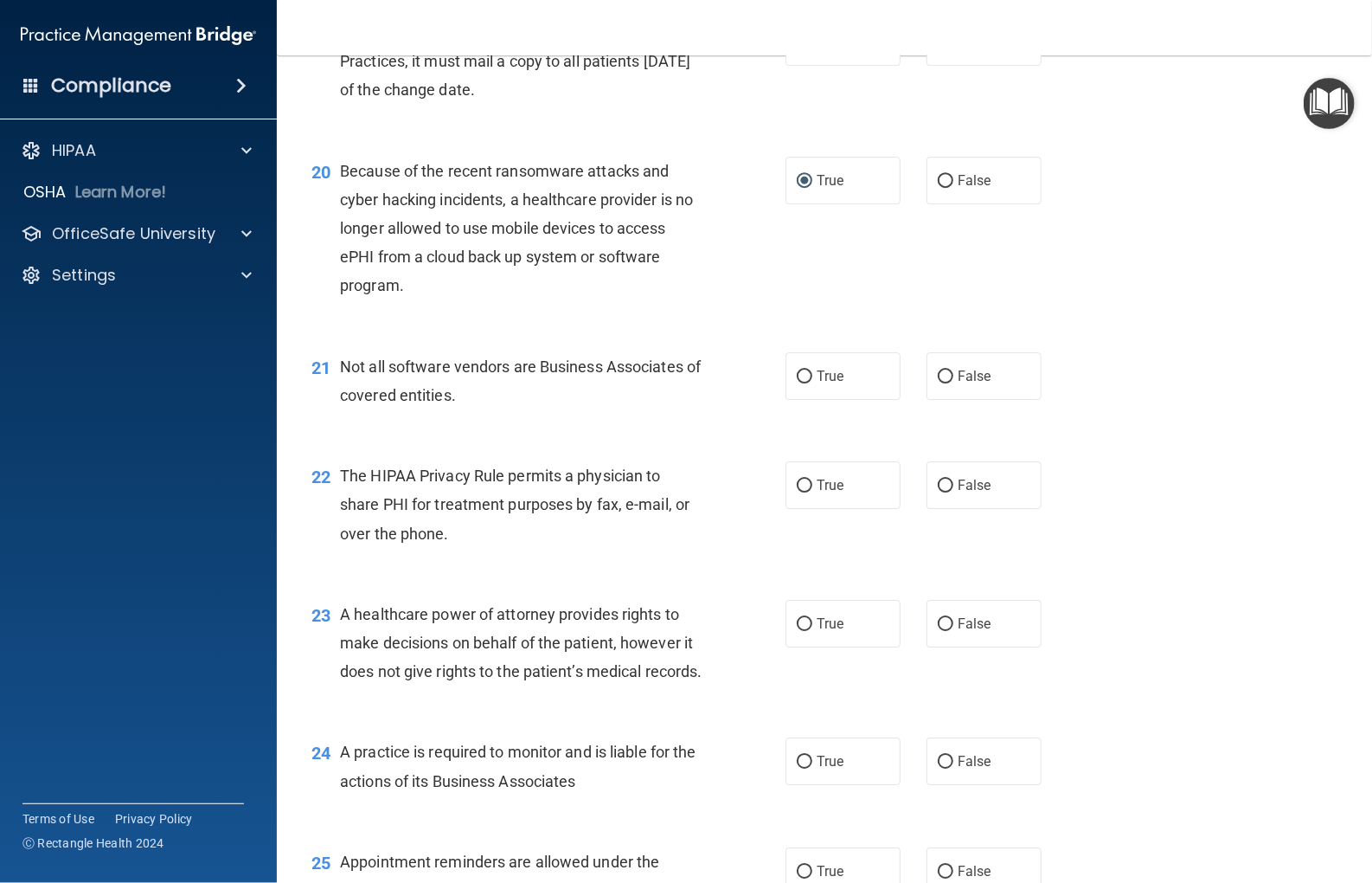
scroll to position [2857, 0]
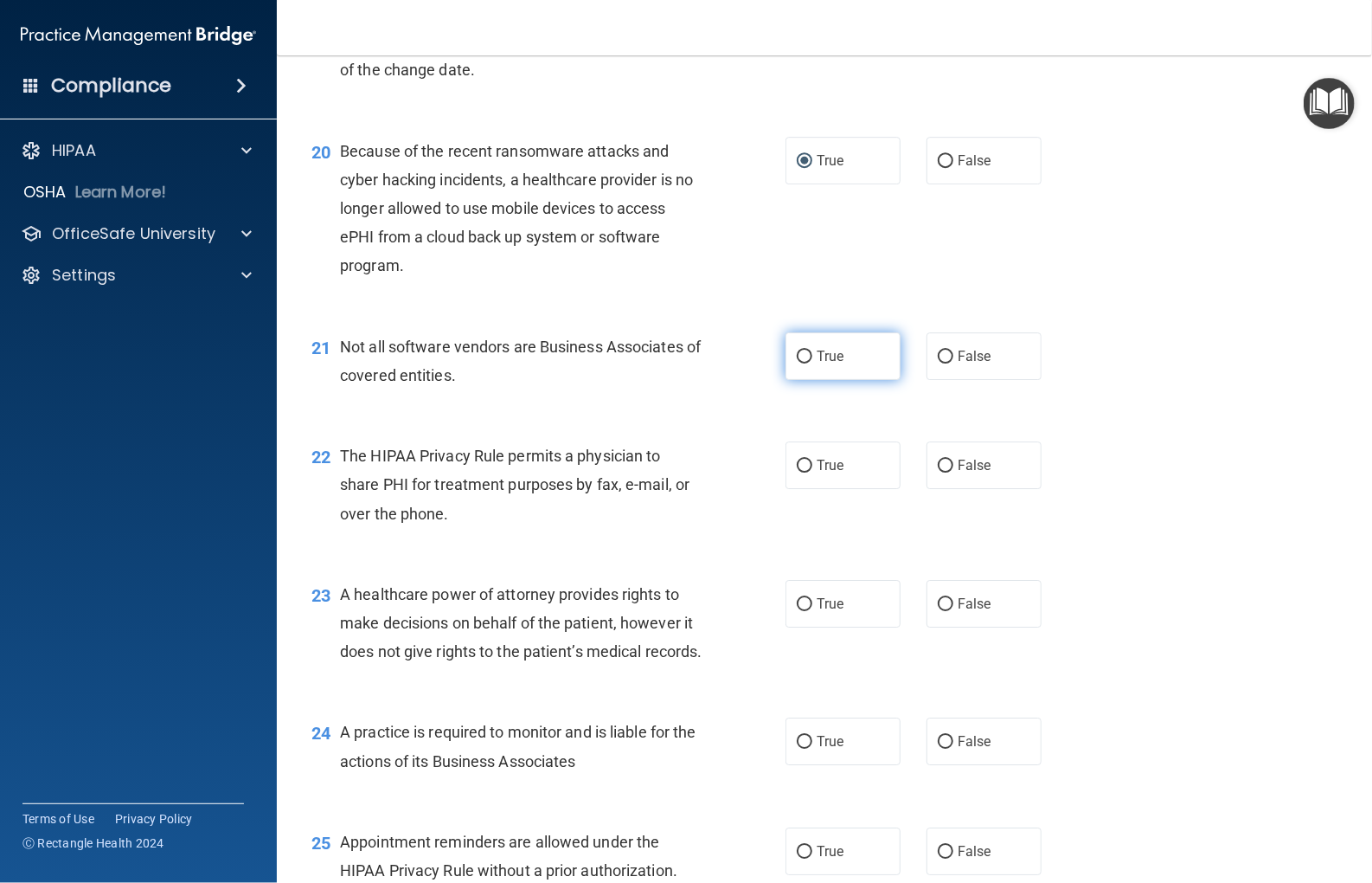
click at [801, 364] on input "True" at bounding box center [805, 357] width 16 height 13
radio input "true"
click at [944, 473] on input "False" at bounding box center [946, 467] width 16 height 13
radio input "true"
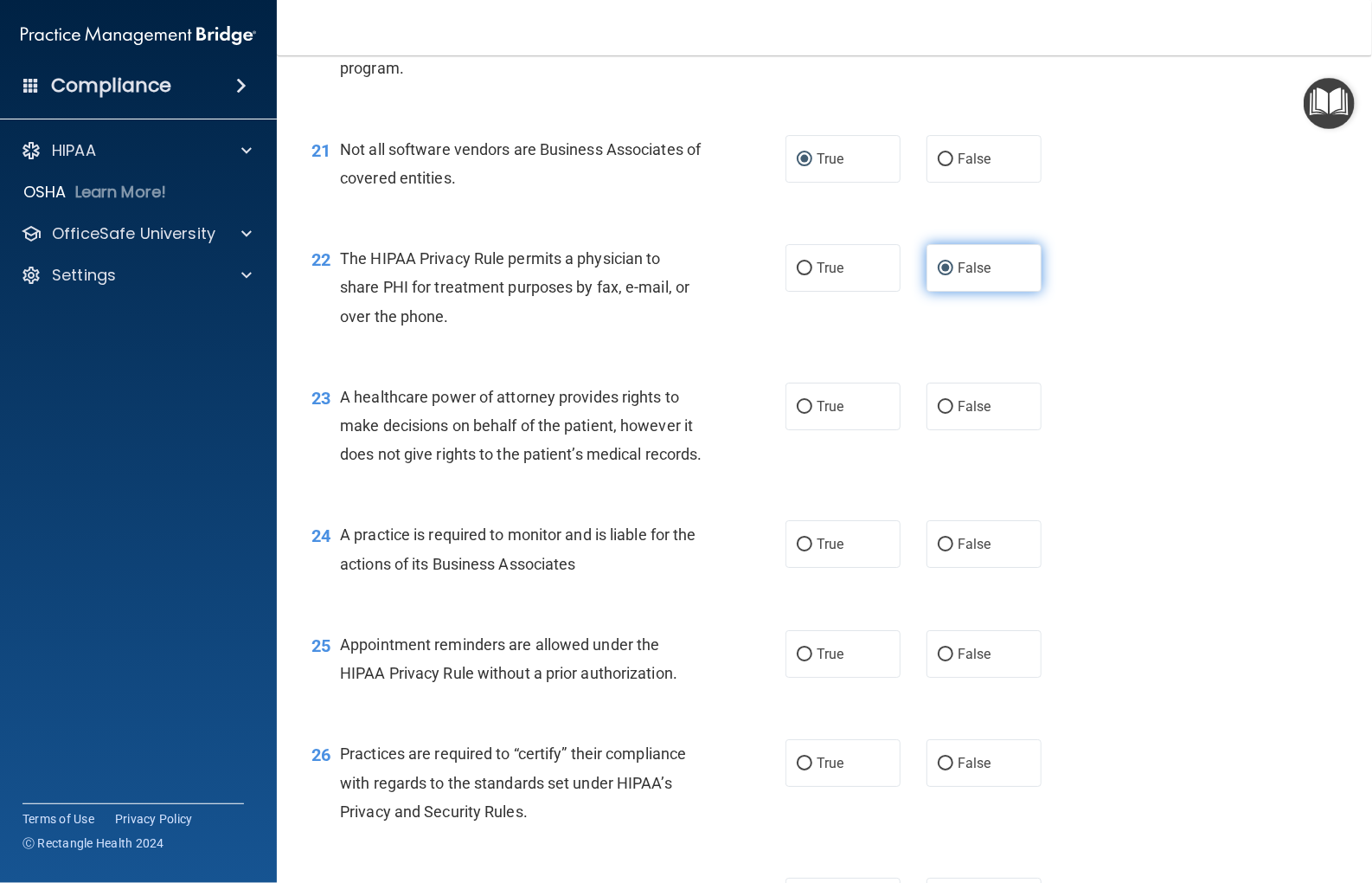
scroll to position [3116, 0]
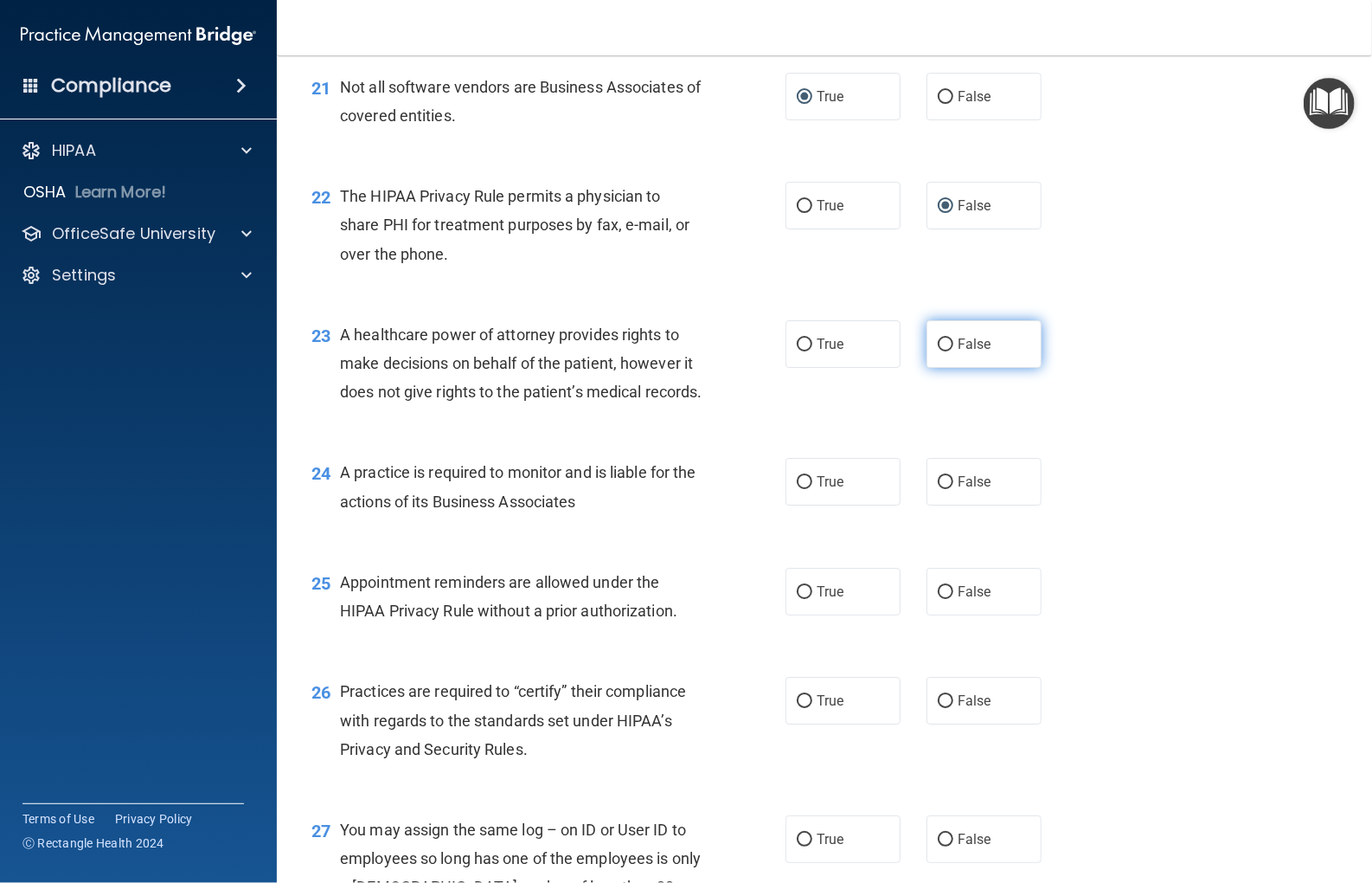
click at [938, 352] on input "False" at bounding box center [946, 345] width 16 height 13
radio input "true"
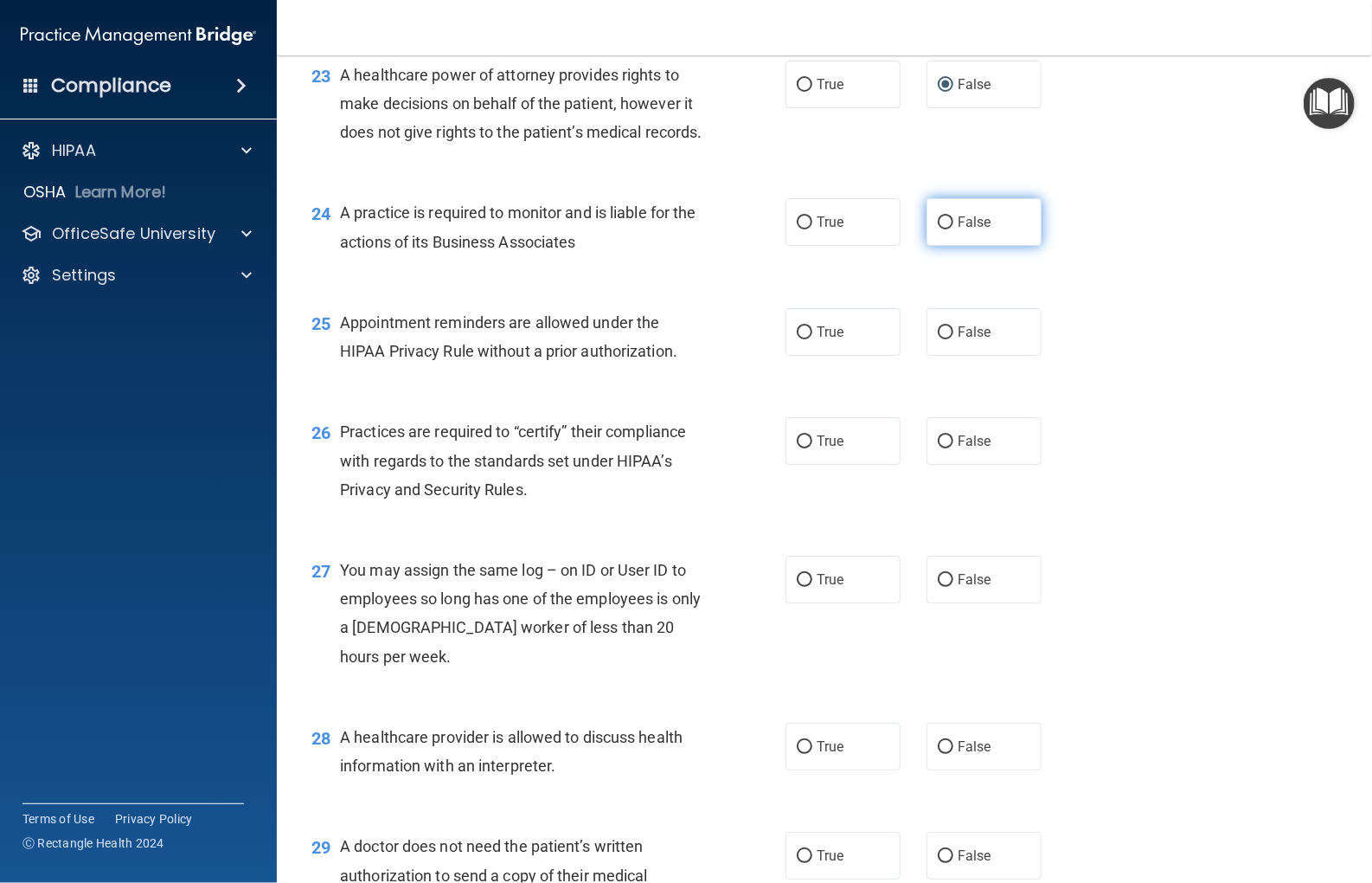
click at [938, 229] on input "False" at bounding box center [946, 223] width 16 height 13
radio input "true"
click at [797, 339] on input "True" at bounding box center [805, 333] width 16 height 13
radio input "true"
click at [797, 448] on input "True" at bounding box center [805, 442] width 16 height 13
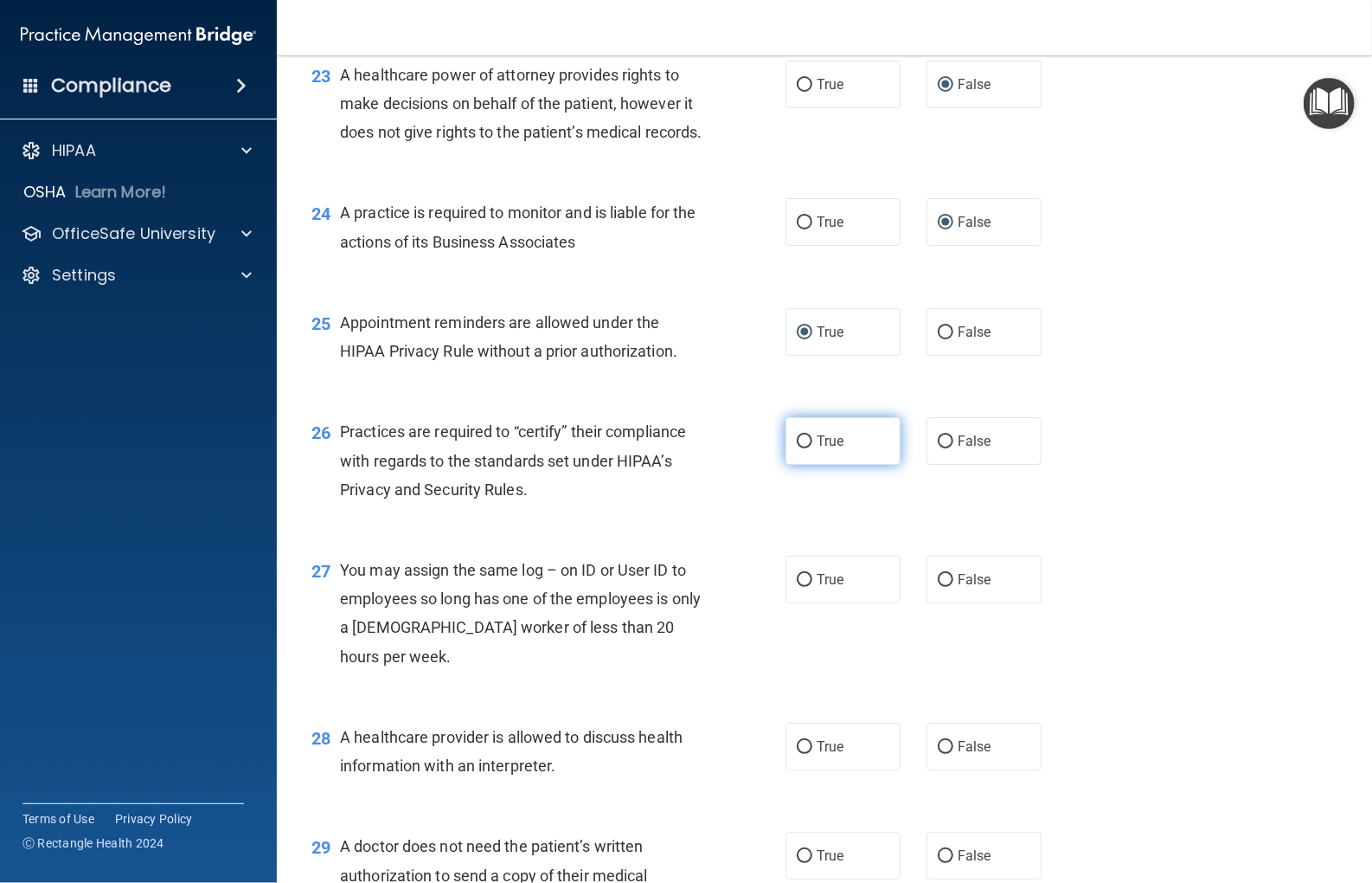
radio input "true"
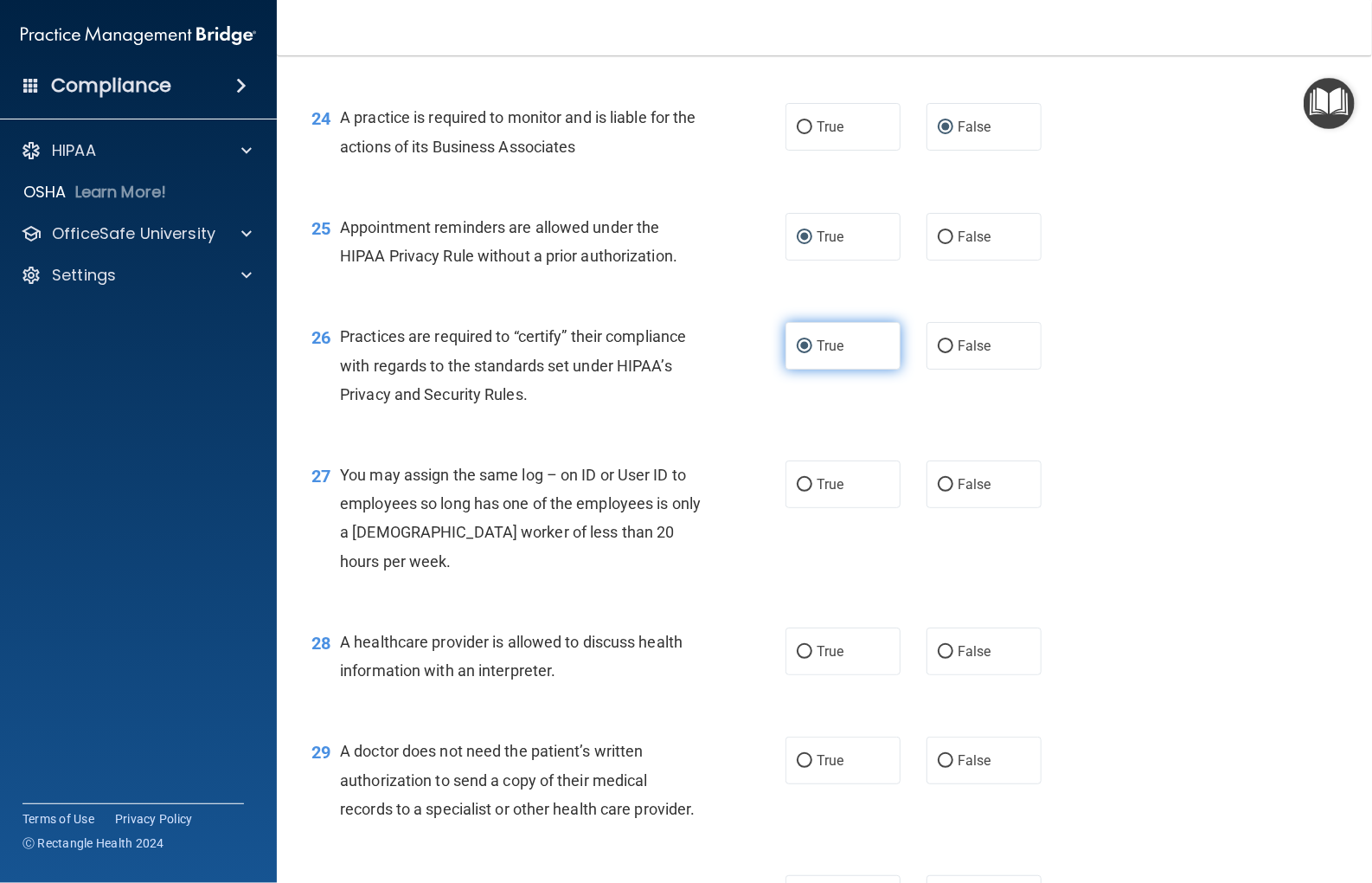
scroll to position [3636, 0]
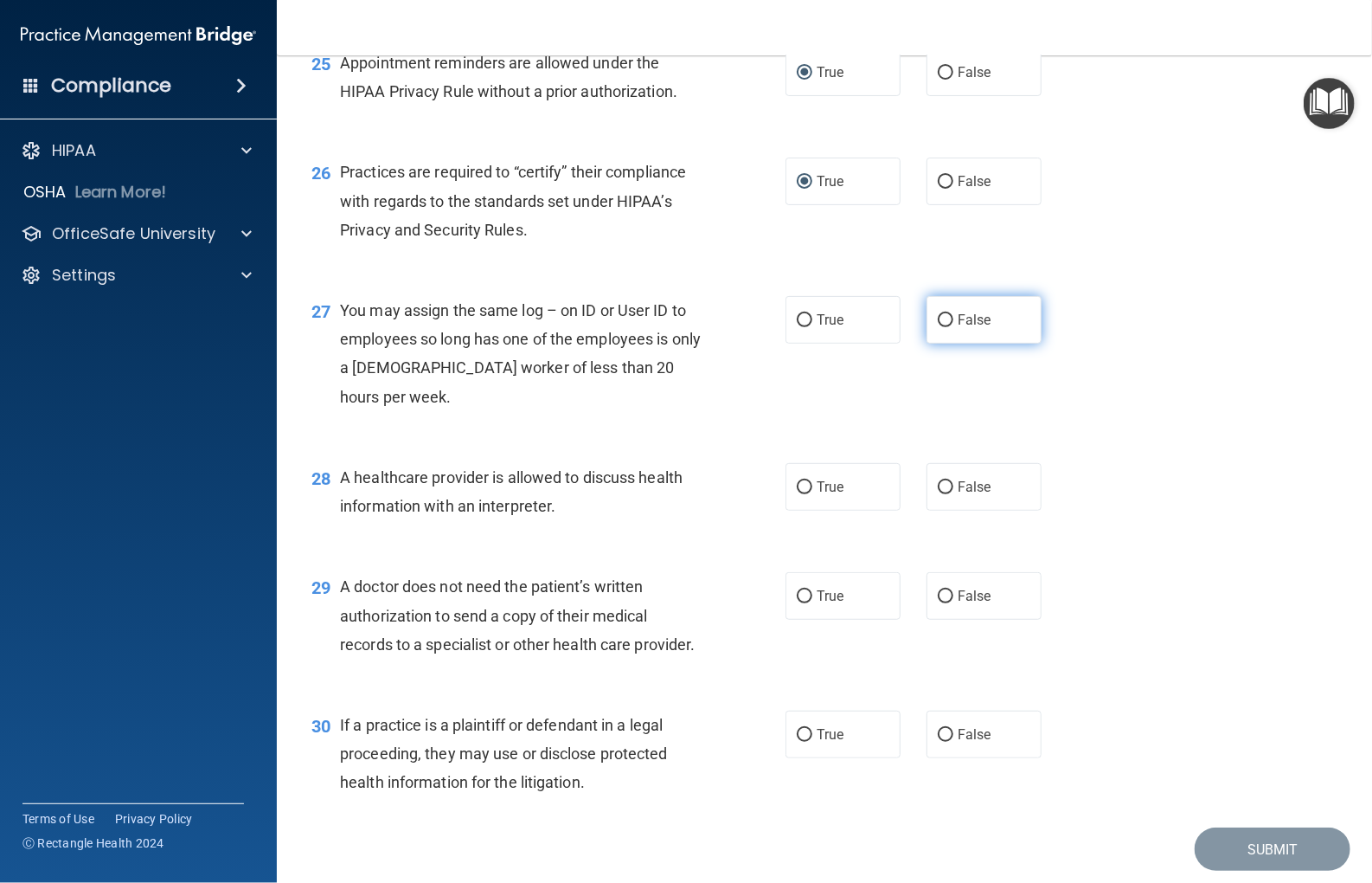
click at [940, 327] on input "False" at bounding box center [946, 321] width 16 height 13
radio input "true"
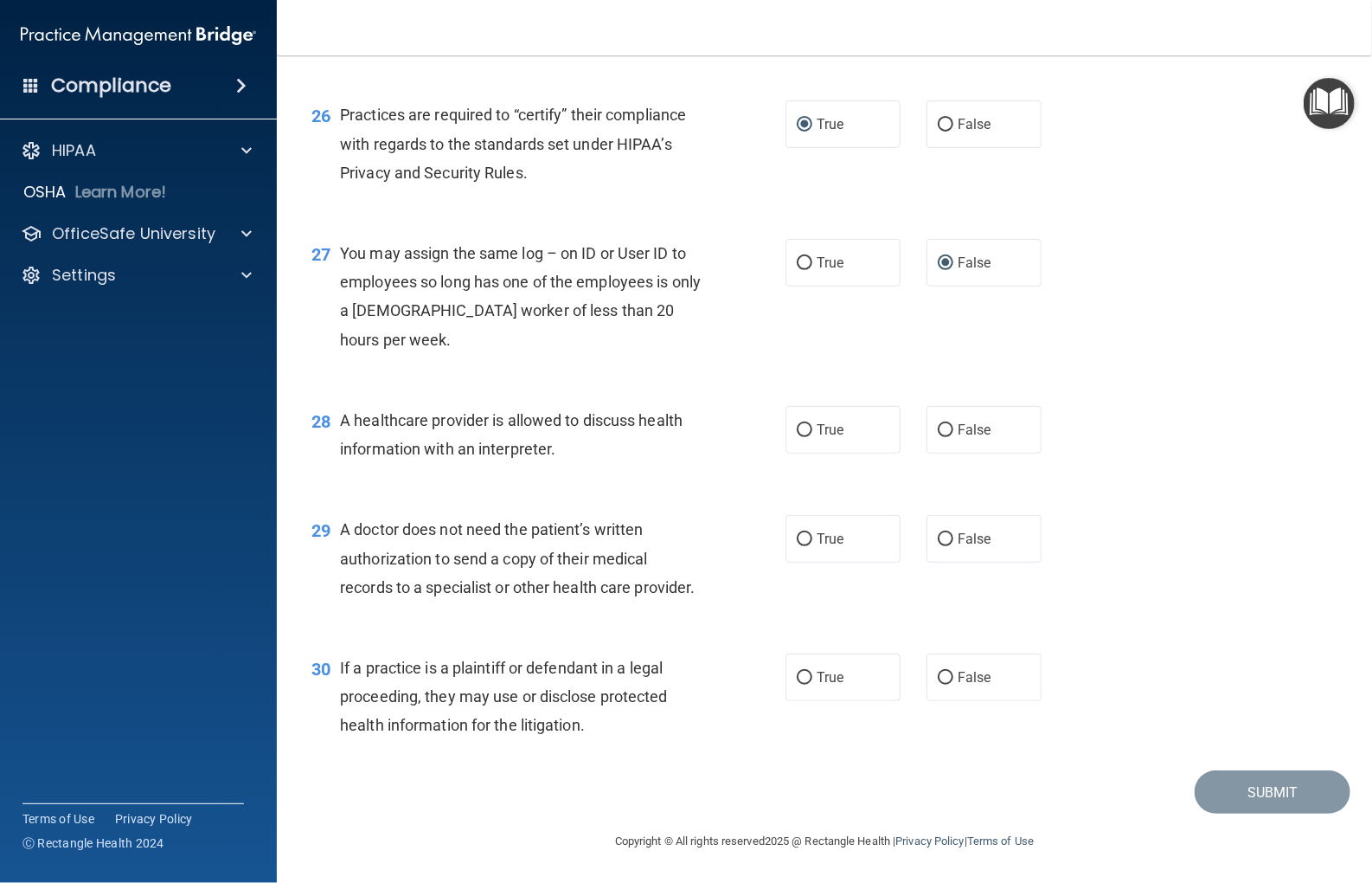
scroll to position [3808, 0]
click at [929, 406] on label "False" at bounding box center [985, 429] width 115 height 47
click at [938, 424] on input "False" at bounding box center [946, 430] width 16 height 13
radio input "true"
click at [938, 533] on input "False" at bounding box center [946, 540] width 16 height 13
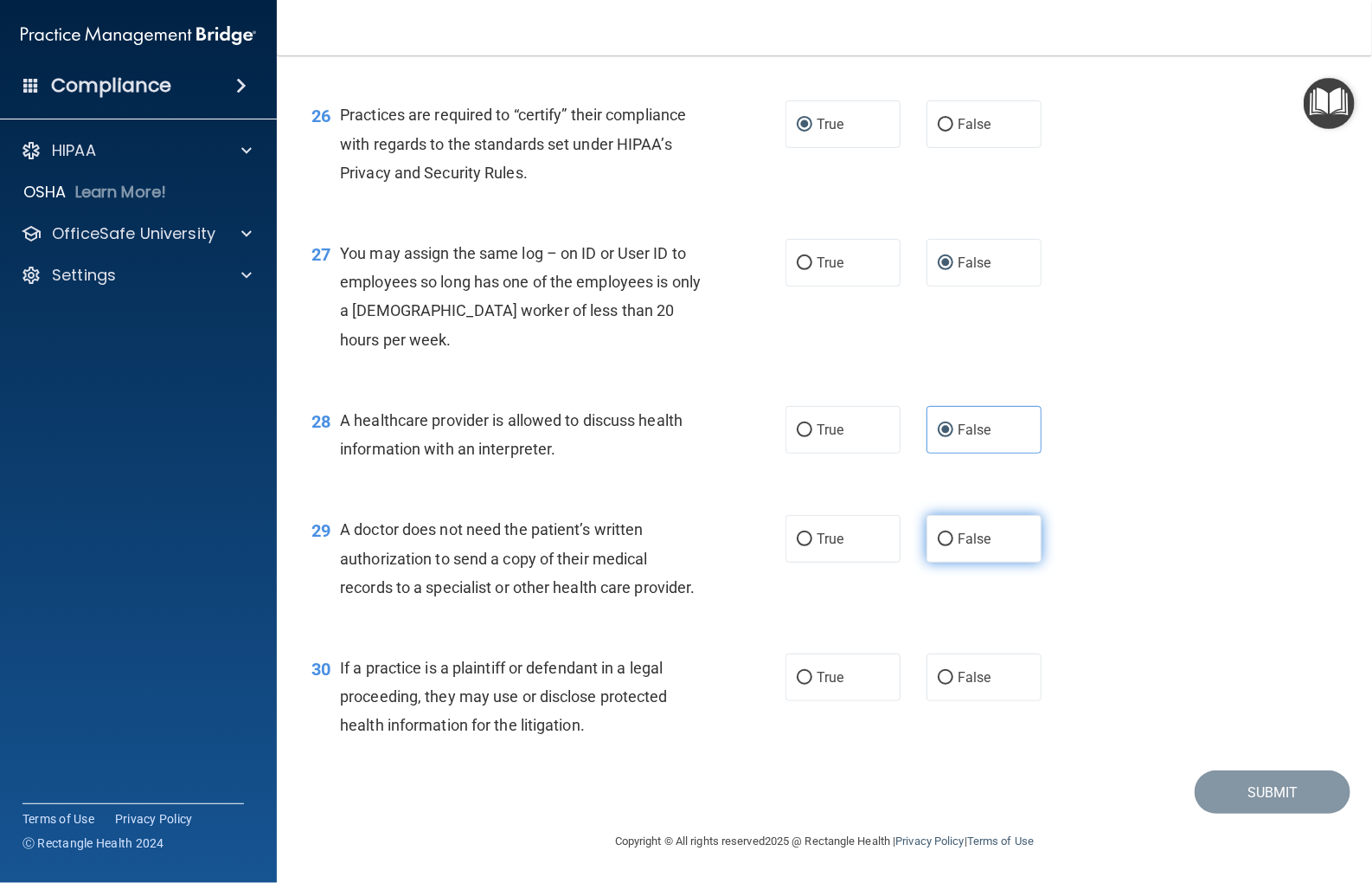
radio input "true"
click at [797, 682] on input "True" at bounding box center [805, 678] width 16 height 13
radio input "true"
click at [1259, 777] on button "Submit" at bounding box center [1273, 793] width 156 height 45
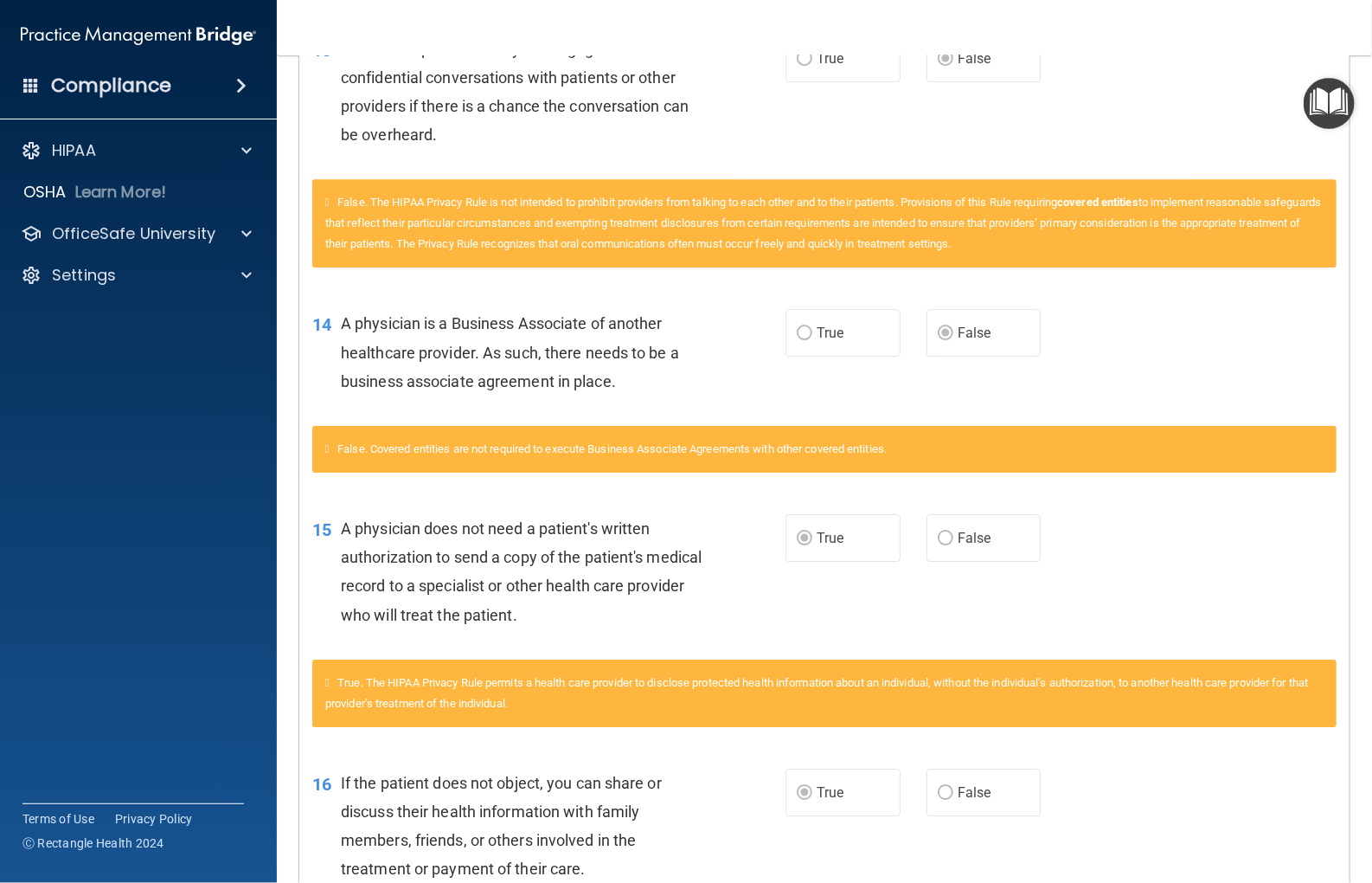
scroll to position [2850, 0]
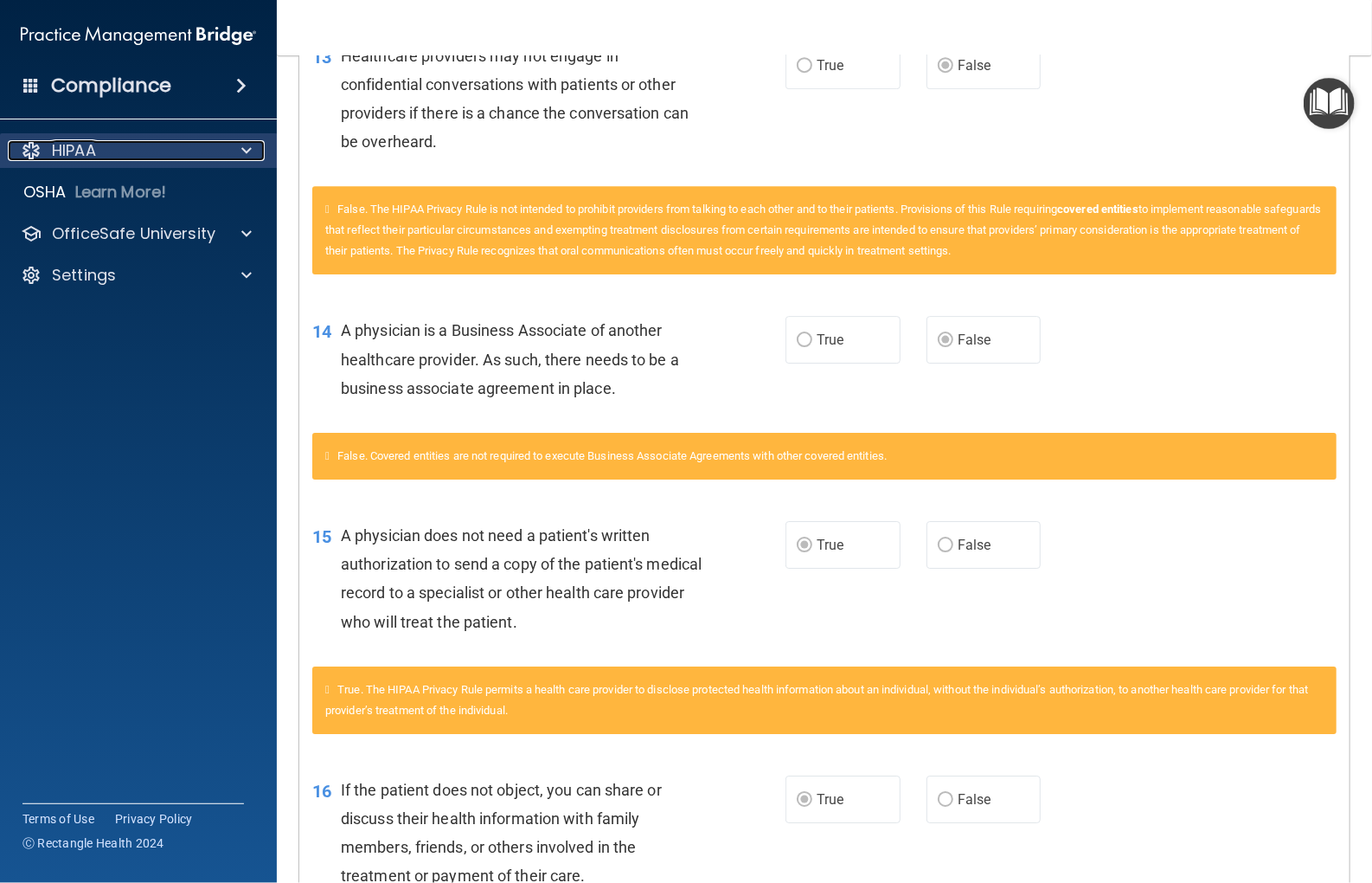
click at [100, 146] on div "HIPAA" at bounding box center [114, 150] width 214 height 20
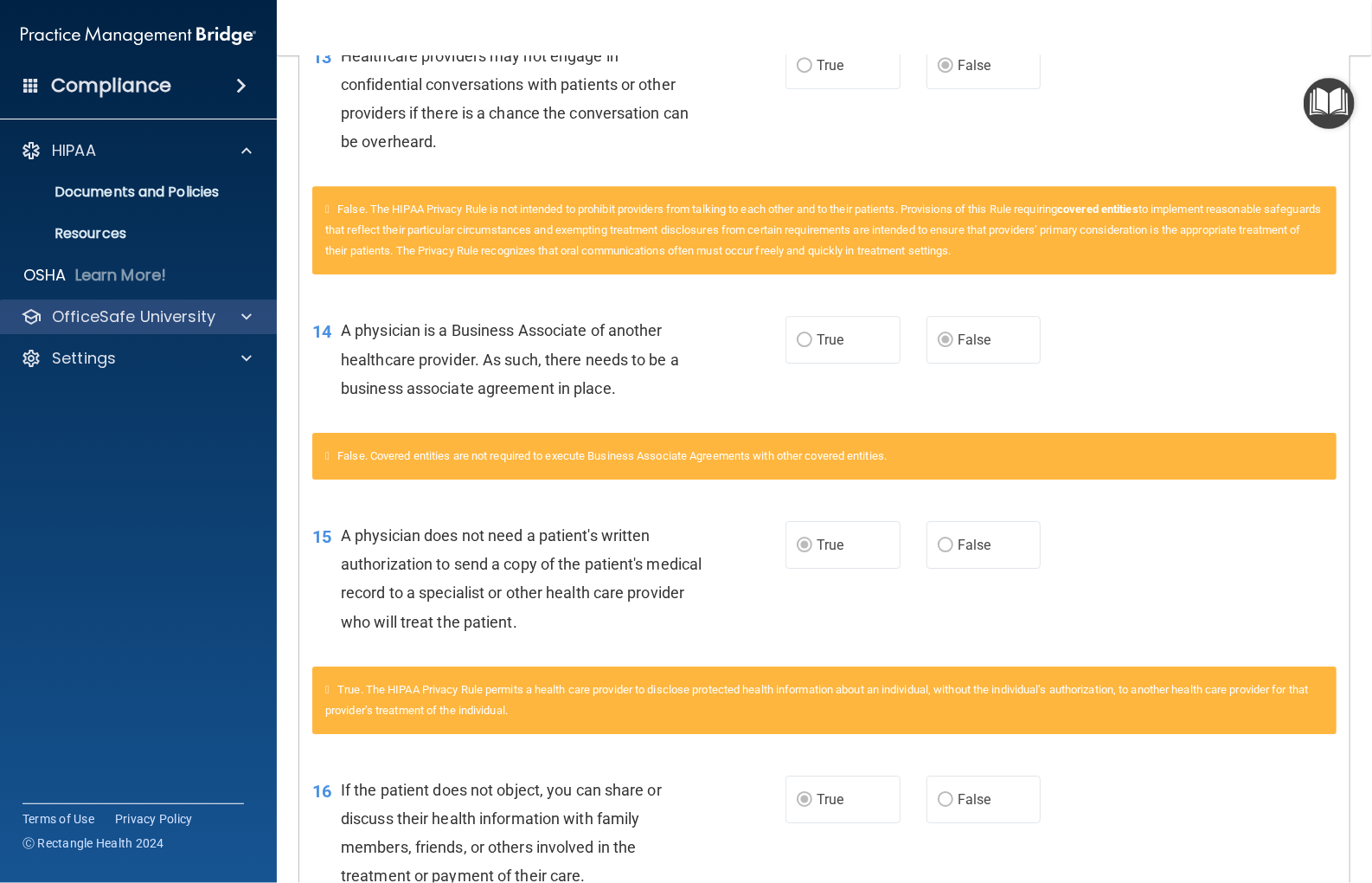
click at [70, 326] on div "OfficeSafe University" at bounding box center [139, 316] width 278 height 34
click at [123, 318] on p "OfficeSafe University" at bounding box center [133, 316] width 163 height 20
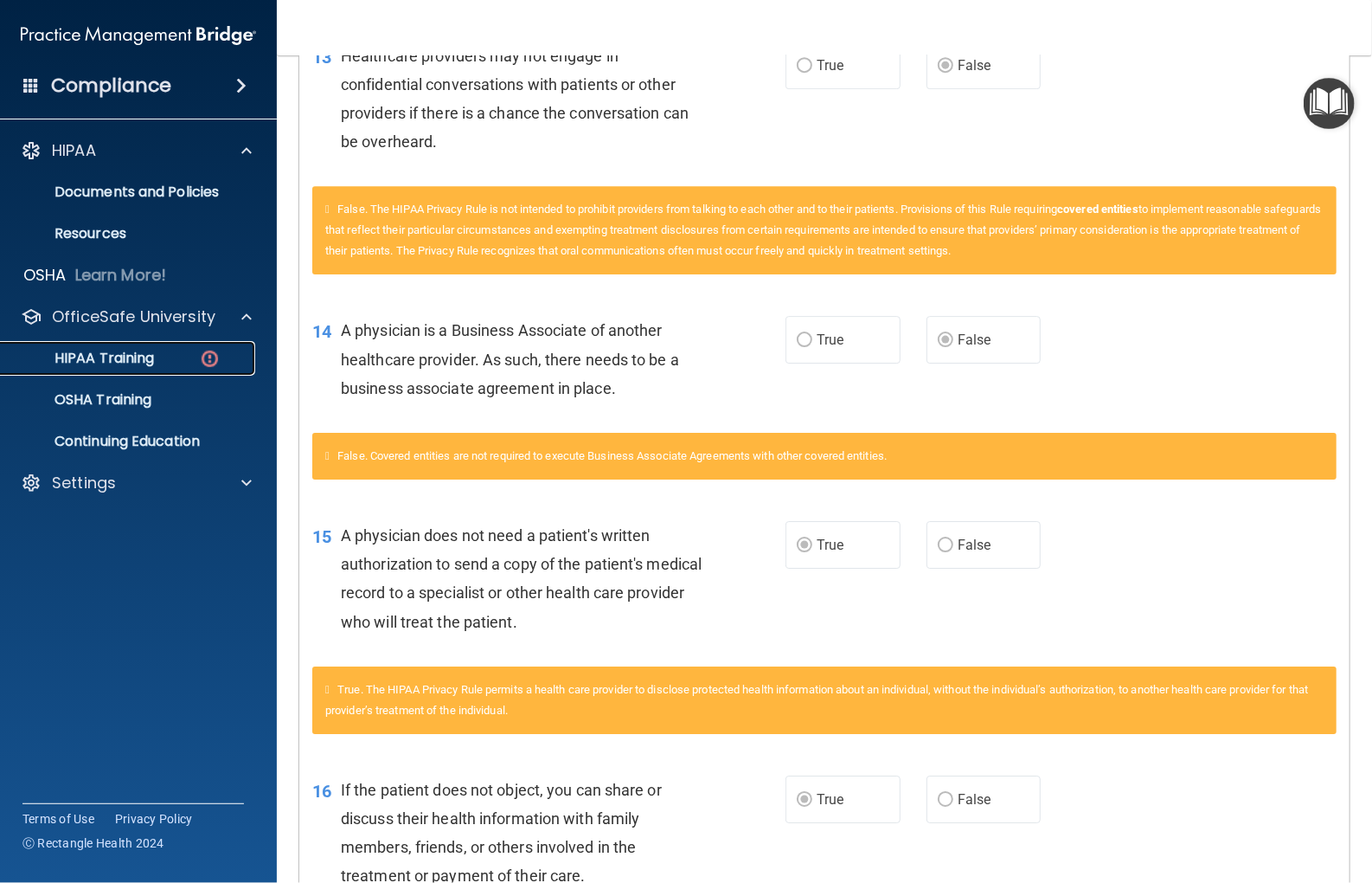
click at [143, 360] on p "HIPAA Training" at bounding box center [83, 358] width 143 height 18
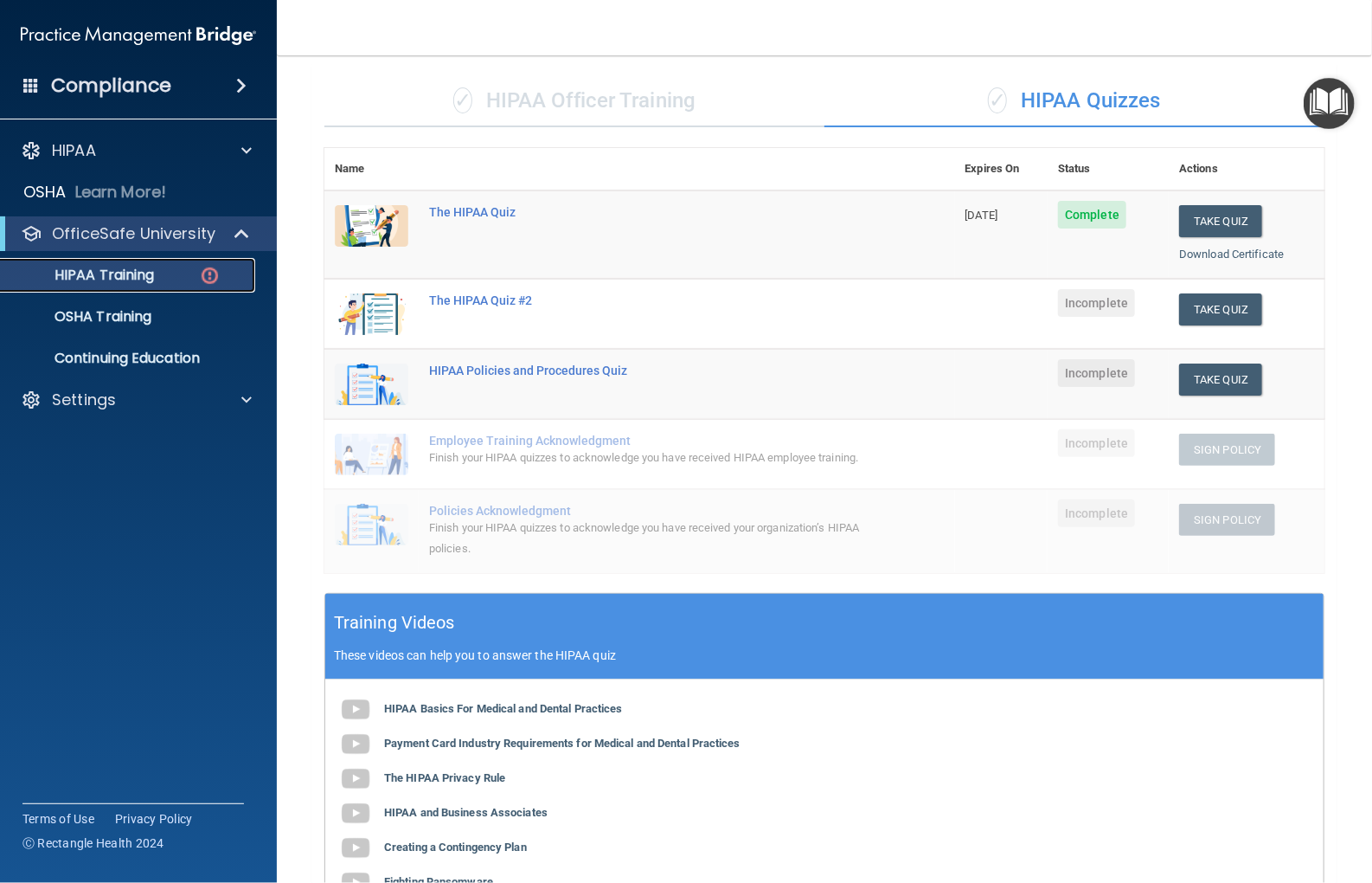
scroll to position [114, 0]
click at [1213, 307] on button "Take Quiz" at bounding box center [1221, 309] width 83 height 32
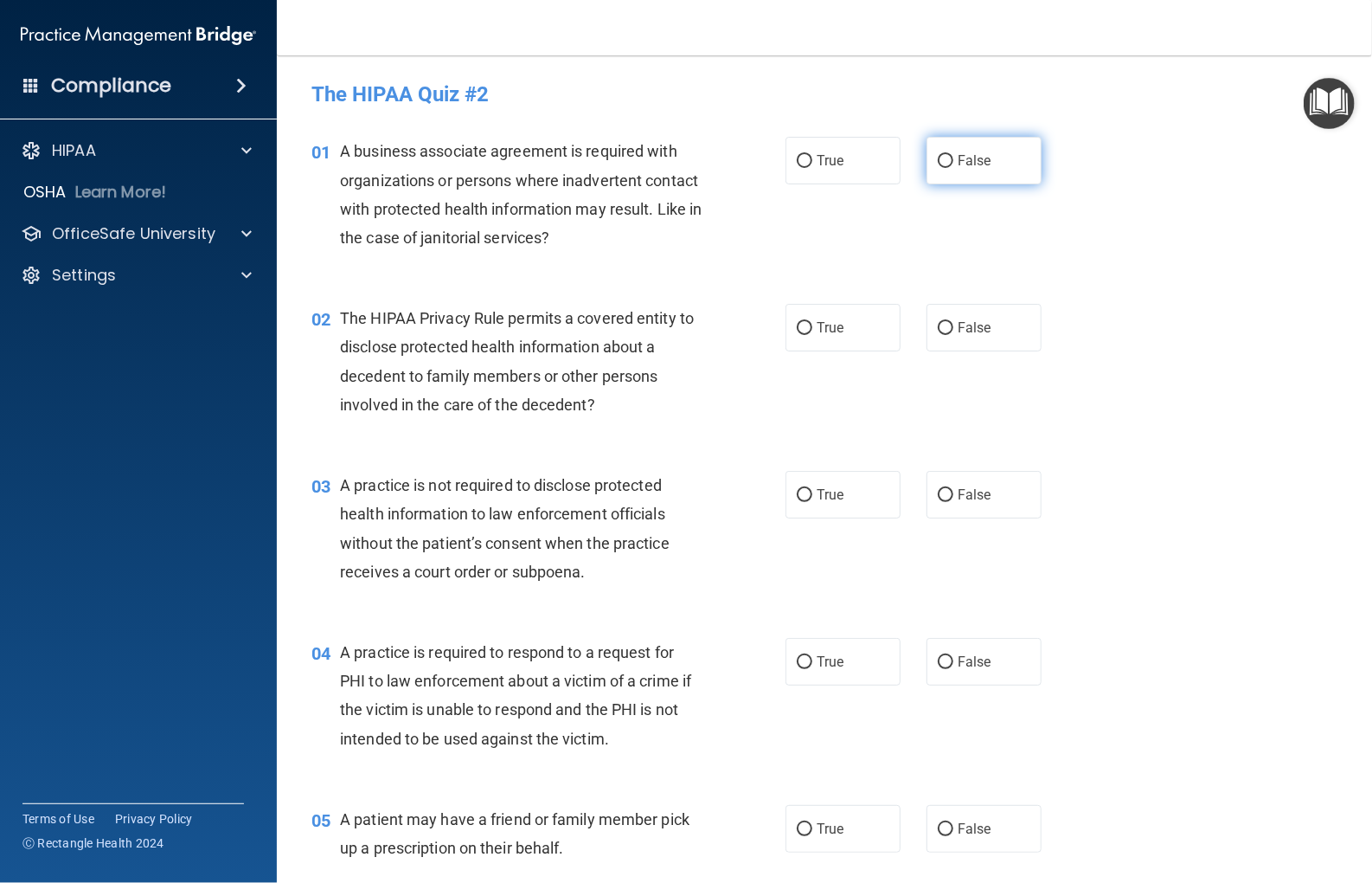
click at [942, 158] on input "False" at bounding box center [946, 161] width 16 height 13
radio input "true"
click at [802, 335] on input "True" at bounding box center [805, 328] width 16 height 13
radio input "true"
click at [938, 491] on input "False" at bounding box center [946, 495] width 16 height 13
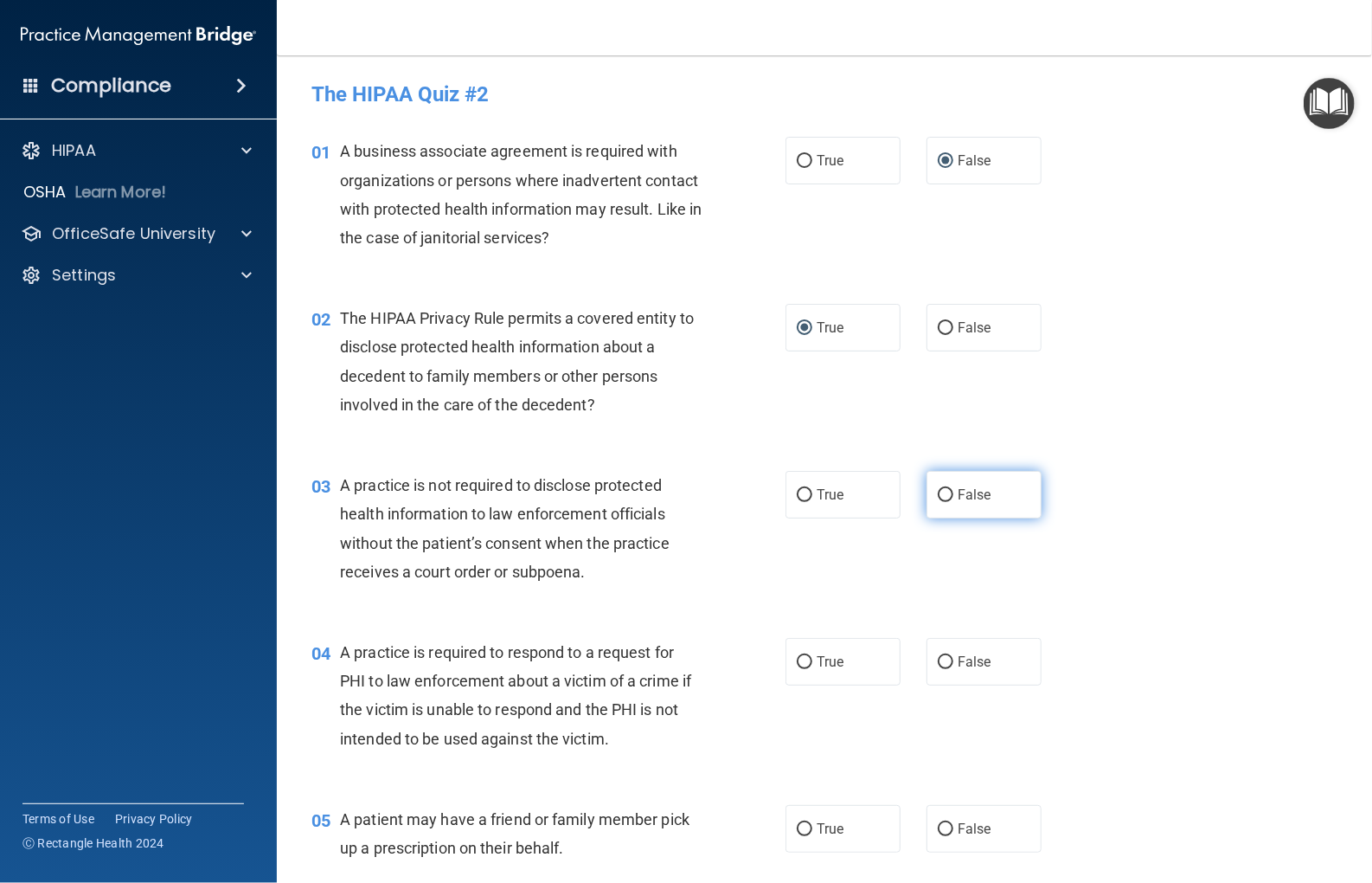
radio input "true"
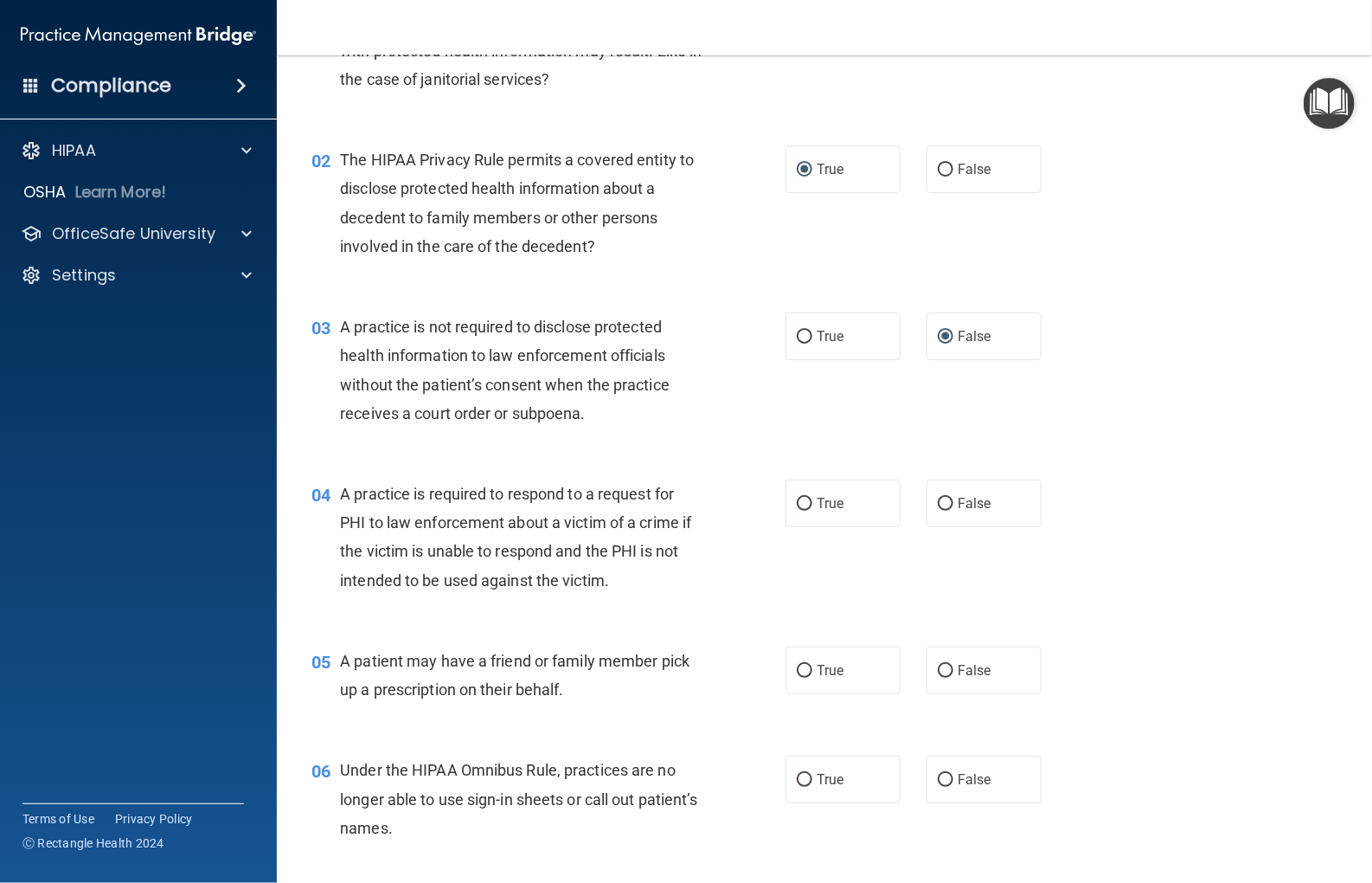
scroll to position [346, 0]
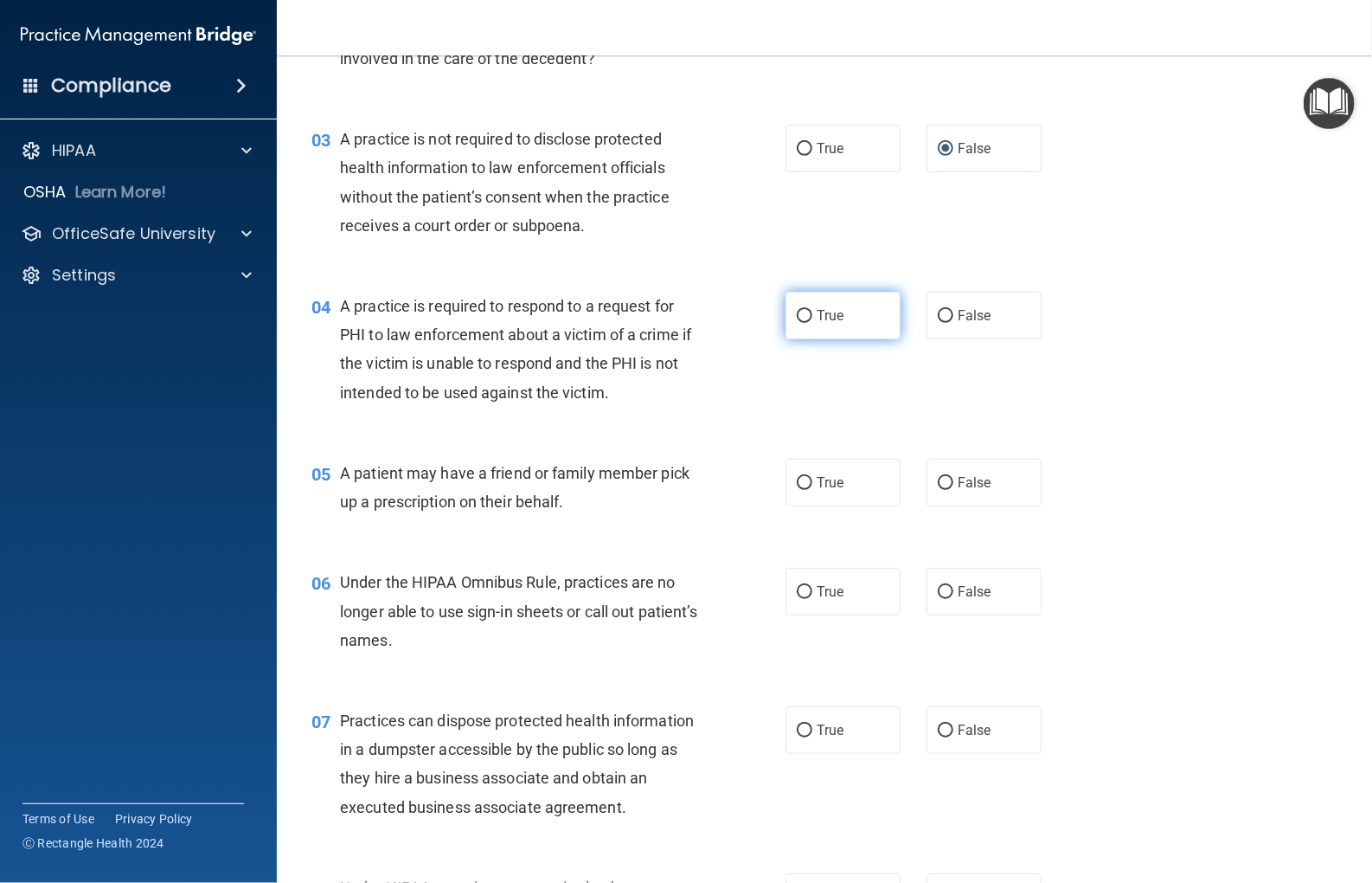
click at [797, 314] on input "True" at bounding box center [805, 316] width 16 height 13
radio input "true"
click at [802, 487] on input "True" at bounding box center [805, 483] width 16 height 13
radio input "true"
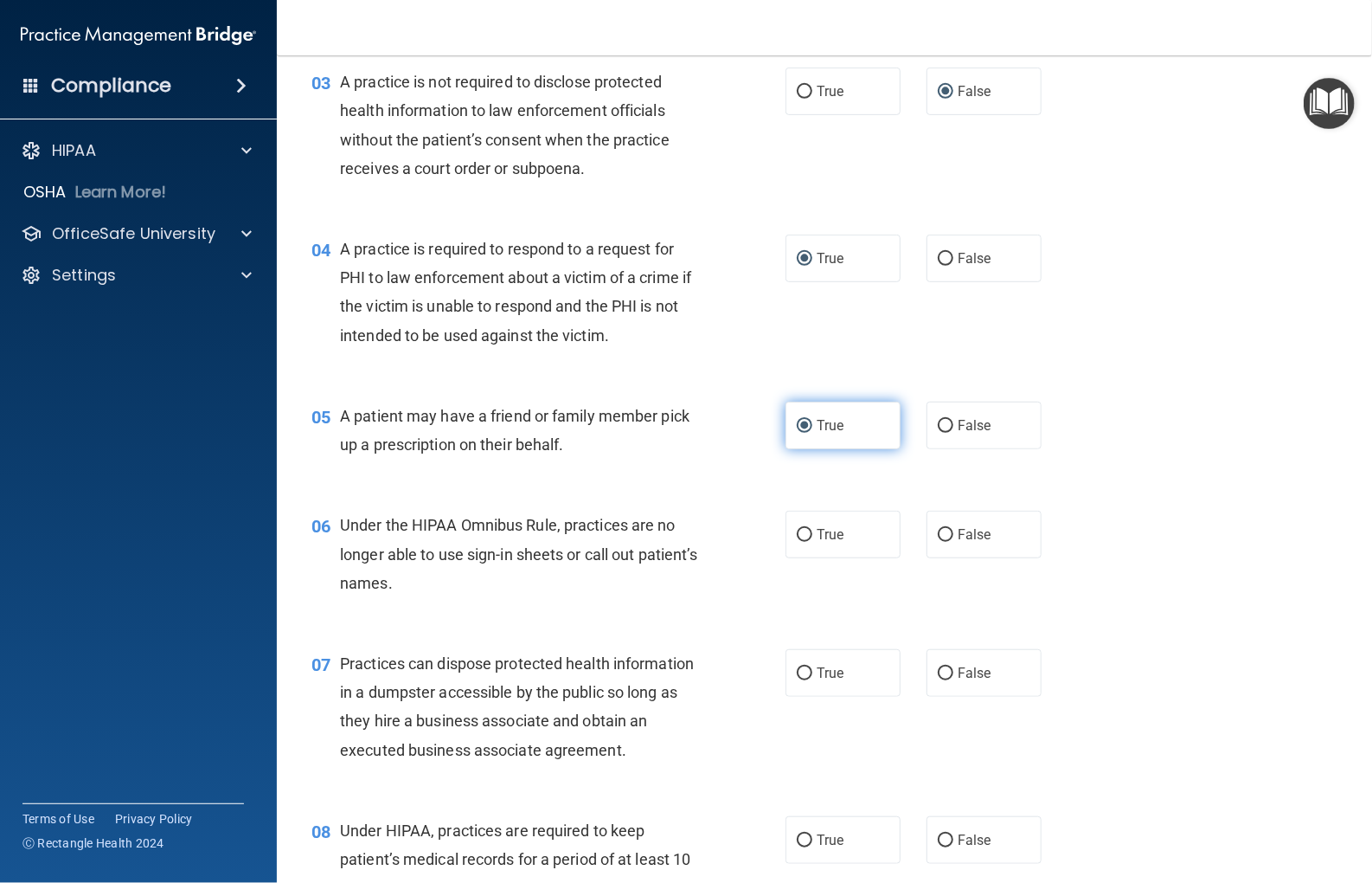
scroll to position [433, 0]
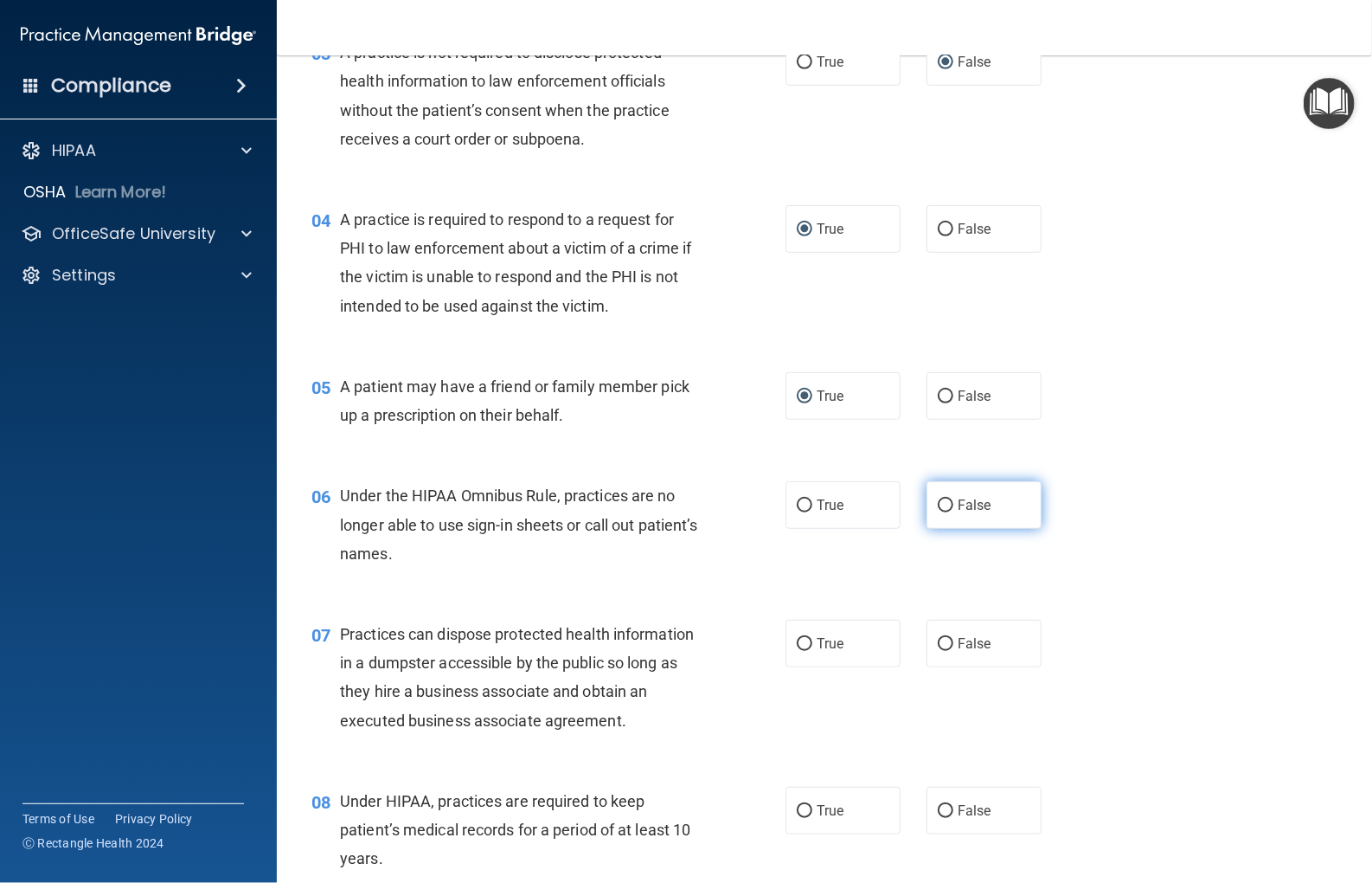
click at [938, 500] on input "False" at bounding box center [946, 506] width 16 height 13
radio input "true"
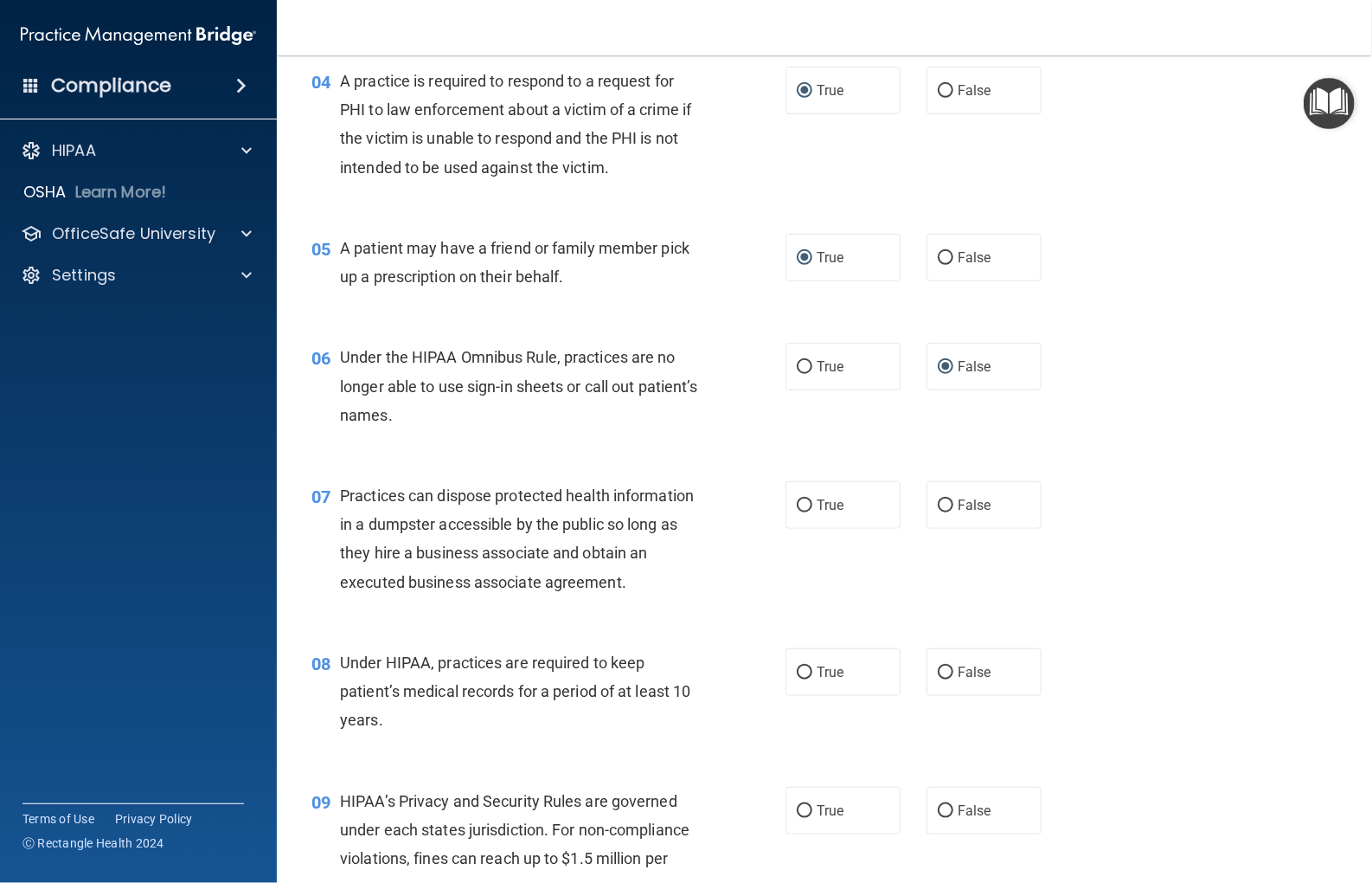
scroll to position [606, 0]
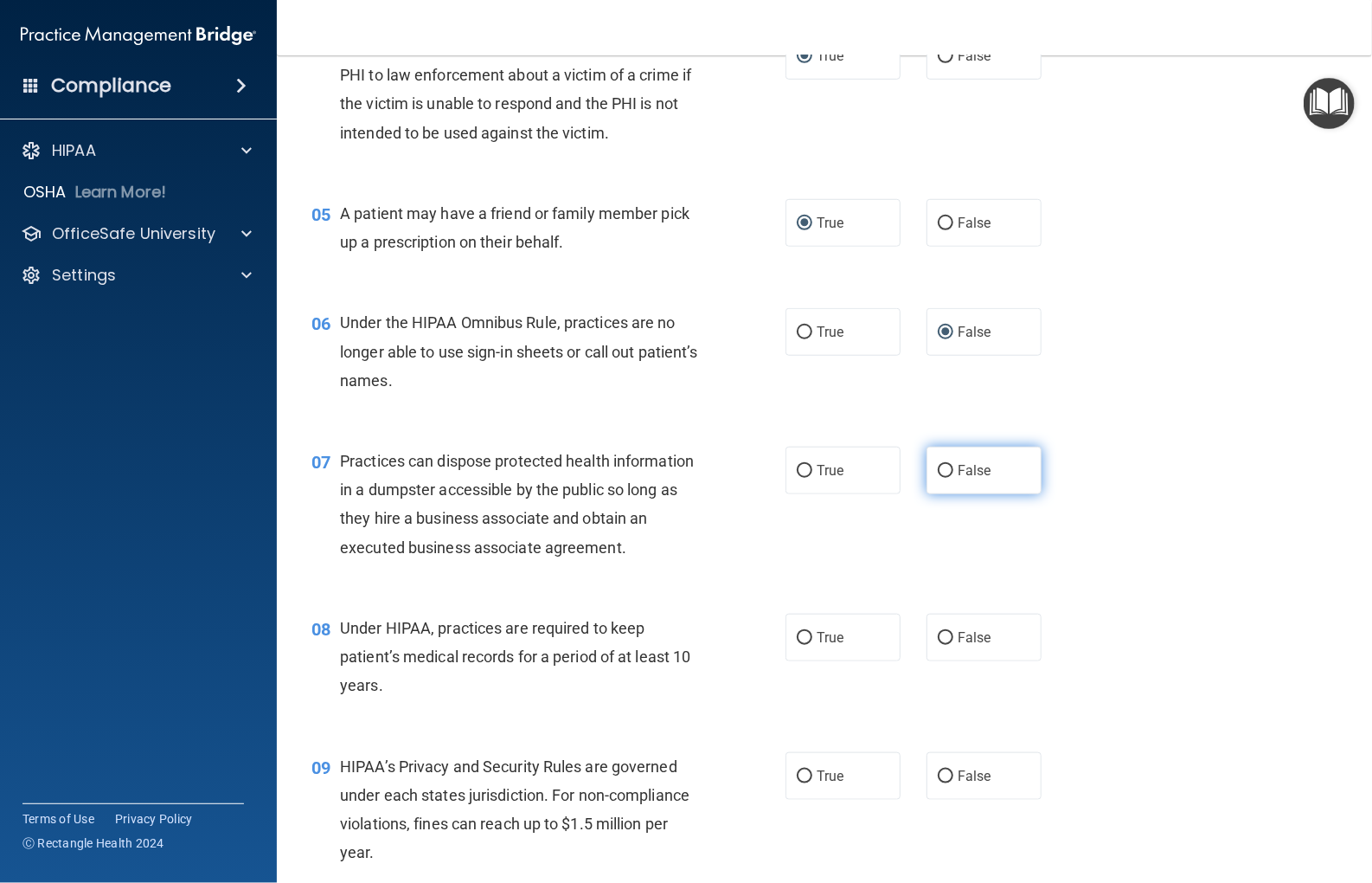
click at [938, 473] on input "False" at bounding box center [946, 471] width 16 height 13
radio input "true"
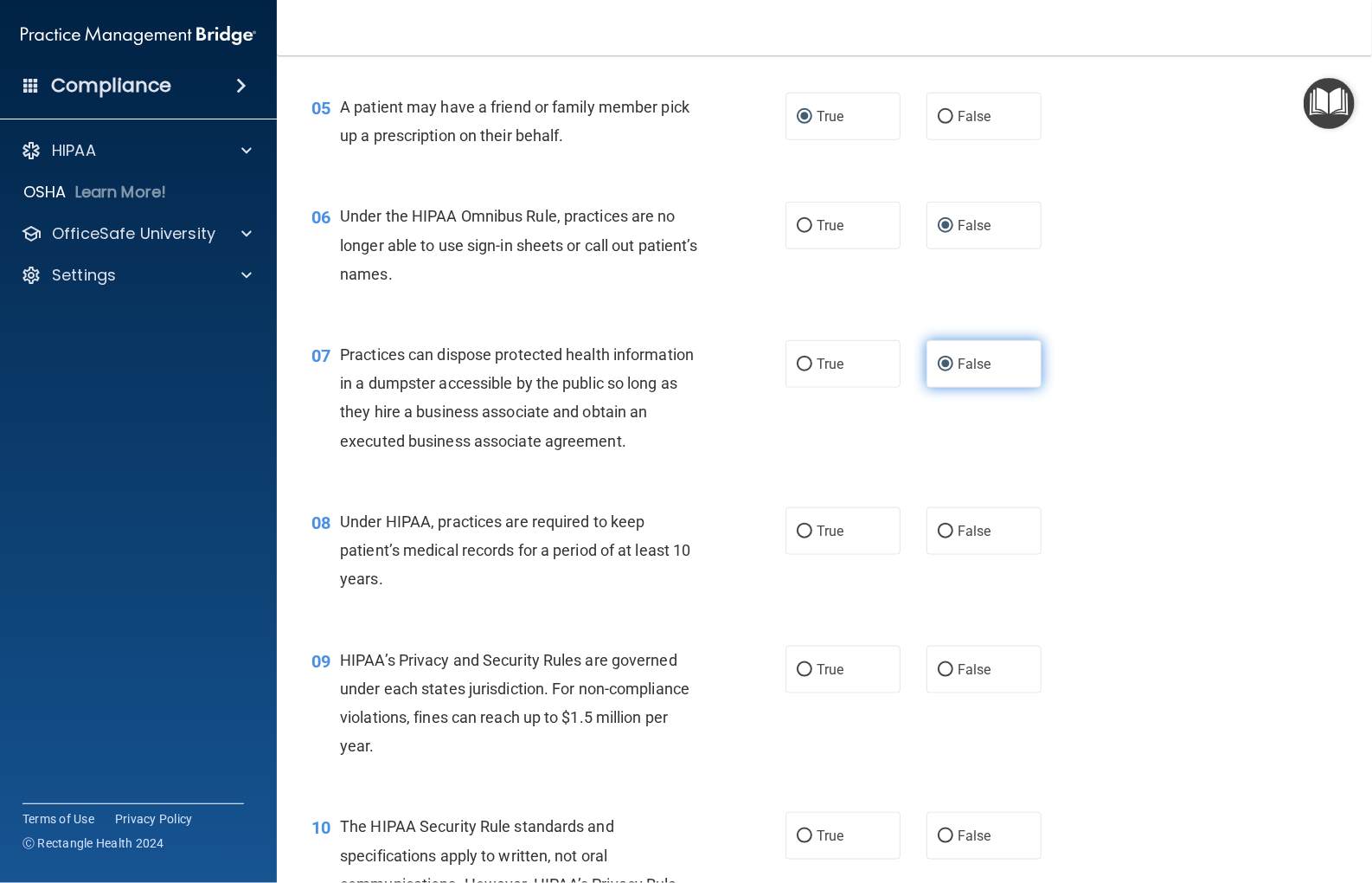
scroll to position [865, 0]
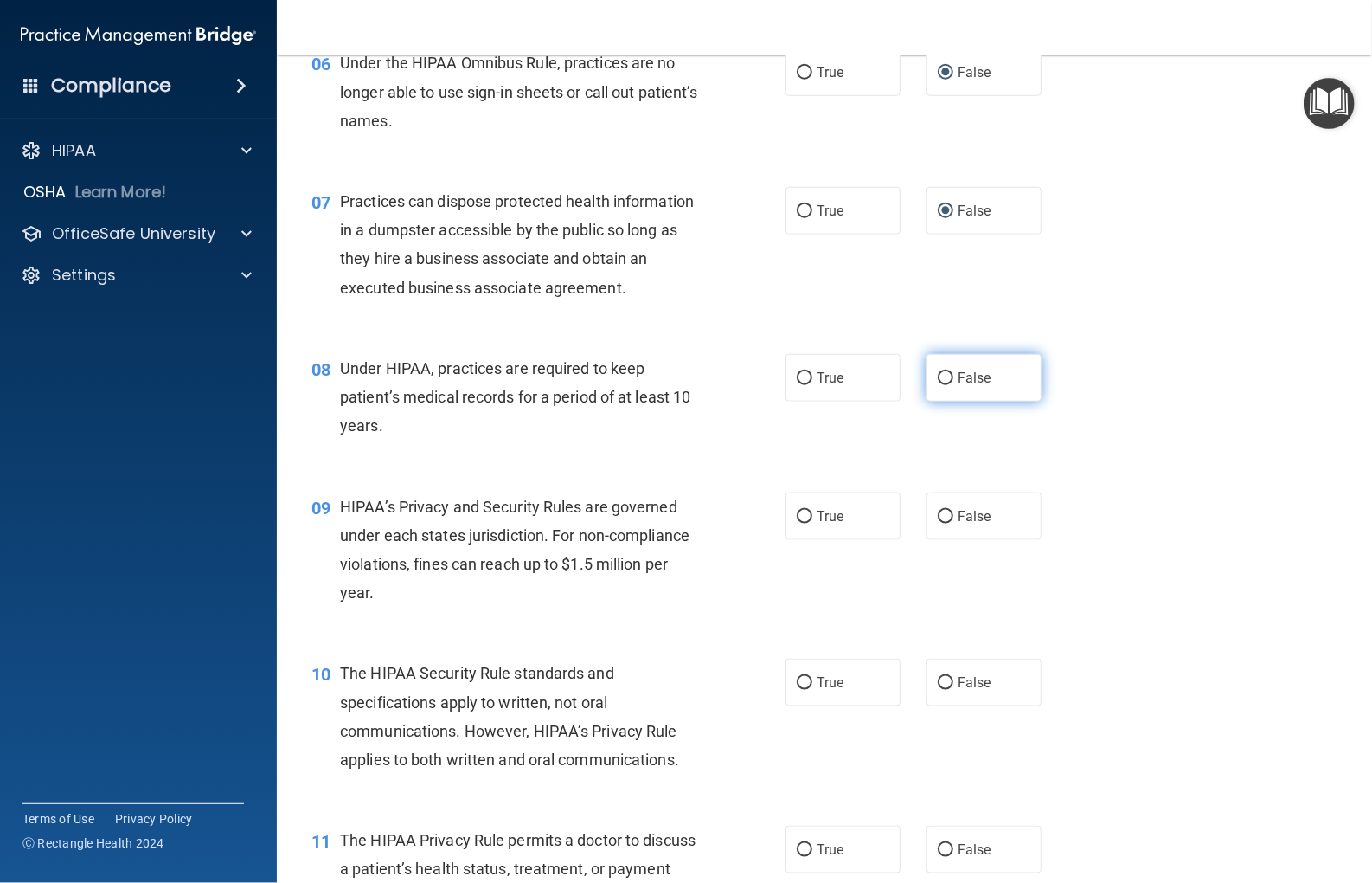
click at [938, 373] on input "False" at bounding box center [946, 378] width 16 height 13
radio input "true"
click at [942, 512] on input "False" at bounding box center [946, 518] width 16 height 13
radio input "true"
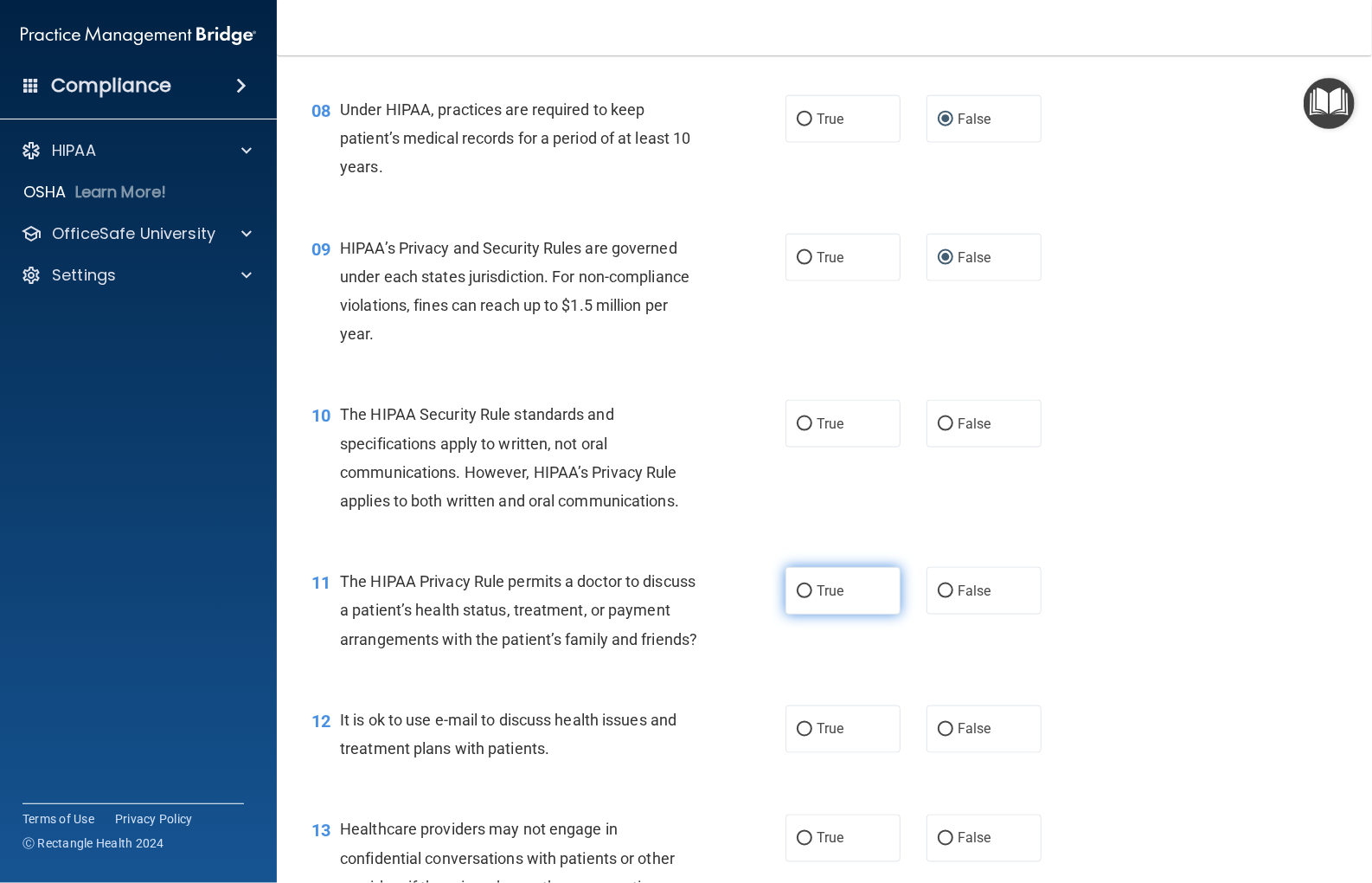
scroll to position [1125, 0]
click at [797, 426] on input "True" at bounding box center [805, 424] width 16 height 13
radio input "true"
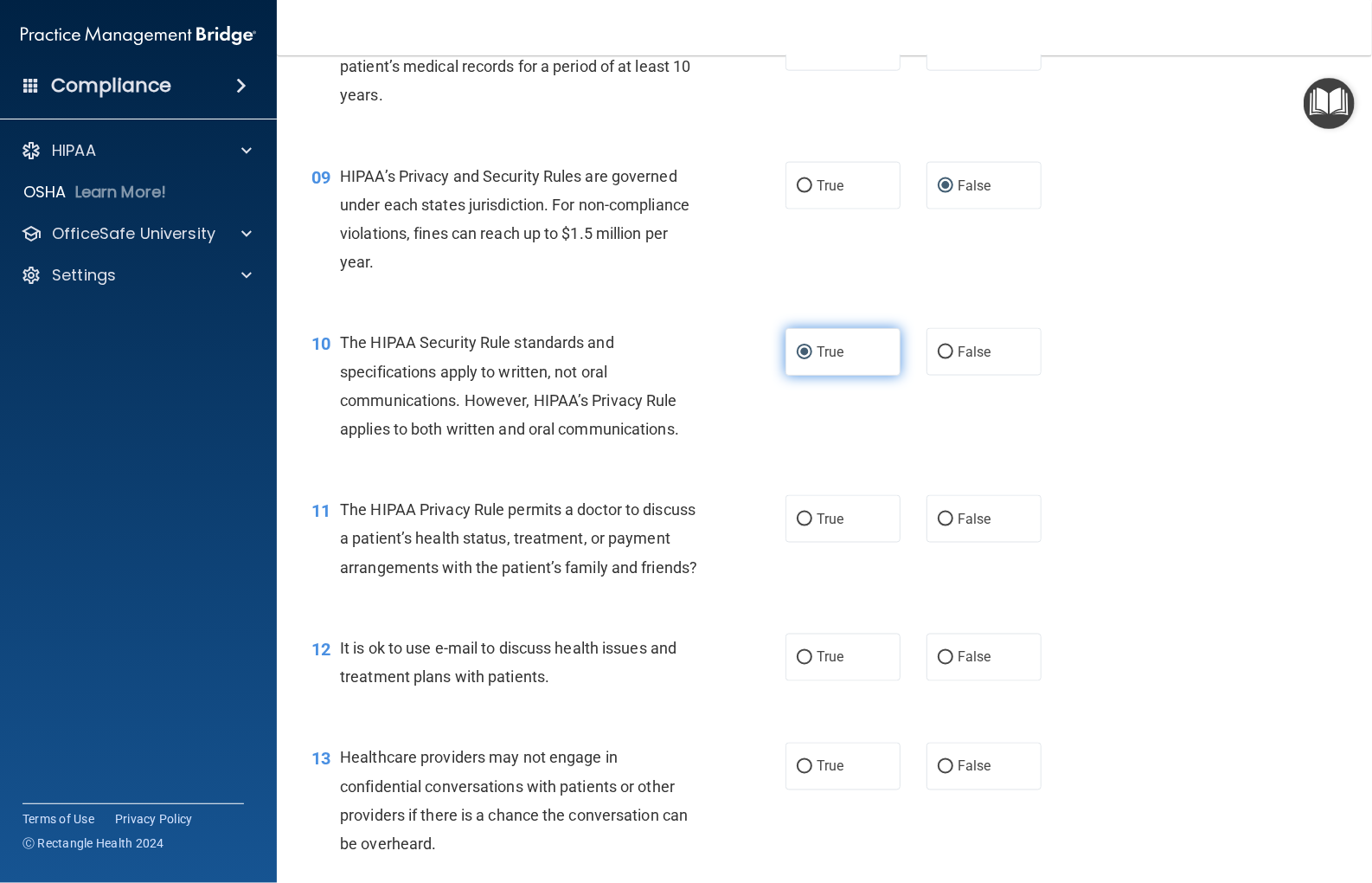
scroll to position [1299, 0]
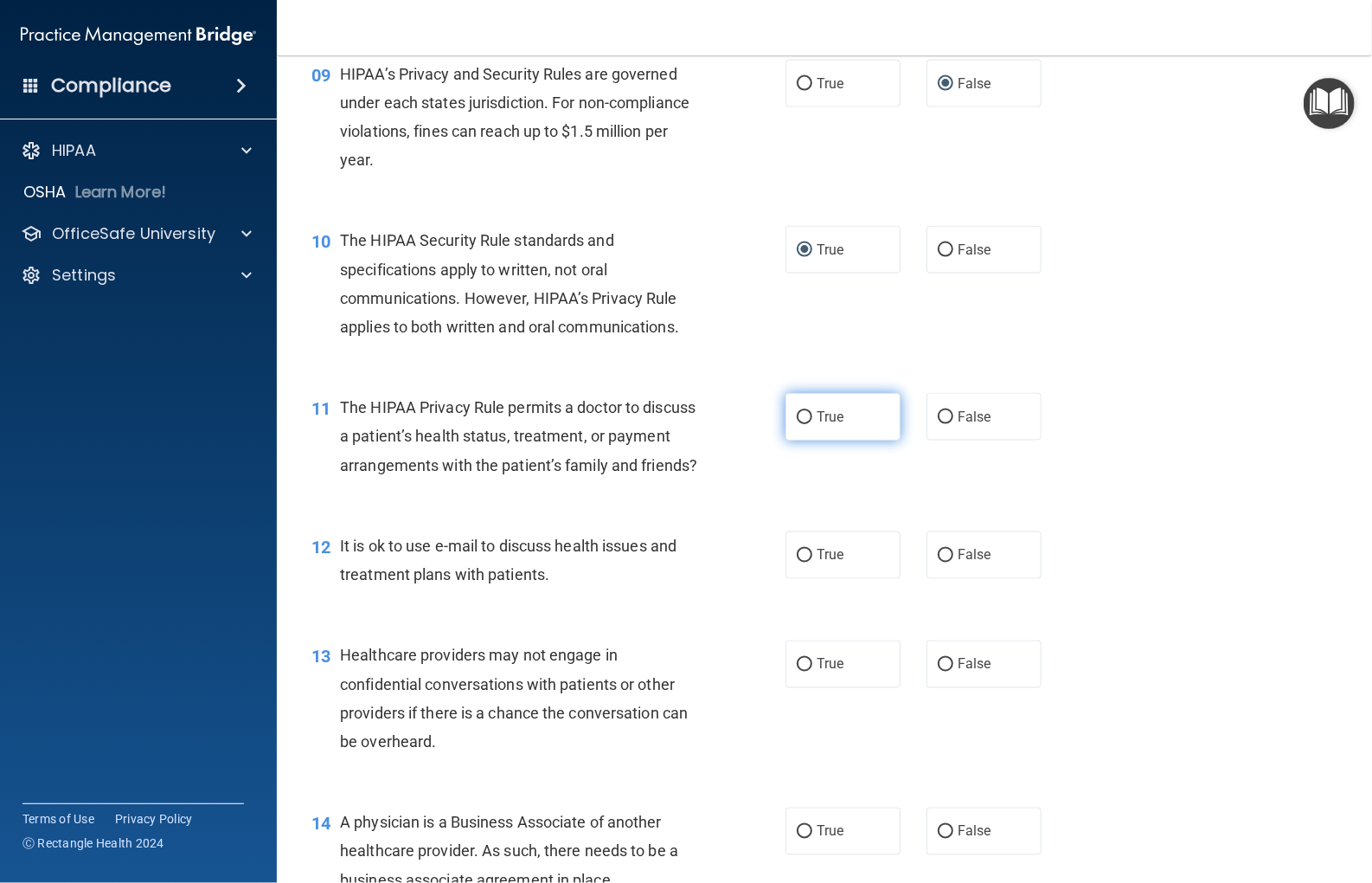
click at [793, 428] on label "True" at bounding box center [844, 416] width 115 height 47
click at [797, 424] on input "True" at bounding box center [805, 417] width 16 height 13
radio input "true"
click at [797, 563] on input "True" at bounding box center [805, 557] width 16 height 13
radio input "true"
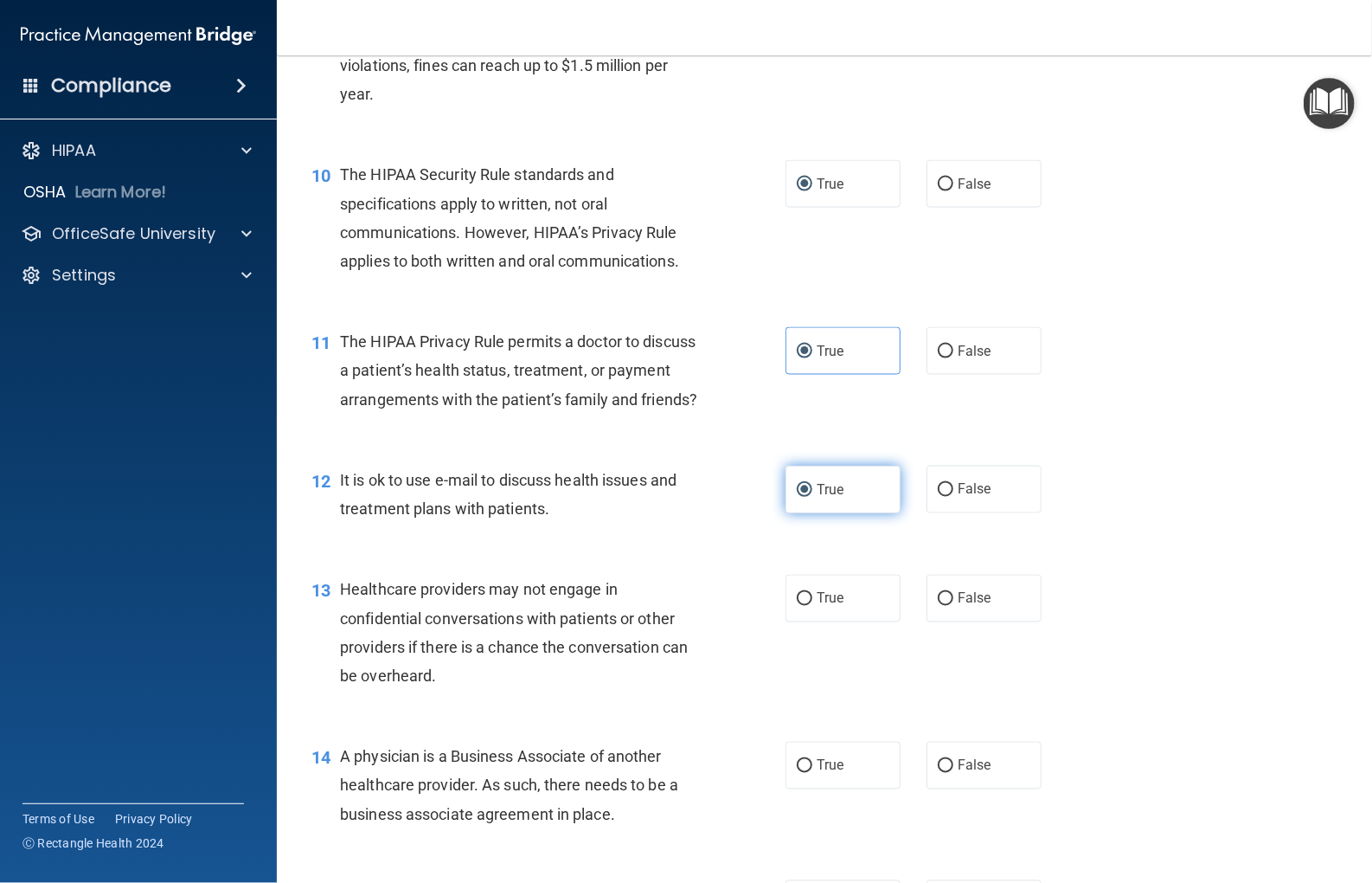
scroll to position [1472, 0]
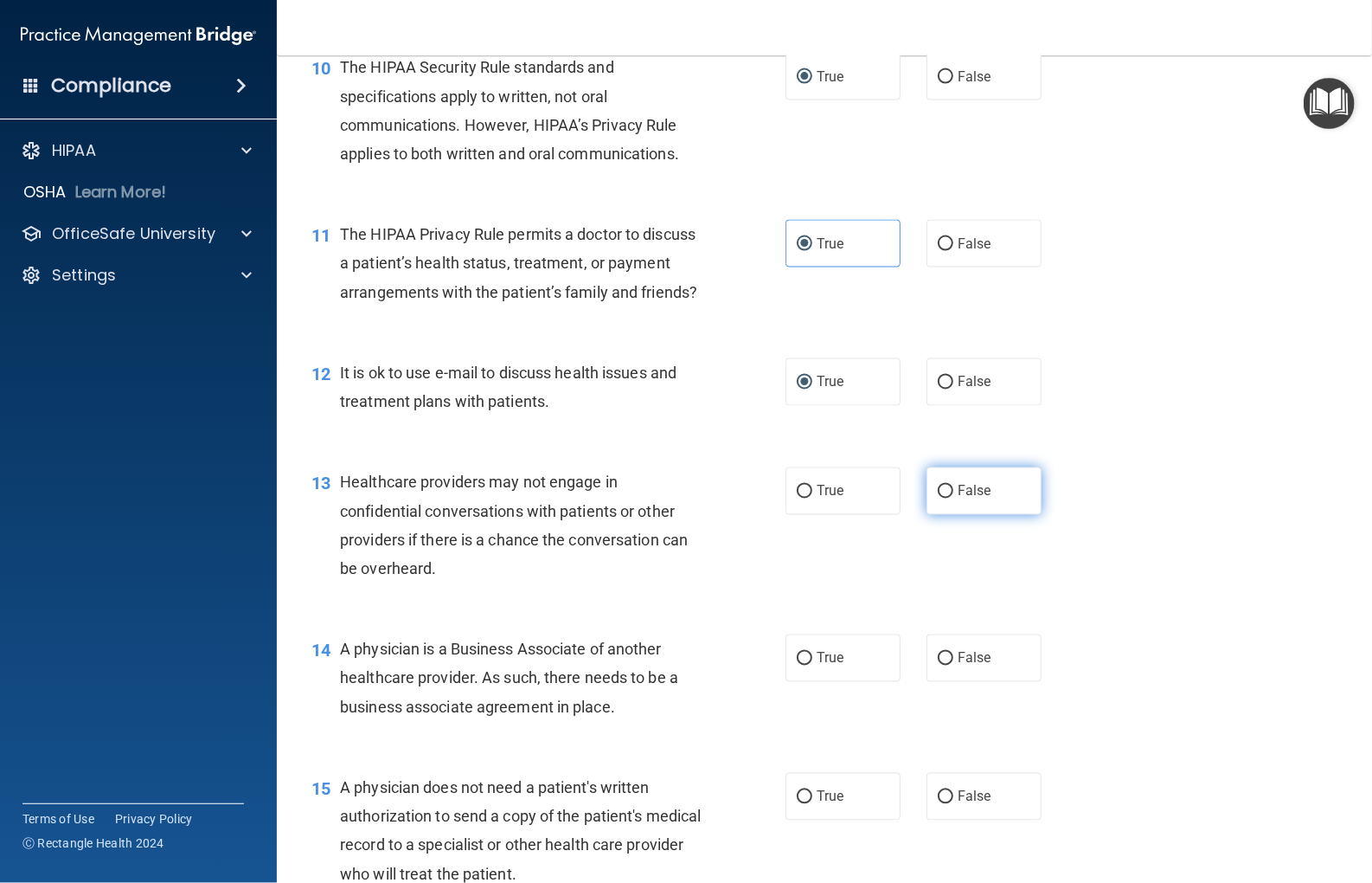
click at [938, 499] on input "False" at bounding box center [946, 493] width 16 height 13
radio input "true"
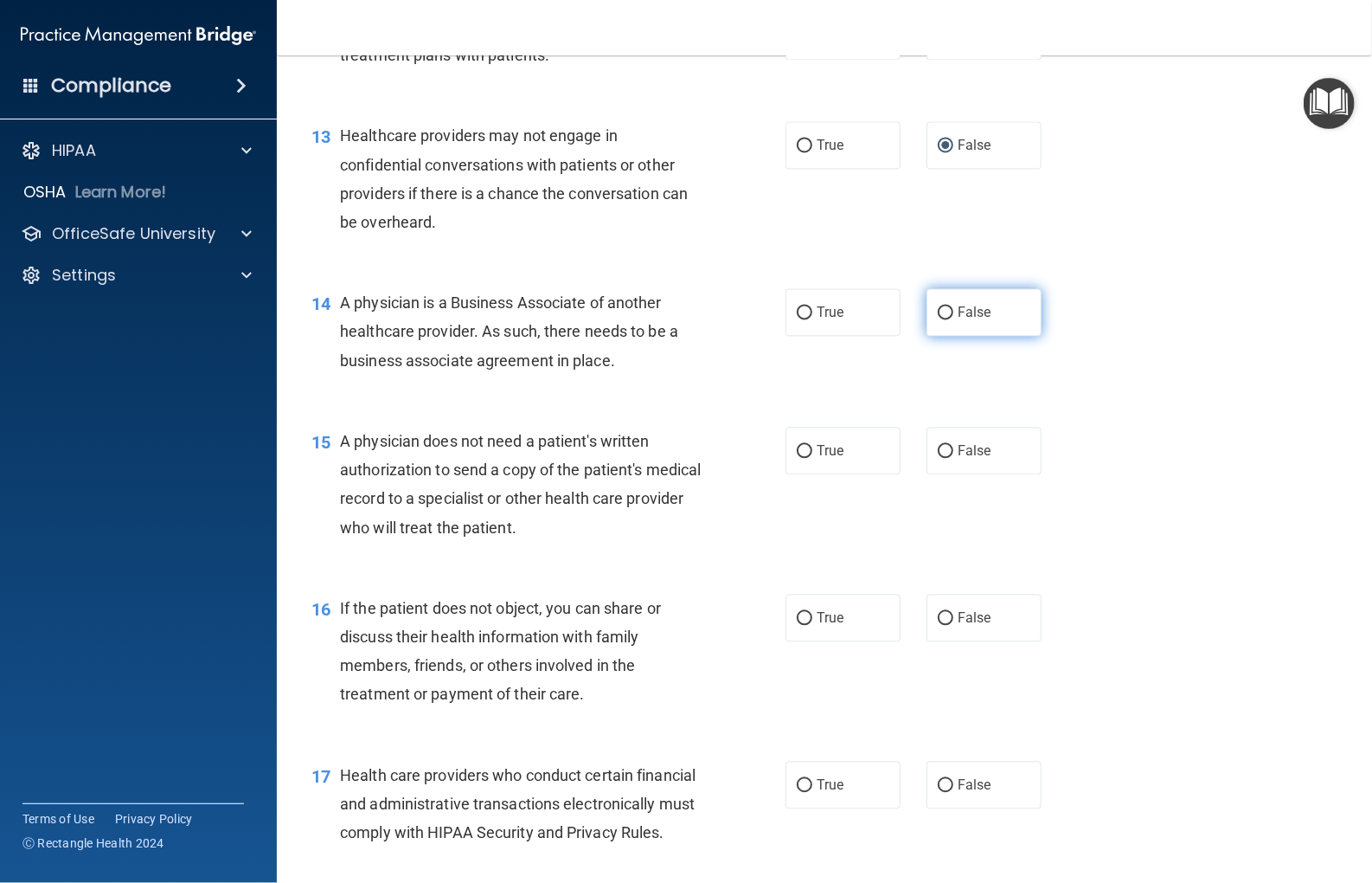
click at [942, 319] on input "False" at bounding box center [946, 313] width 16 height 13
radio input "true"
click at [929, 474] on label "False" at bounding box center [985, 450] width 115 height 47
click at [938, 458] on input "False" at bounding box center [946, 452] width 16 height 13
radio input "true"
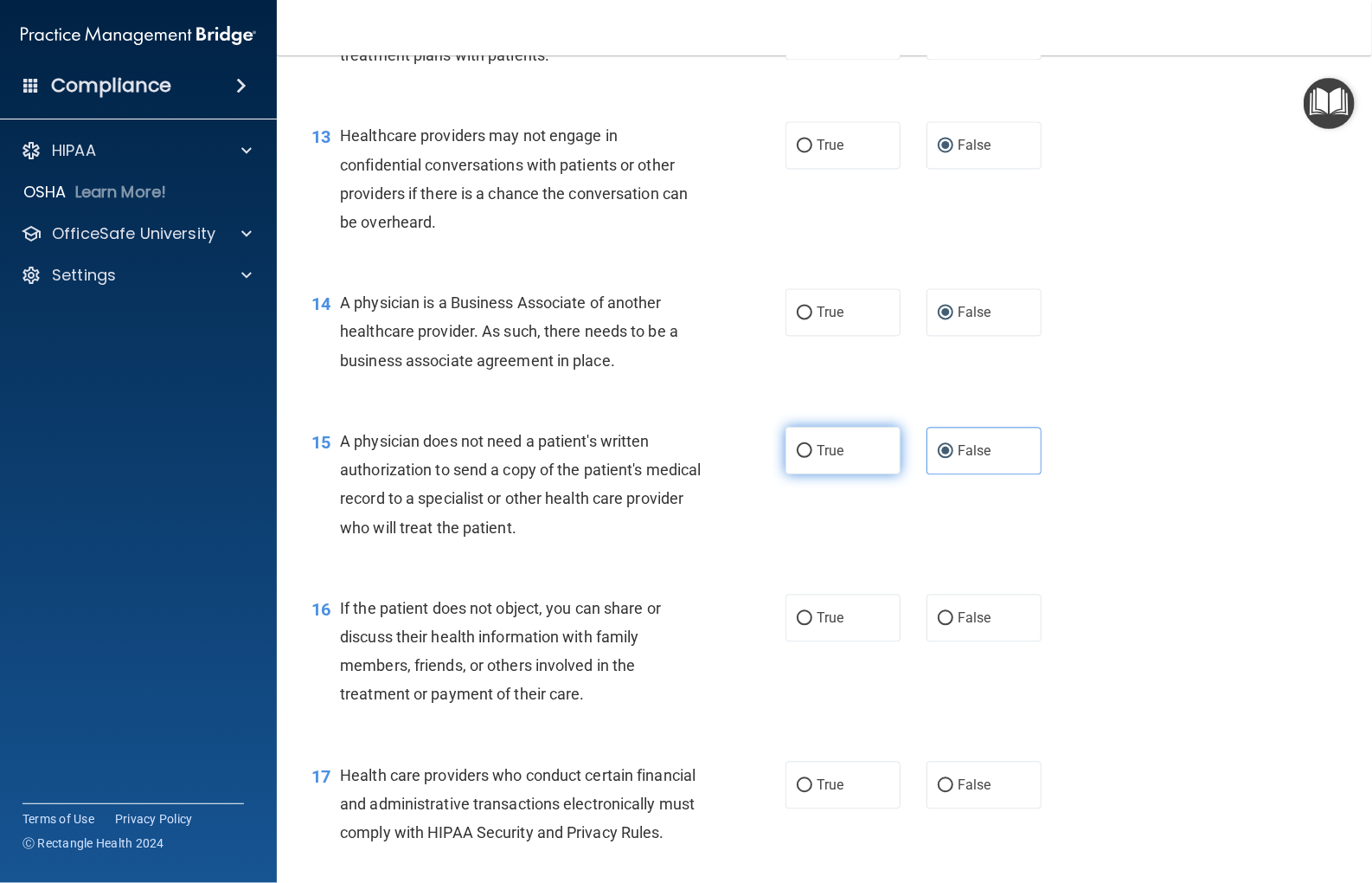
click at [801, 458] on input "True" at bounding box center [805, 452] width 16 height 13
radio input "true"
radio input "false"
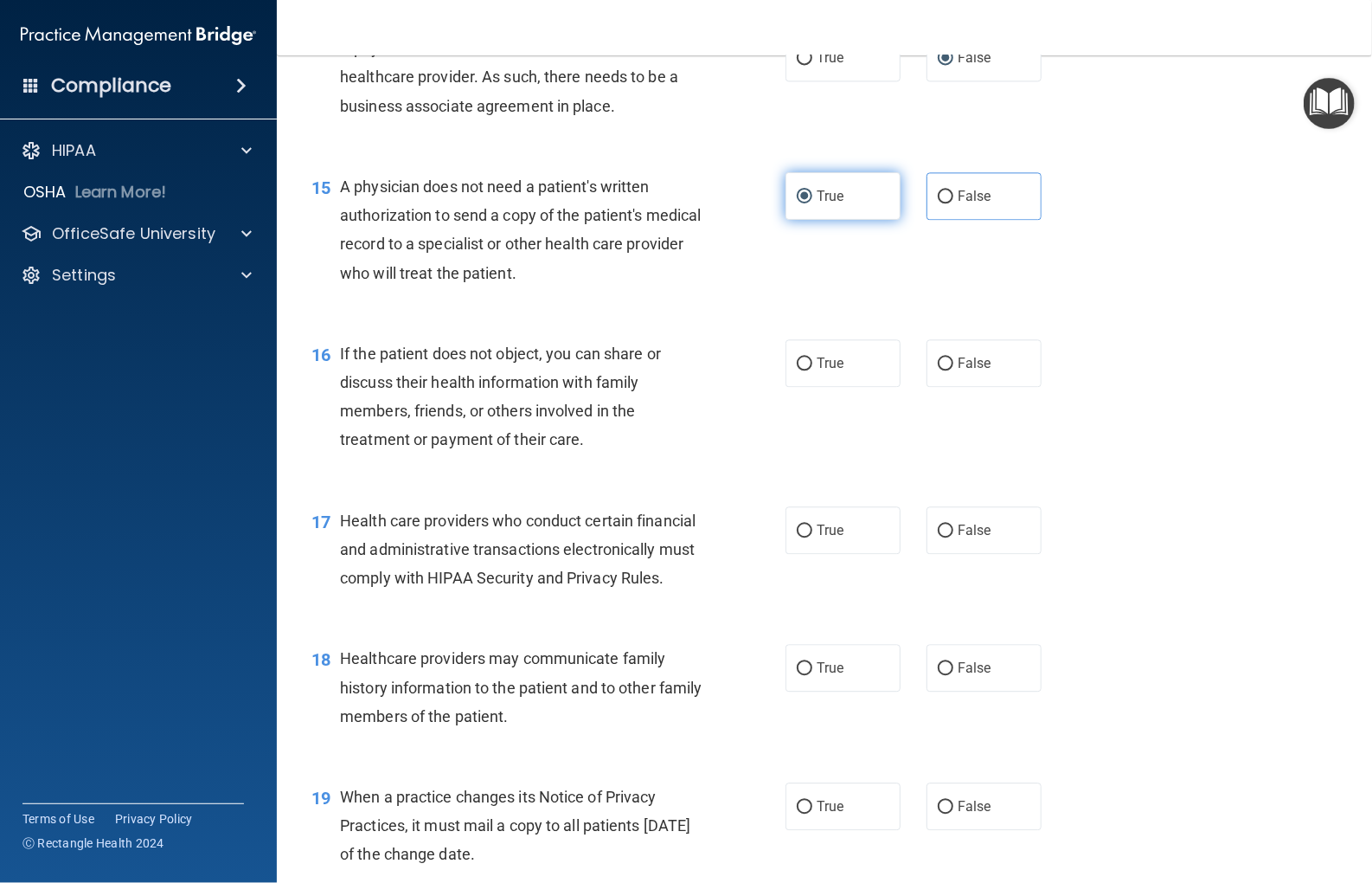
scroll to position [2078, 0]
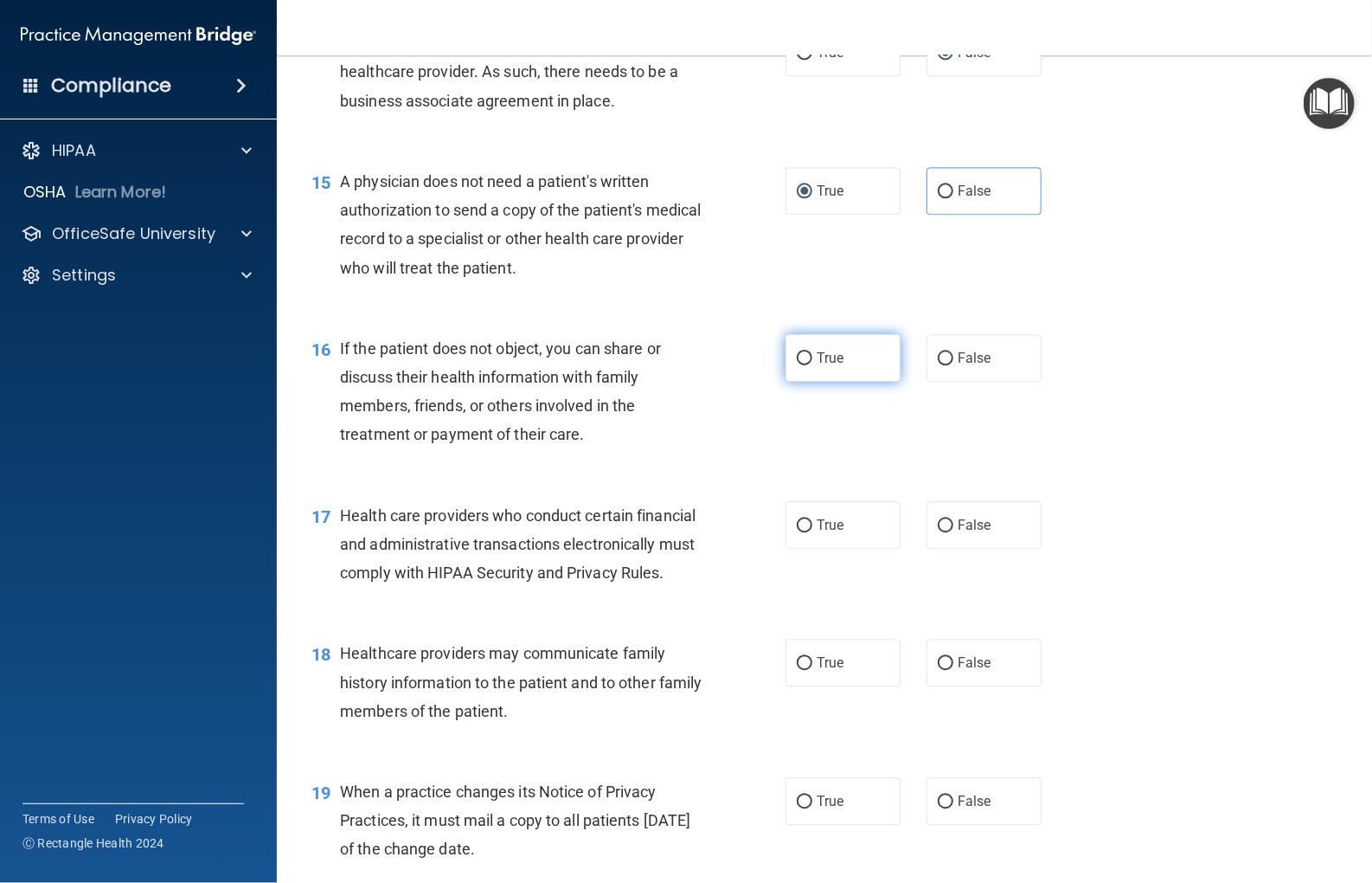
click at [804, 365] on input "True" at bounding box center [805, 359] width 16 height 13
radio input "true"
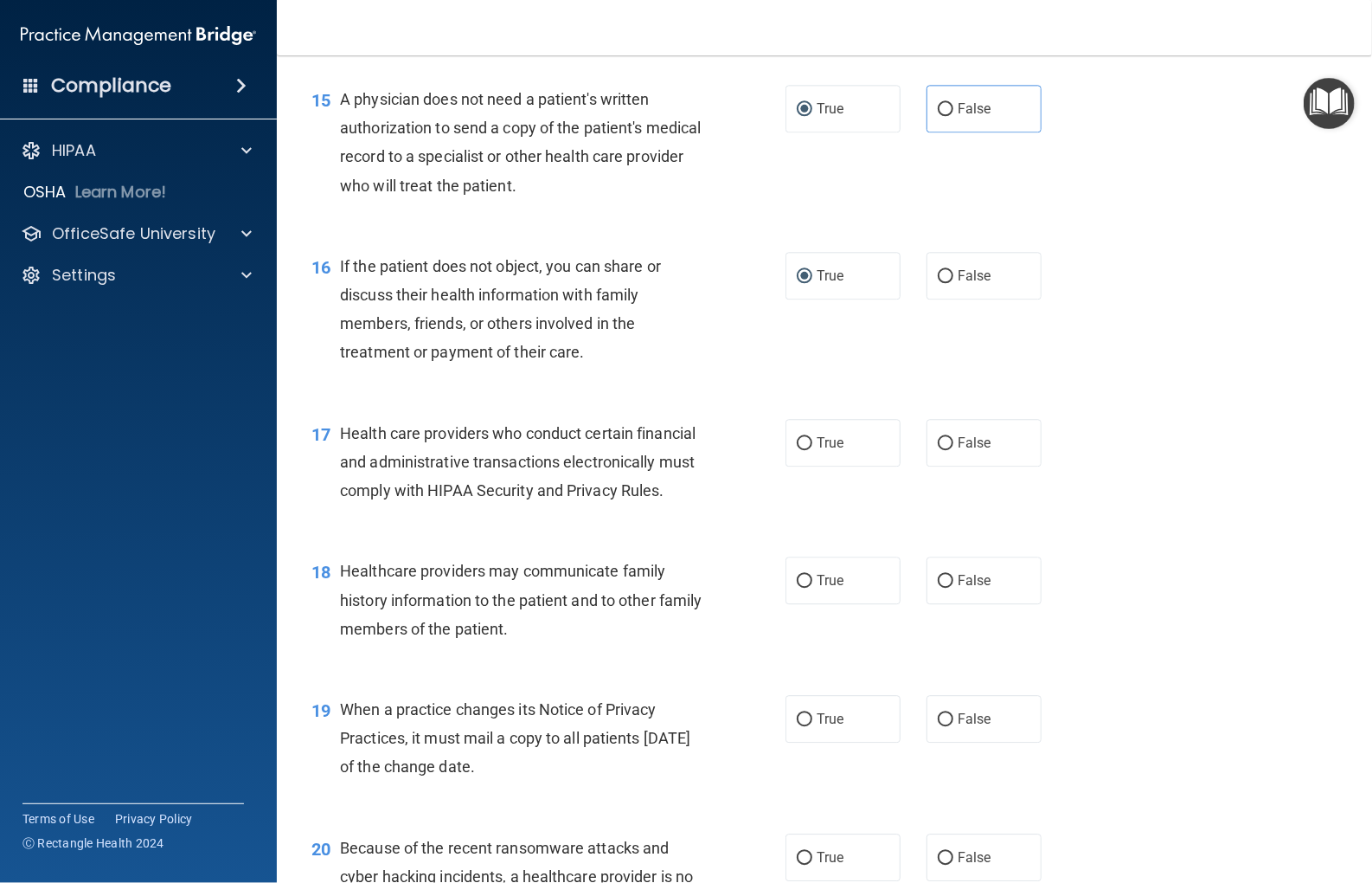
scroll to position [2251, 0]
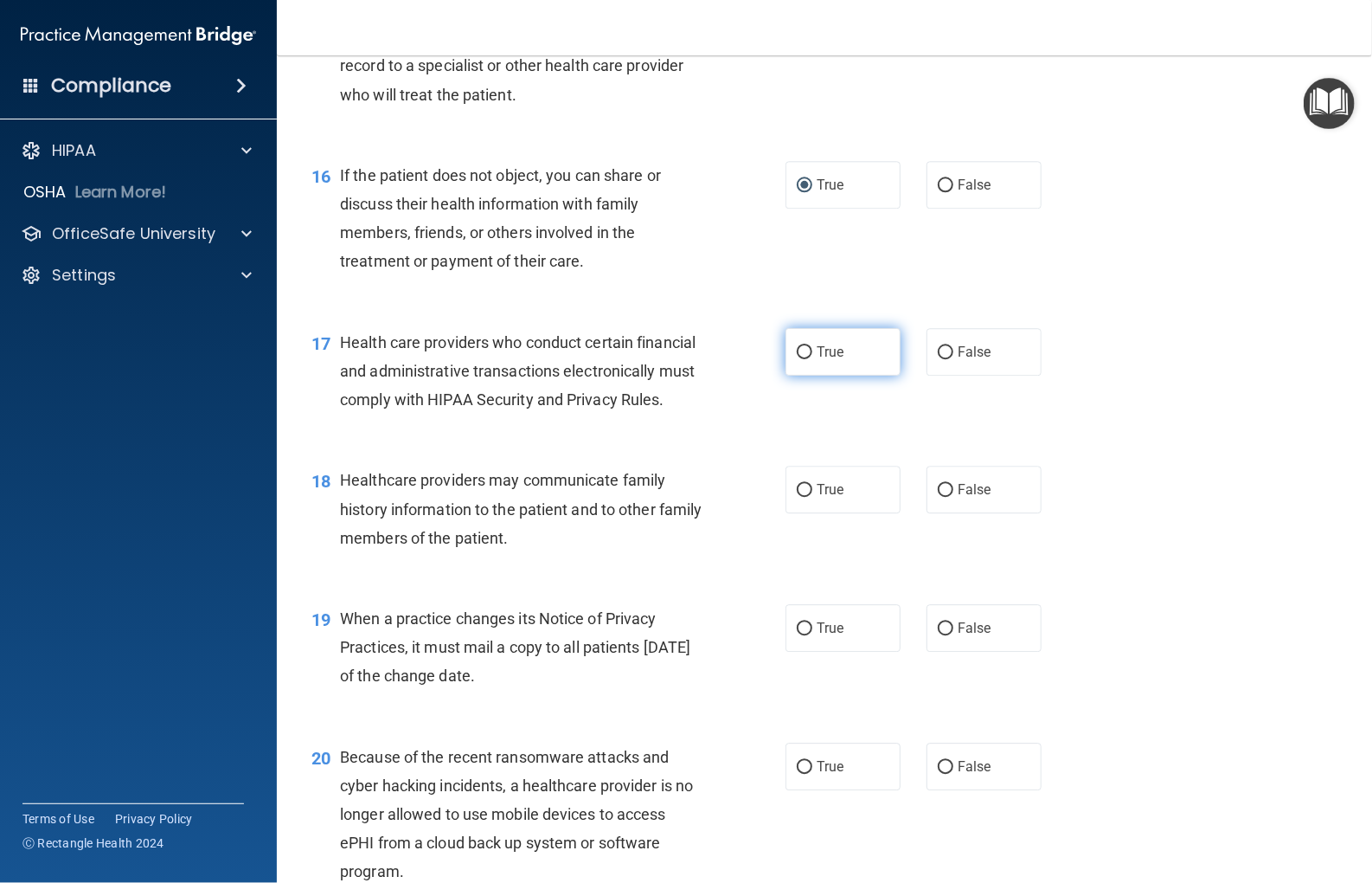
click at [799, 359] on input "True" at bounding box center [805, 352] width 16 height 13
radio input "true"
click at [938, 497] on input "False" at bounding box center [946, 491] width 16 height 13
radio input "true"
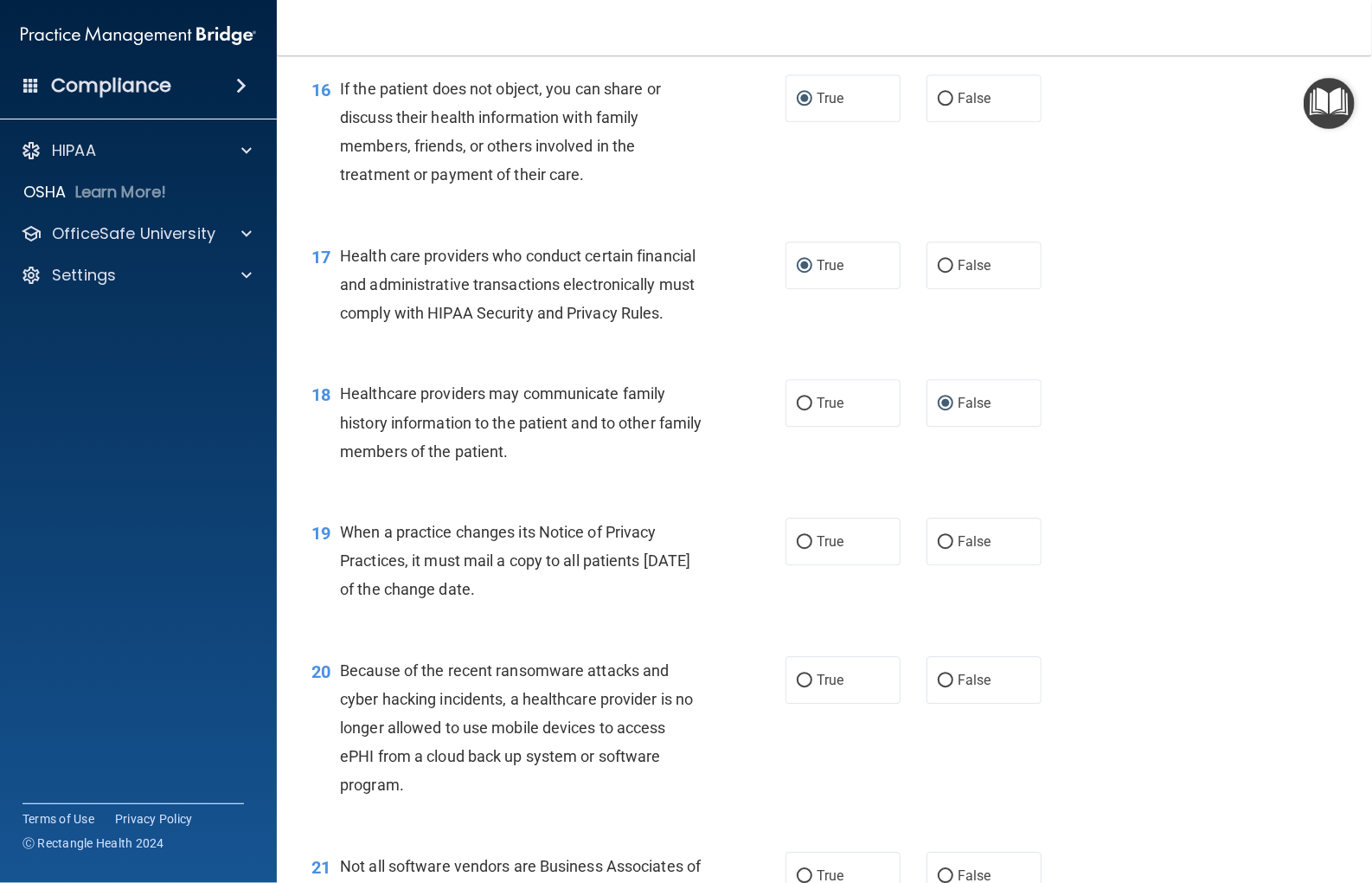
scroll to position [2511, 0]
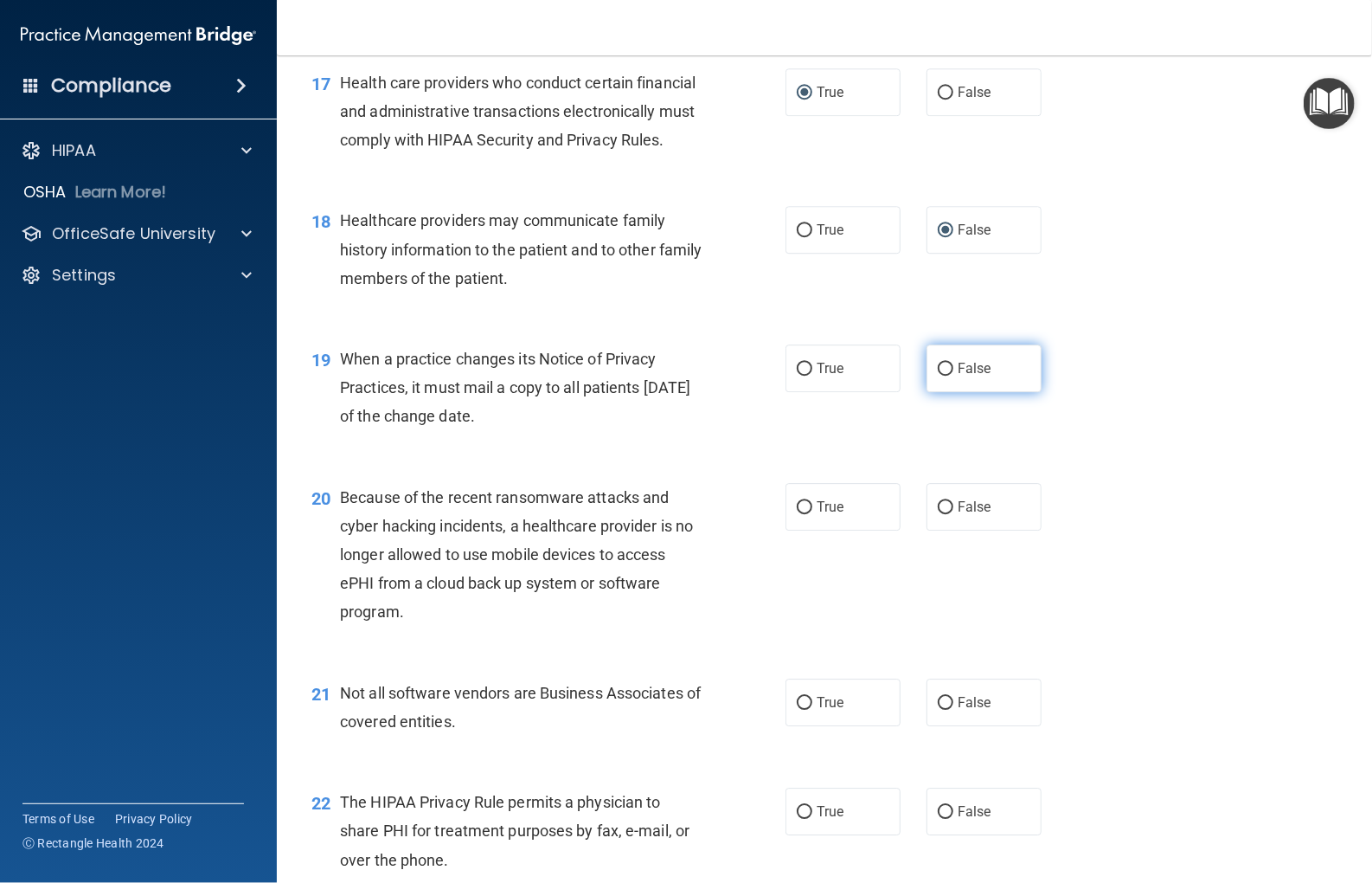
click at [942, 376] on input "False" at bounding box center [946, 369] width 16 height 13
radio input "true"
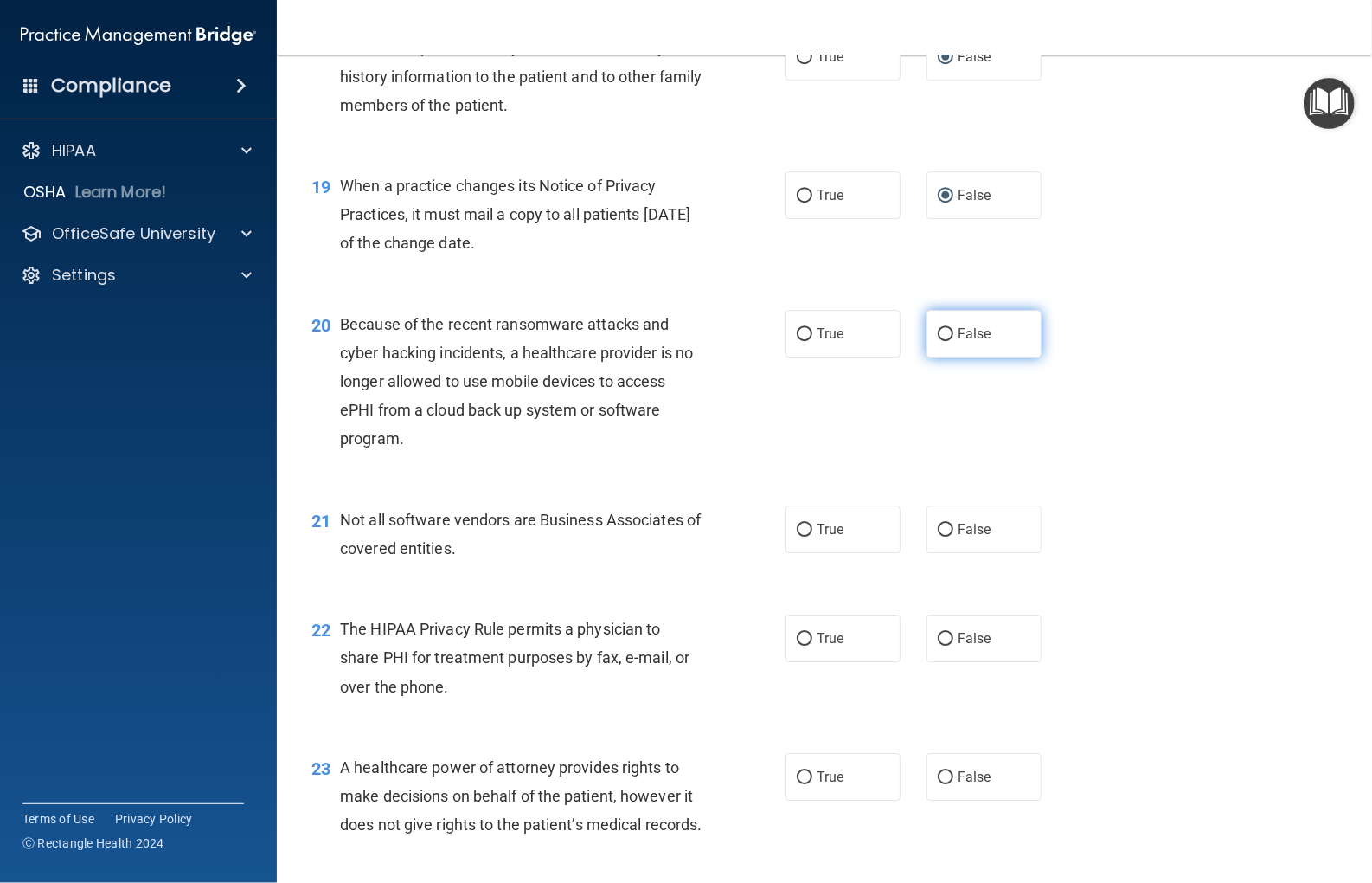
click at [938, 341] on input "False" at bounding box center [946, 335] width 16 height 13
radio input "true"
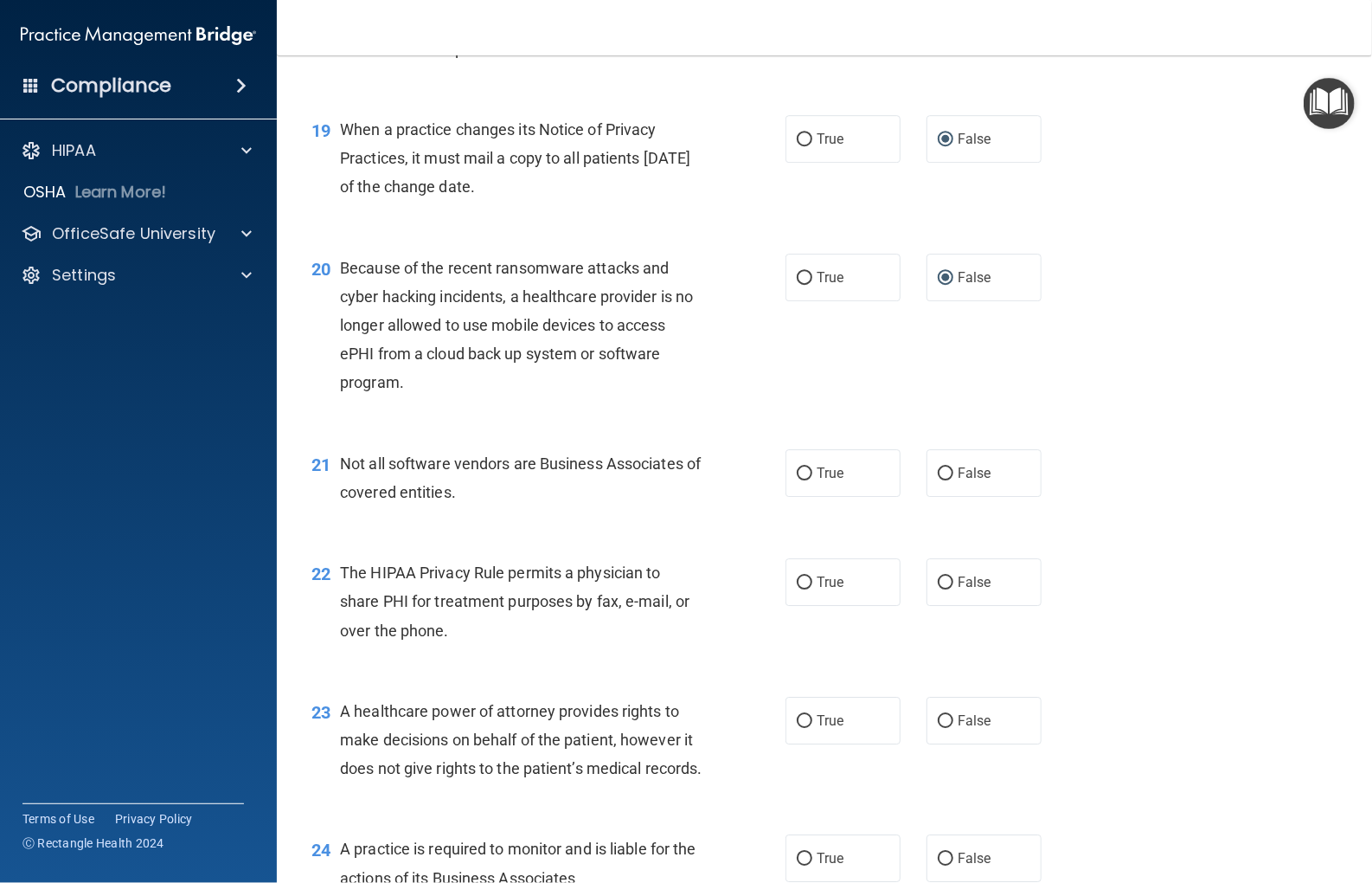
scroll to position [2771, 0]
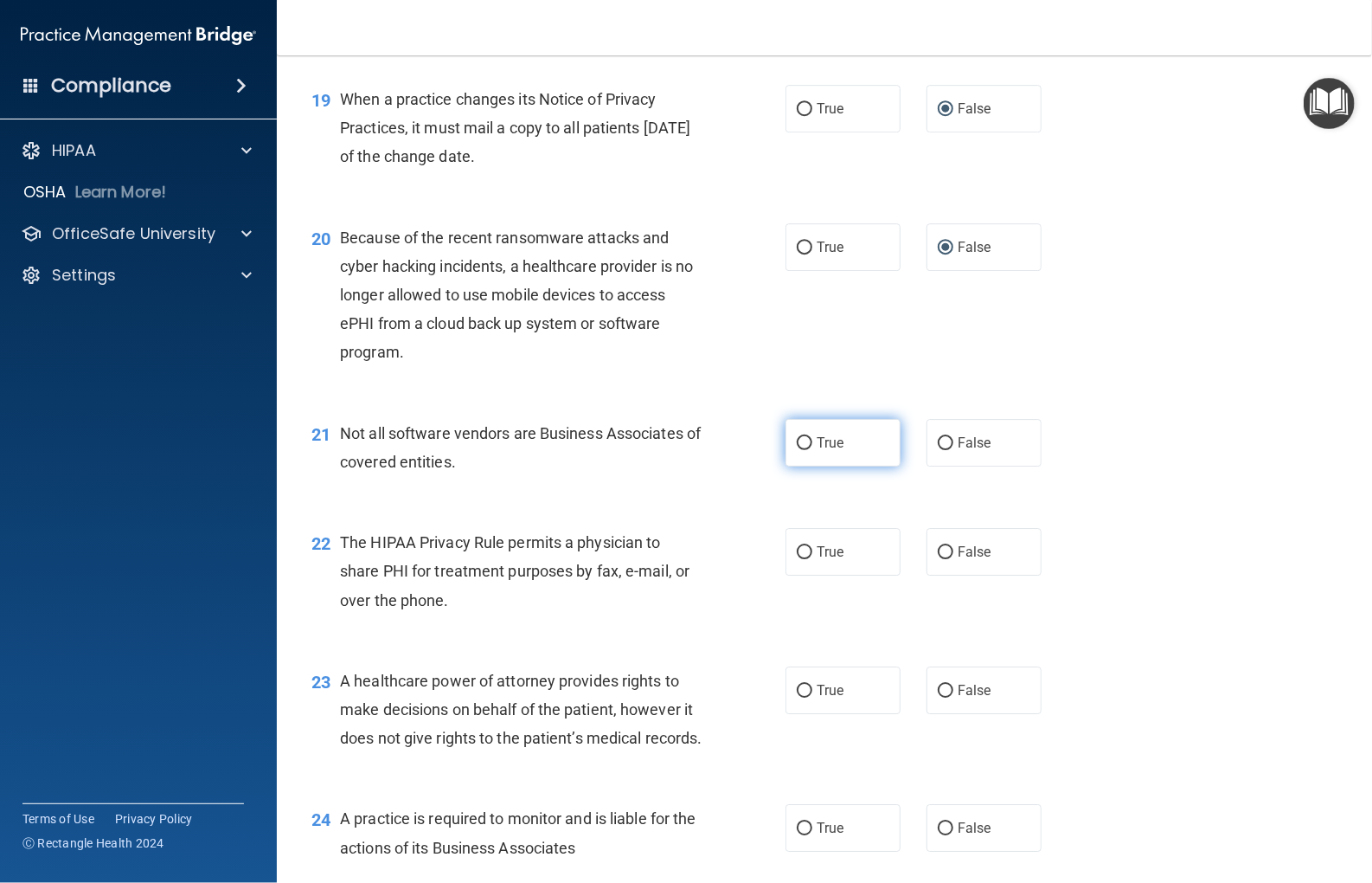
click at [799, 450] on input "True" at bounding box center [805, 443] width 16 height 13
radio input "true"
click at [801, 559] on input "True" at bounding box center [805, 553] width 16 height 13
radio input "true"
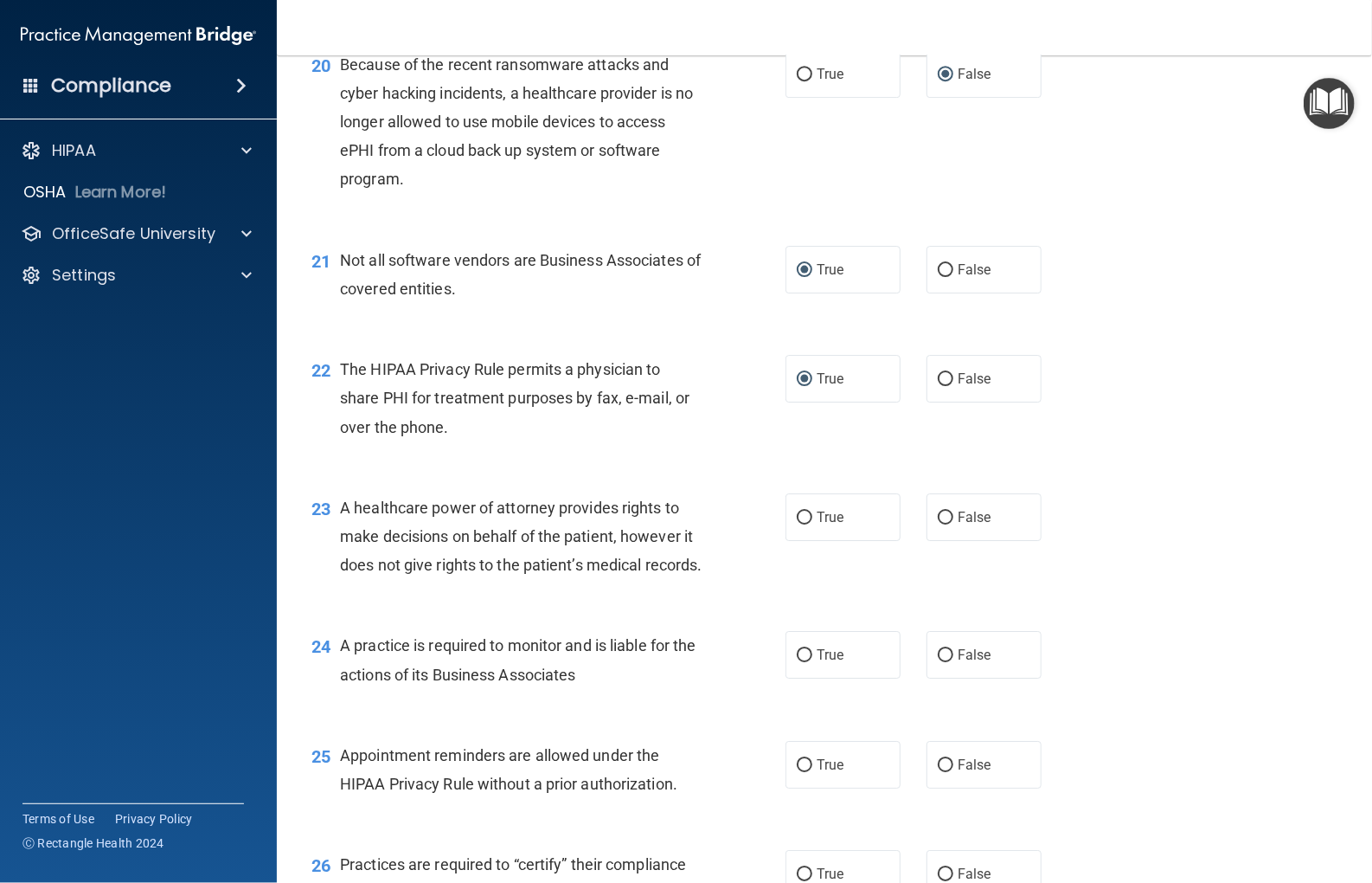
scroll to position [3030, 0]
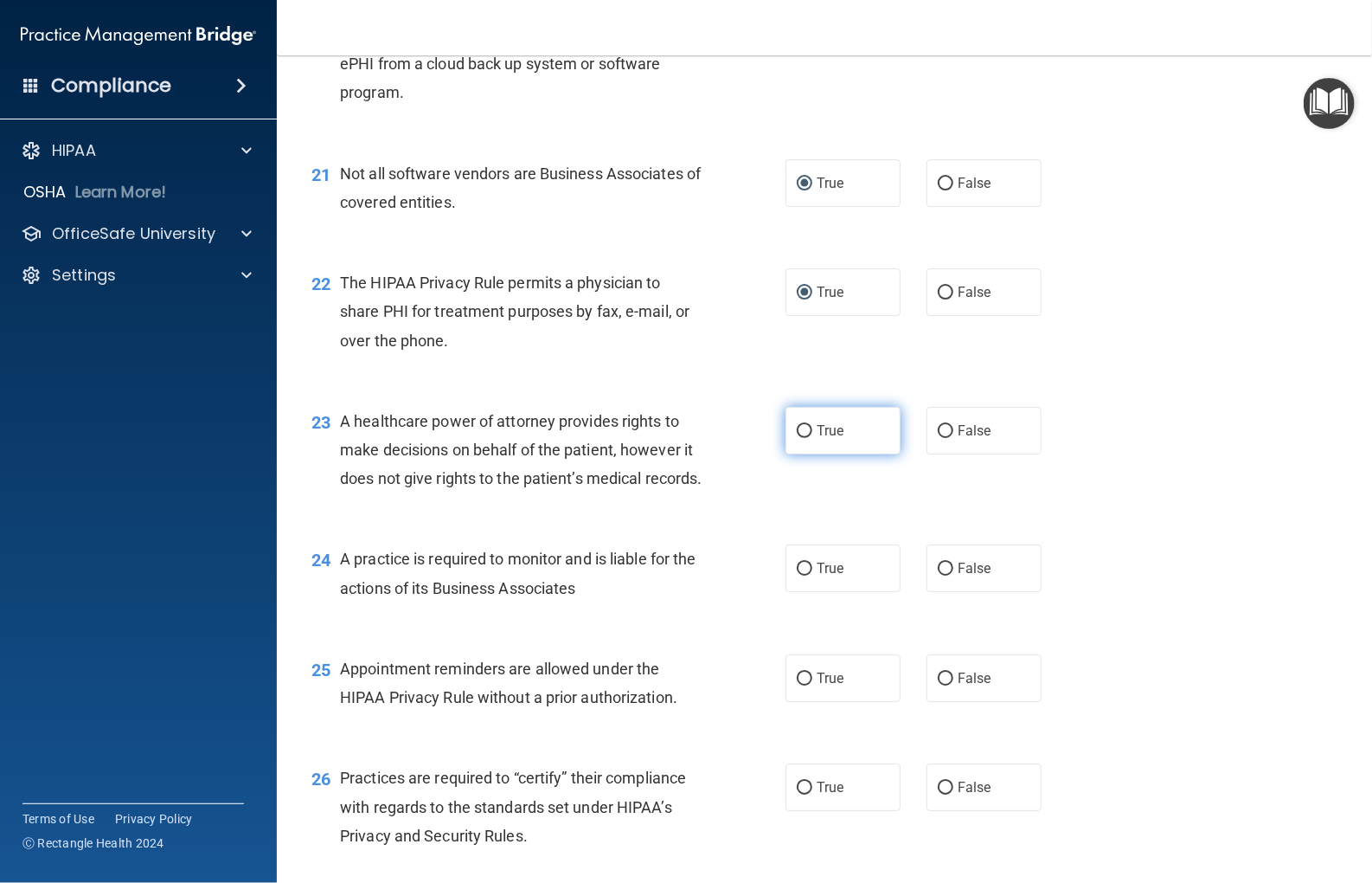
click at [799, 454] on label "True" at bounding box center [844, 430] width 115 height 47
click at [799, 438] on input "True" at bounding box center [805, 431] width 16 height 13
radio input "true"
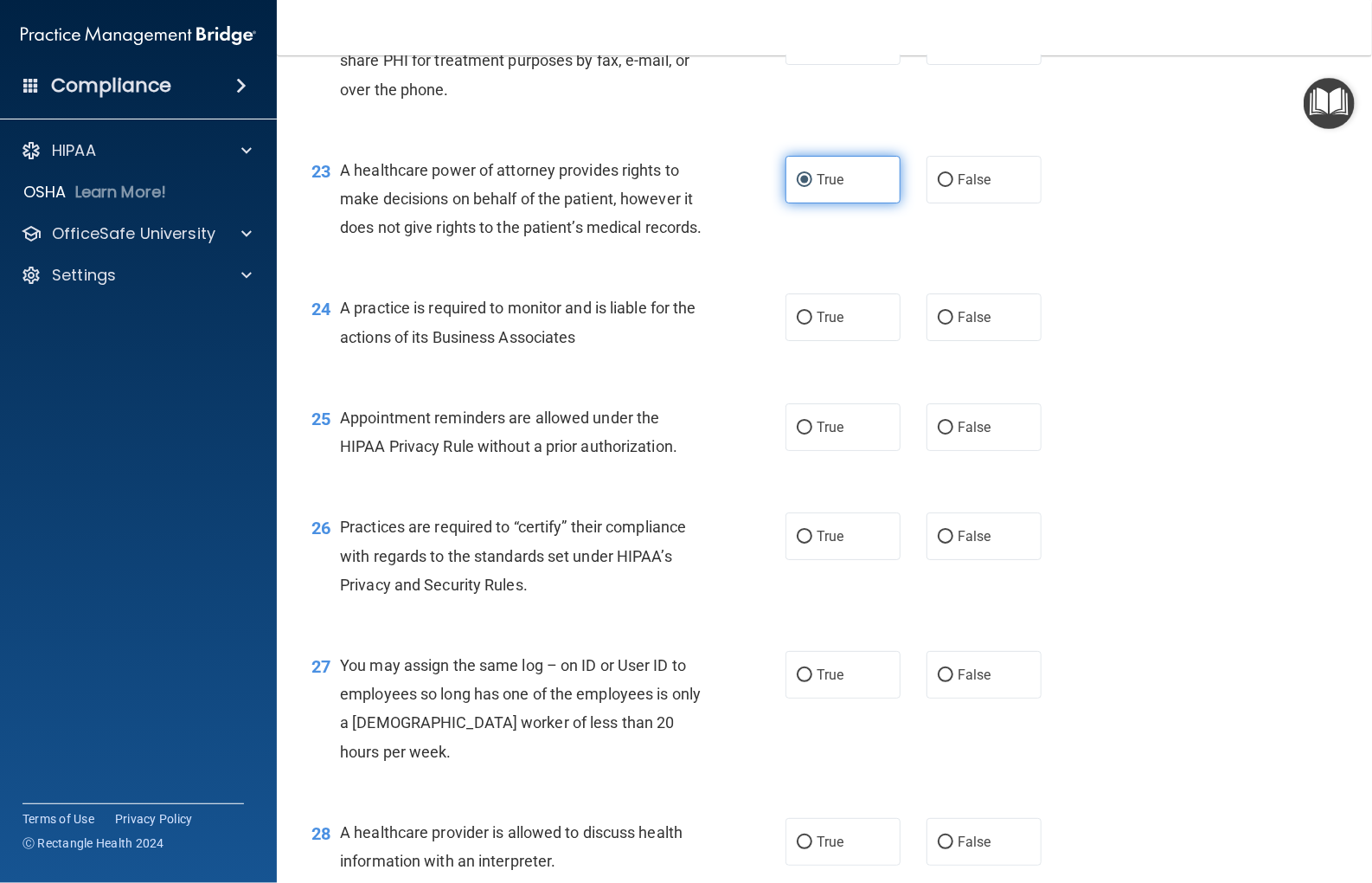
scroll to position [3290, 0]
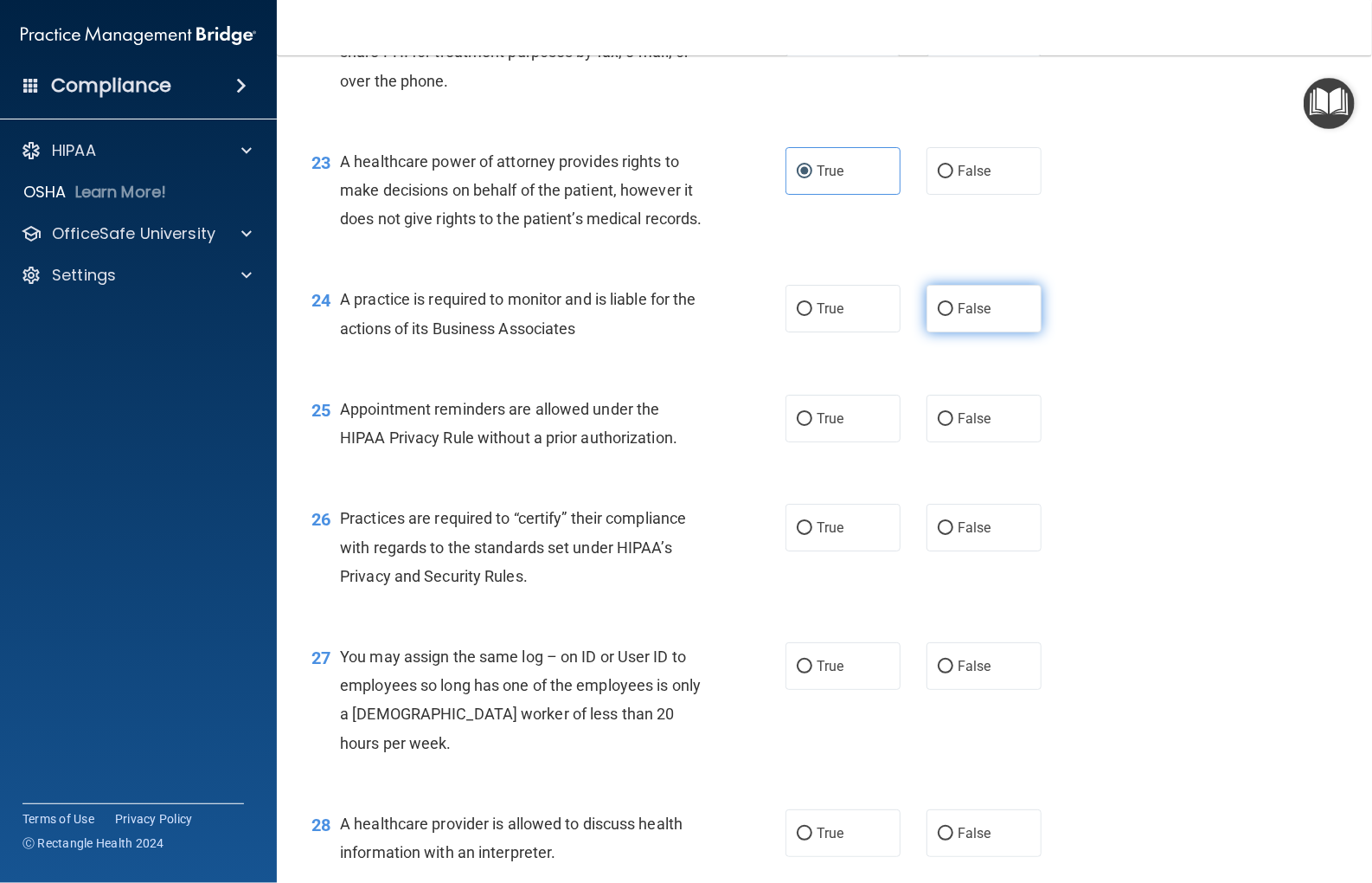
click at [935, 332] on label "False" at bounding box center [985, 308] width 115 height 47
click at [938, 316] on input "False" at bounding box center [946, 310] width 16 height 13
radio input "true"
click at [799, 426] on input "True" at bounding box center [805, 419] width 16 height 13
radio input "true"
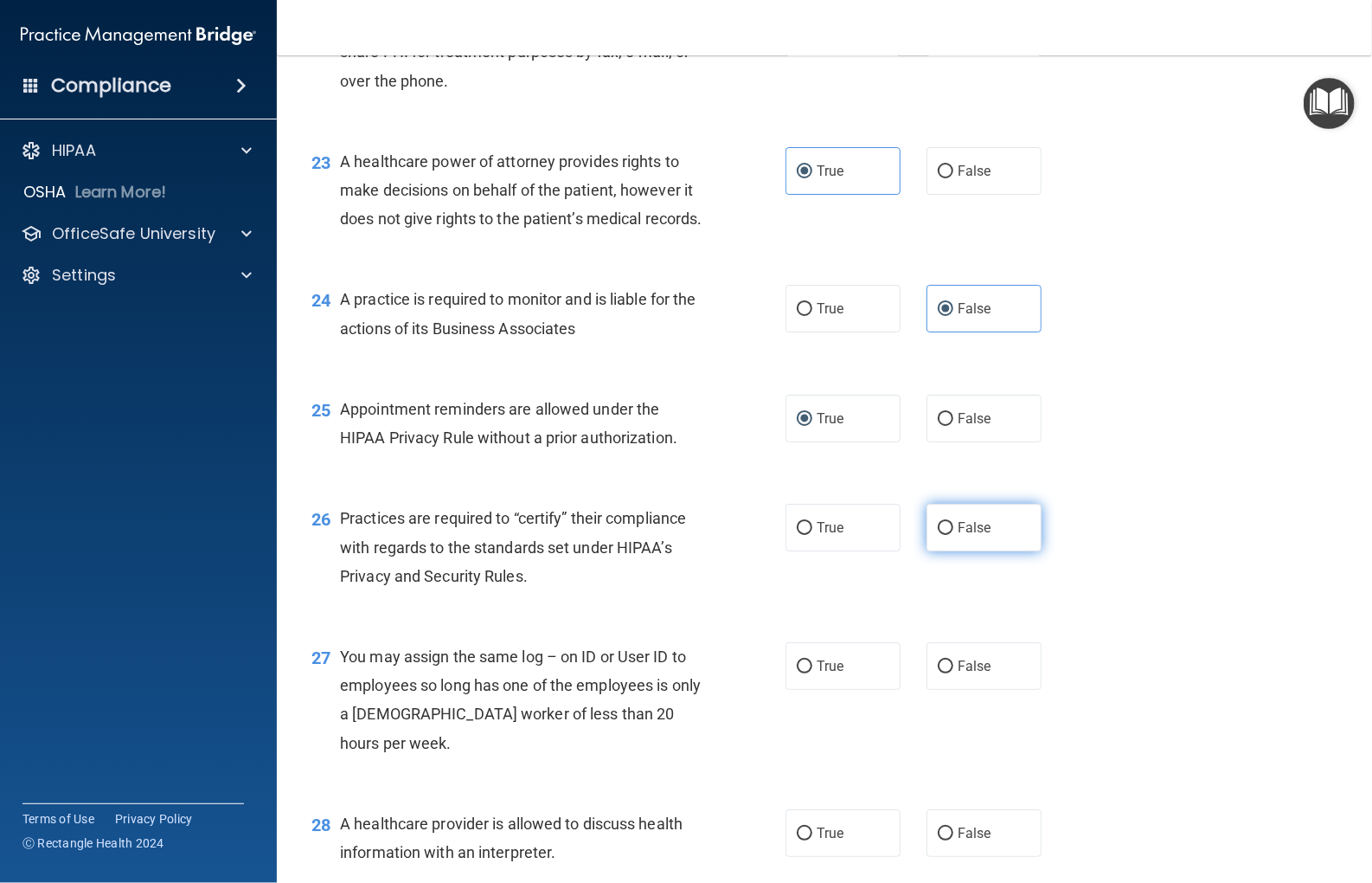
click at [938, 535] on input "False" at bounding box center [946, 529] width 16 height 13
radio input "true"
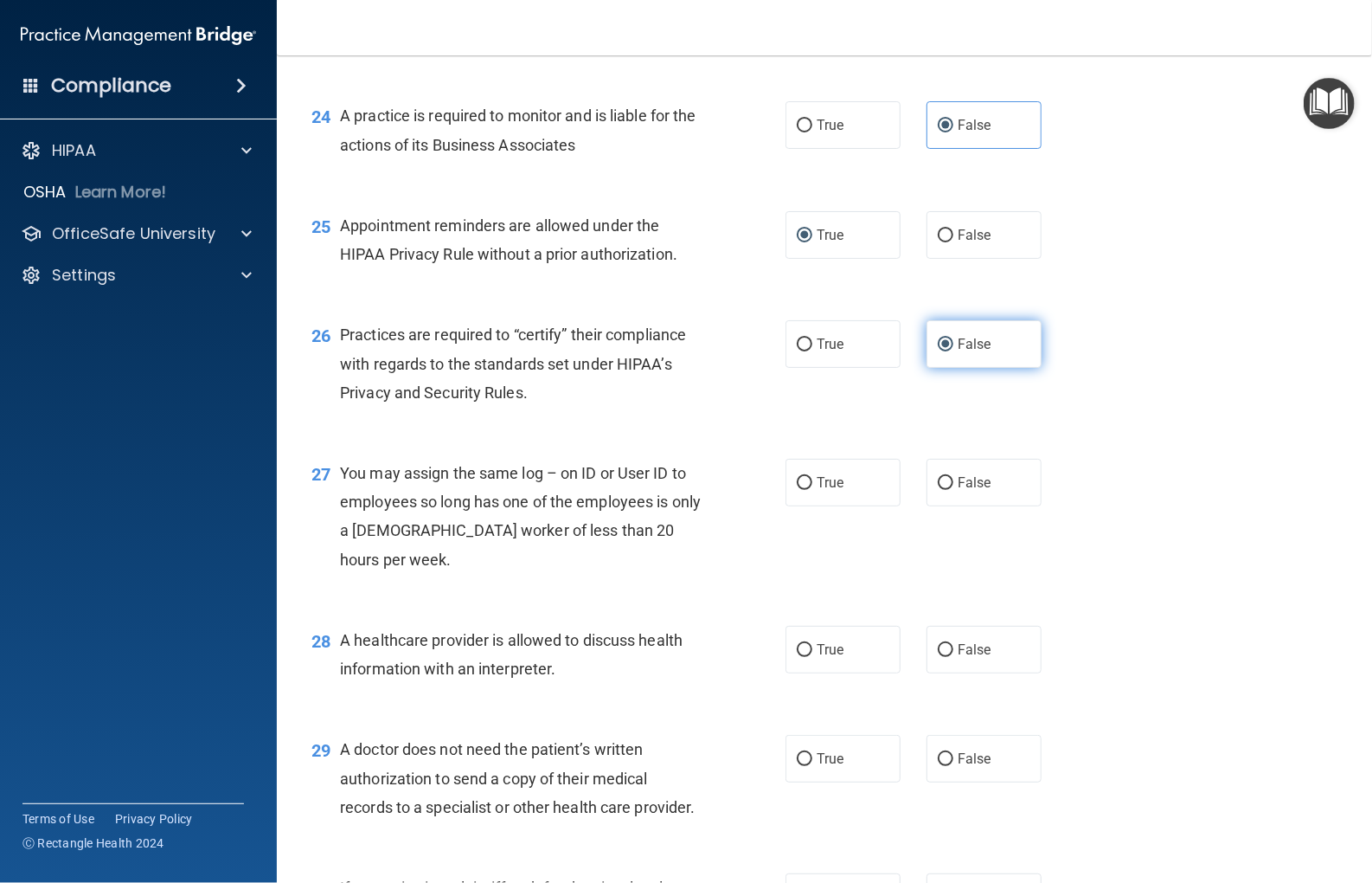
scroll to position [3550, 0]
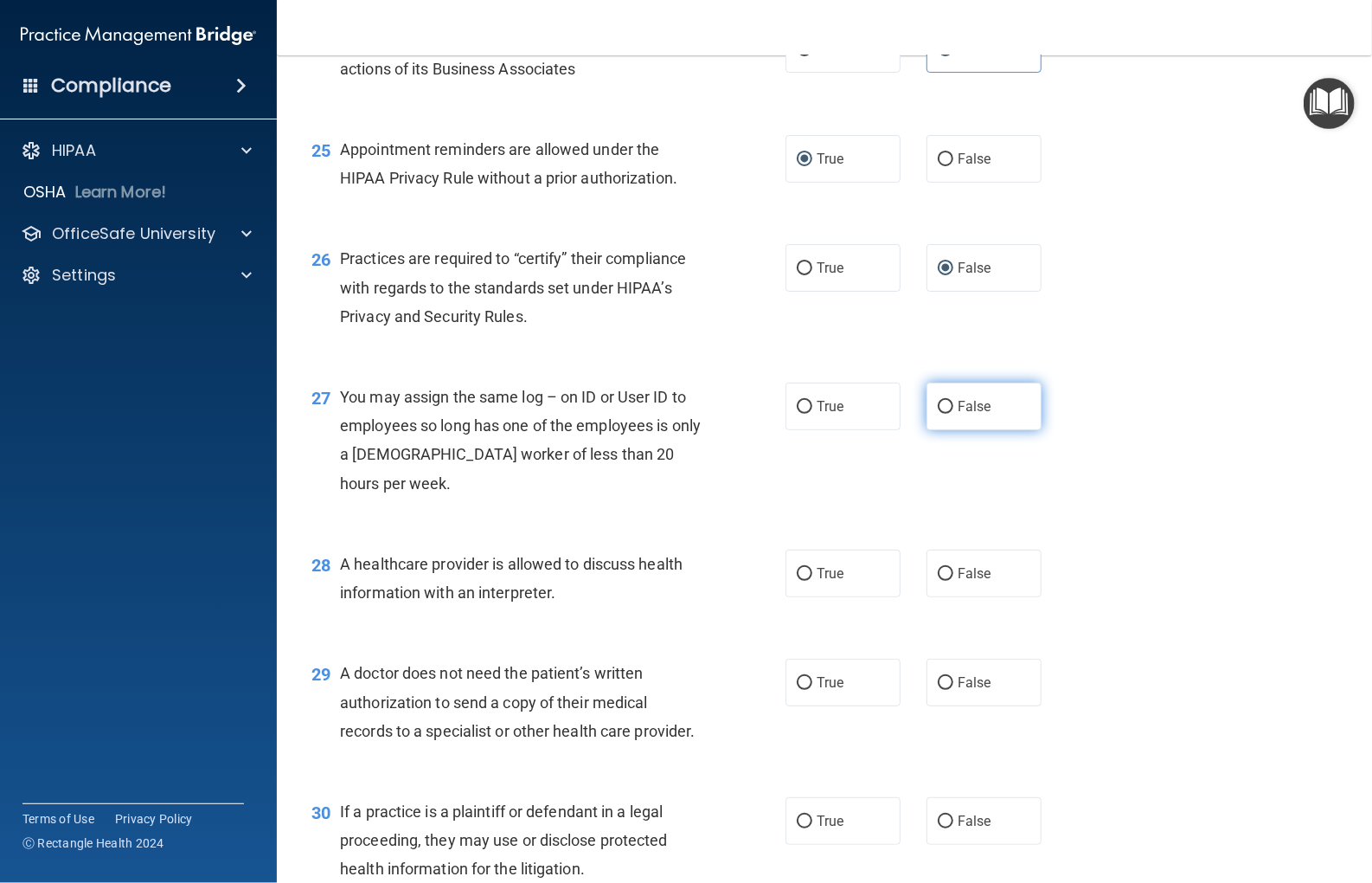
click at [938, 414] on input "False" at bounding box center [946, 407] width 16 height 13
radio input "true"
click at [803, 581] on input "True" at bounding box center [805, 574] width 16 height 13
radio input "true"
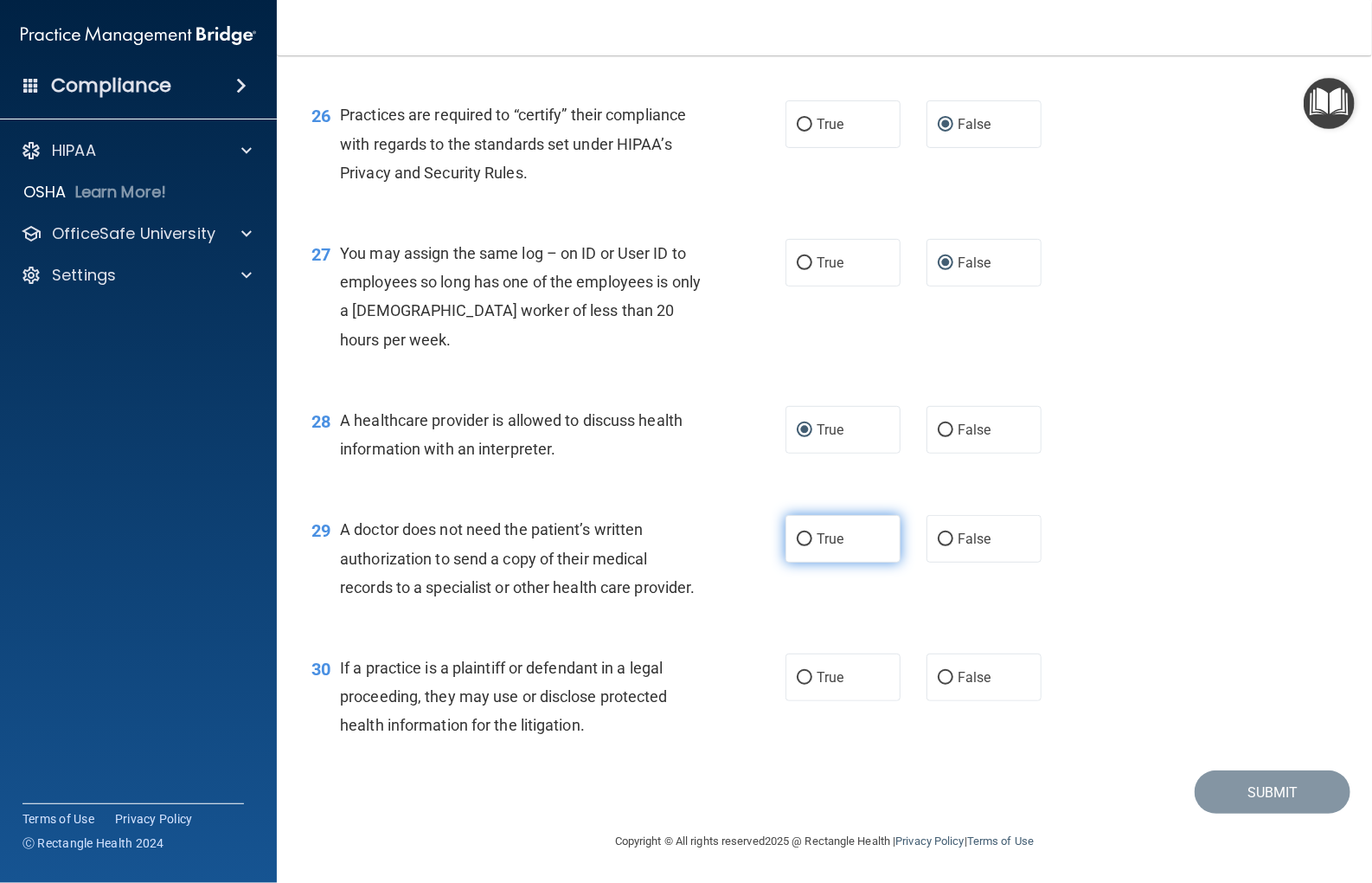
click at [797, 518] on label "True" at bounding box center [844, 538] width 115 height 47
click at [797, 533] on input "True" at bounding box center [805, 540] width 16 height 13
radio input "true"
click at [799, 682] on input "True" at bounding box center [805, 678] width 16 height 13
radio input "true"
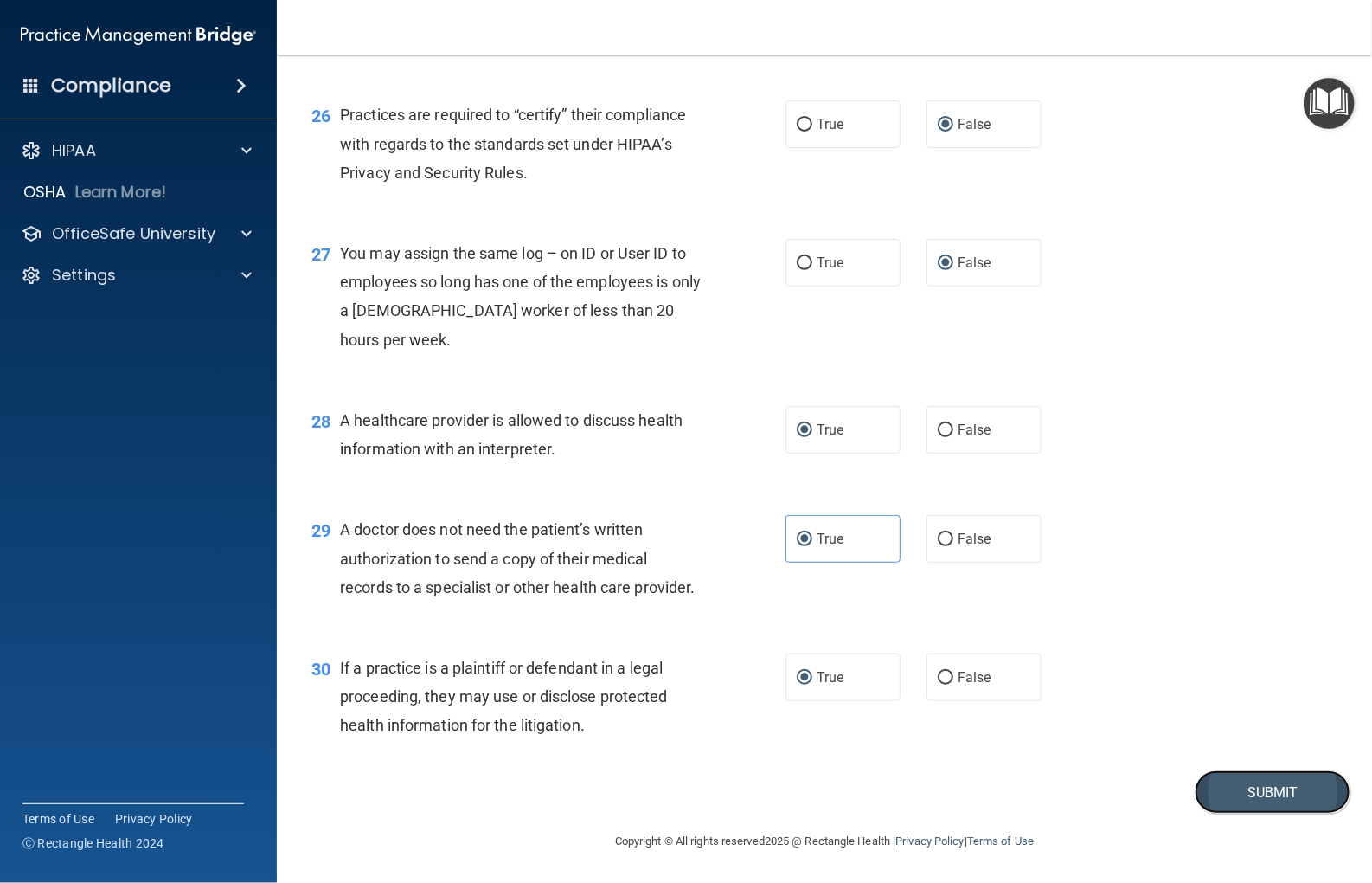
click at [1241, 773] on button "Submit" at bounding box center [1273, 793] width 156 height 45
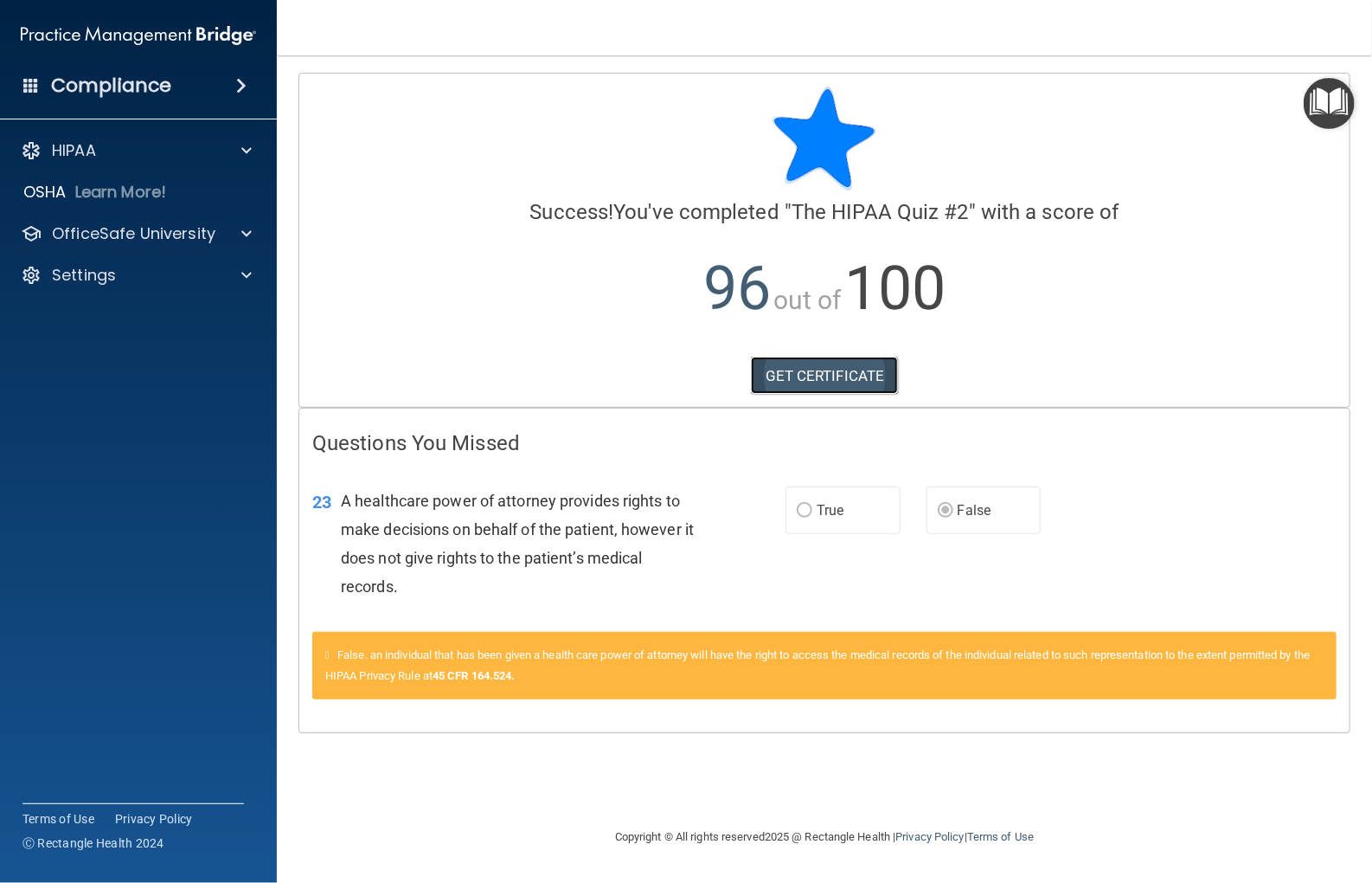
click at [831, 378] on link "GET CERTIFICATE" at bounding box center [825, 376] width 148 height 38
click at [110, 231] on p "OfficeSafe University" at bounding box center [133, 234] width 163 height 20
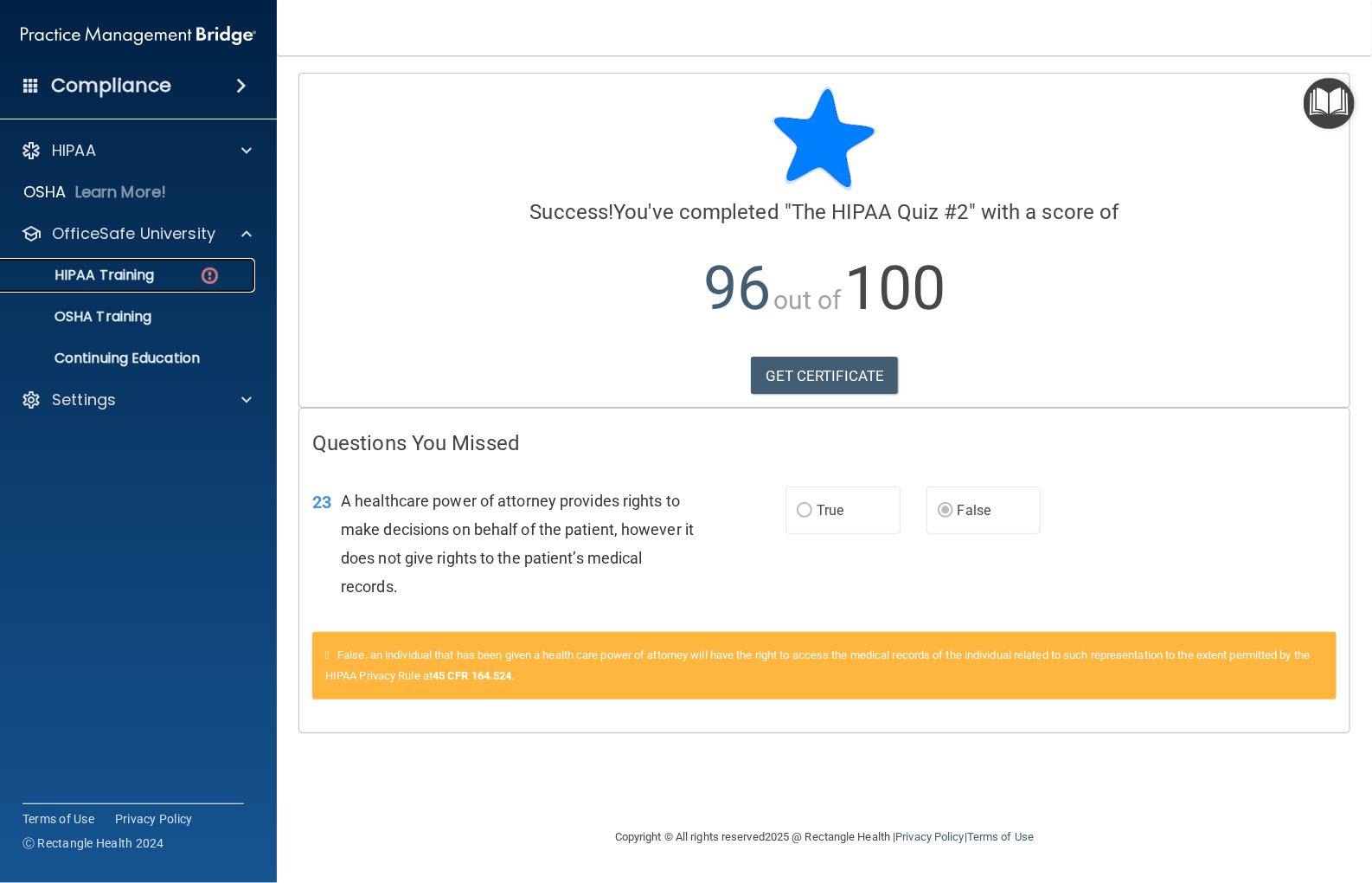
click at [120, 279] on p "HIPAA Training" at bounding box center [83, 275] width 143 height 18
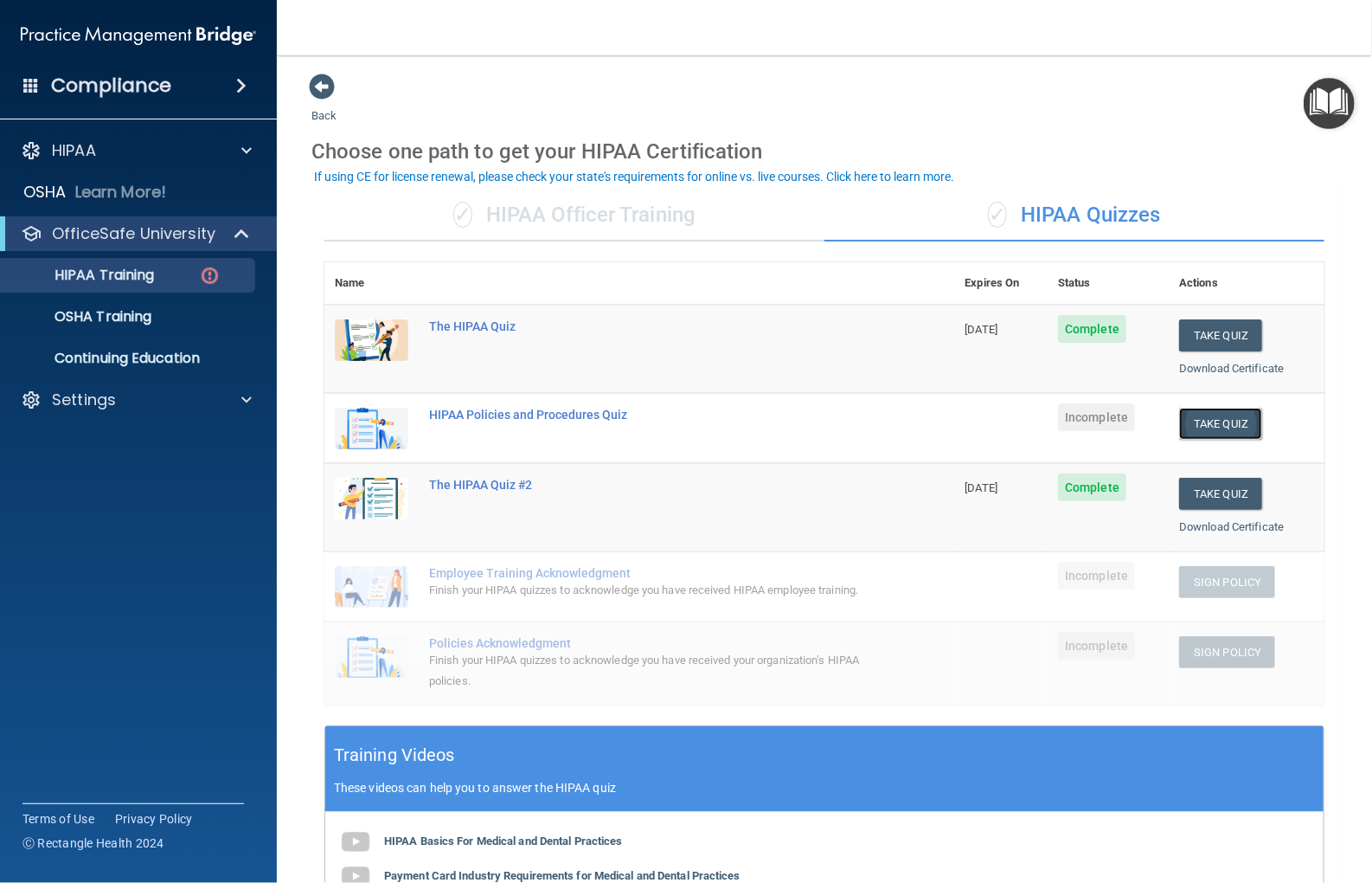
click at [1204, 431] on button "Take Quiz" at bounding box center [1221, 424] width 83 height 32
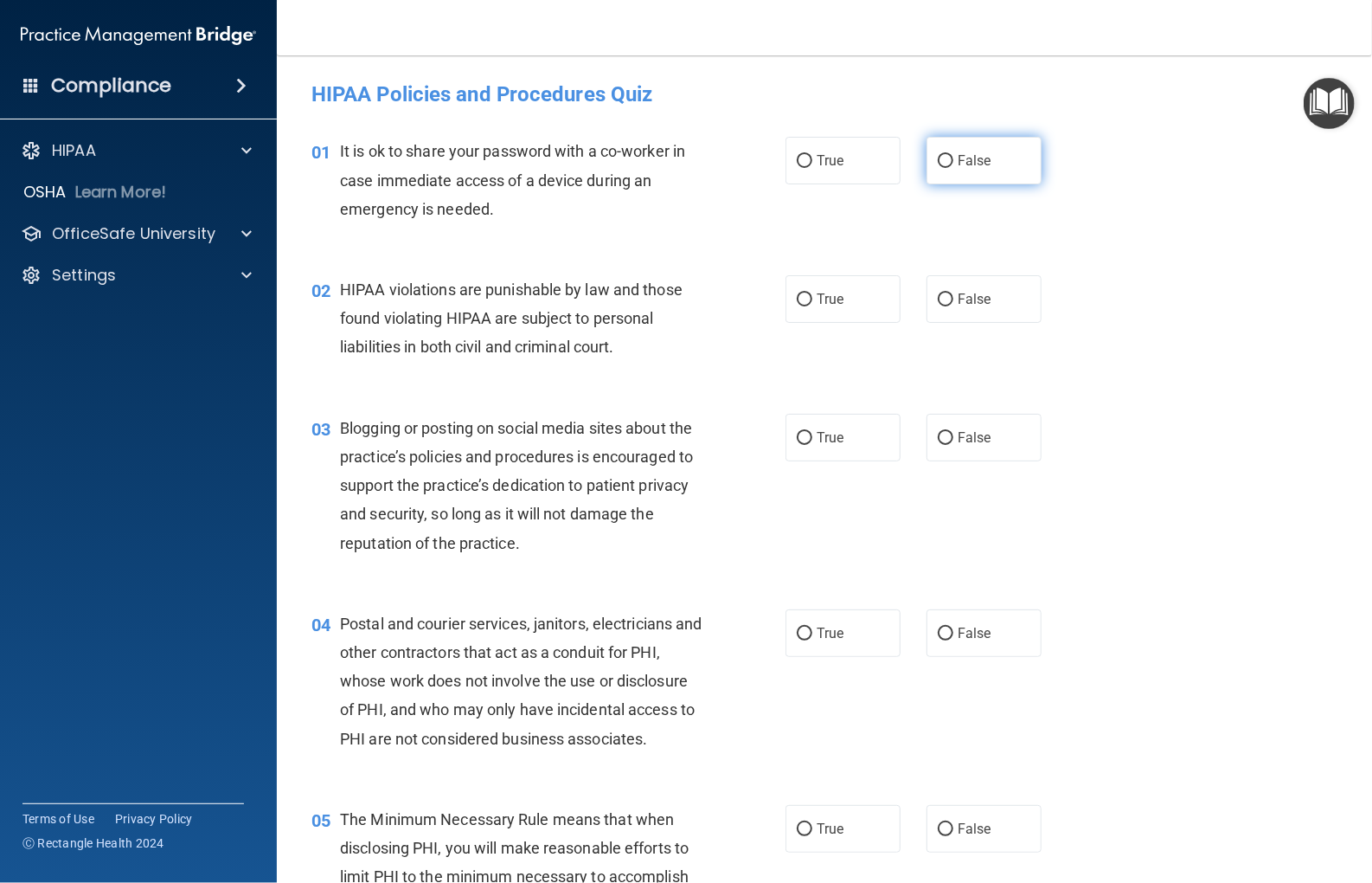
click at [938, 162] on input "False" at bounding box center [946, 161] width 16 height 13
radio input "true"
click at [938, 298] on input "False" at bounding box center [946, 300] width 16 height 13
radio input "true"
click at [941, 441] on input "False" at bounding box center [946, 439] width 16 height 13
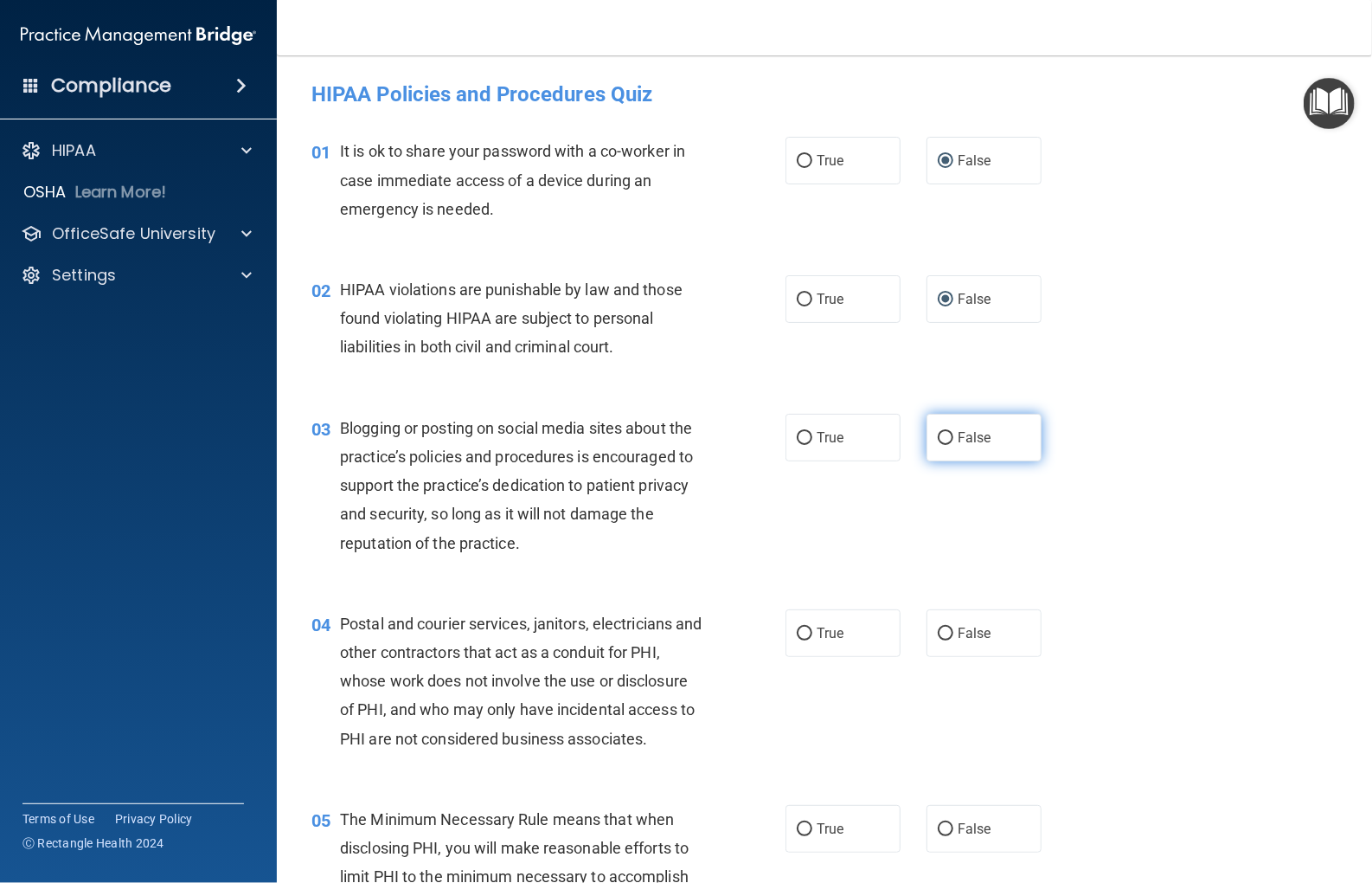
radio input "true"
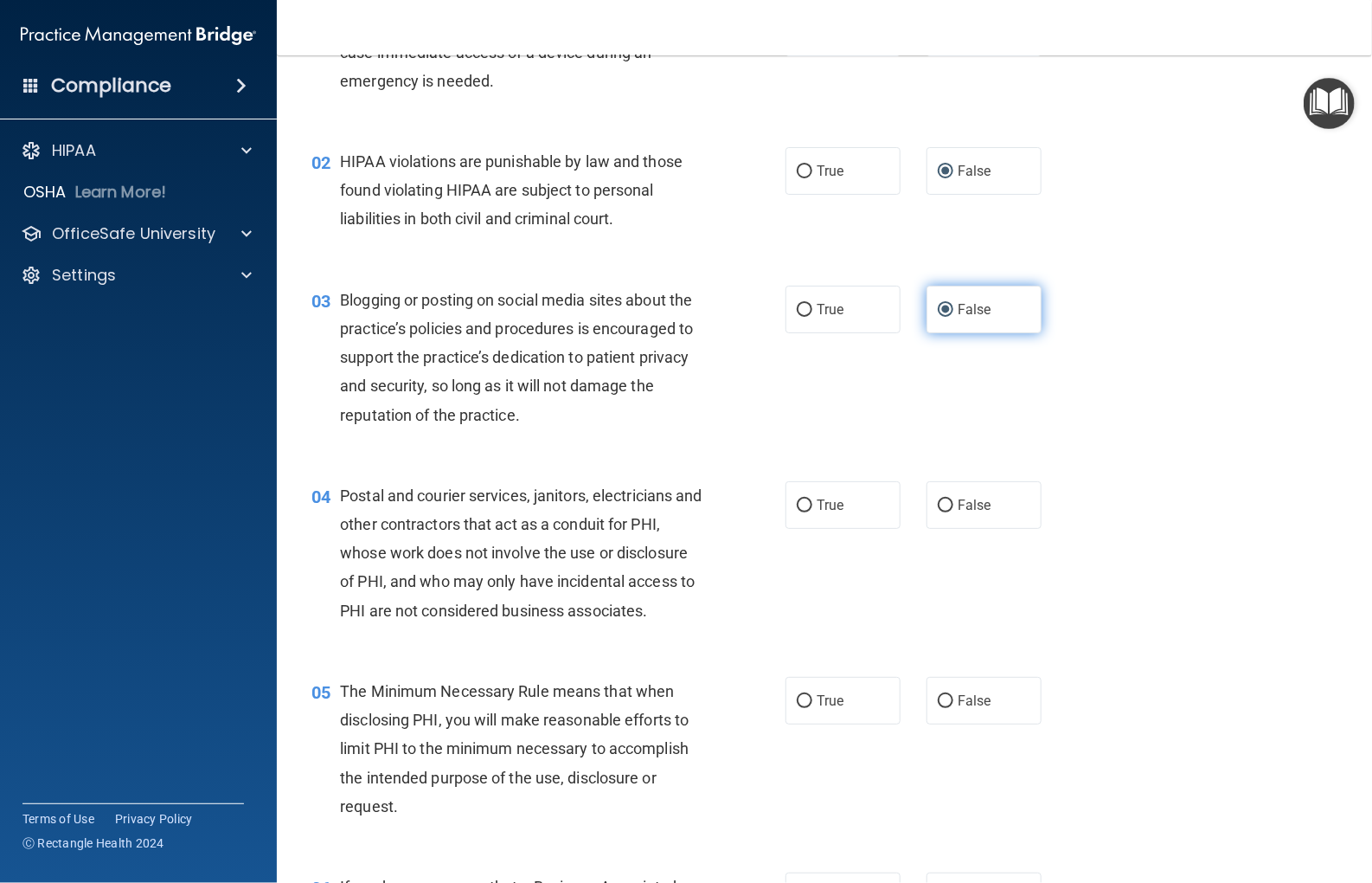
scroll to position [260, 0]
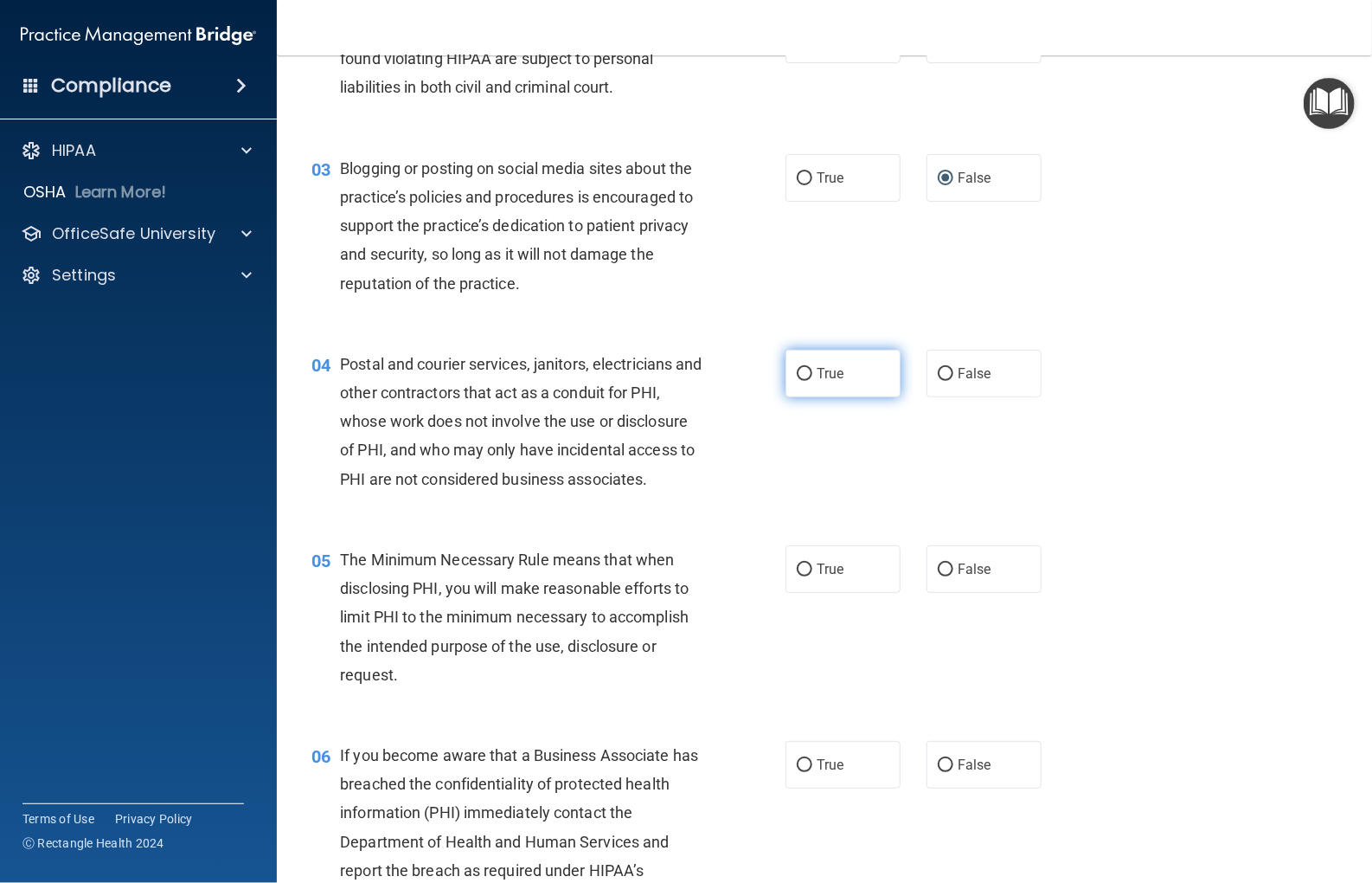
click at [797, 376] on input "True" at bounding box center [805, 375] width 16 height 13
radio input "true"
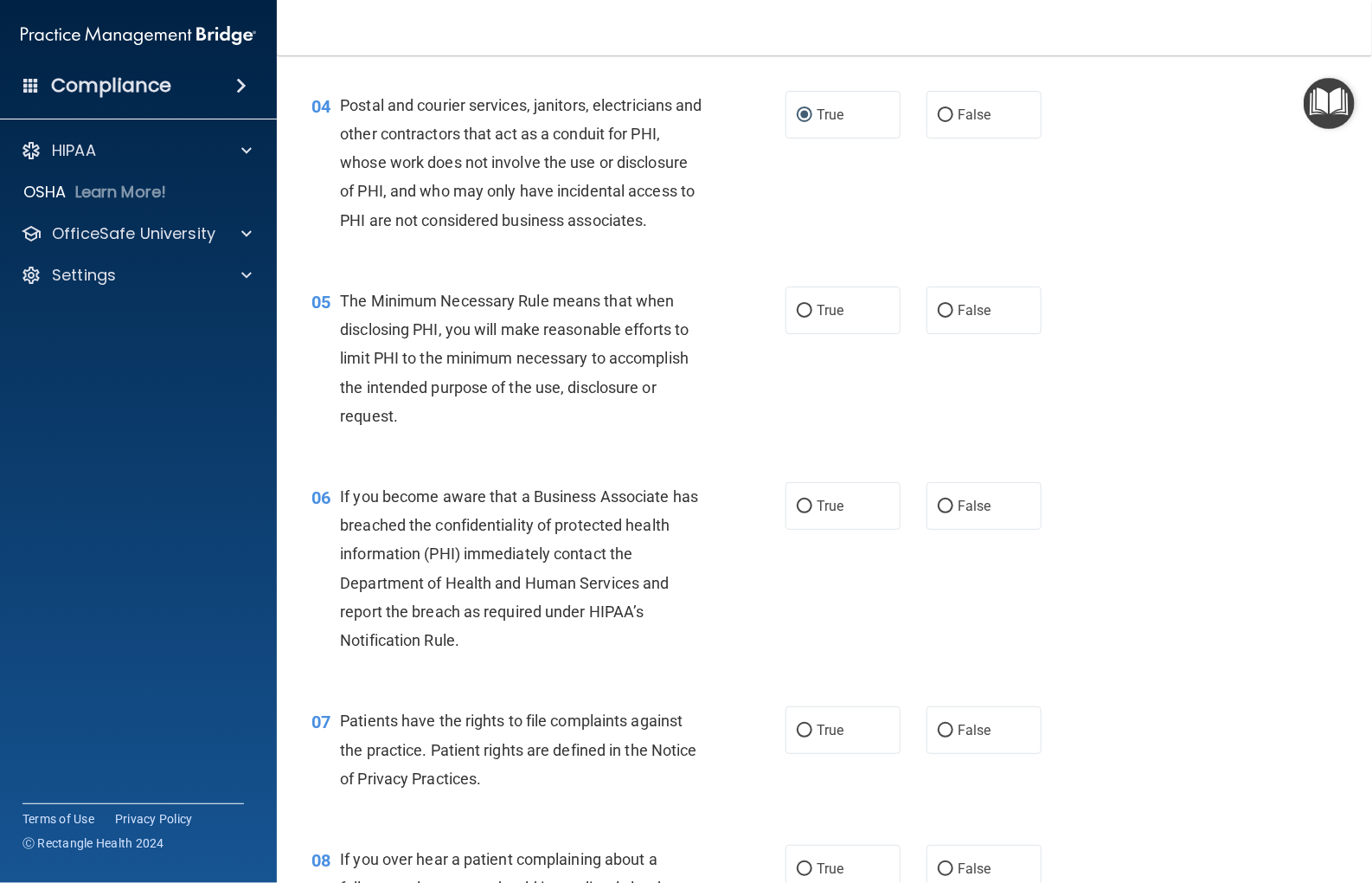
scroll to position [519, 0]
click at [799, 311] on input "True" at bounding box center [805, 311] width 16 height 13
radio input "true"
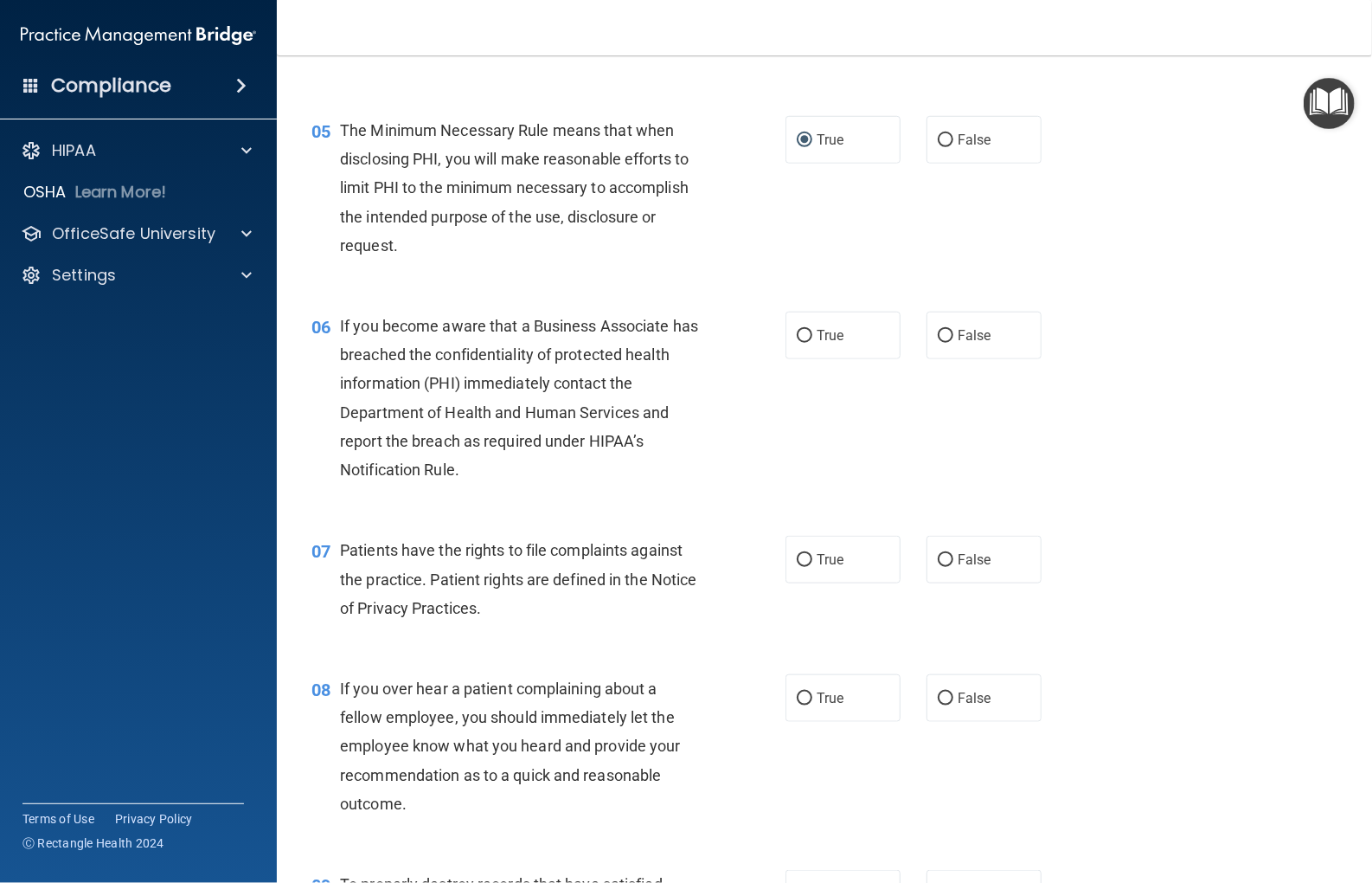
scroll to position [693, 0]
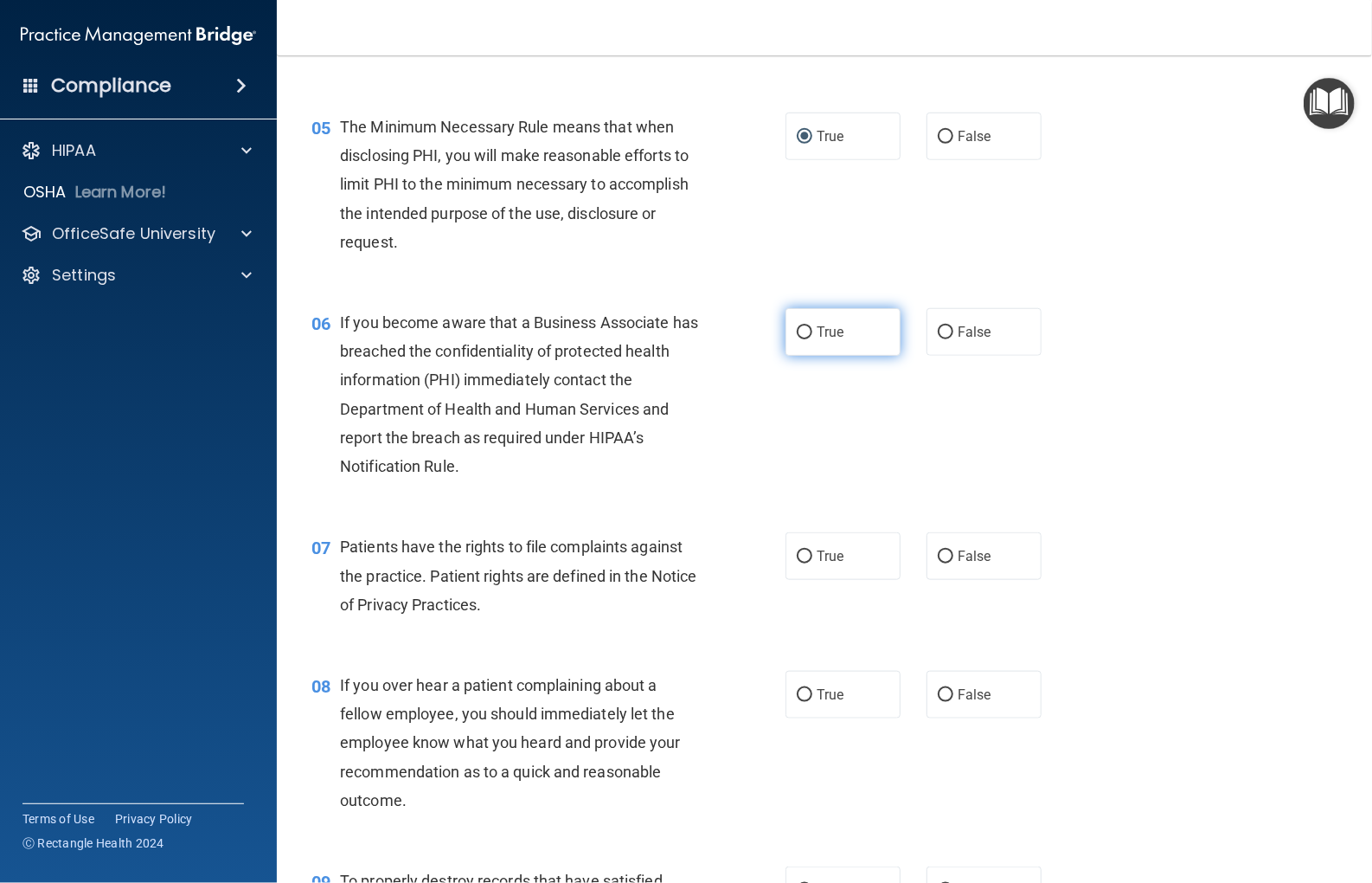
click at [799, 332] on input "True" at bounding box center [805, 333] width 16 height 13
radio input "true"
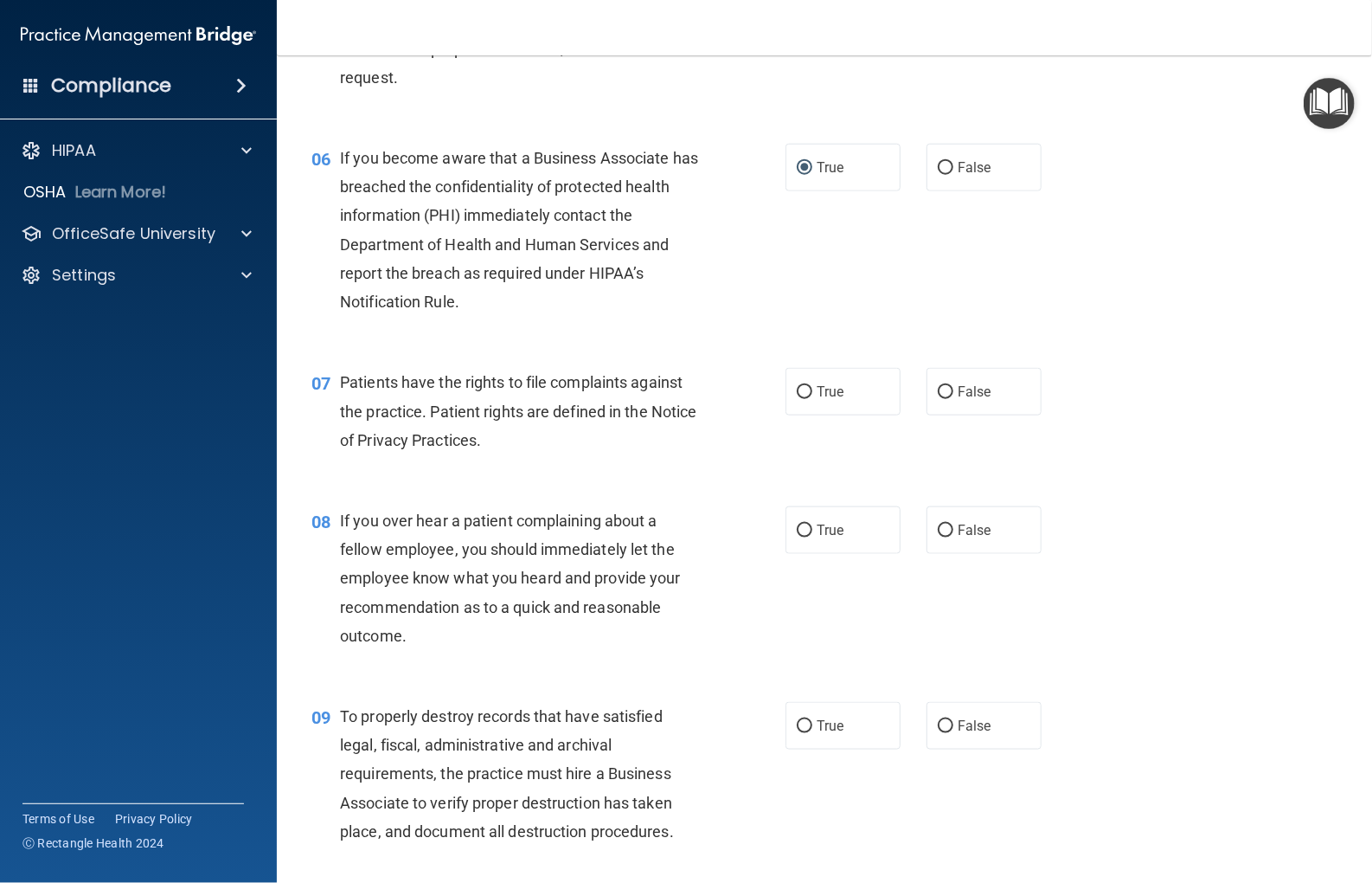
scroll to position [865, 0]
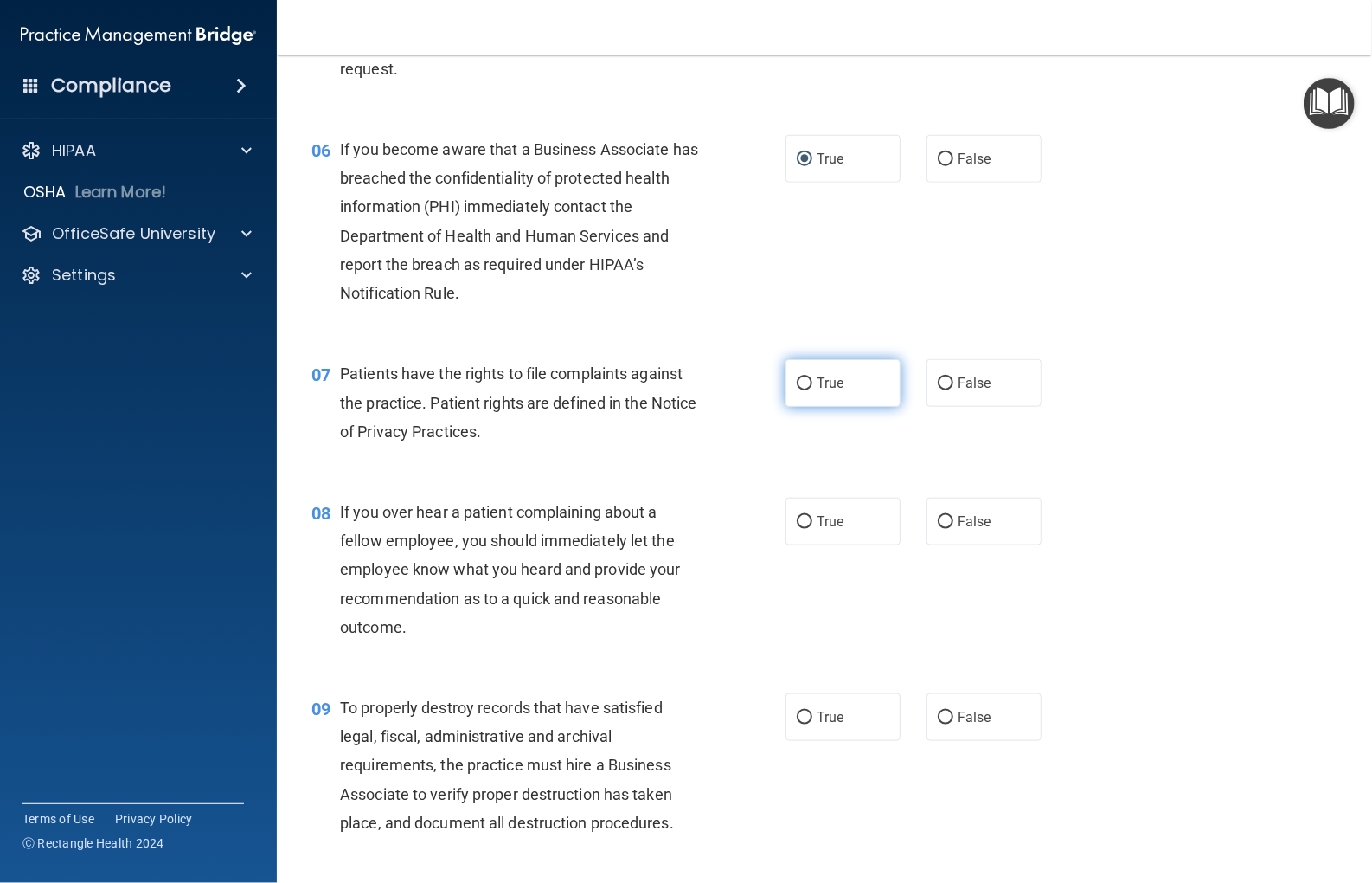
click at [797, 386] on input "True" at bounding box center [805, 384] width 16 height 13
radio input "true"
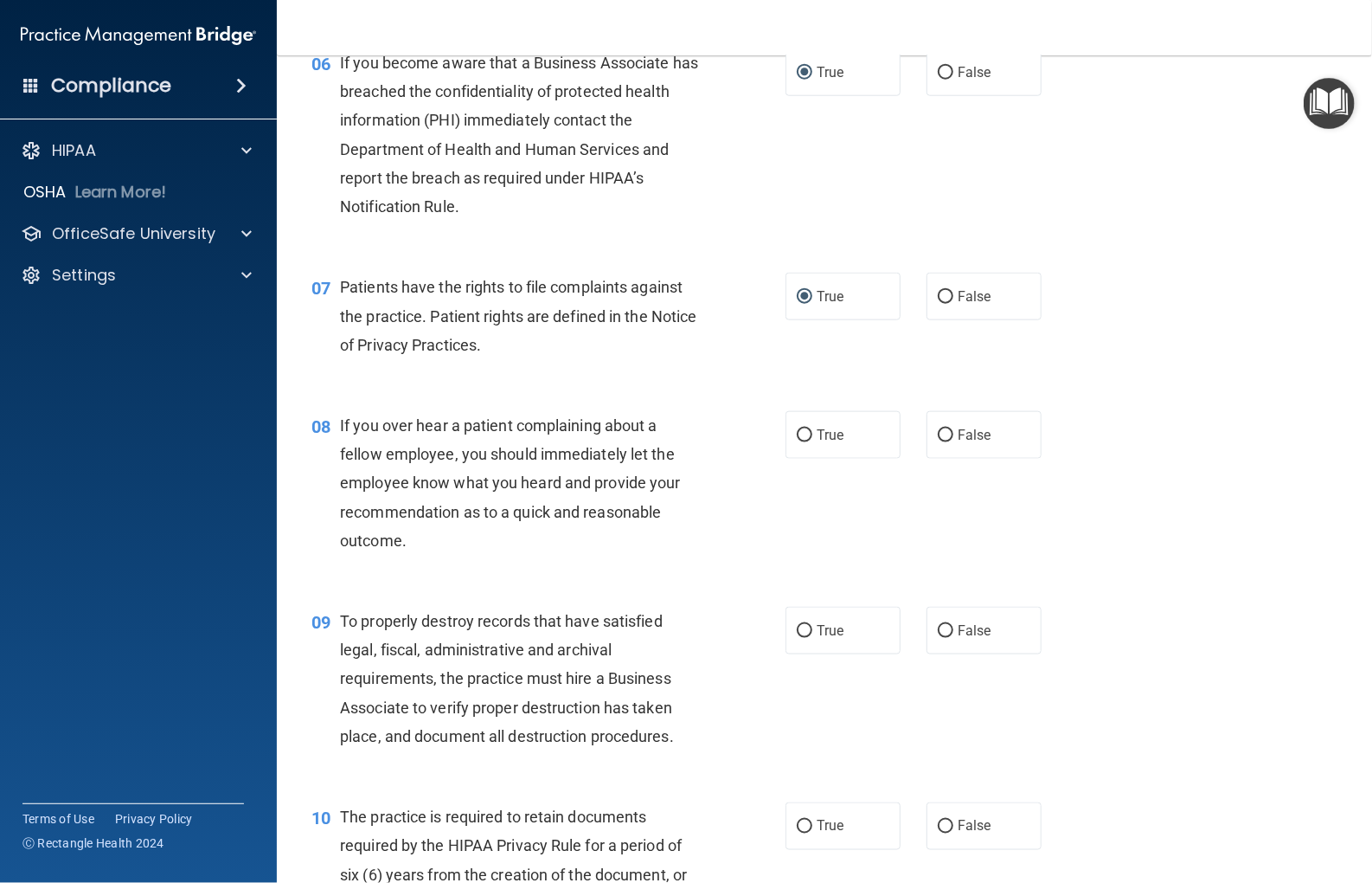
scroll to position [1039, 0]
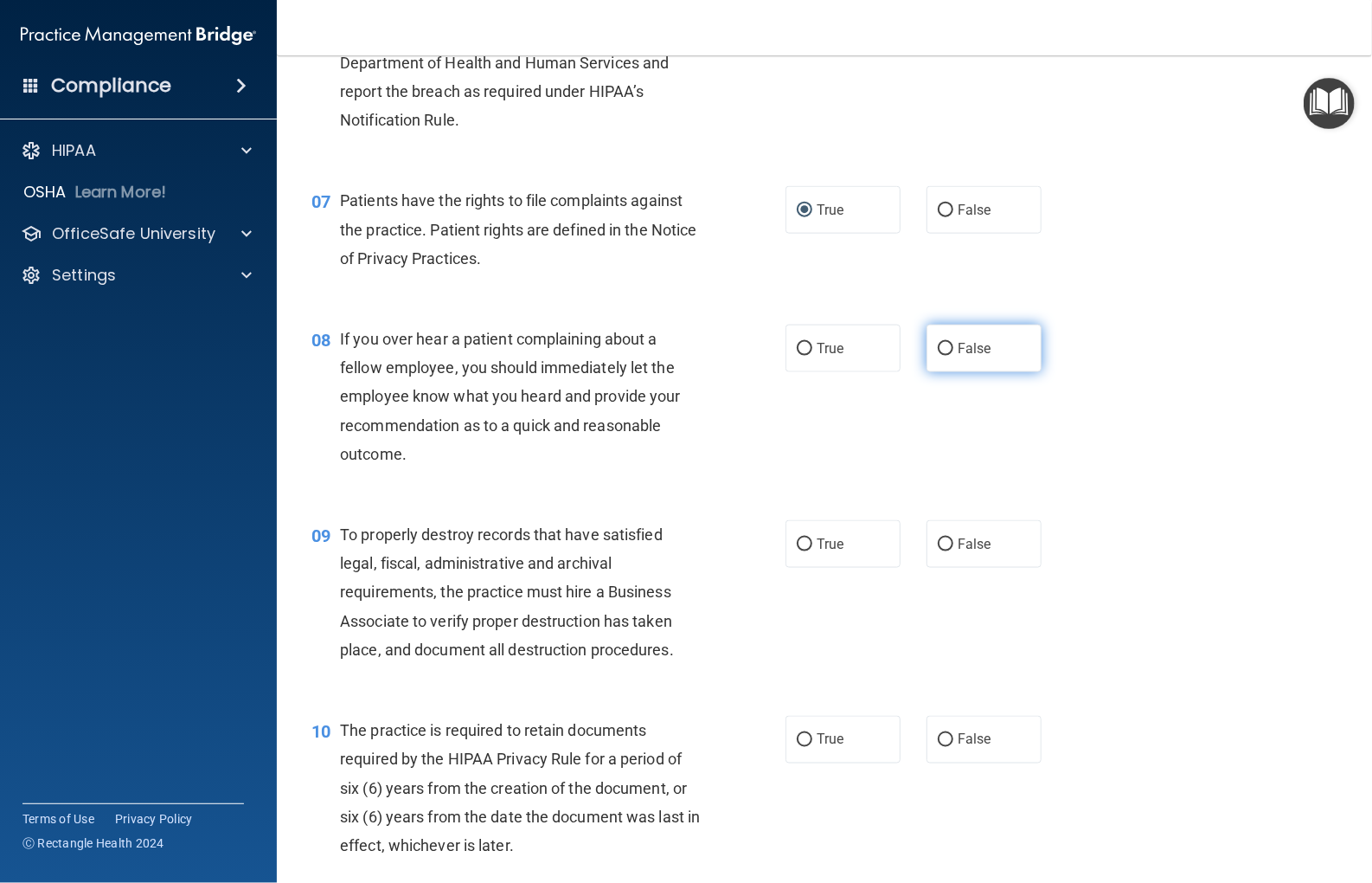
click at [938, 355] on input "False" at bounding box center [946, 350] width 16 height 13
radio input "true"
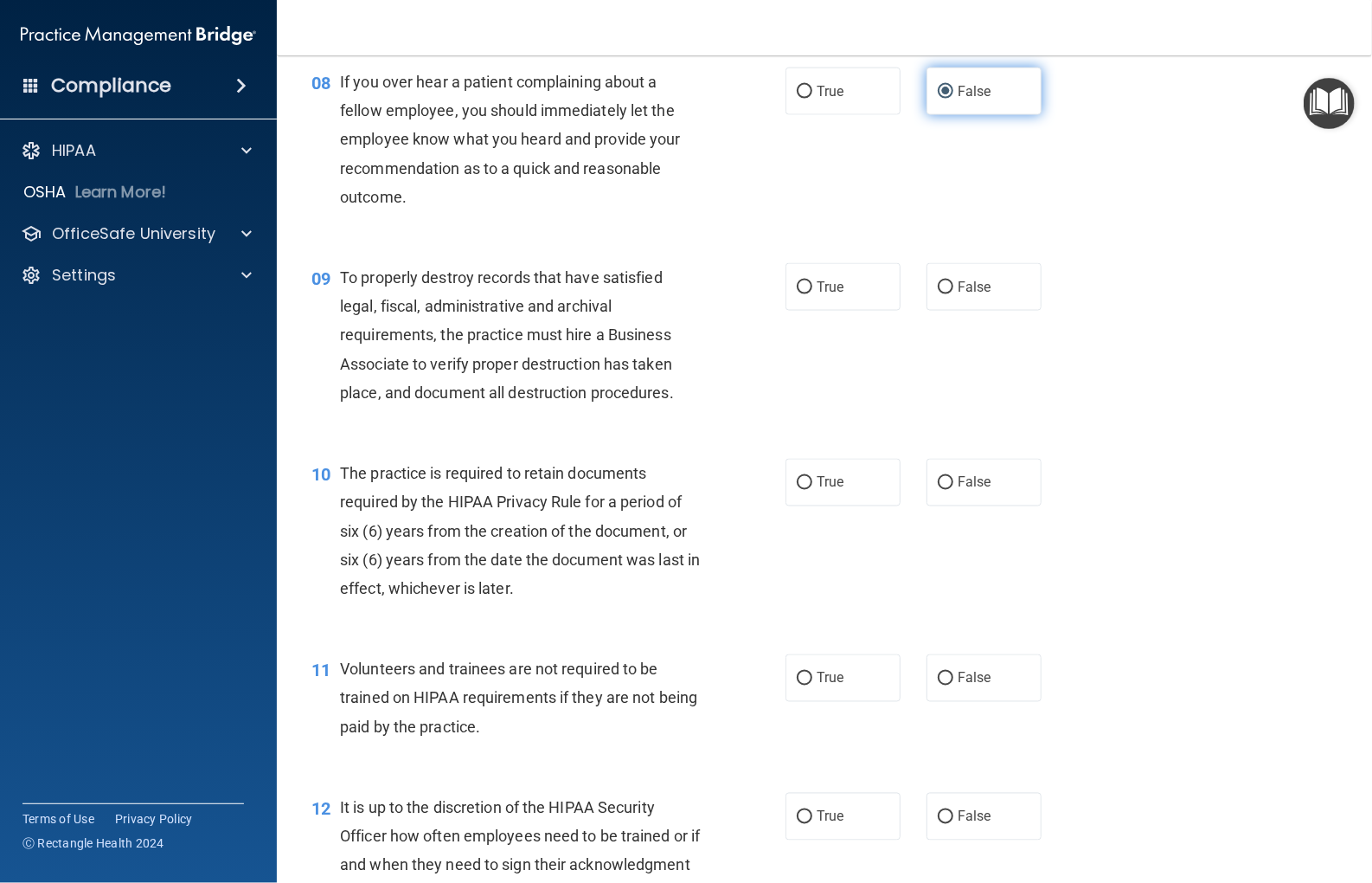
scroll to position [1299, 0]
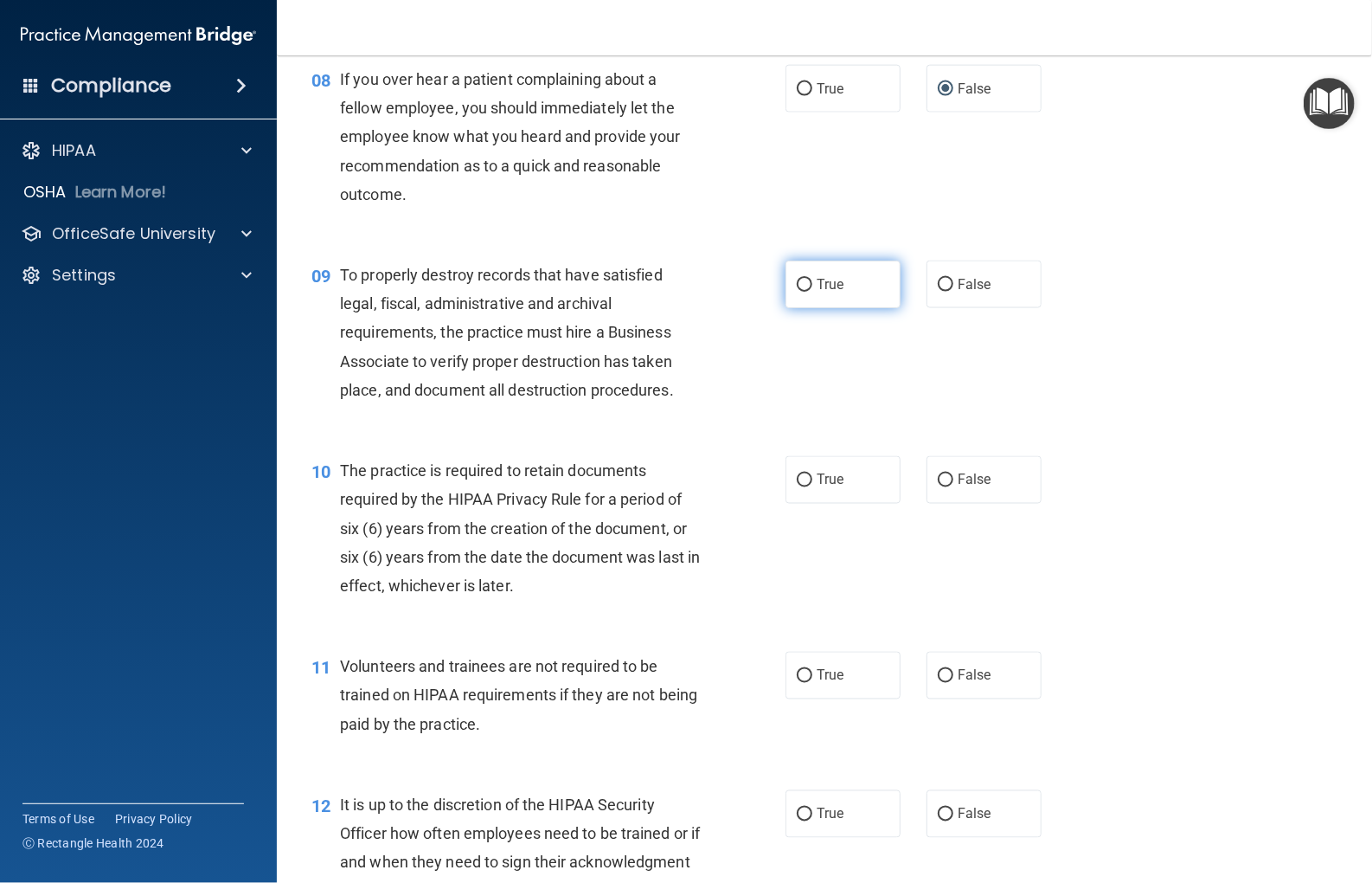
click at [799, 286] on input "True" at bounding box center [805, 286] width 16 height 13
radio input "true"
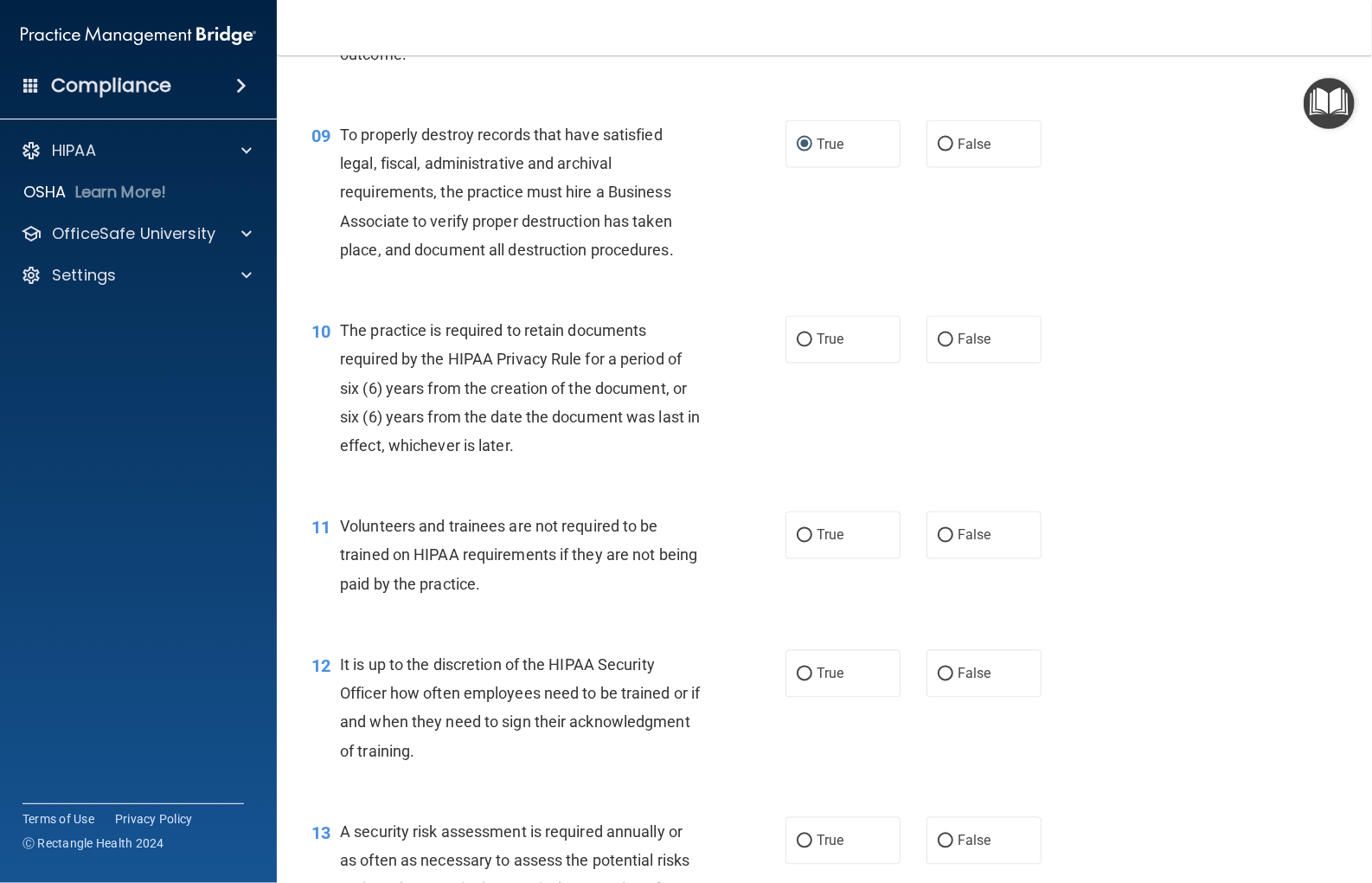
scroll to position [1472, 0]
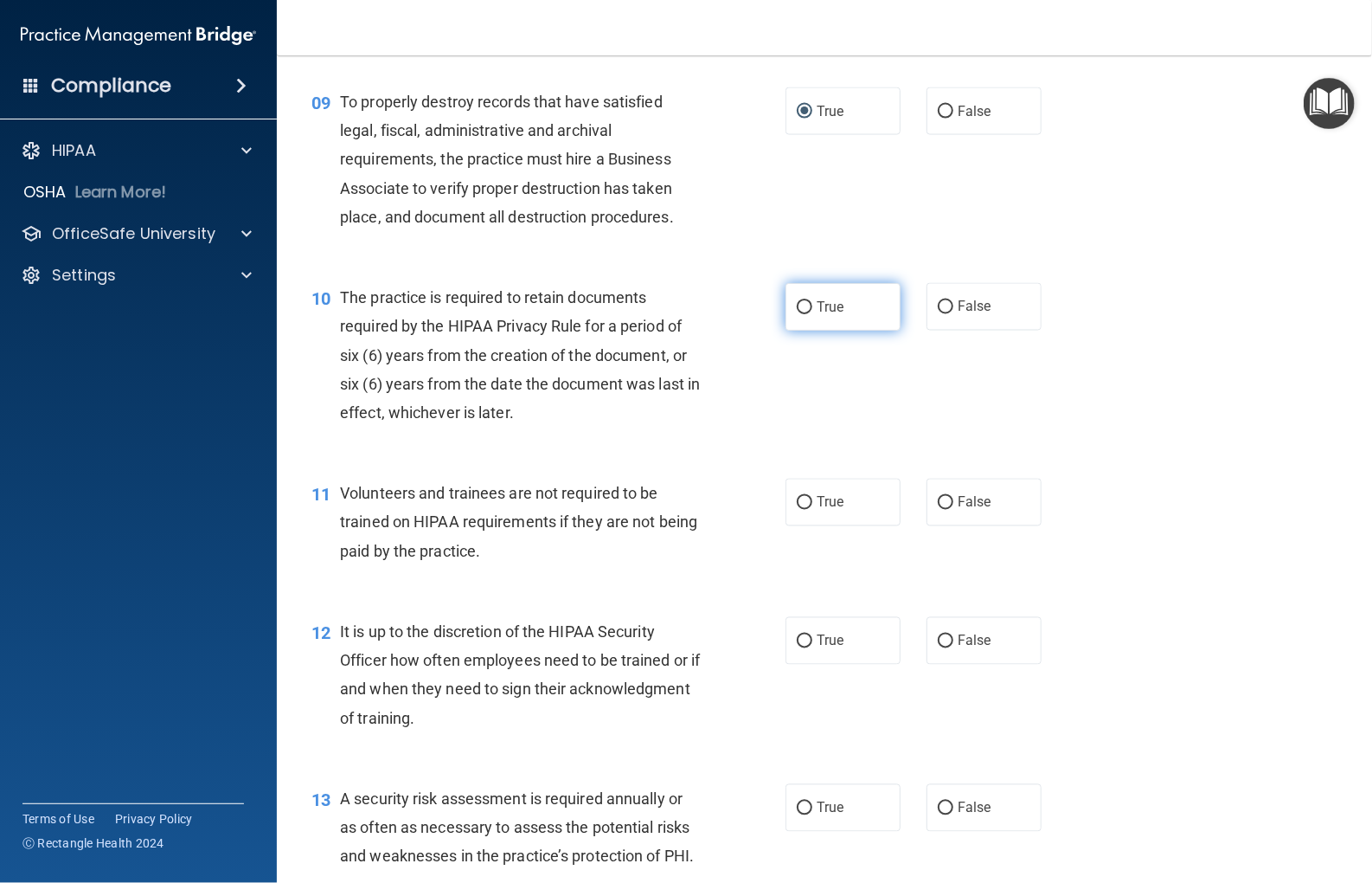
click at [797, 301] on input "True" at bounding box center [805, 308] width 16 height 13
radio input "true"
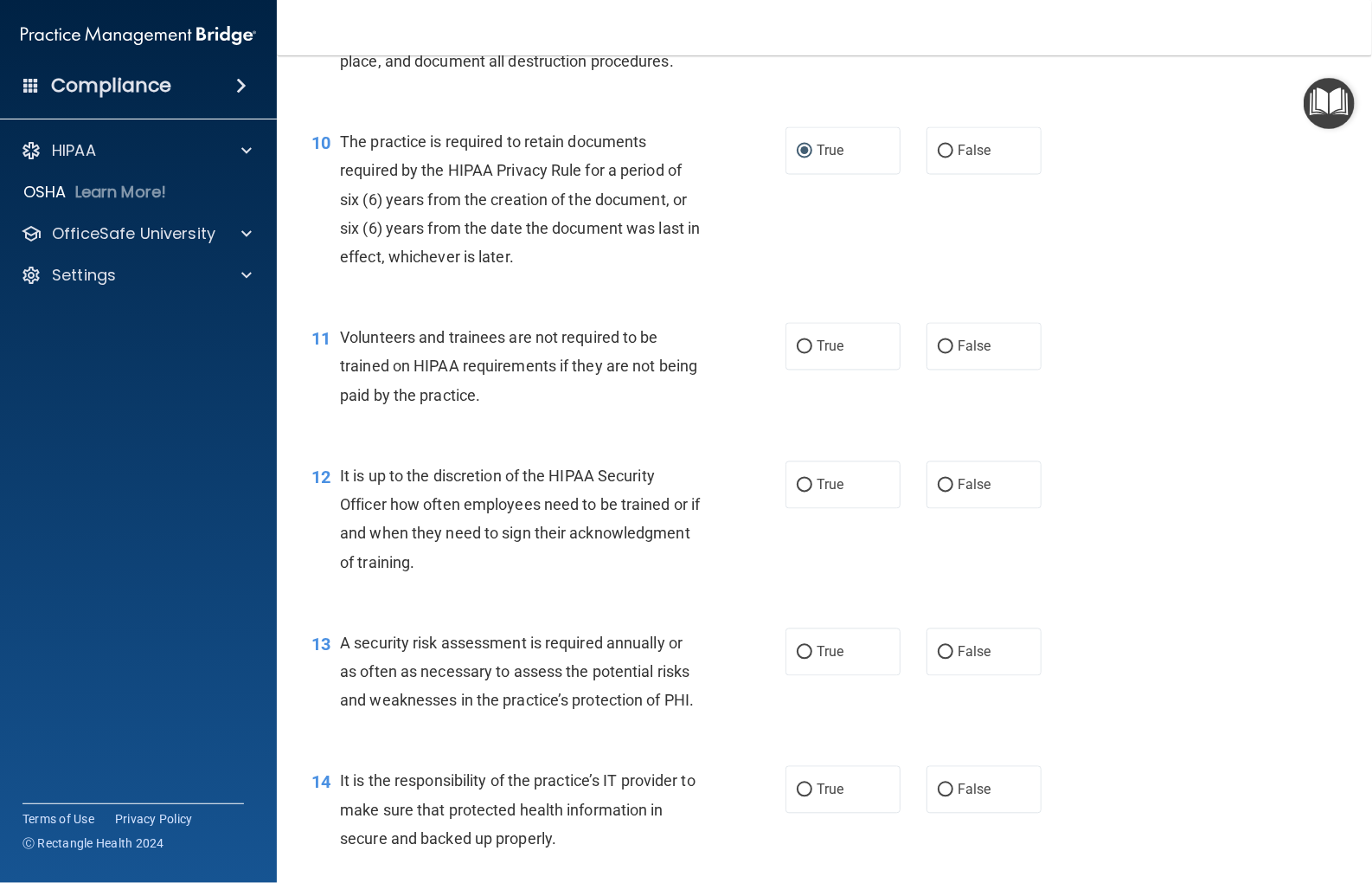
scroll to position [1644, 0]
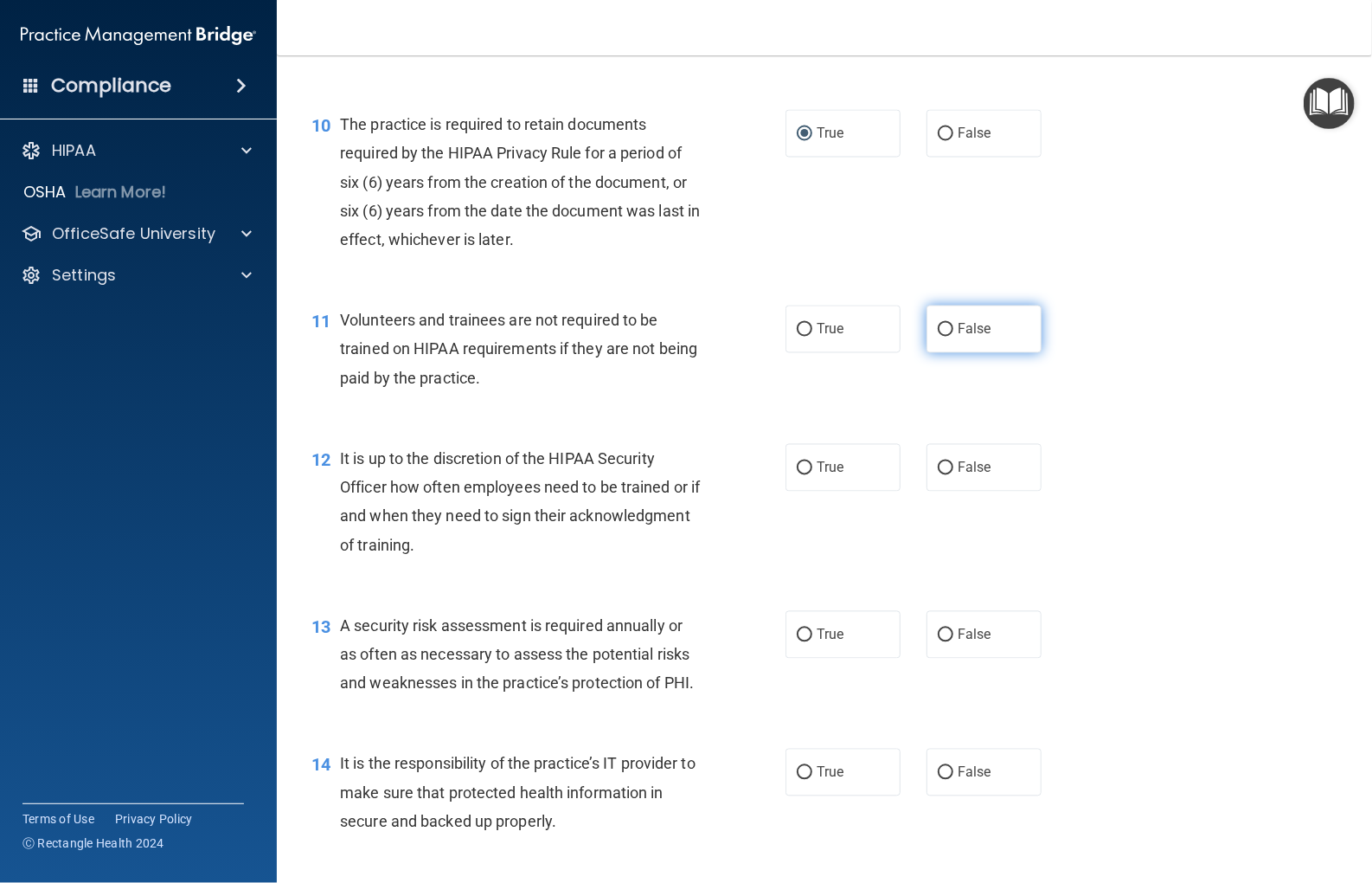
click at [938, 330] on input "False" at bounding box center [946, 330] width 16 height 13
radio input "true"
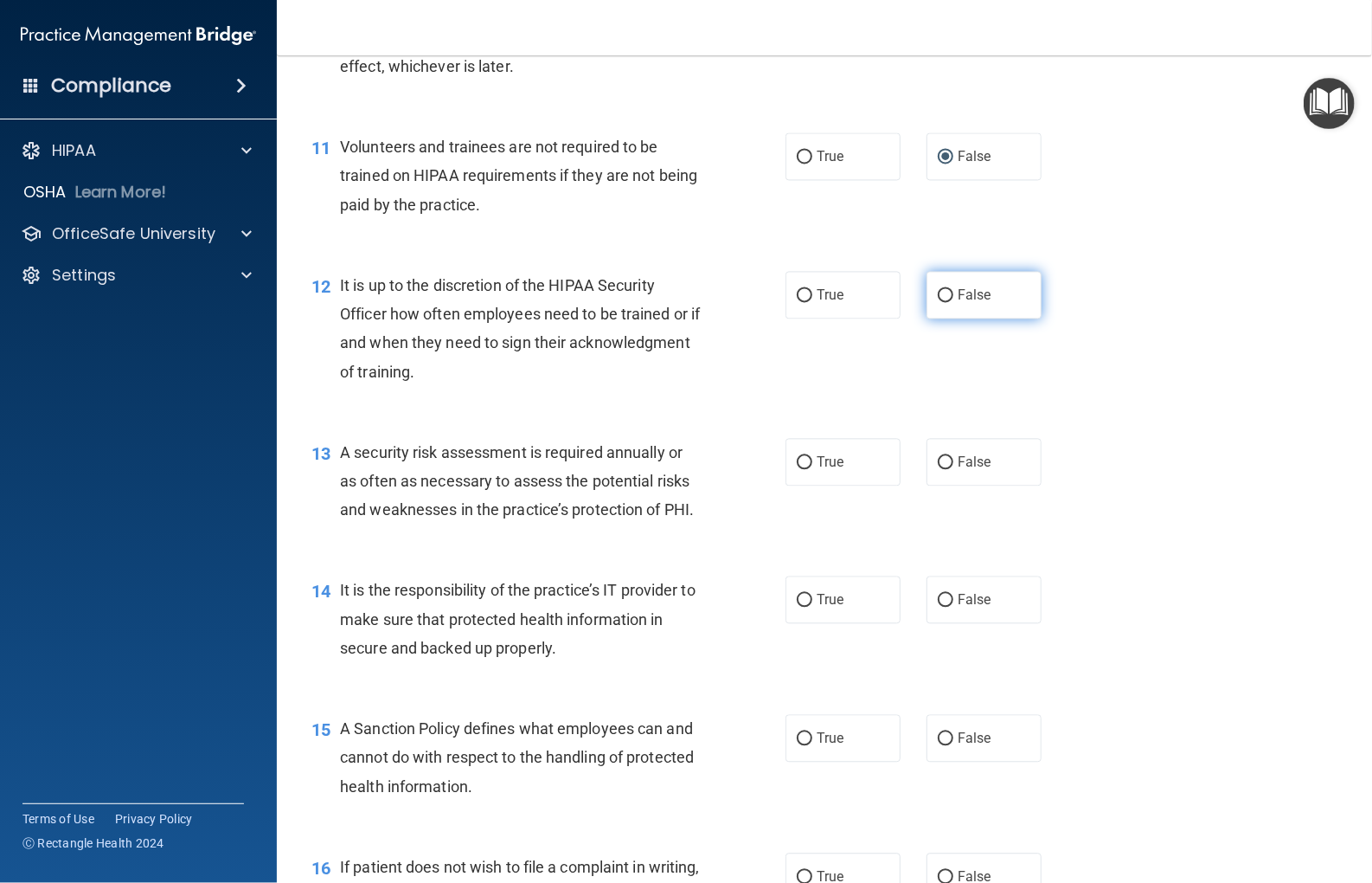
click at [938, 294] on input "False" at bounding box center [946, 296] width 16 height 13
radio input "true"
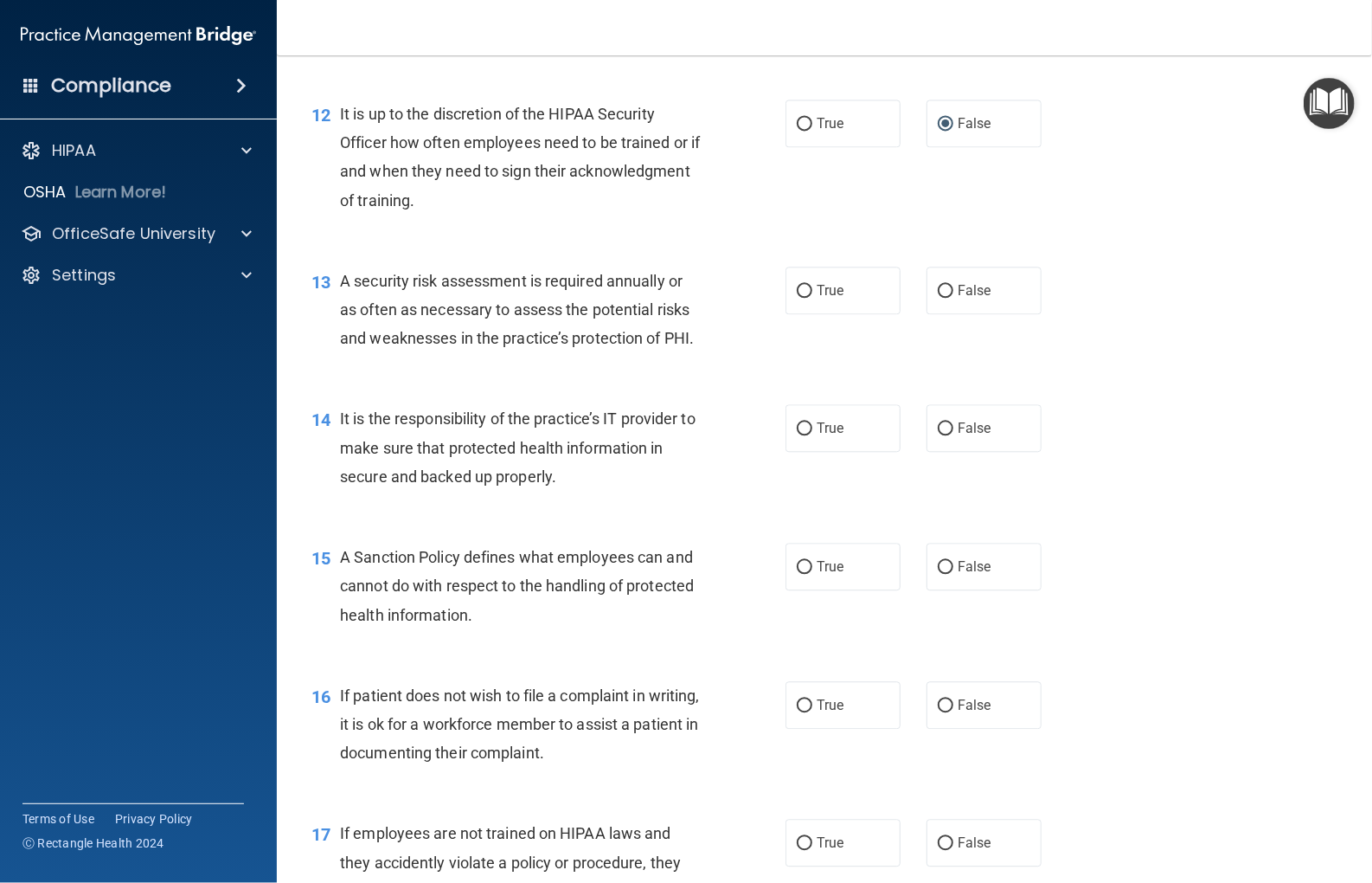
scroll to position [1991, 0]
click at [797, 286] on input "True" at bounding box center [805, 289] width 16 height 13
radio input "true"
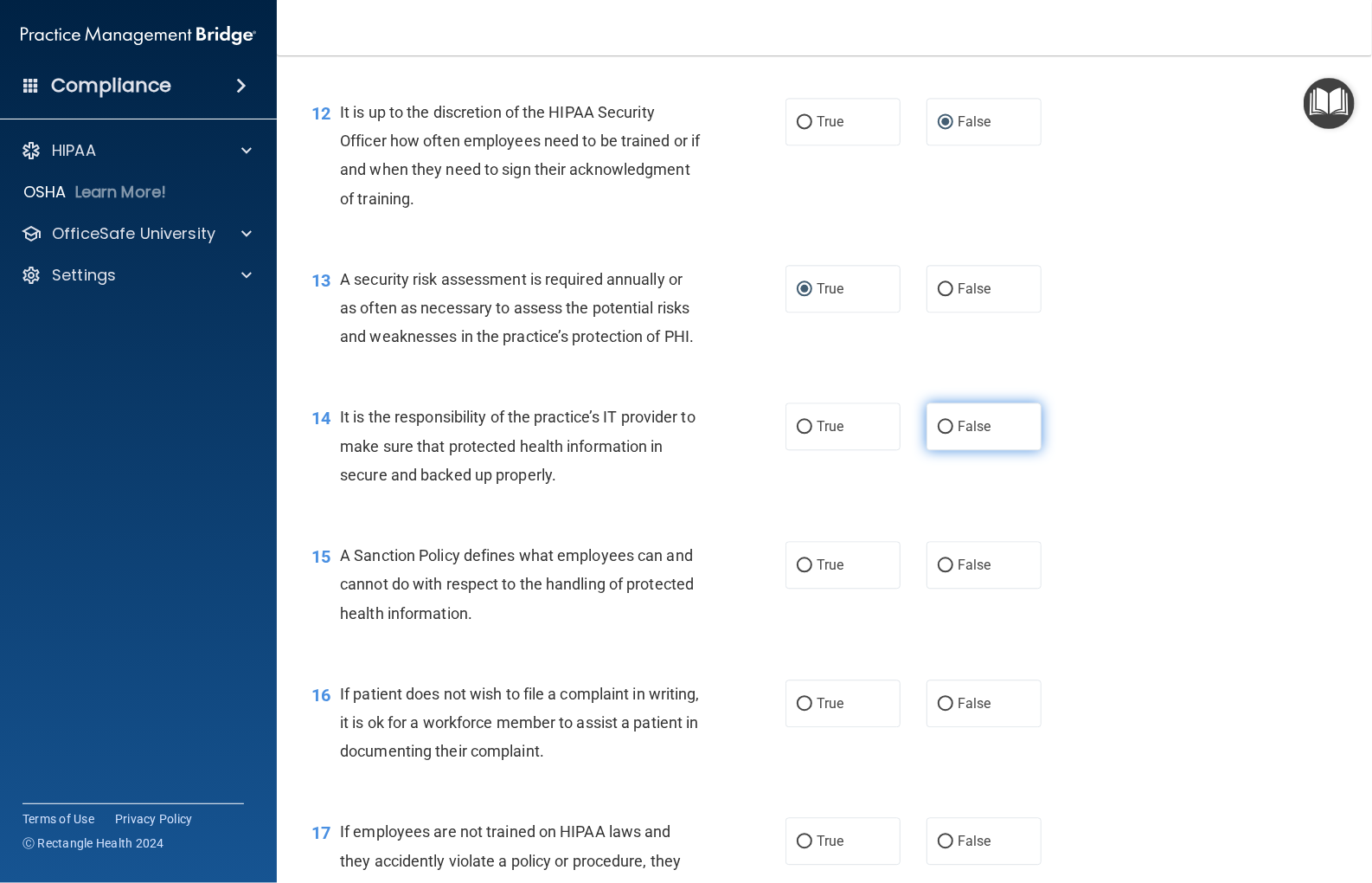
click at [938, 429] on input "False" at bounding box center [946, 428] width 16 height 13
radio input "true"
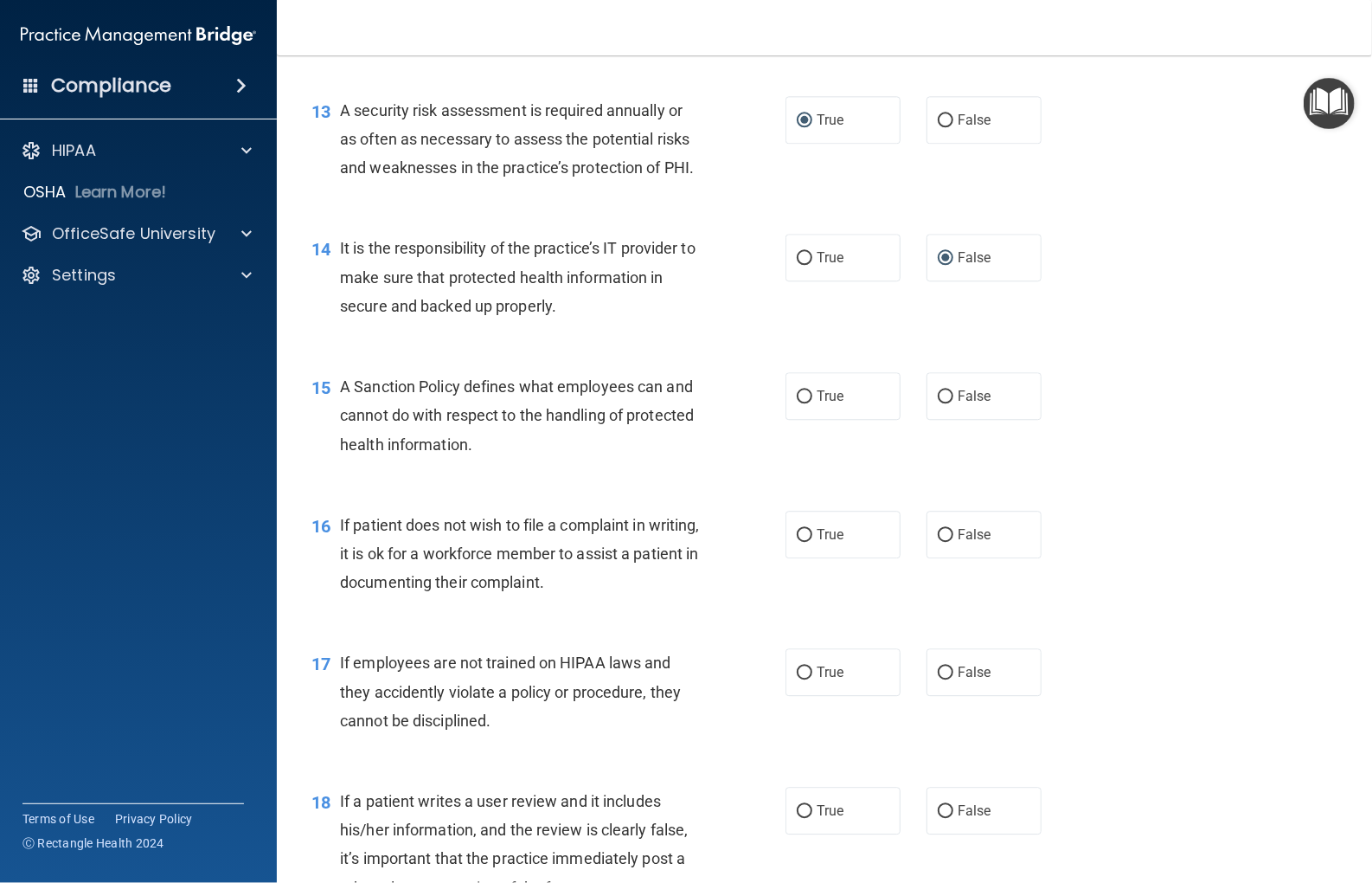
scroll to position [2164, 0]
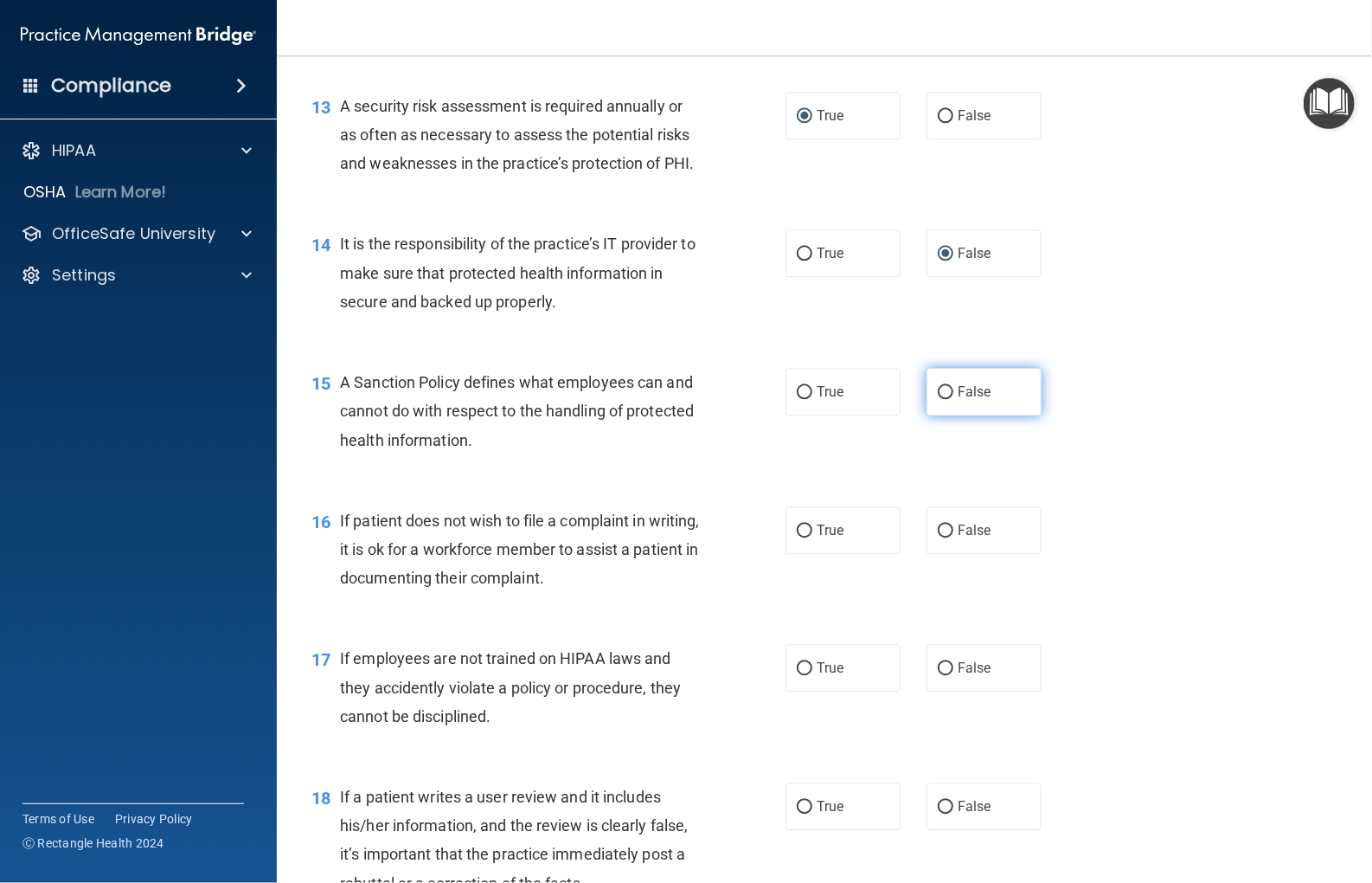
click at [938, 390] on input "False" at bounding box center [946, 392] width 16 height 13
radio input "true"
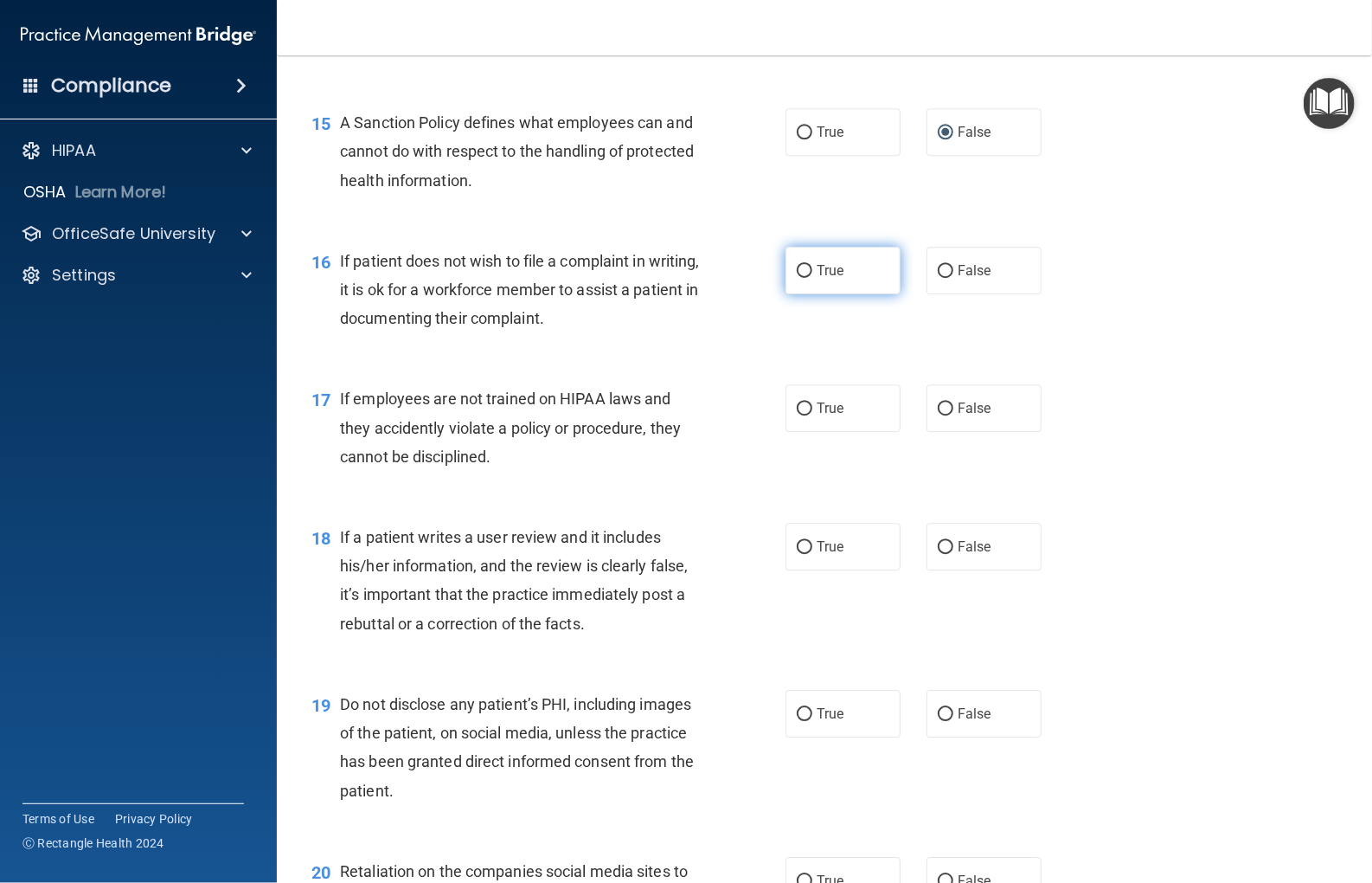
click at [807, 275] on label "True" at bounding box center [844, 270] width 115 height 47
click at [807, 275] on input "True" at bounding box center [805, 272] width 16 height 13
radio input "true"
click at [946, 270] on label "False" at bounding box center [985, 270] width 115 height 47
click at [946, 270] on input "False" at bounding box center [946, 272] width 16 height 13
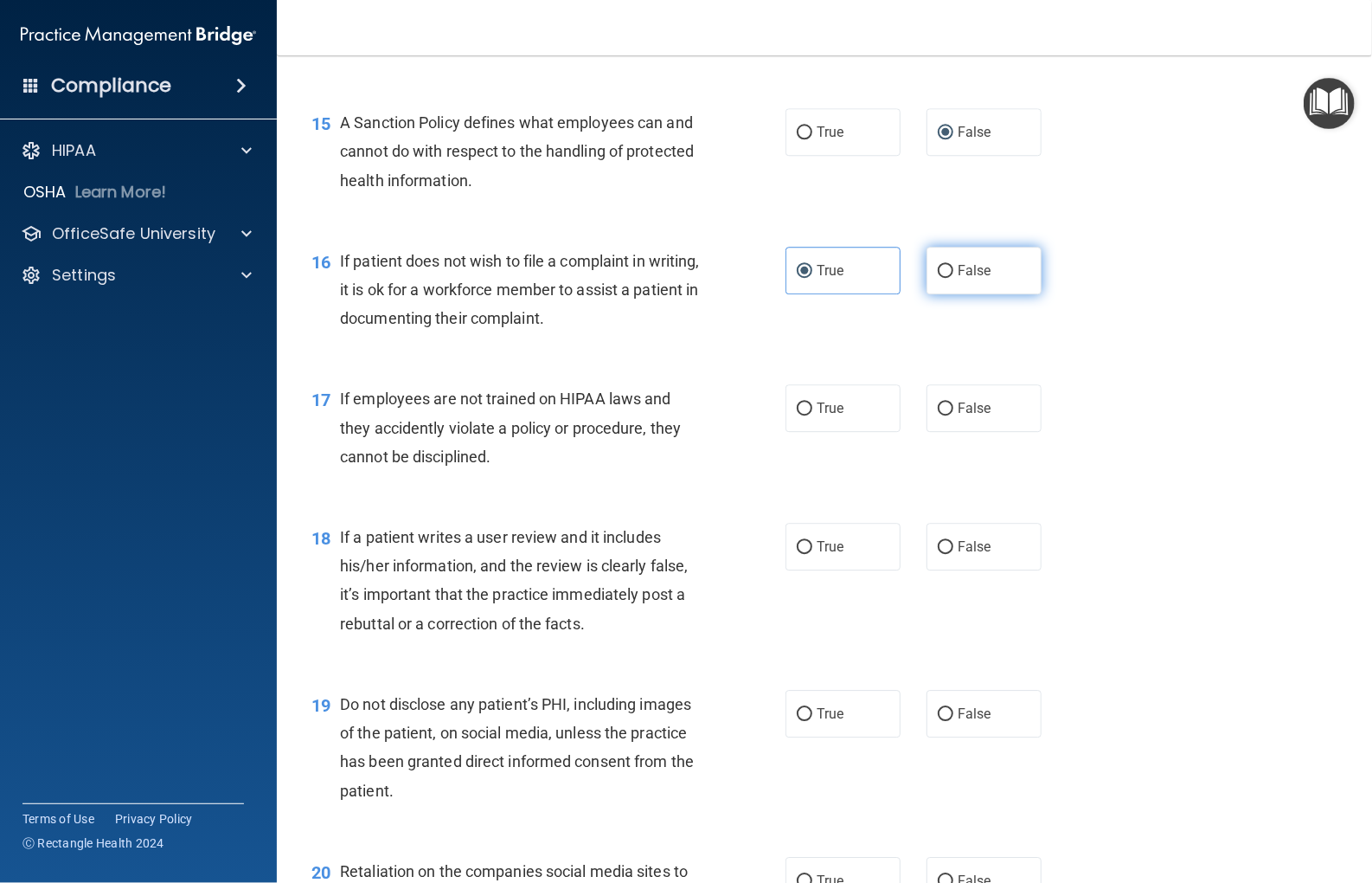
radio input "true"
radio input "false"
click at [938, 412] on input "False" at bounding box center [946, 409] width 16 height 13
radio input "true"
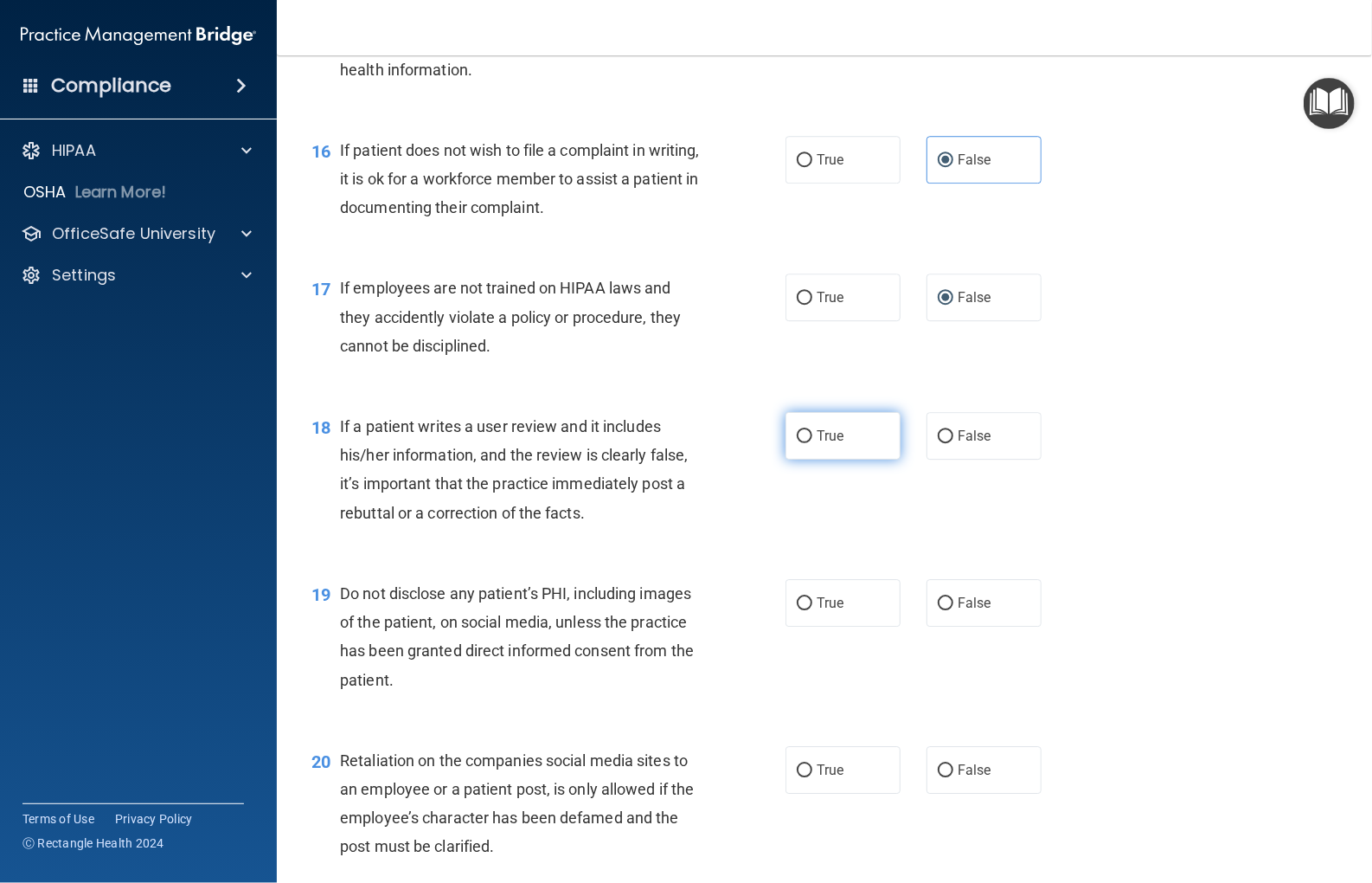
scroll to position [2597, 0]
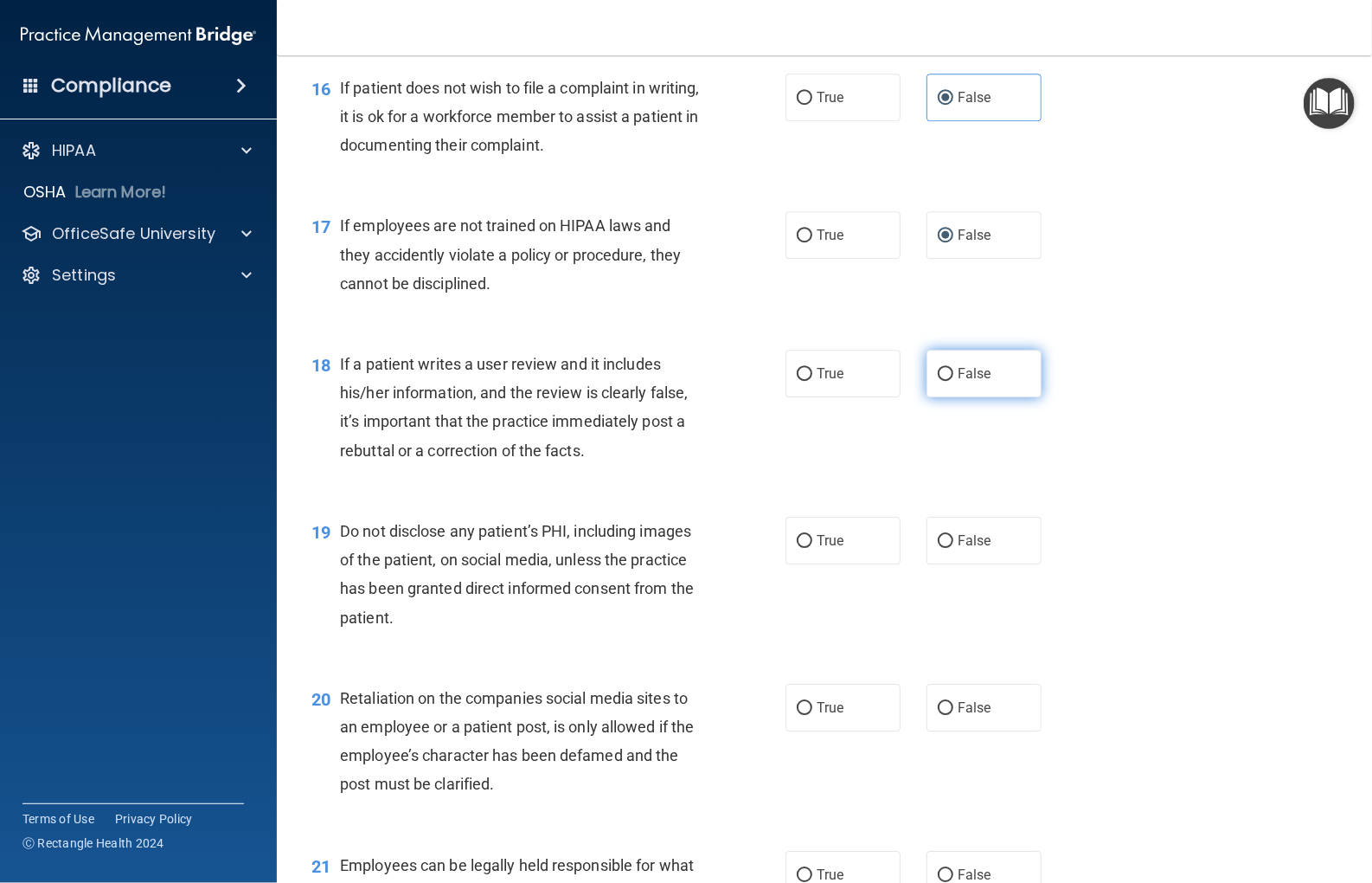
click at [938, 374] on input "False" at bounding box center [946, 375] width 16 height 13
radio input "true"
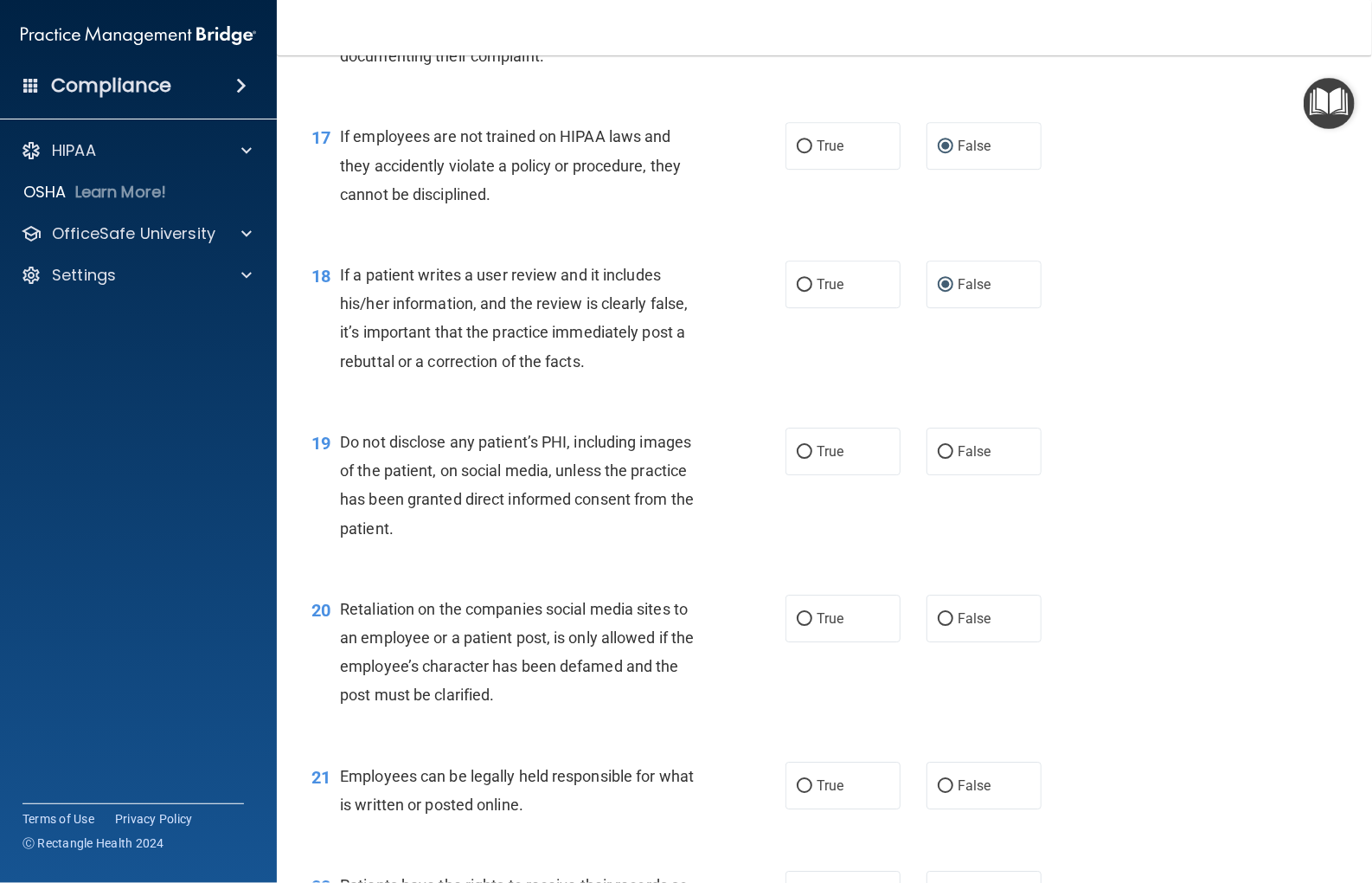
scroll to position [2771, 0]
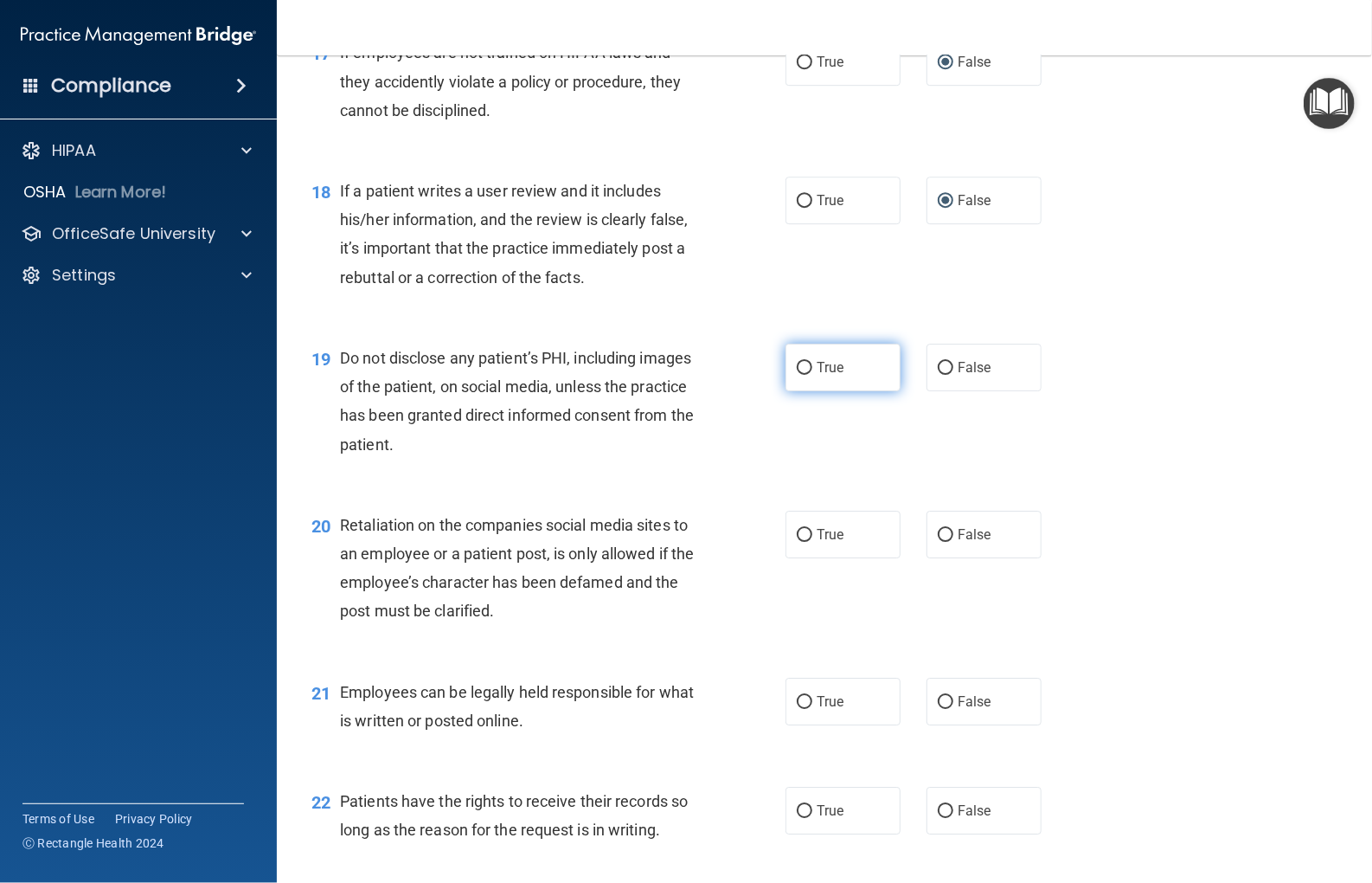
click at [798, 362] on input "True" at bounding box center [805, 368] width 16 height 13
radio input "true"
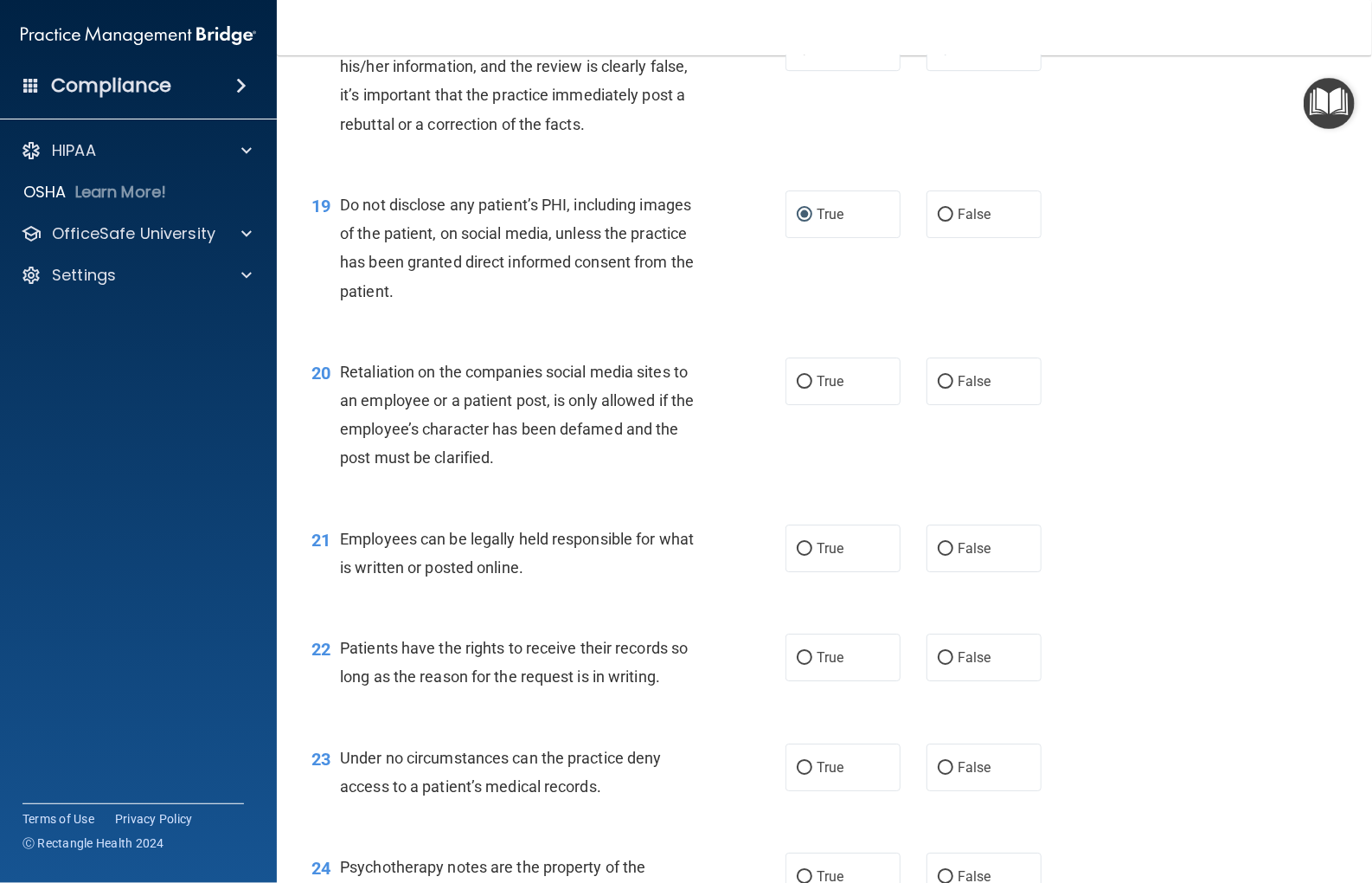
scroll to position [2943, 0]
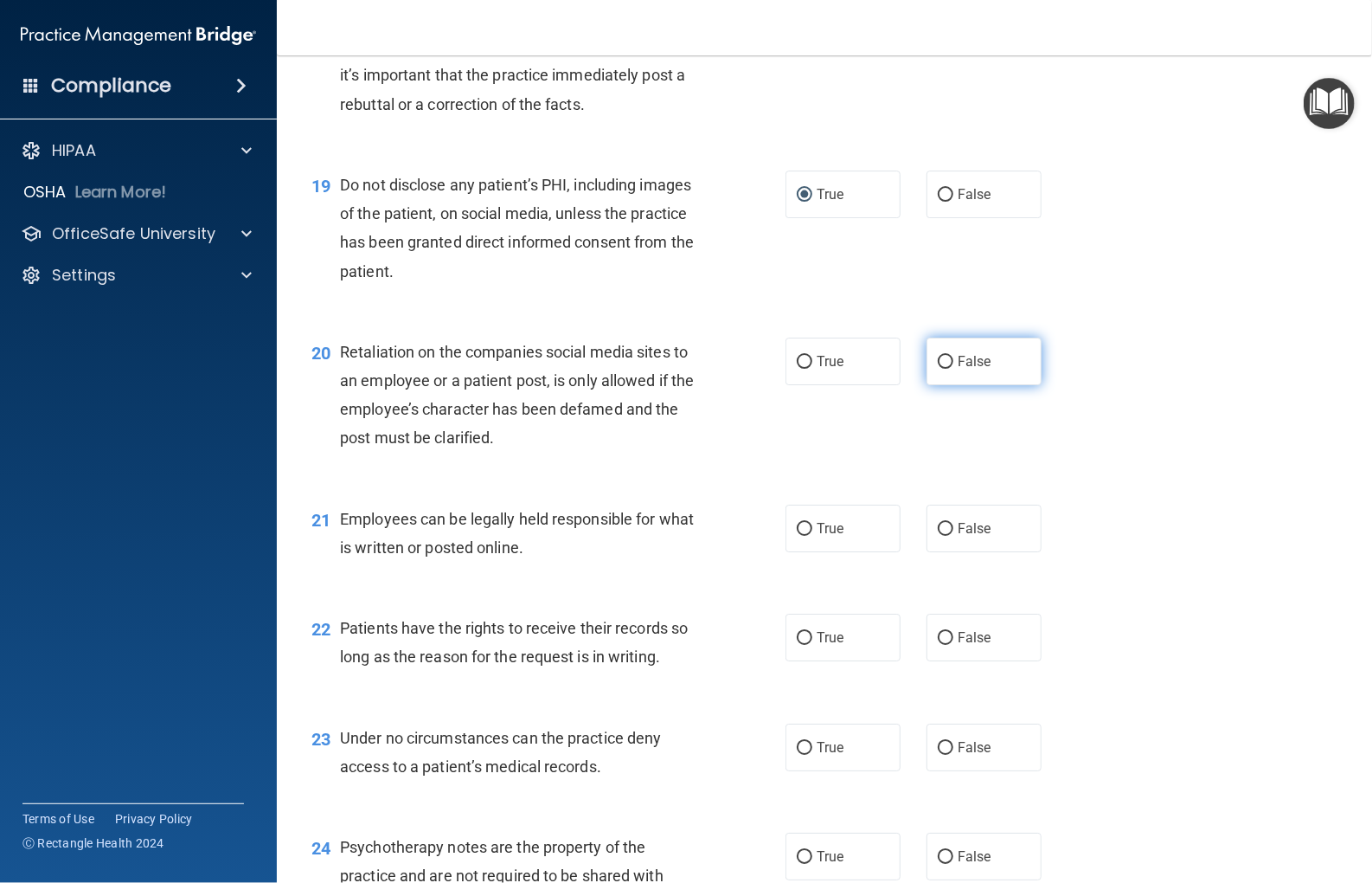
click at [934, 370] on label "False" at bounding box center [985, 361] width 115 height 47
click at [938, 369] on input "False" at bounding box center [946, 363] width 16 height 13
radio input "true"
click at [800, 529] on input "True" at bounding box center [805, 530] width 16 height 13
radio input "true"
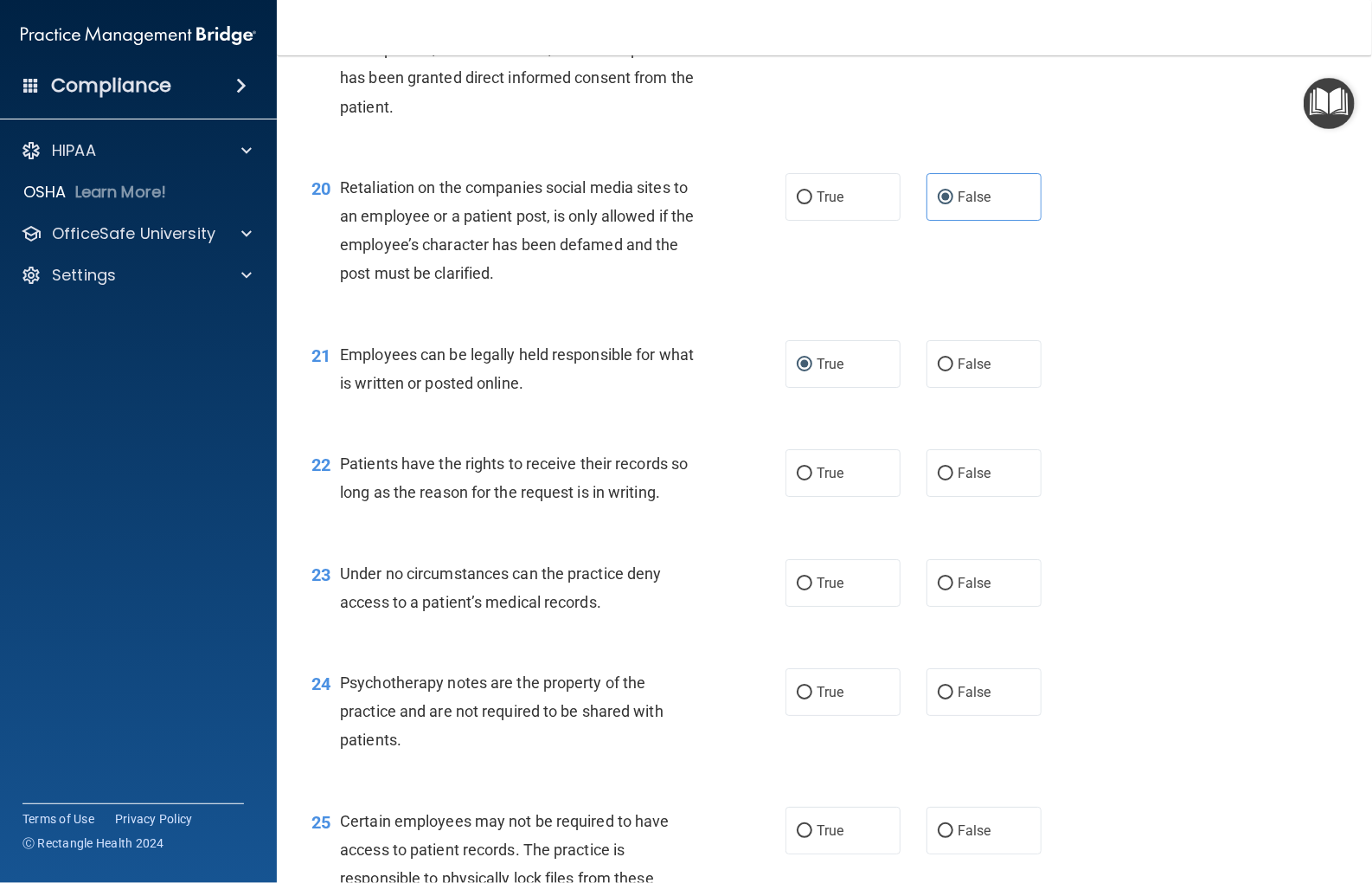
scroll to position [3116, 0]
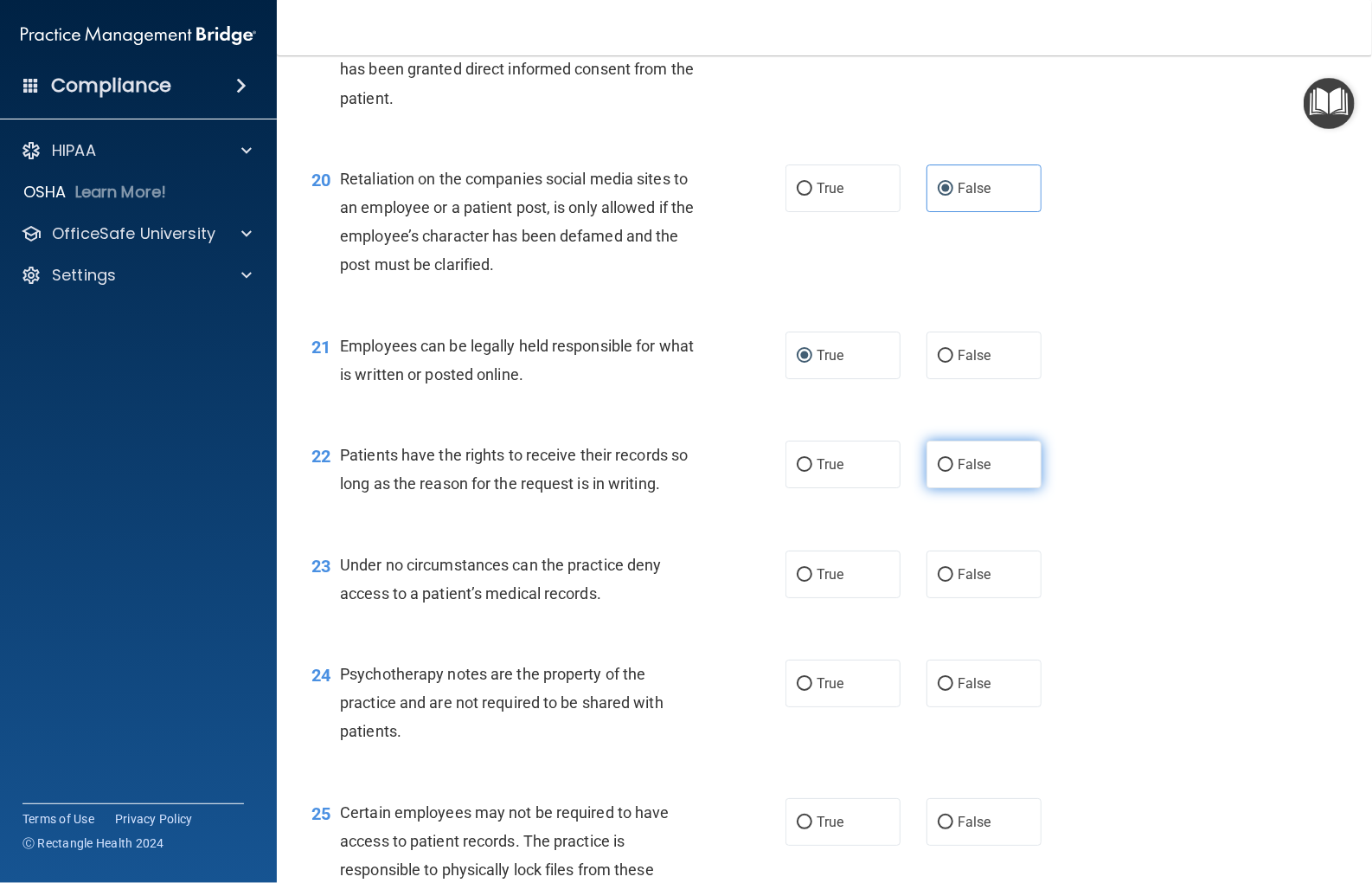
click at [942, 470] on input "False" at bounding box center [946, 466] width 16 height 13
radio input "true"
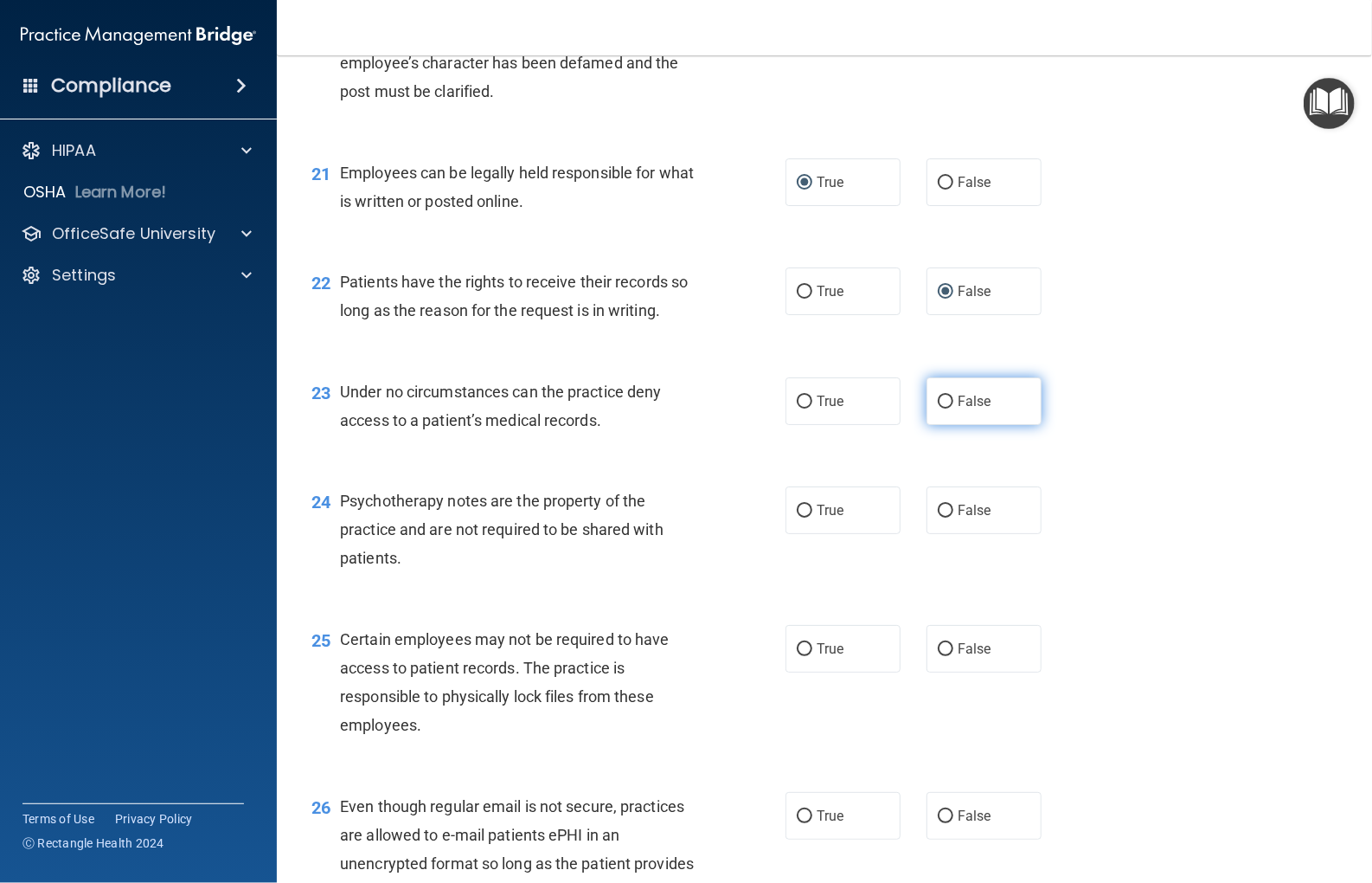
click at [948, 398] on label "False" at bounding box center [985, 401] width 115 height 47
click at [948, 398] on input "False" at bounding box center [946, 403] width 16 height 13
radio input "true"
click at [797, 511] on input "True" at bounding box center [805, 511] width 16 height 13
radio input "true"
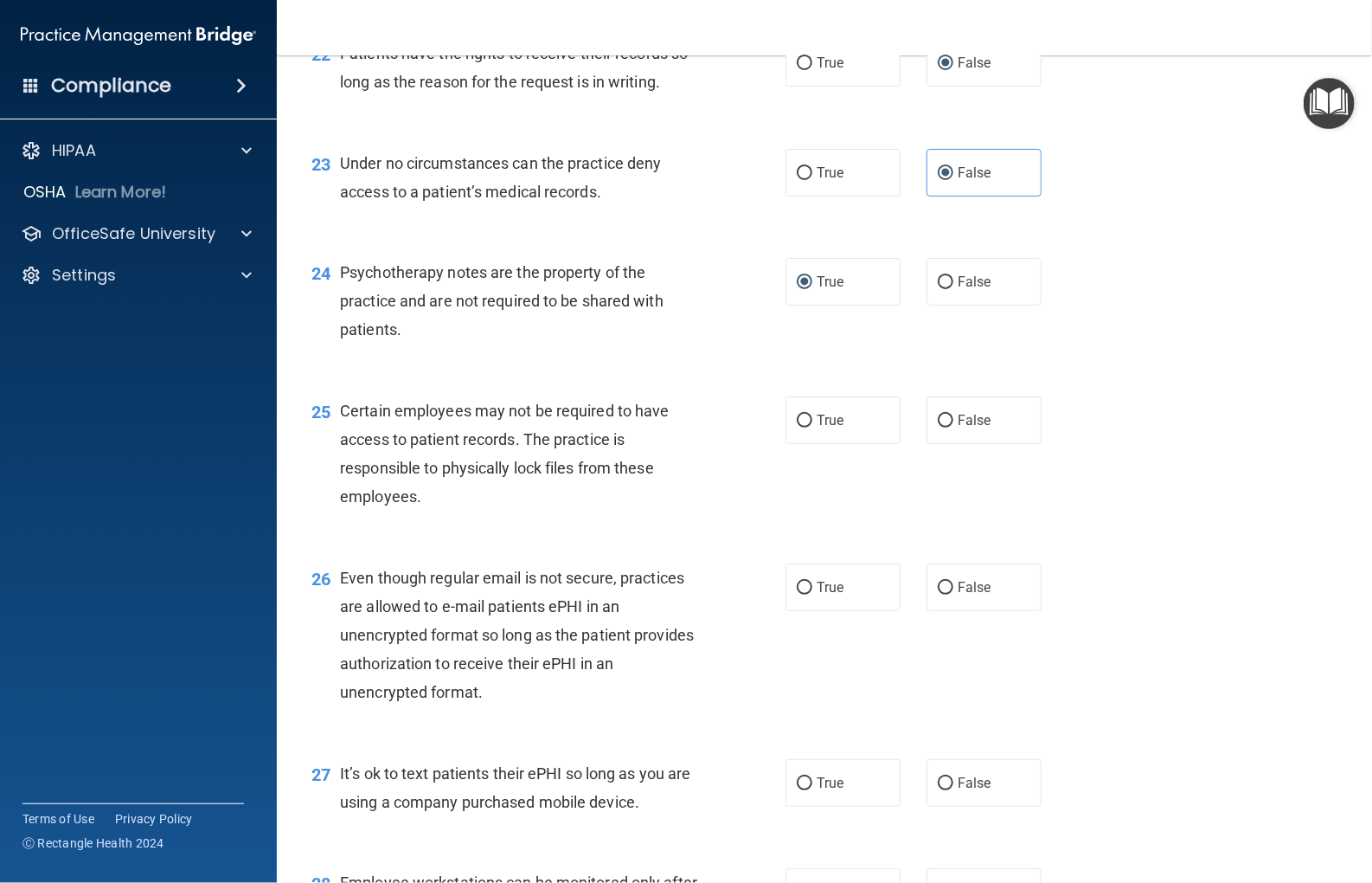
scroll to position [3550, 0]
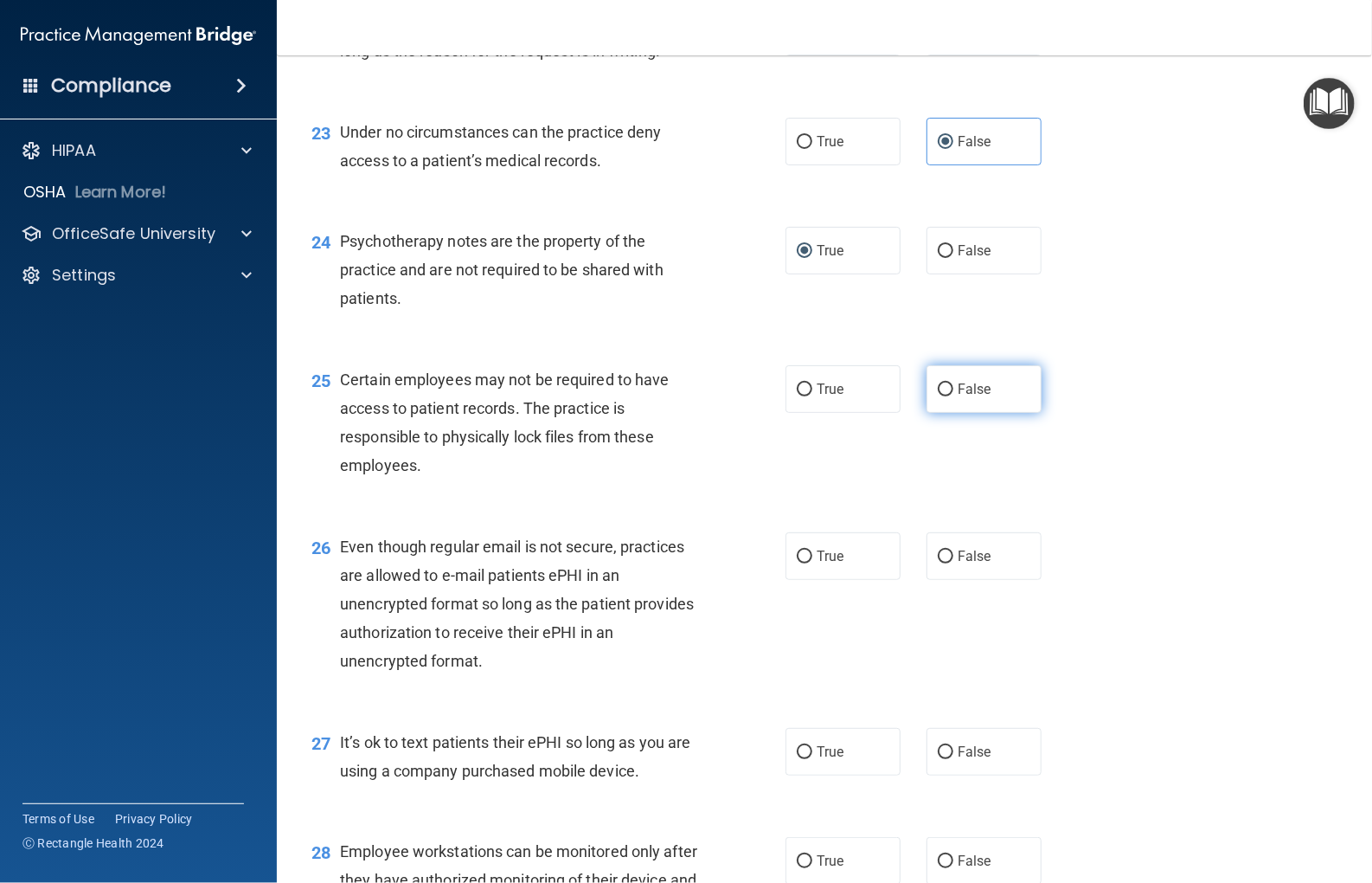
click at [938, 383] on input "False" at bounding box center [946, 390] width 16 height 13
radio input "true"
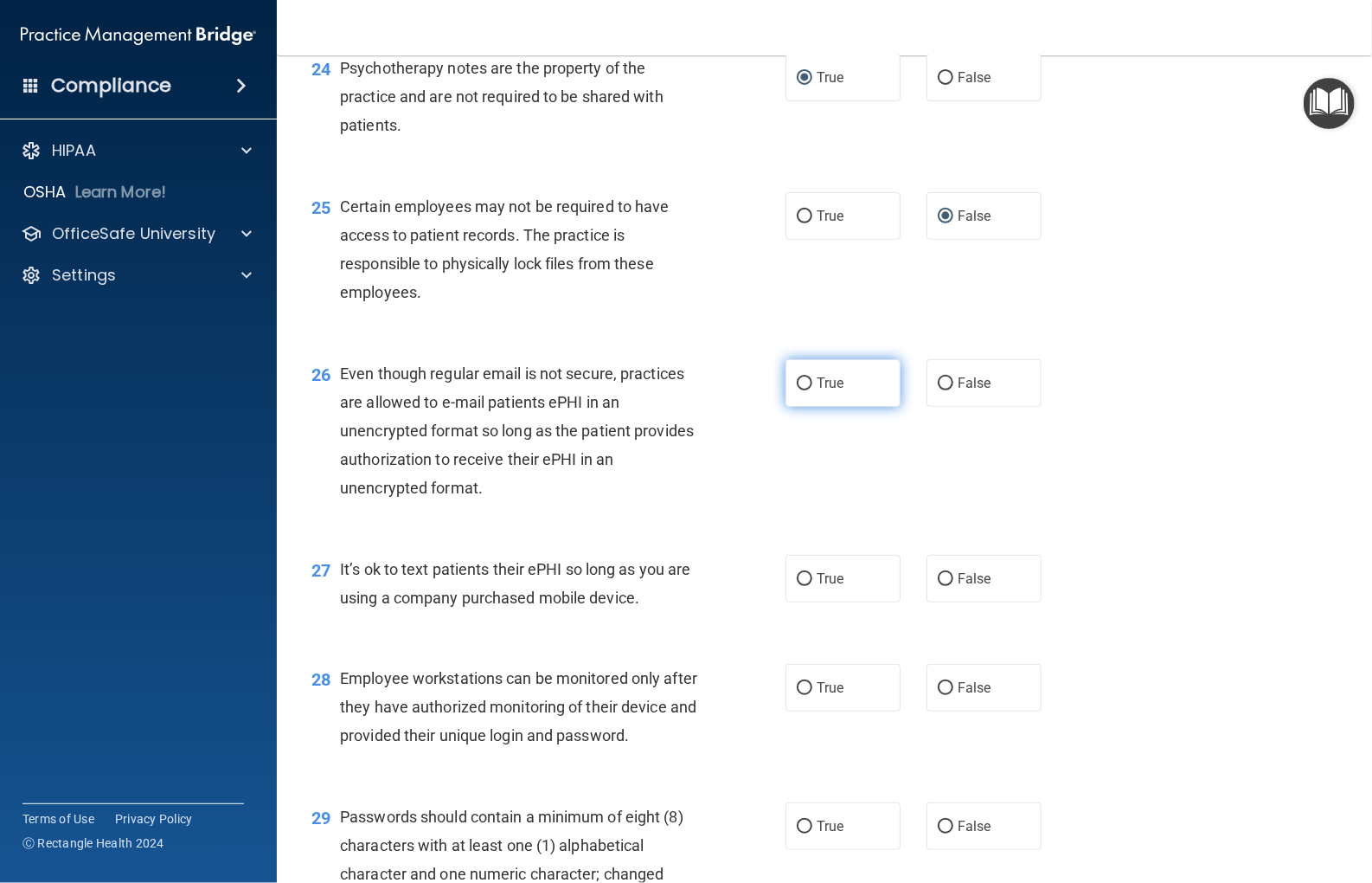
click at [803, 383] on input "True" at bounding box center [805, 384] width 16 height 13
radio input "true"
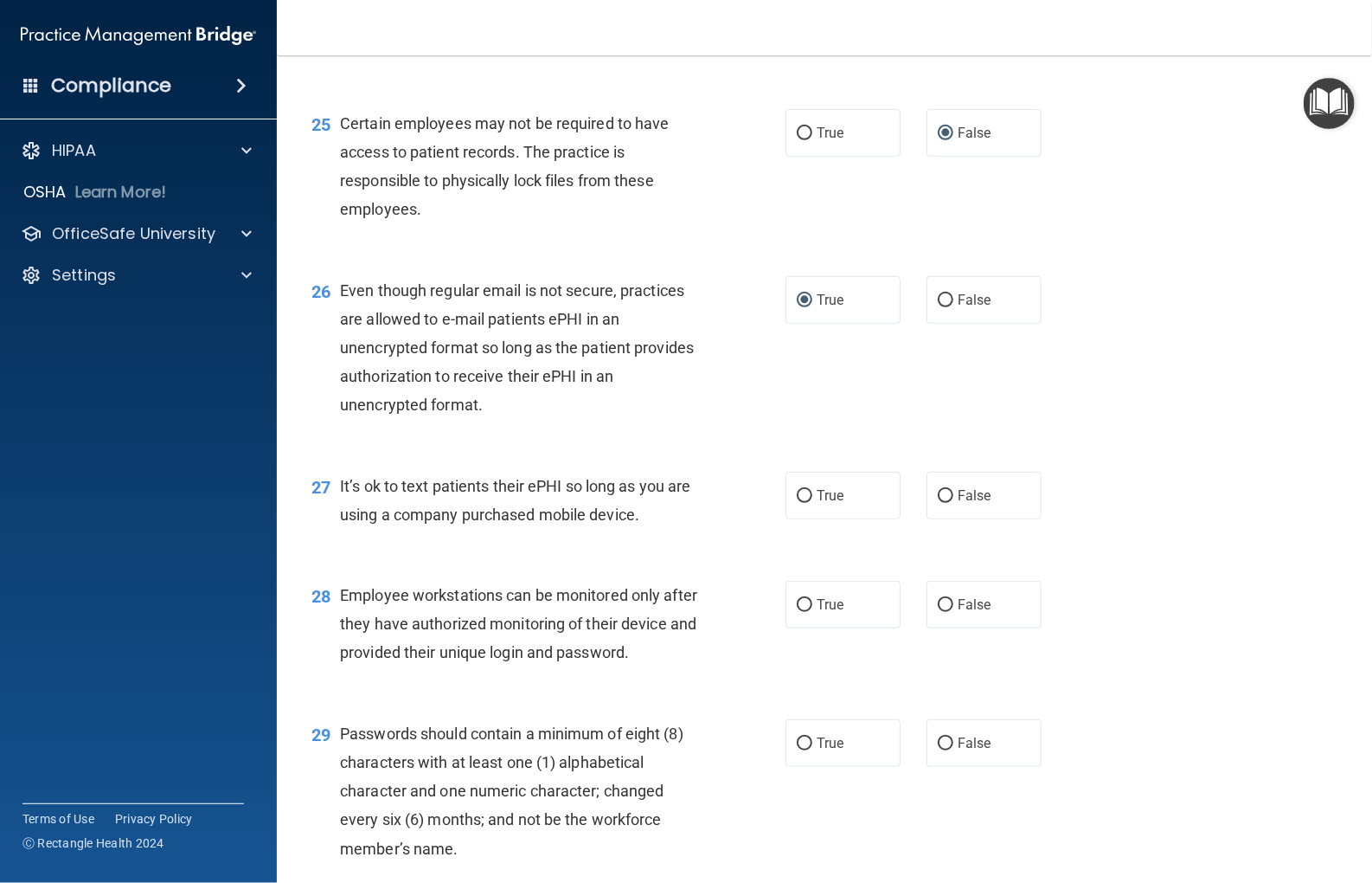
scroll to position [3896, 0]
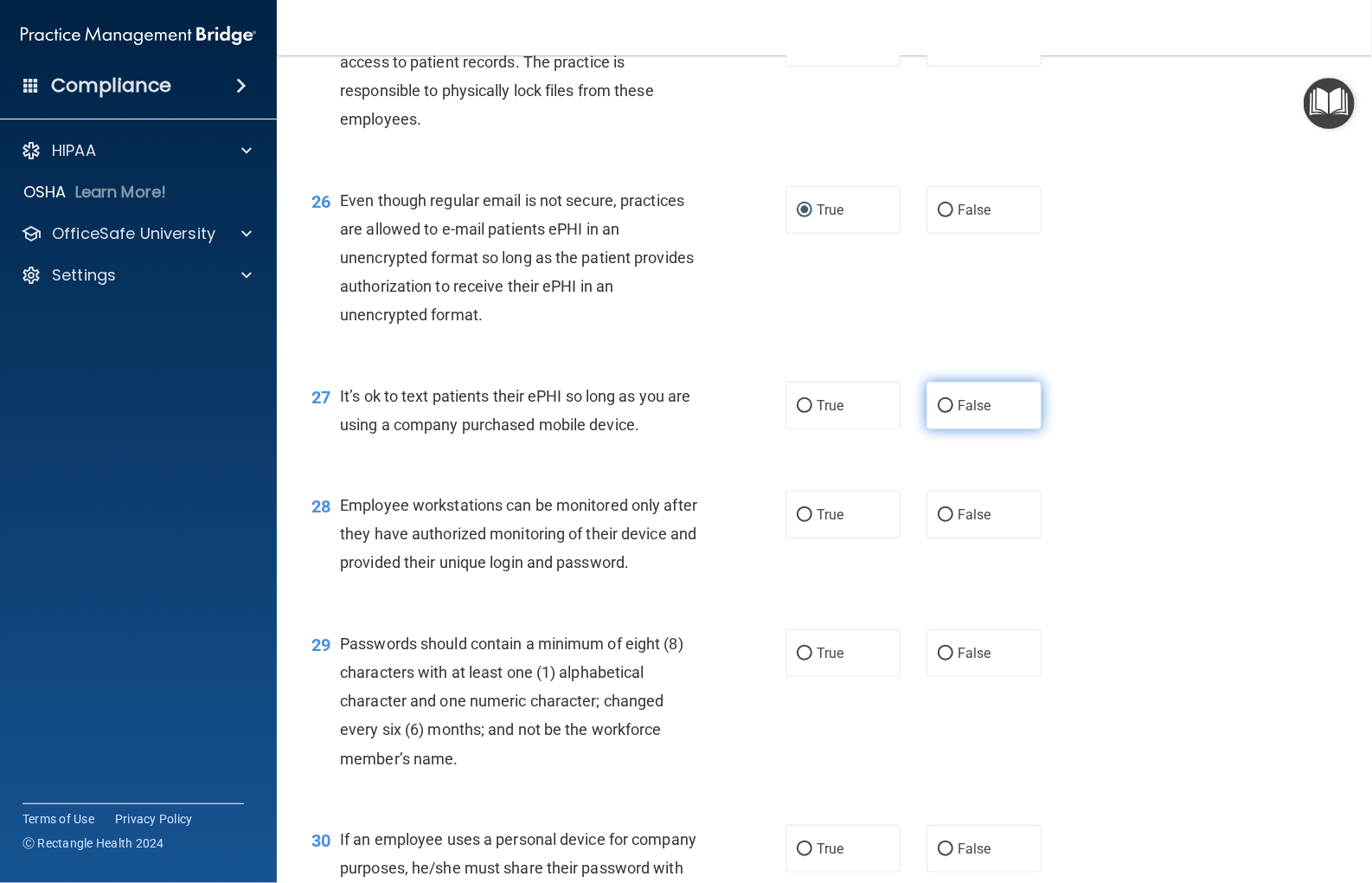
click at [938, 412] on input "False" at bounding box center [946, 406] width 16 height 13
radio input "true"
click at [942, 514] on input "False" at bounding box center [946, 516] width 16 height 13
radio input "true"
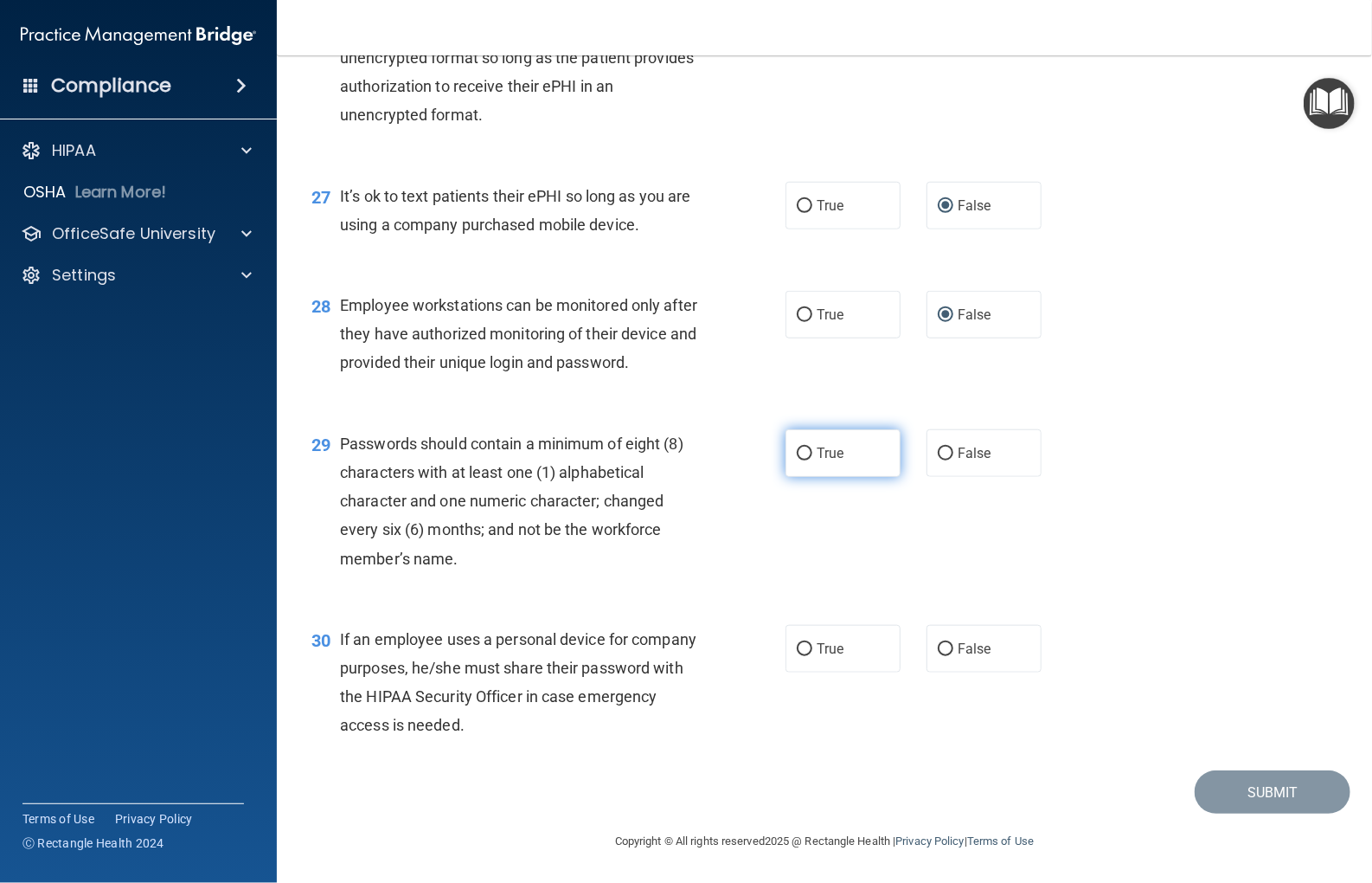
click at [797, 450] on input "True" at bounding box center [805, 454] width 16 height 13
radio input "true"
drag, startPoint x: 941, startPoint y: 449, endPoint x: 936, endPoint y: 465, distance: 16.8
click at [938, 449] on input "False" at bounding box center [946, 454] width 16 height 13
radio input "true"
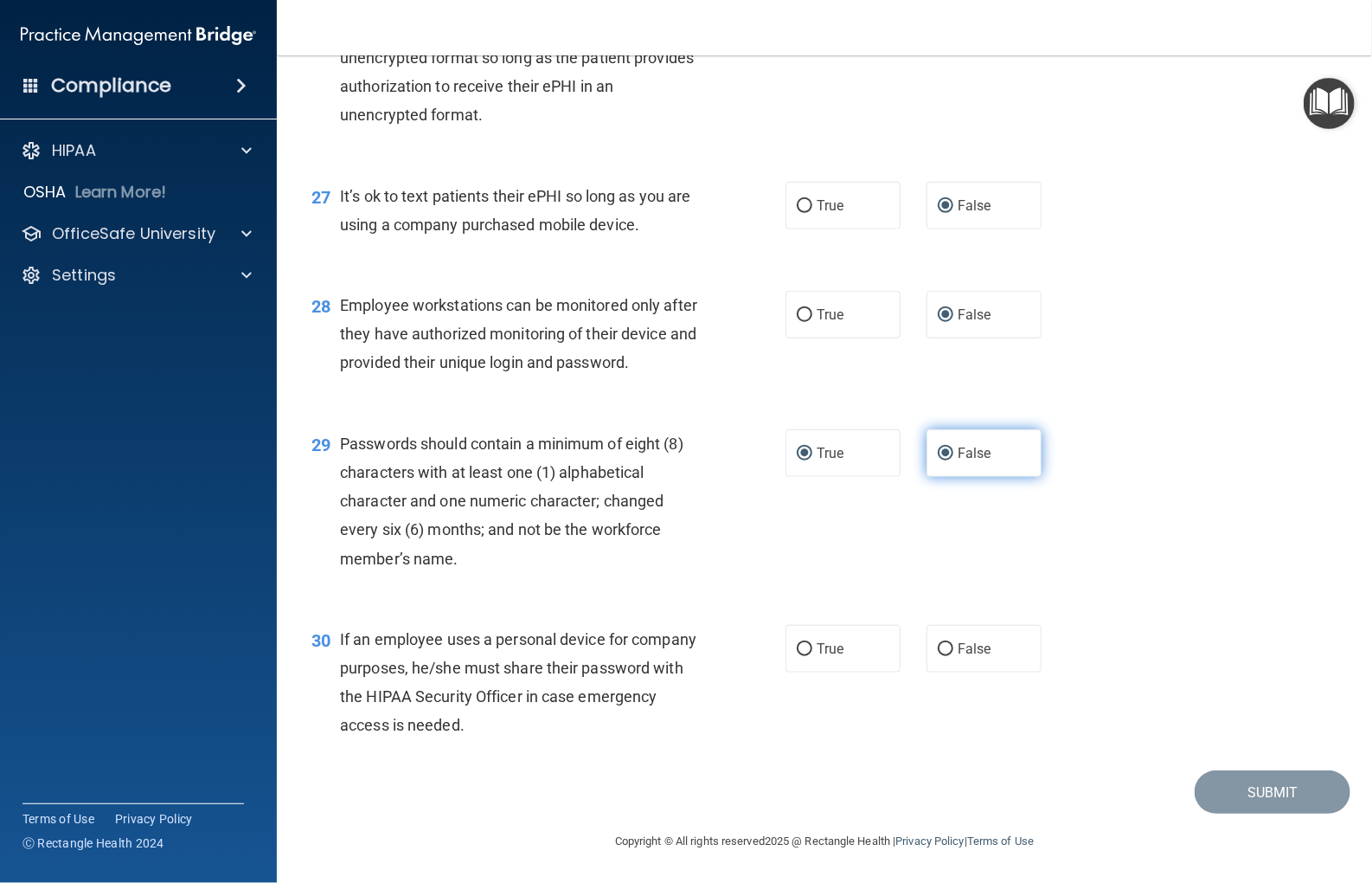
radio input "false"
click at [938, 646] on input "False" at bounding box center [946, 650] width 16 height 13
radio input "true"
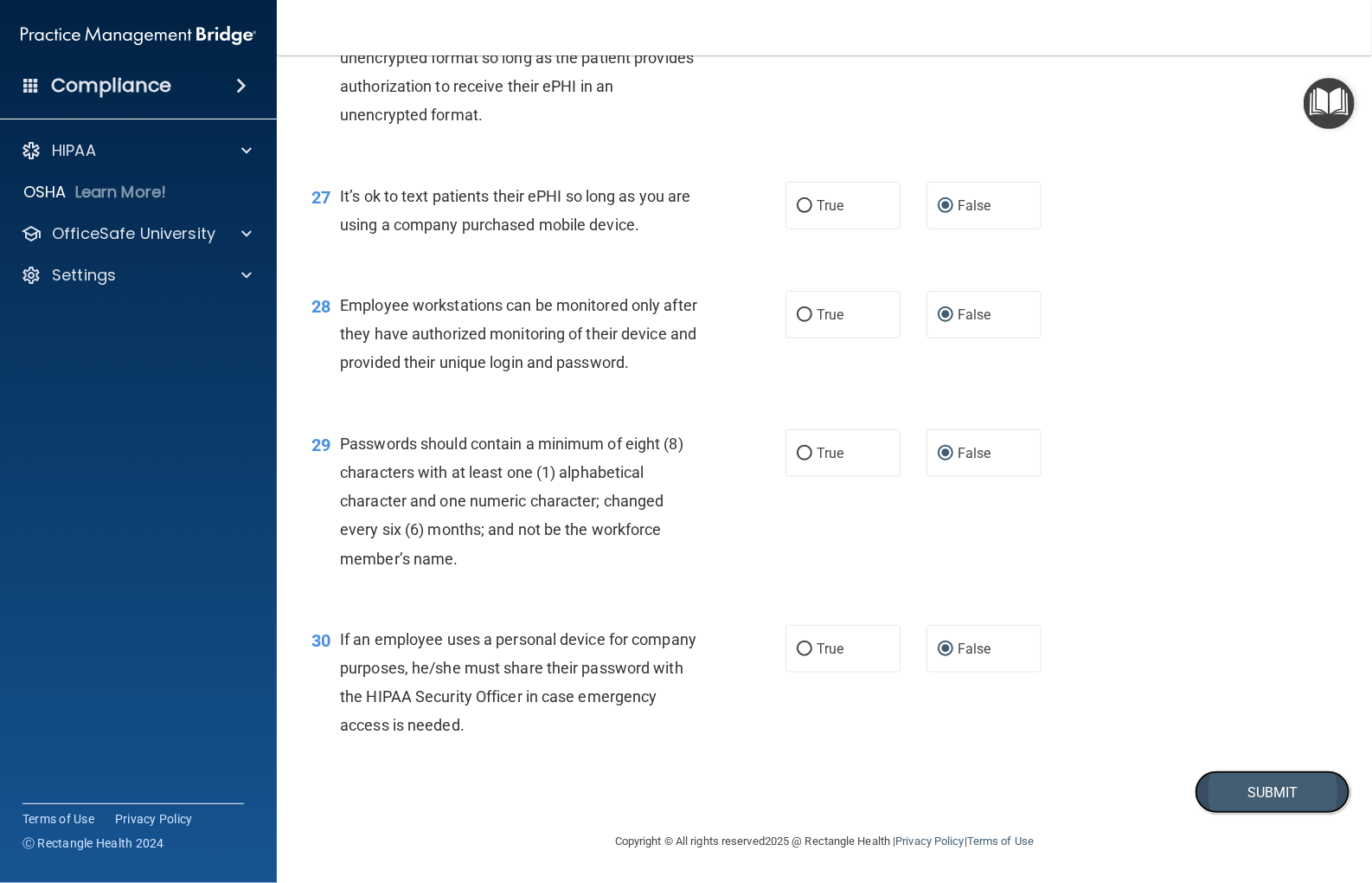
click at [1215, 782] on button "Submit" at bounding box center [1273, 793] width 156 height 45
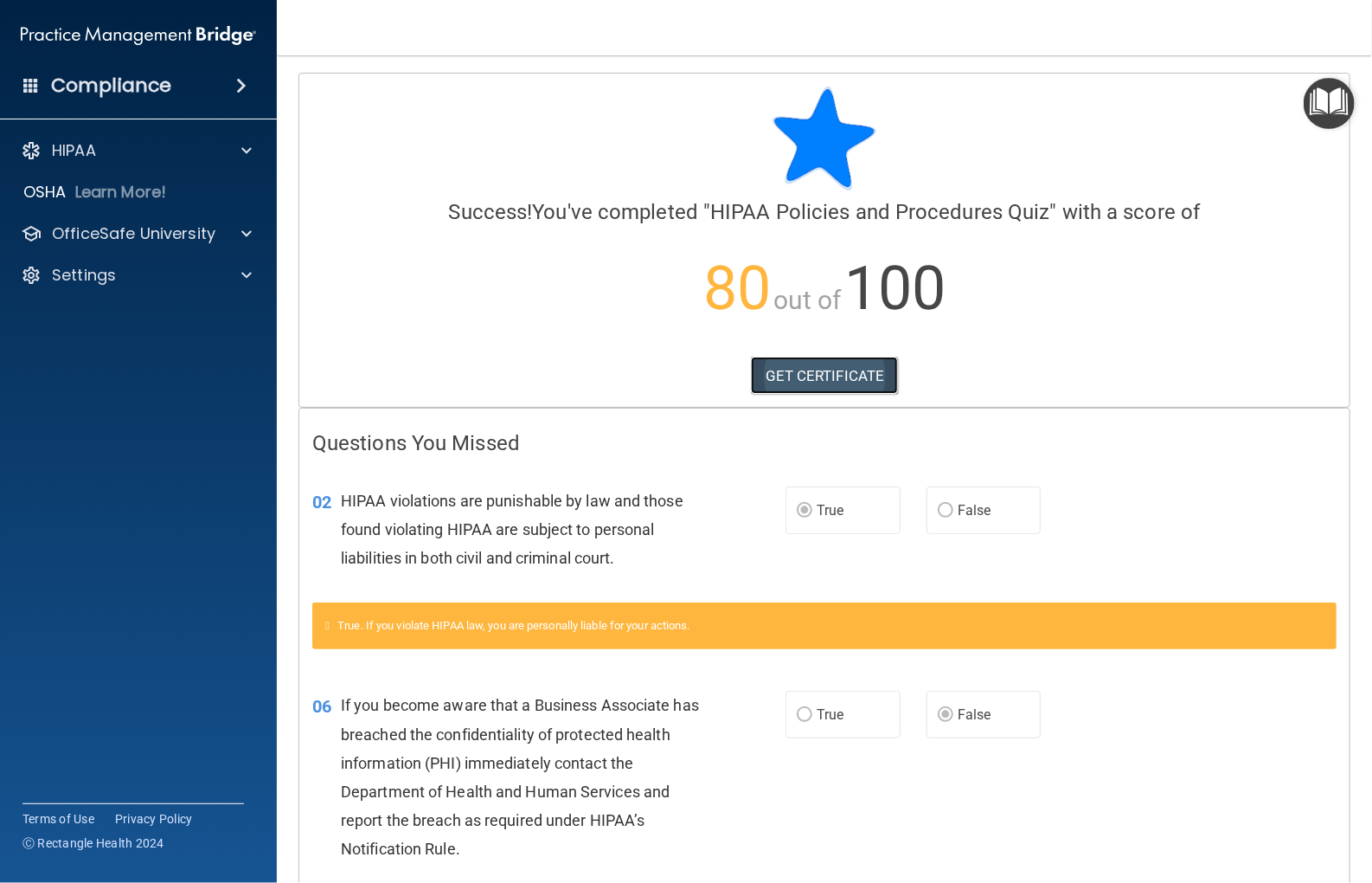
click at [815, 382] on link "GET CERTIFICATE" at bounding box center [825, 376] width 148 height 38
click at [102, 222] on div "OfficeSafe University" at bounding box center [139, 233] width 278 height 34
click at [103, 235] on p "OfficeSafe University" at bounding box center [133, 234] width 163 height 20
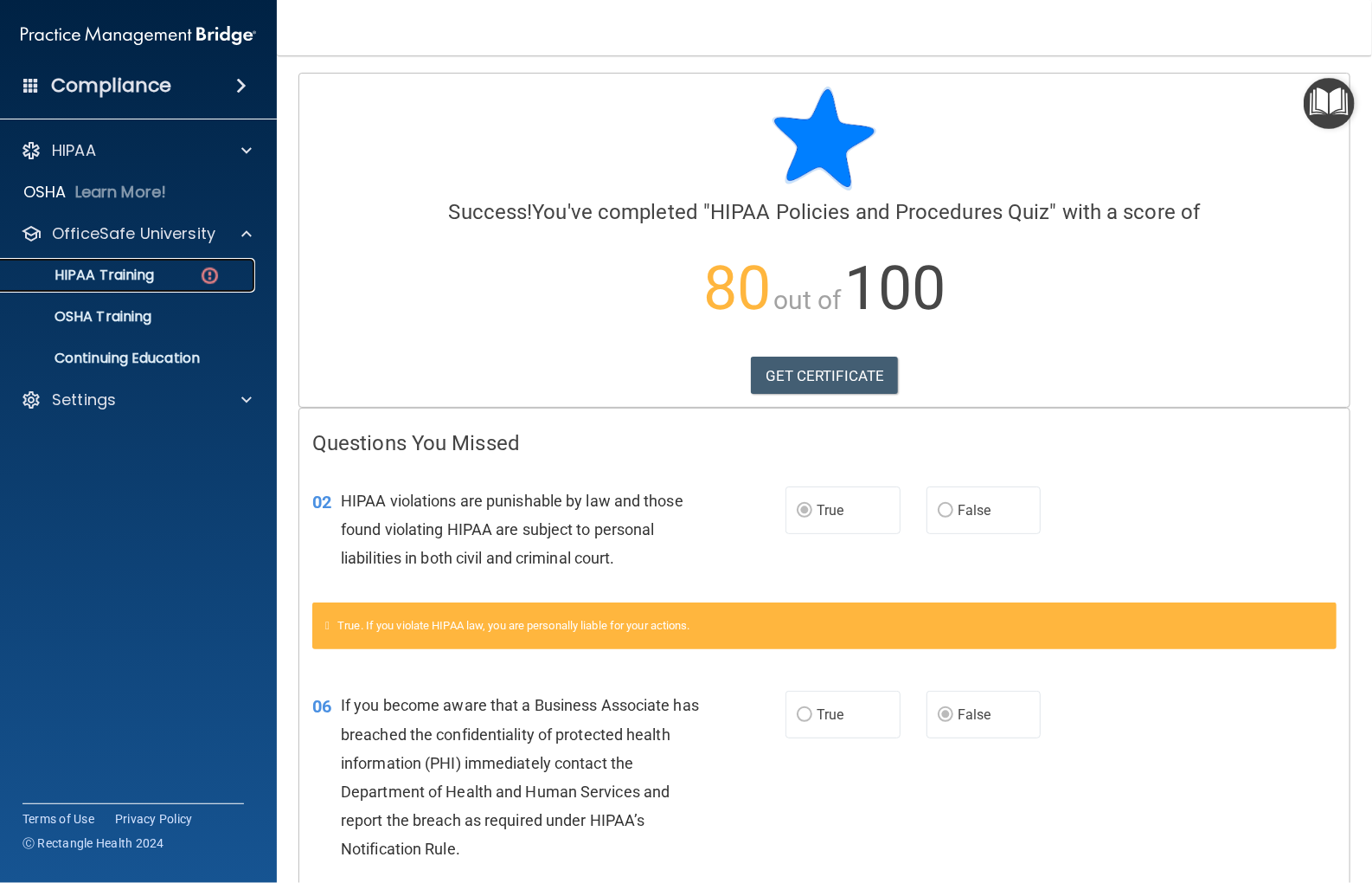
click at [114, 277] on p "HIPAA Training" at bounding box center [83, 275] width 143 height 18
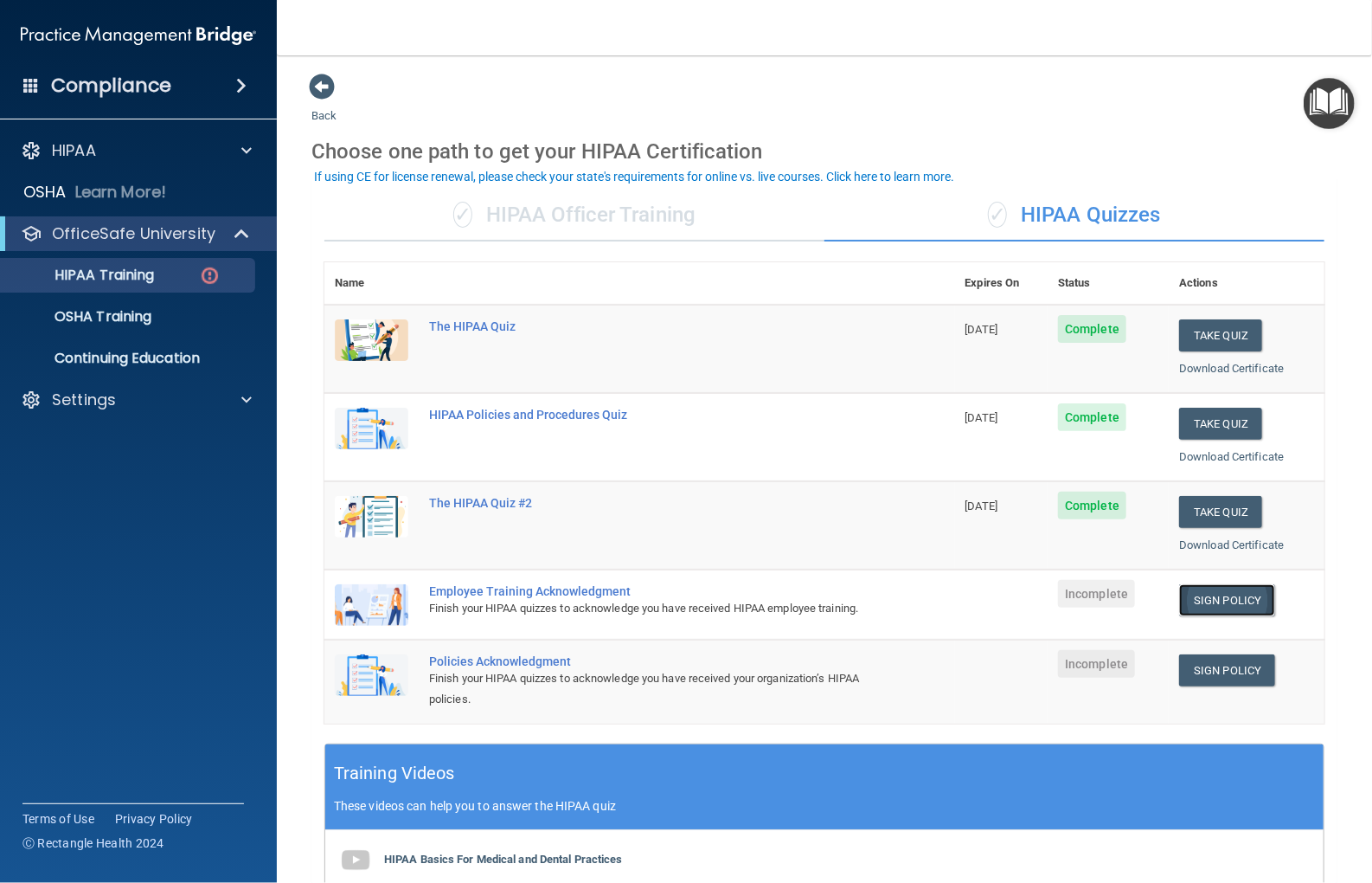
click at [1201, 595] on link "Sign Policy" at bounding box center [1227, 600] width 96 height 32
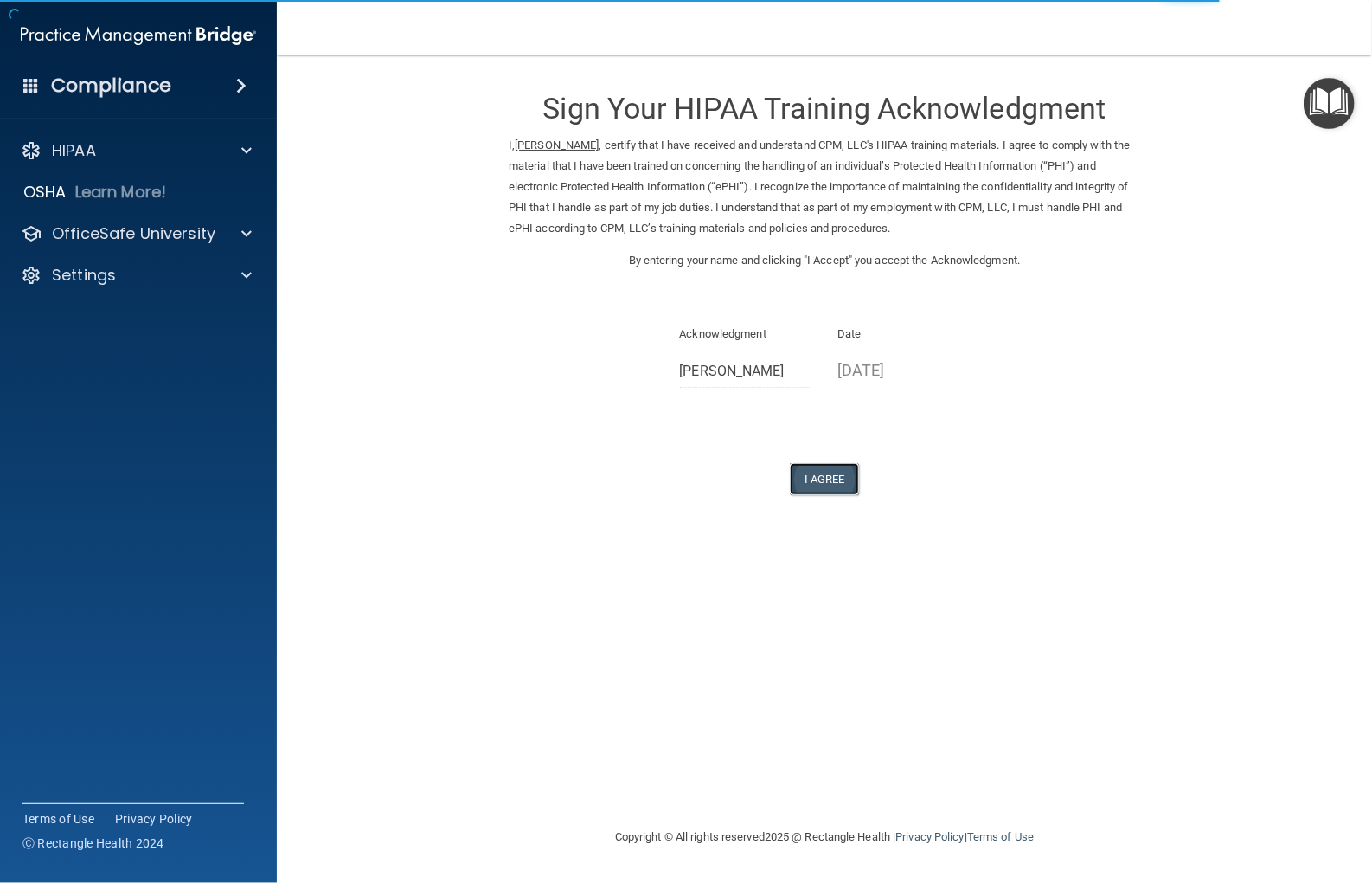
click at [830, 474] on button "I Agree" at bounding box center [824, 479] width 70 height 32
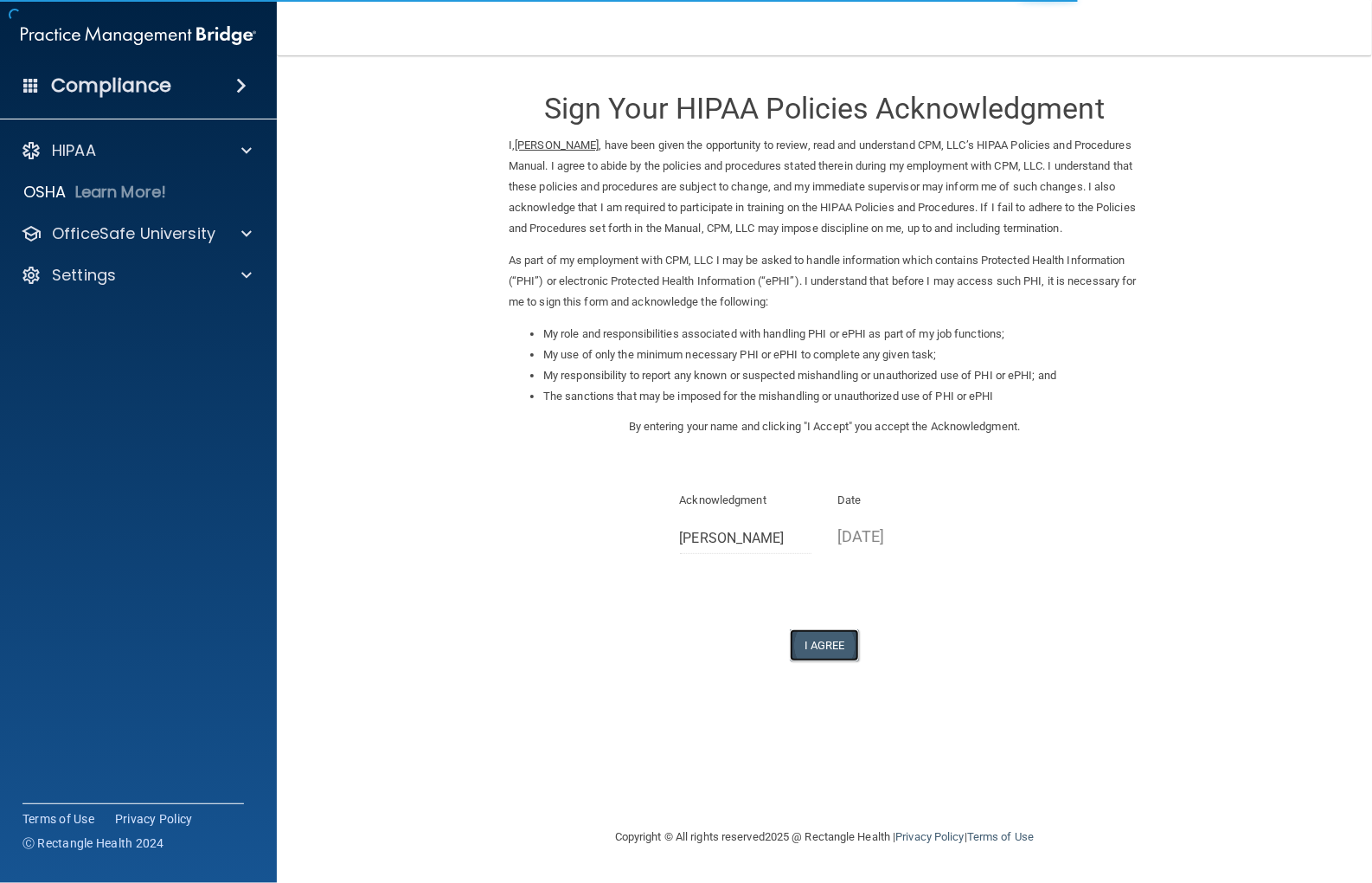
click at [815, 661] on button "I Agree" at bounding box center [824, 646] width 70 height 32
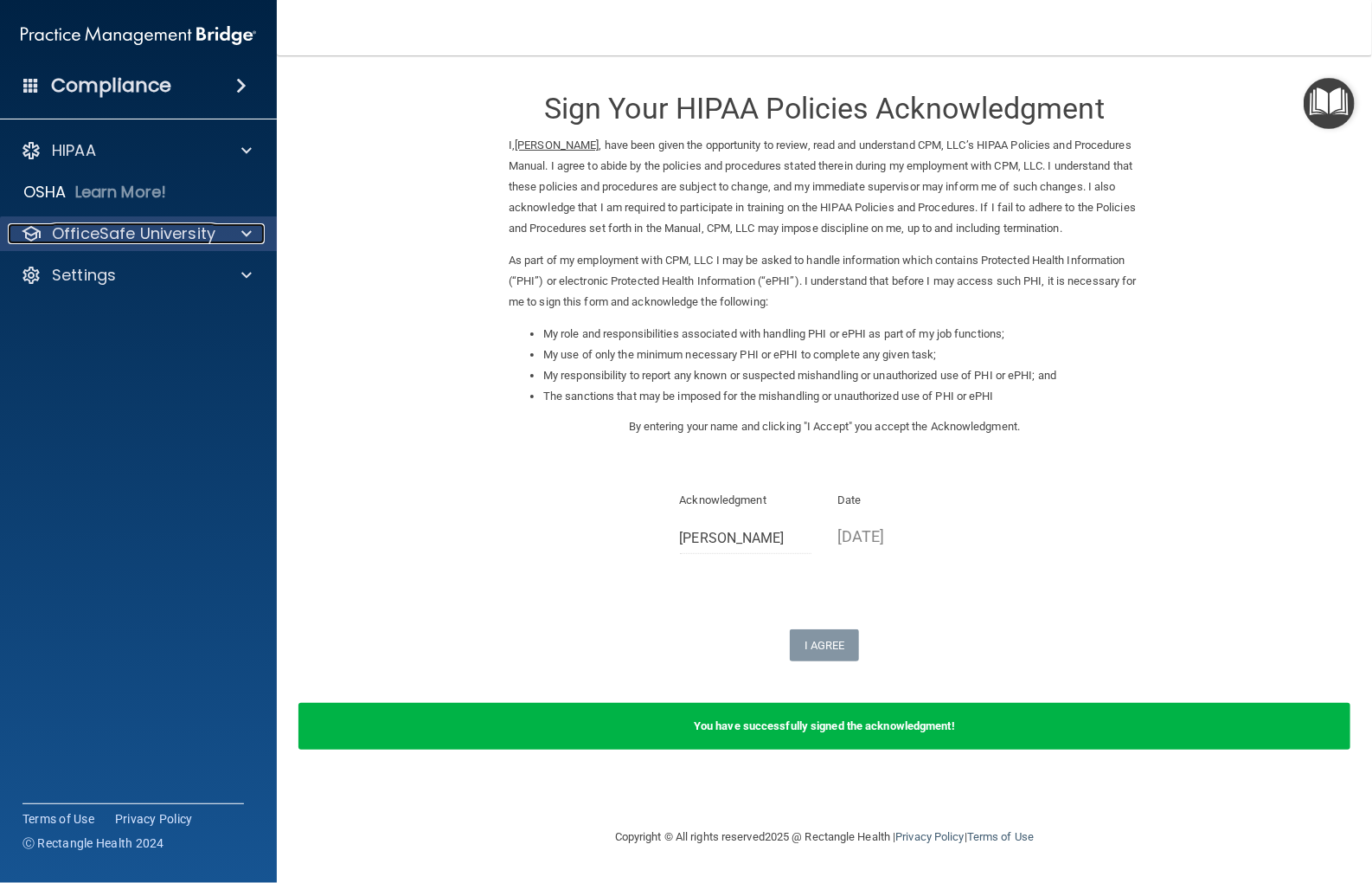
click at [158, 235] on p "OfficeSafe University" at bounding box center [133, 234] width 163 height 20
click at [156, 243] on p "OfficeSafe University" at bounding box center [133, 234] width 163 height 20
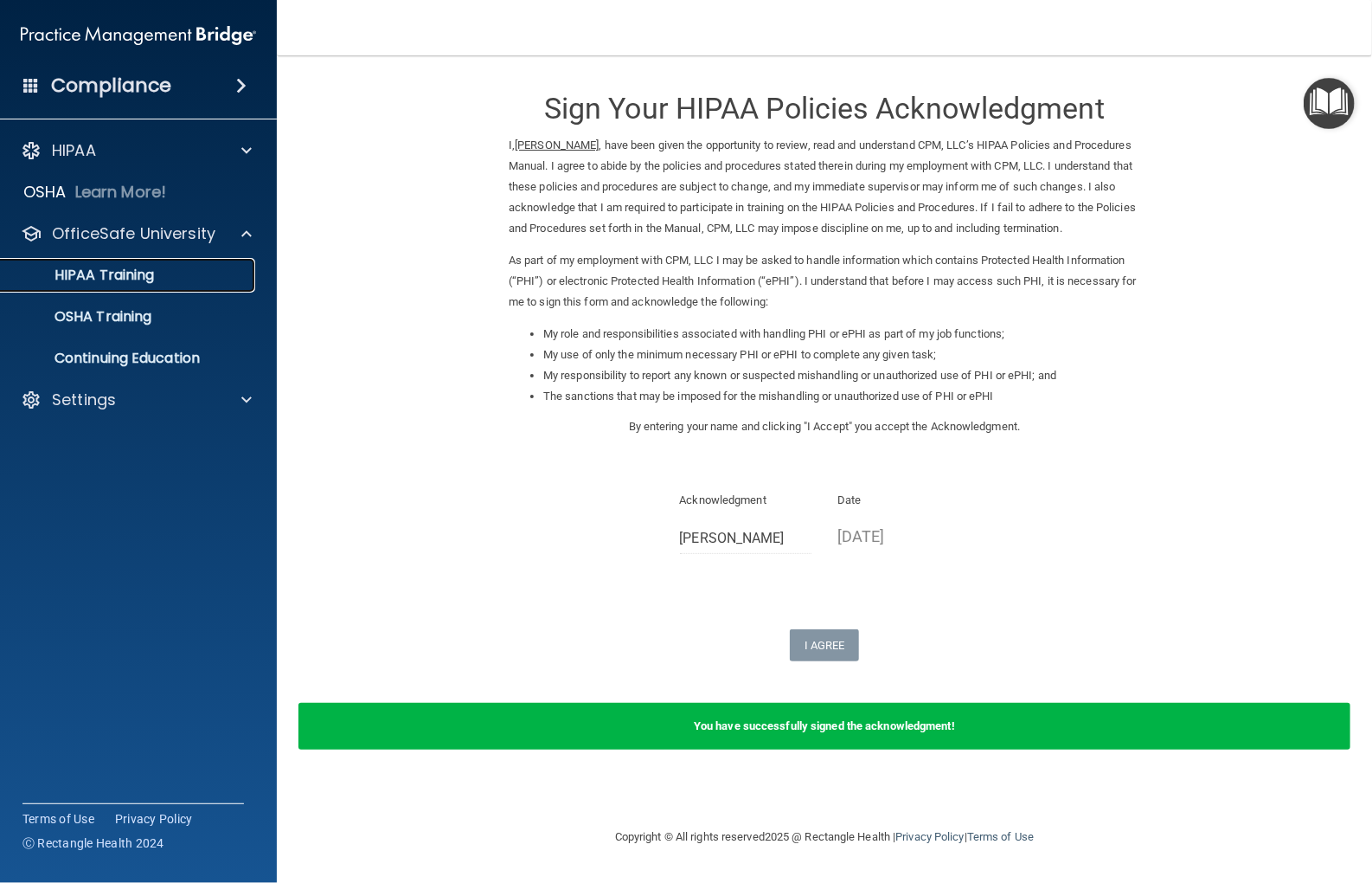
click at [142, 275] on p "HIPAA Training" at bounding box center [83, 275] width 143 height 18
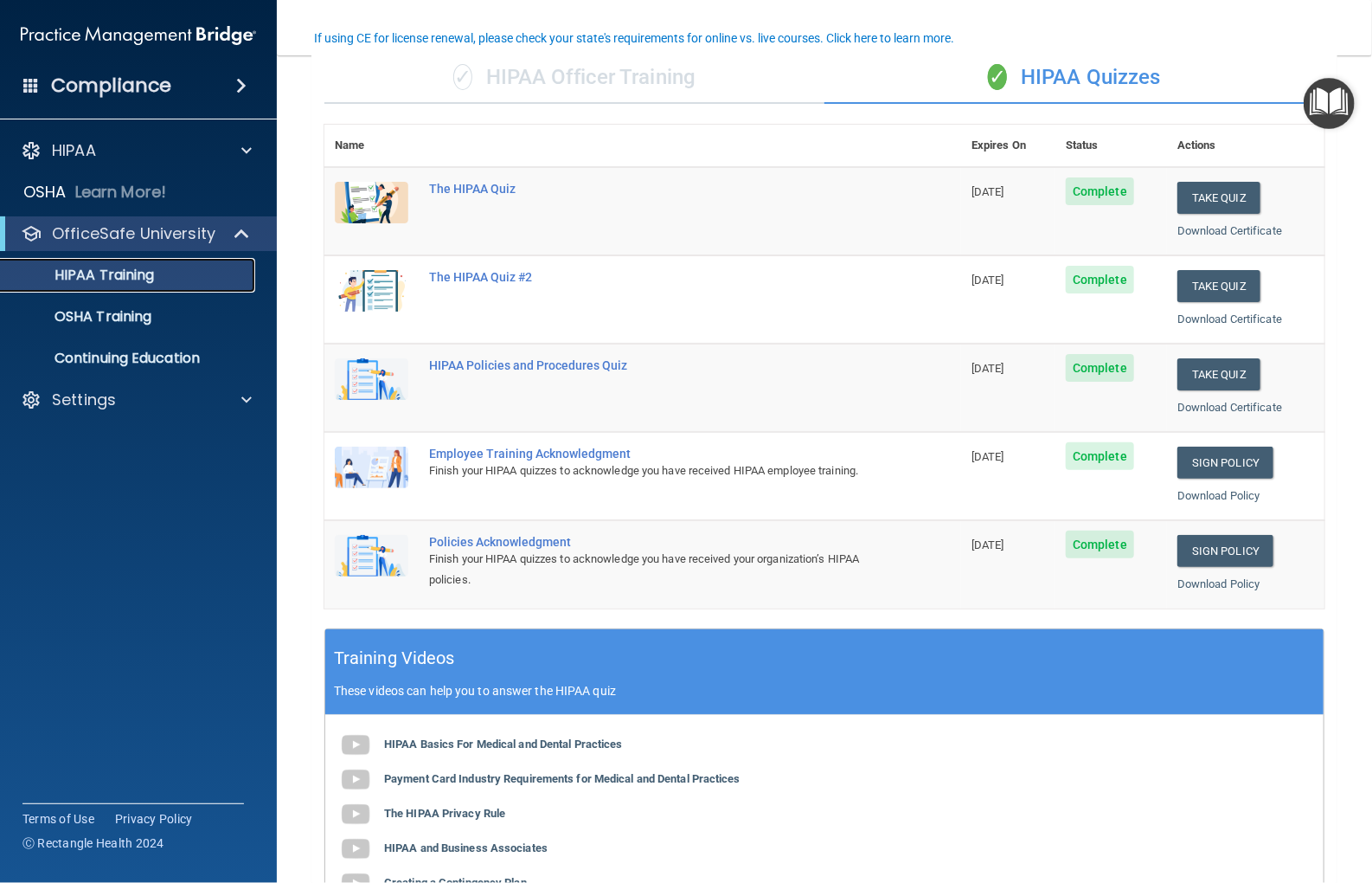
scroll to position [243, 0]
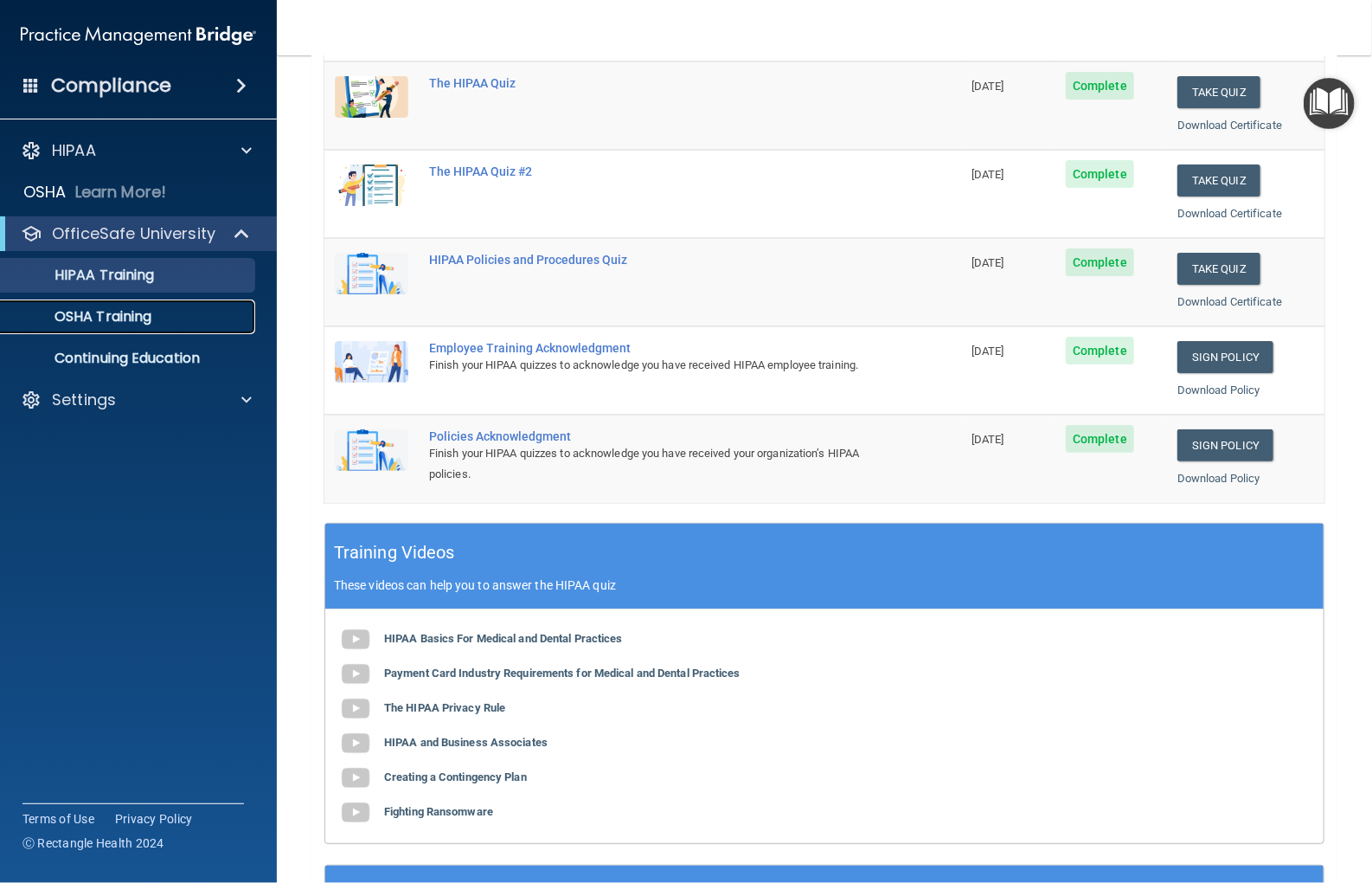
click at [146, 318] on p "OSHA Training" at bounding box center [81, 316] width 140 height 18
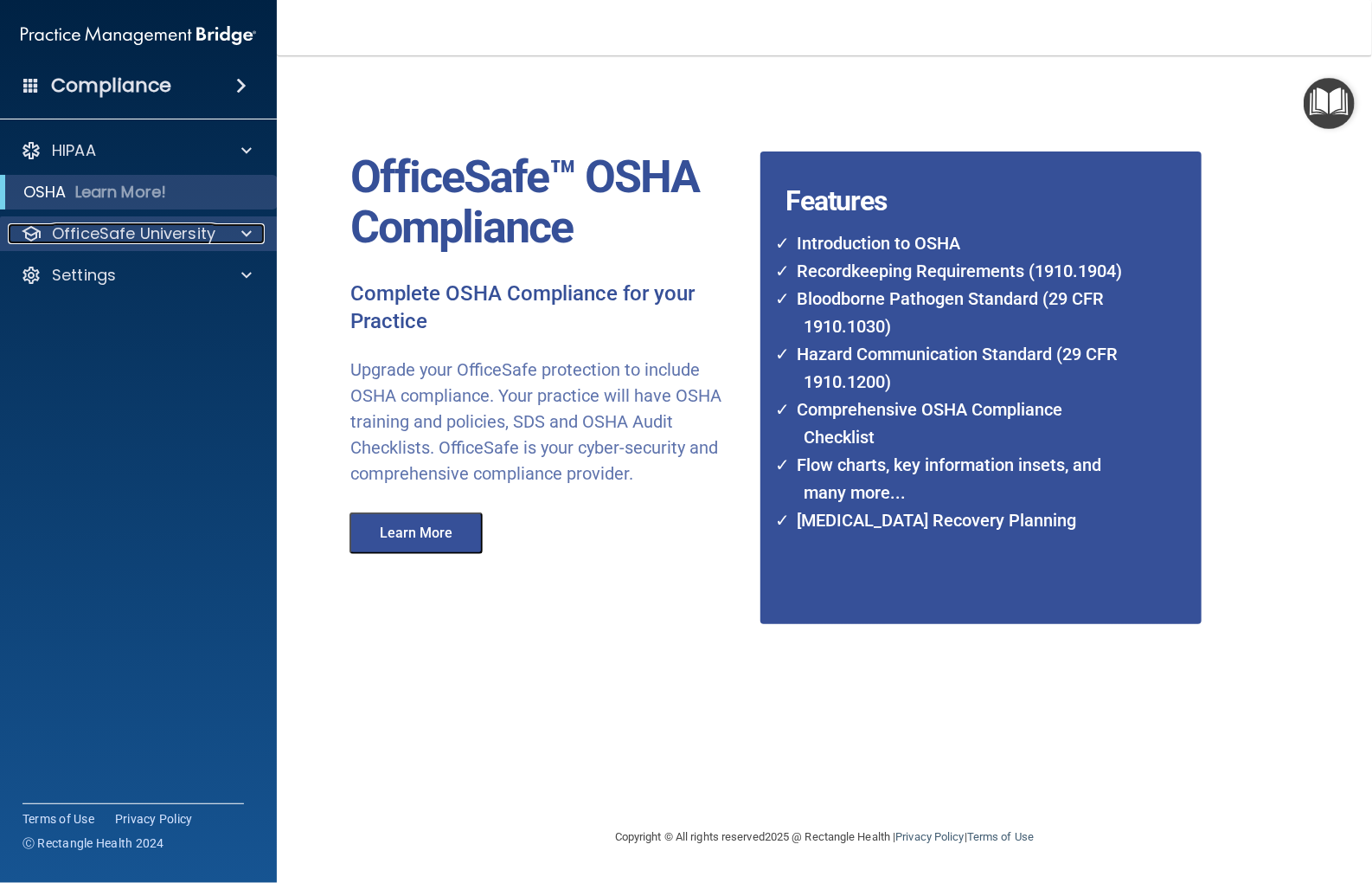
click at [123, 235] on p "OfficeSafe University" at bounding box center [133, 234] width 163 height 20
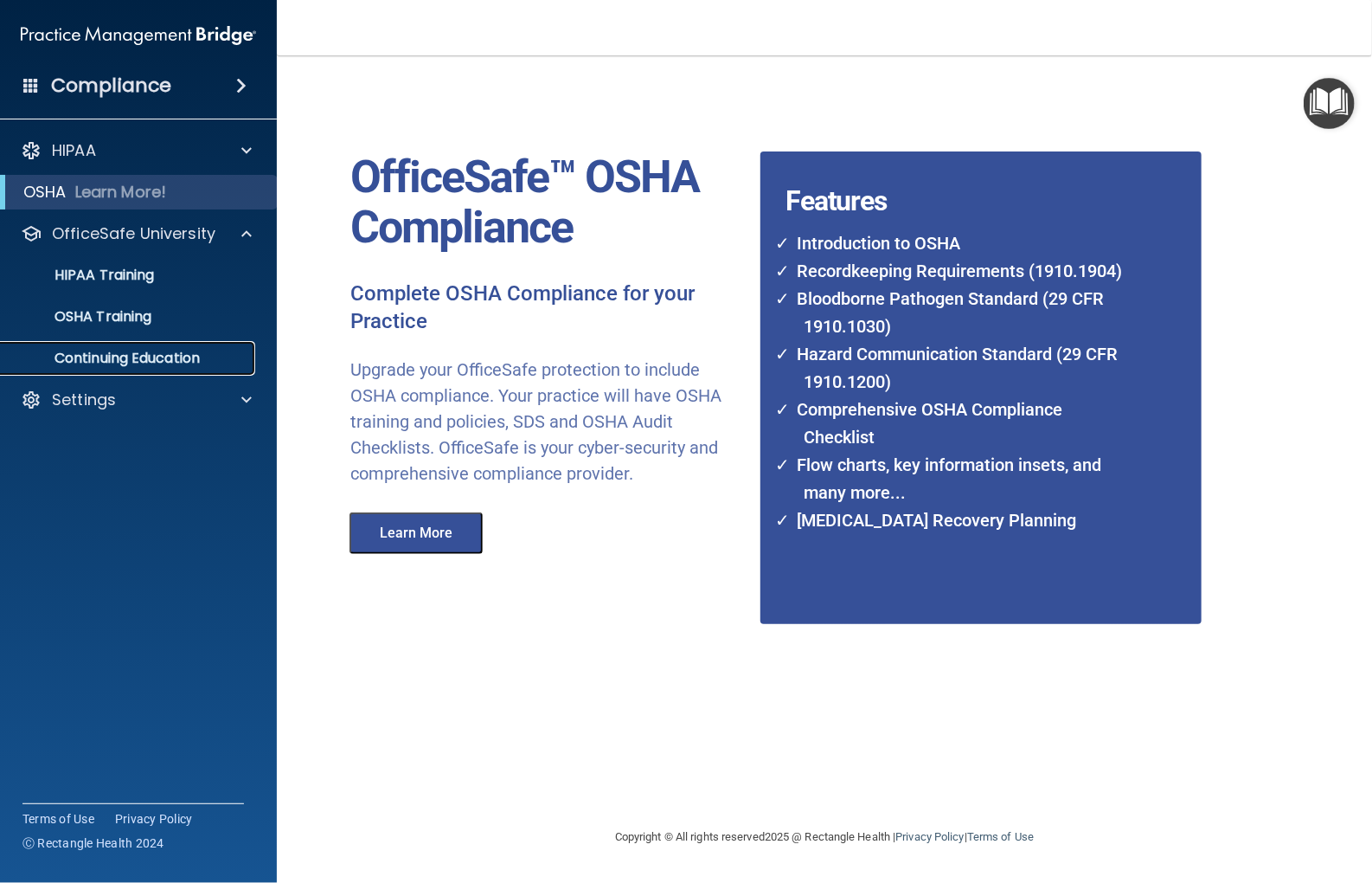
click at [131, 353] on p "Continuing Education" at bounding box center [129, 358] width 236 height 18
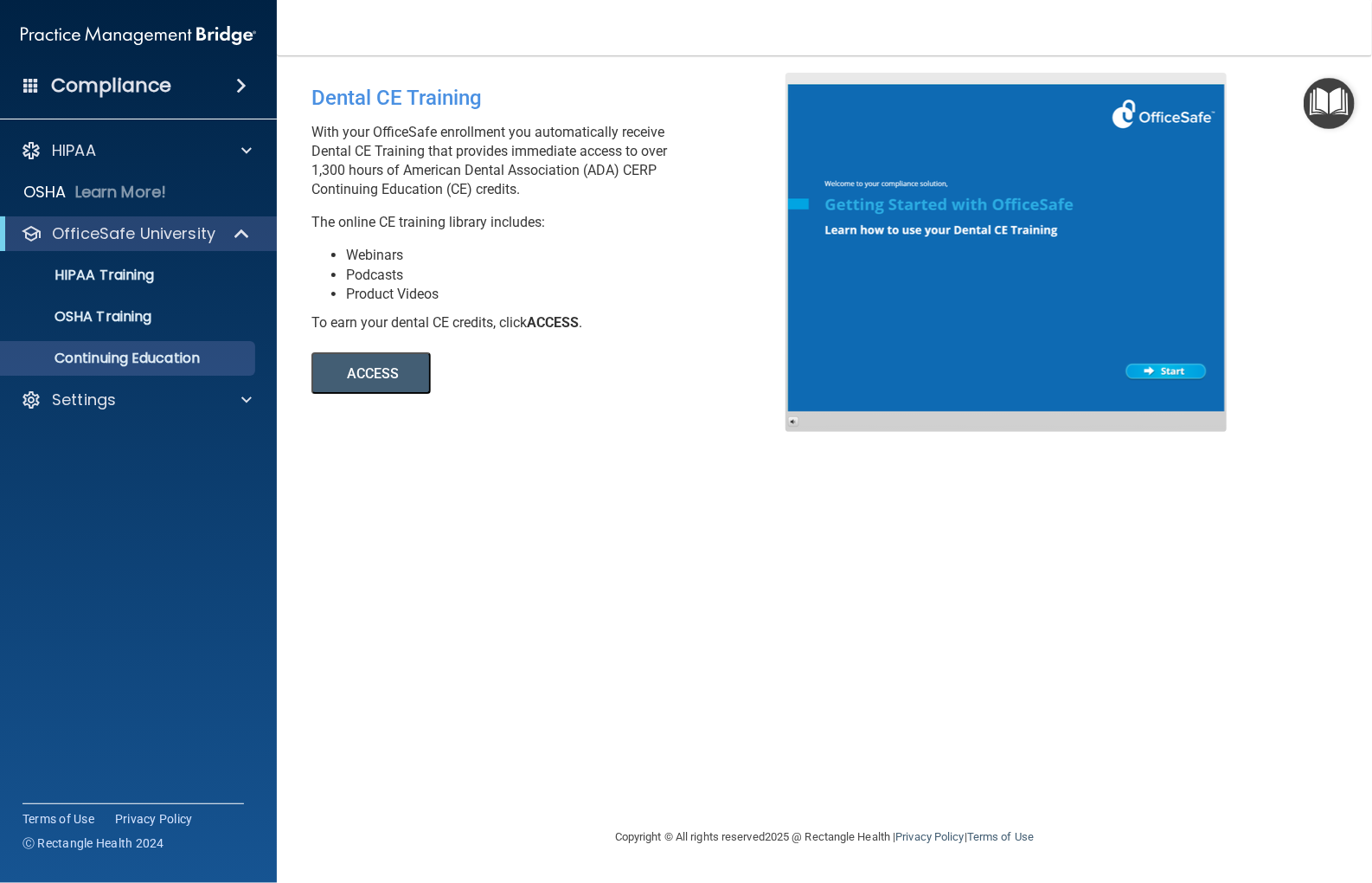
click at [1180, 624] on div "Dental CE Training With your OfficeSafe enrollment you automatically receive De…" at bounding box center [824, 441] width 1026 height 736
